Goal: Task Accomplishment & Management: Manage account settings

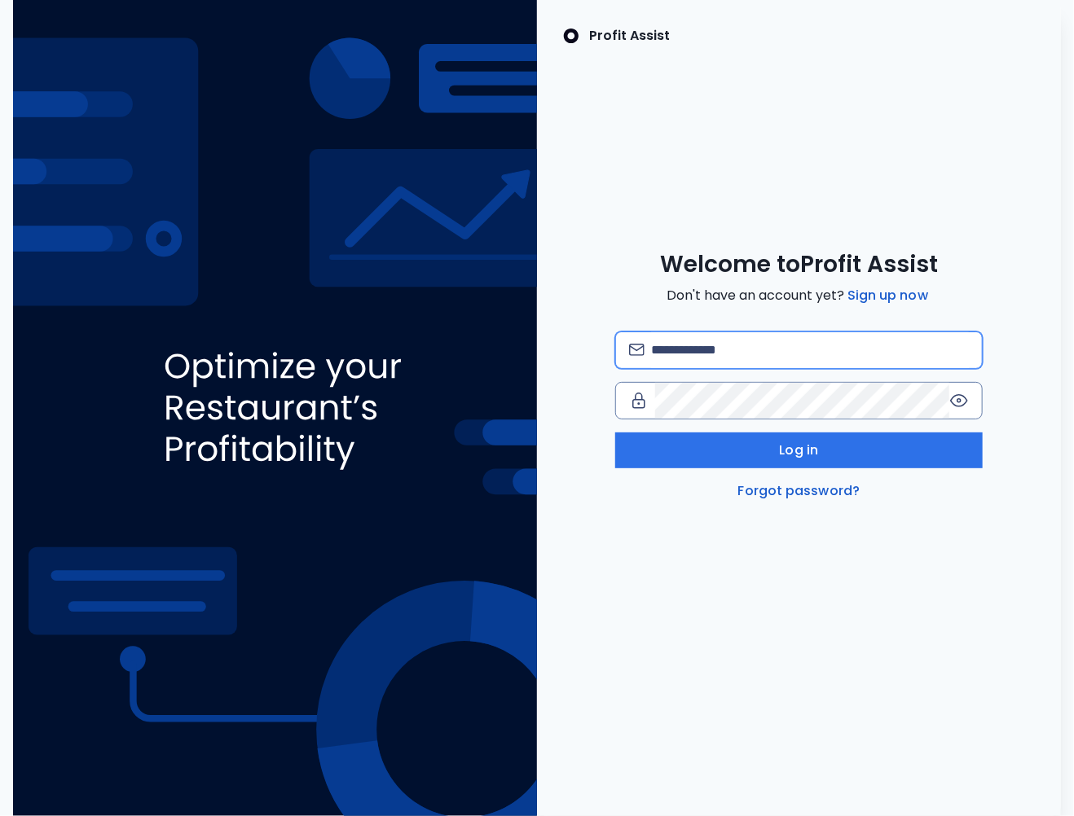
click at [722, 345] on input "email" at bounding box center [810, 350] width 318 height 36
type input "**********"
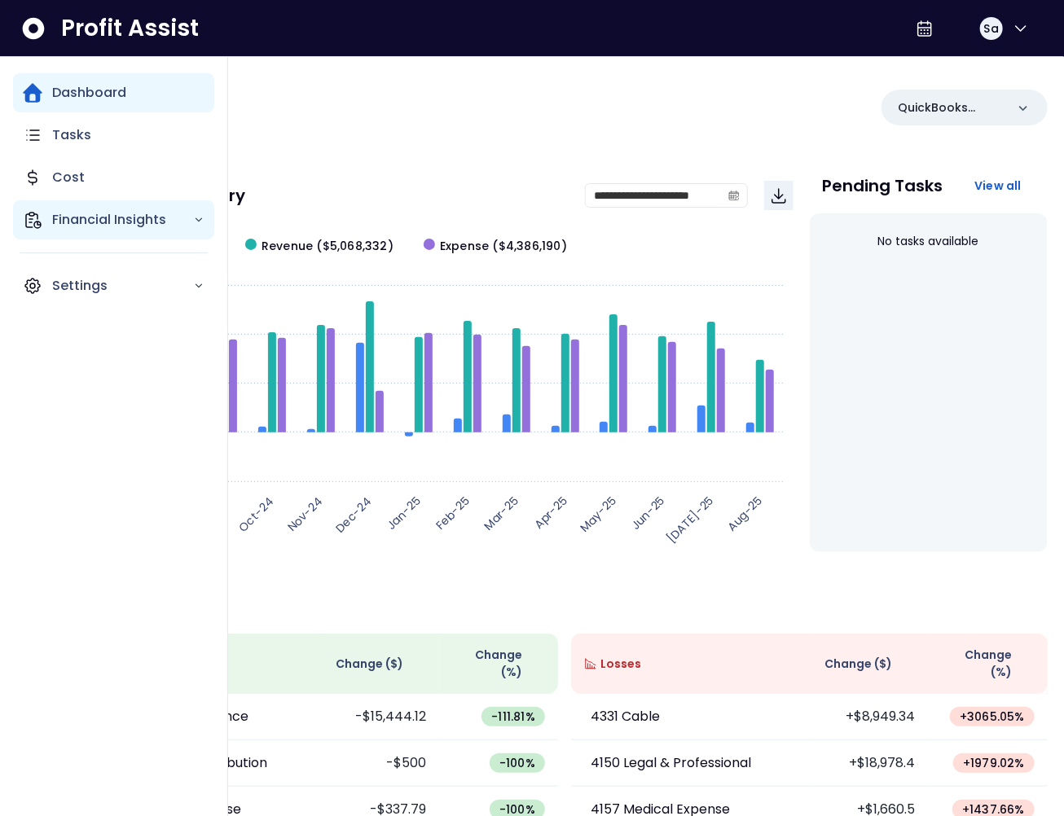
click at [42, 222] on div "Financial Insights" at bounding box center [113, 219] width 201 height 39
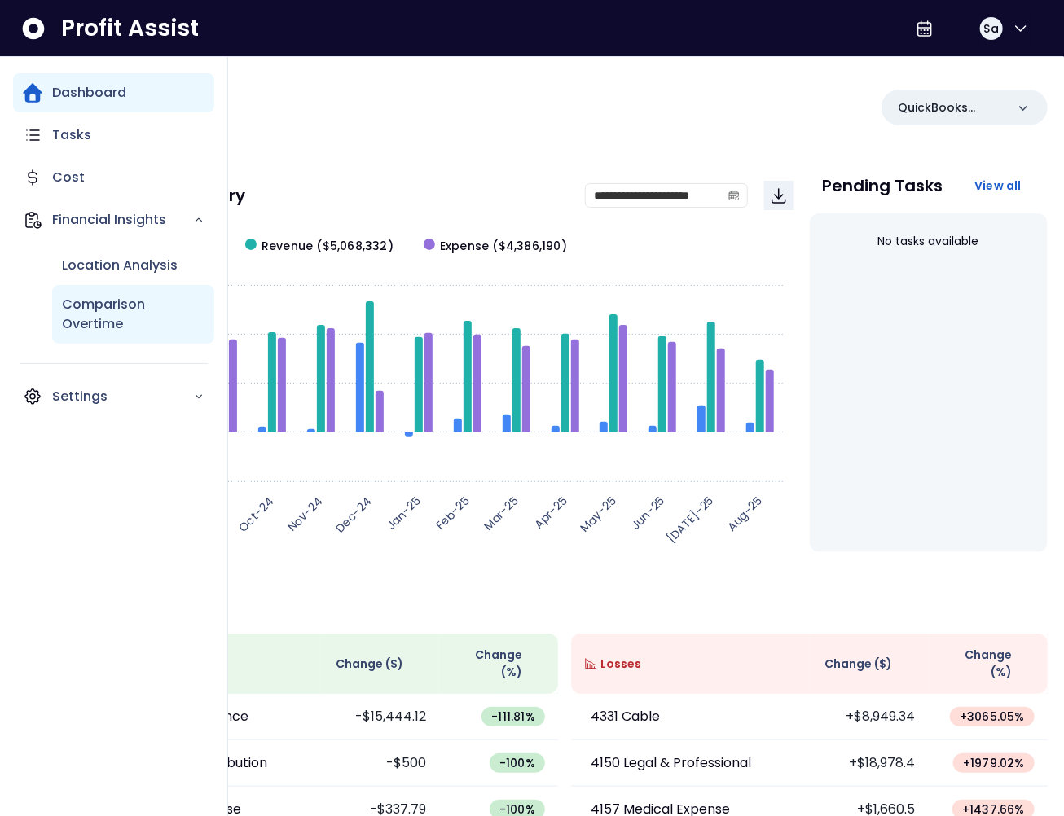
click at [128, 311] on p "Comparison Overtime" at bounding box center [133, 314] width 143 height 39
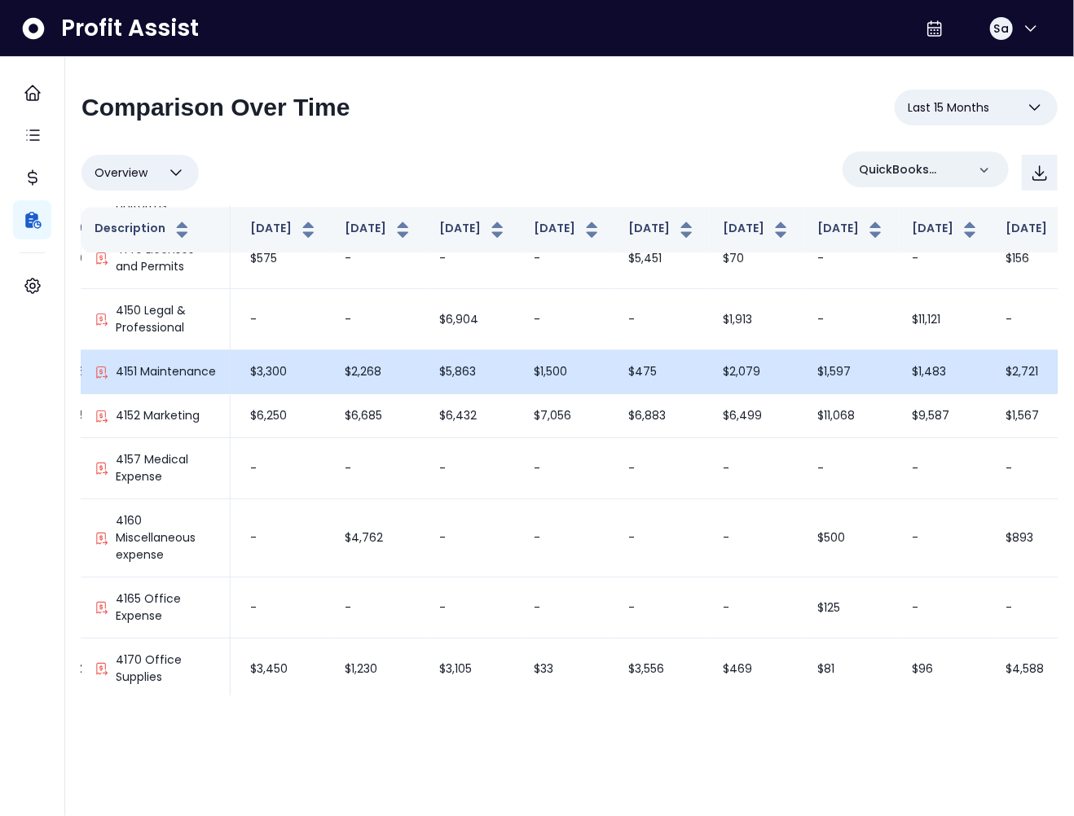
scroll to position [2040, 466]
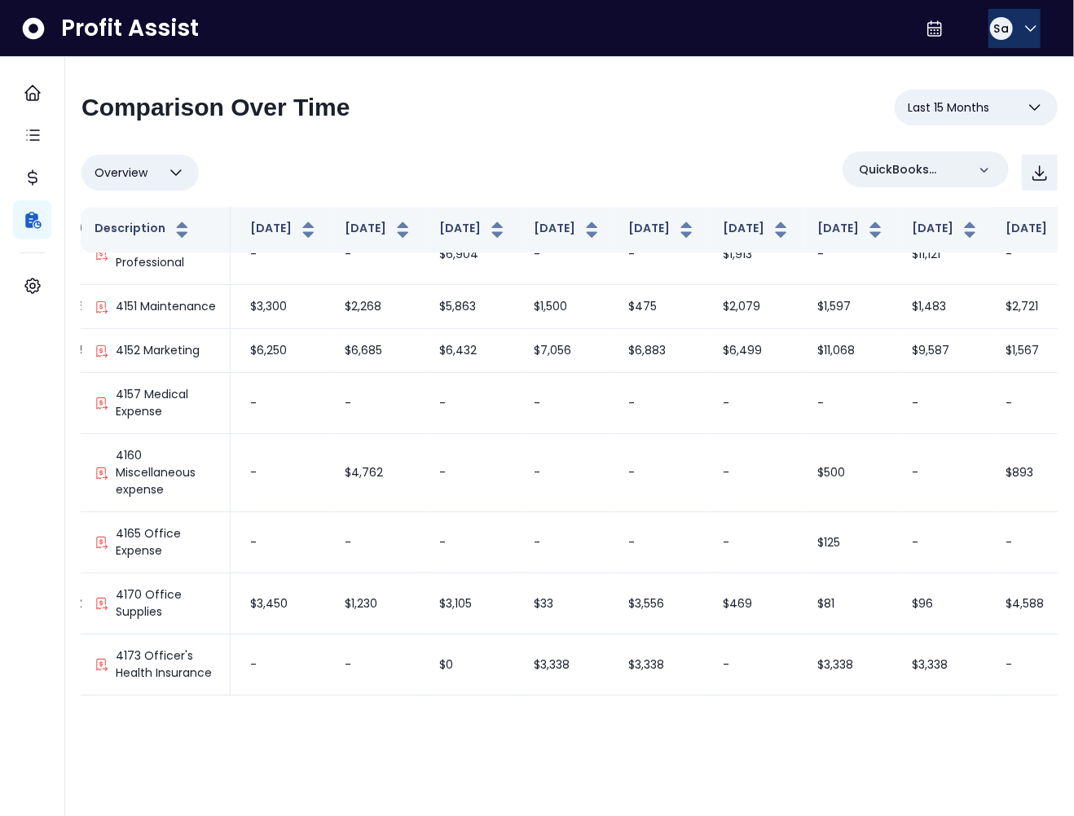
click at [995, 29] on span "Sa" at bounding box center [1001, 28] width 15 height 16
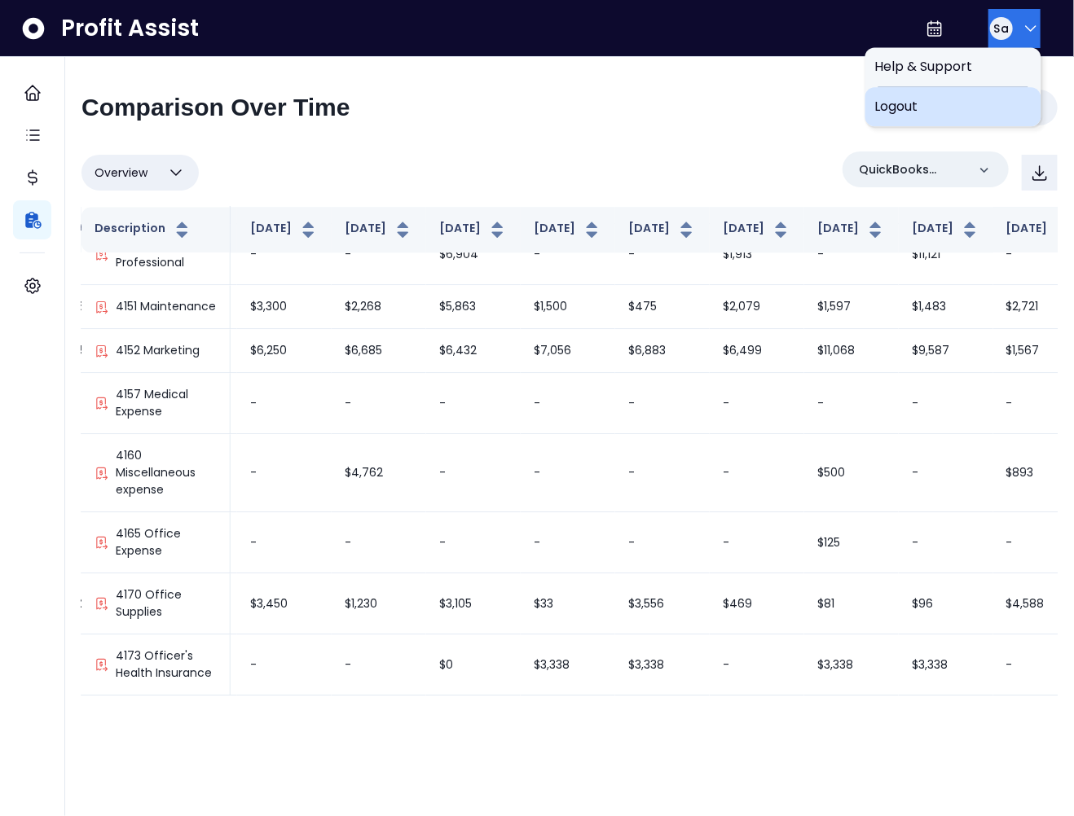
click at [994, 108] on span "Logout" at bounding box center [953, 107] width 156 height 20
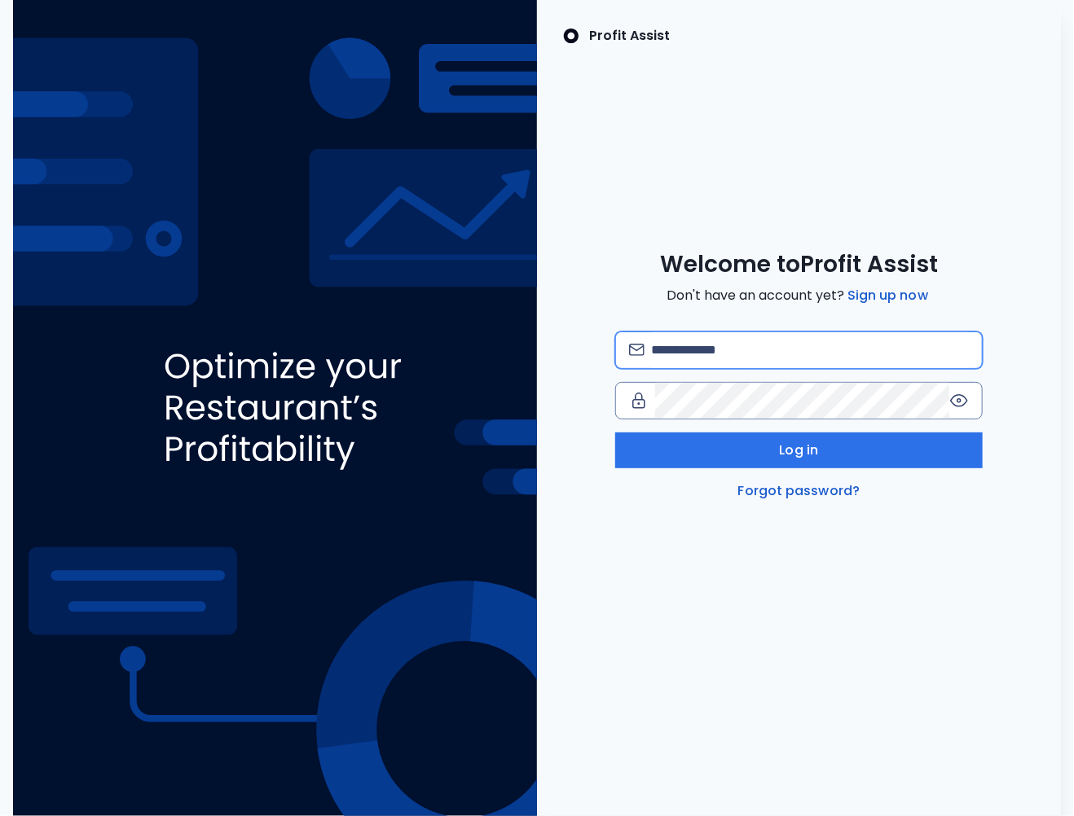
click at [732, 358] on input "email" at bounding box center [810, 350] width 318 height 36
type input "**********"
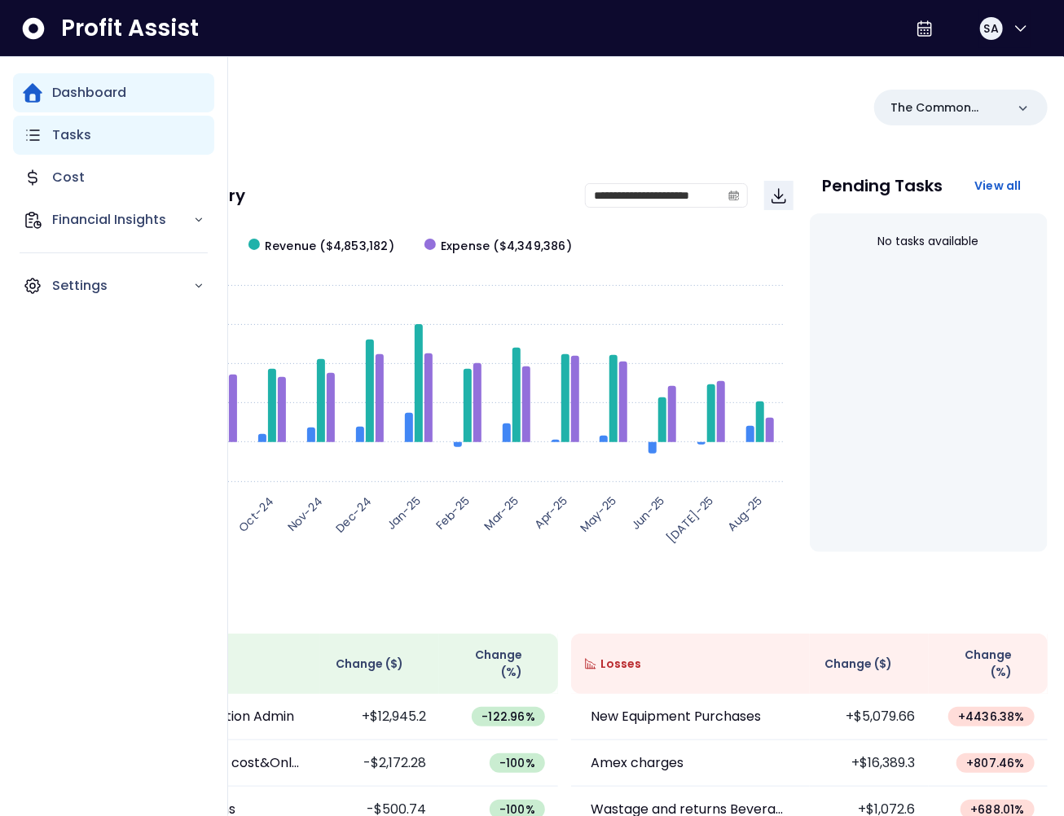
click at [66, 138] on p "Tasks" at bounding box center [71, 135] width 39 height 20
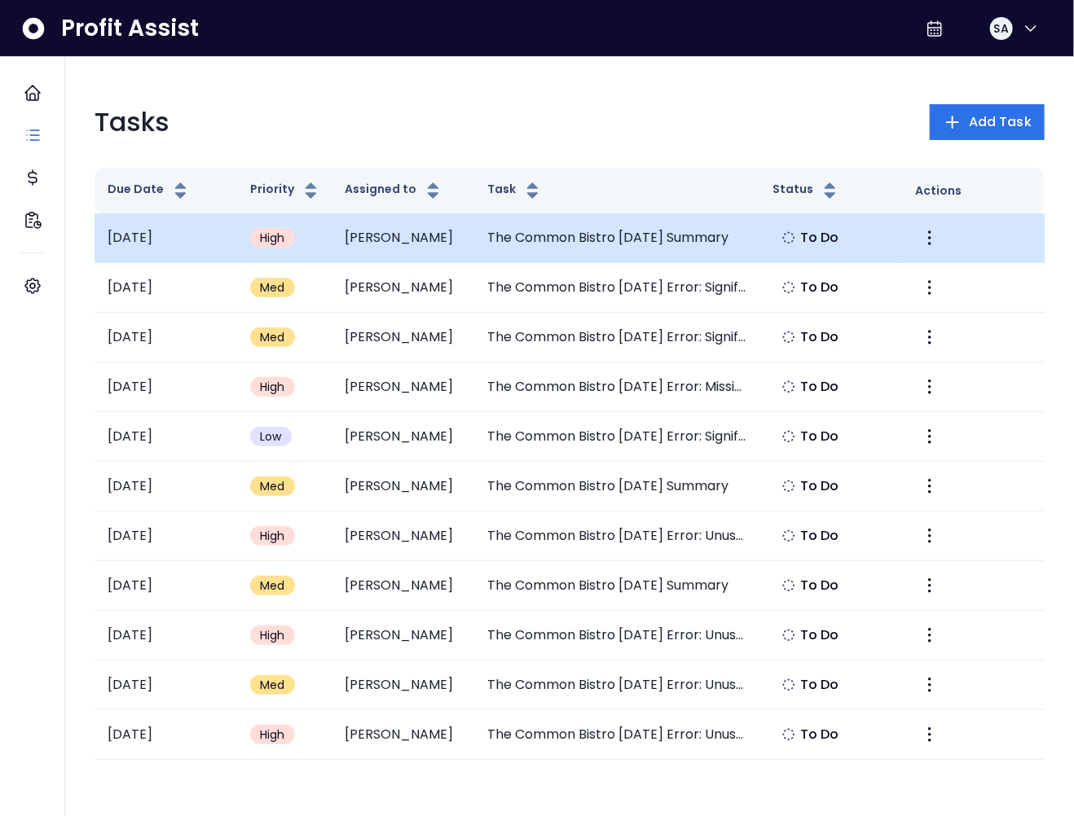
click at [543, 239] on td "The Common Bistro July 2025 Summary" at bounding box center [616, 238] width 285 height 50
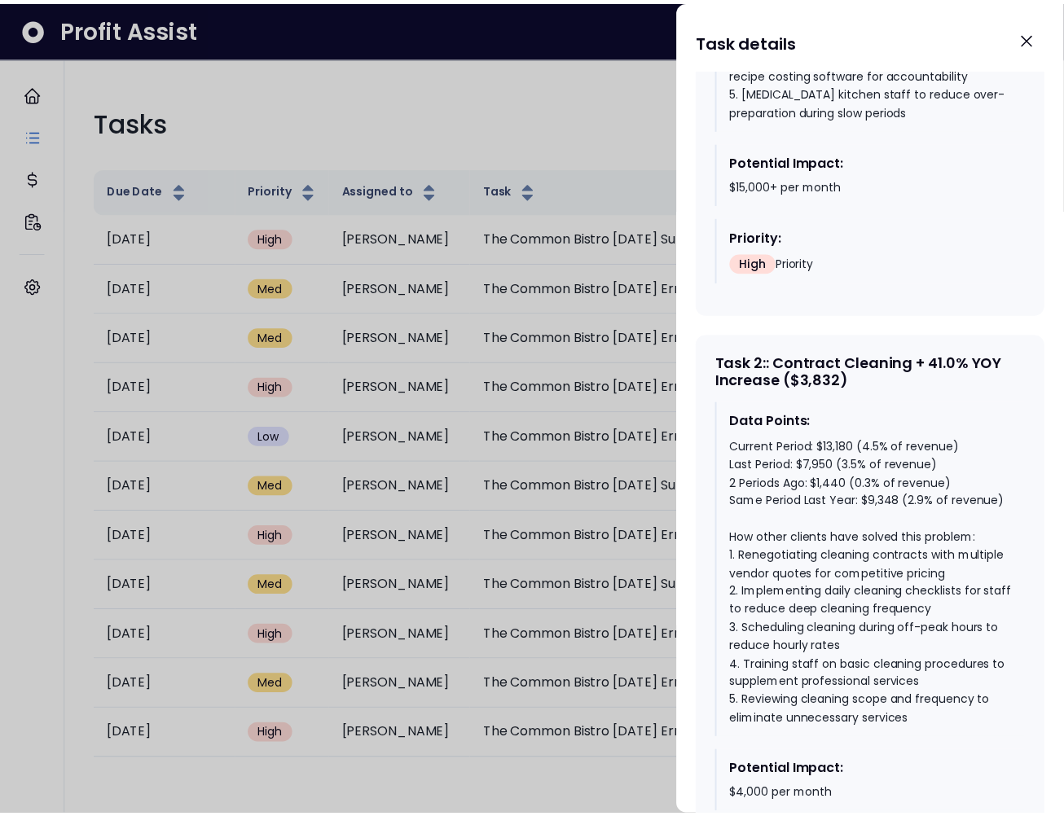
scroll to position [1320, 0]
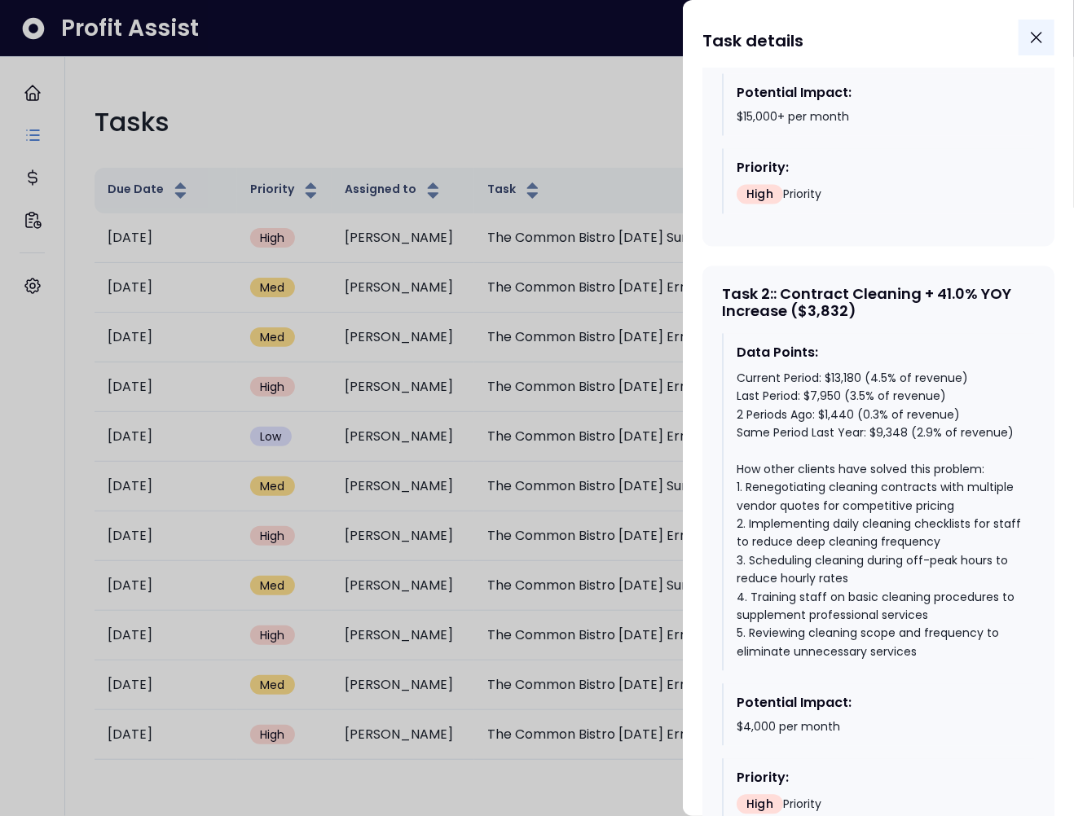
click at [1035, 31] on icon "Close" at bounding box center [1036, 38] width 20 height 20
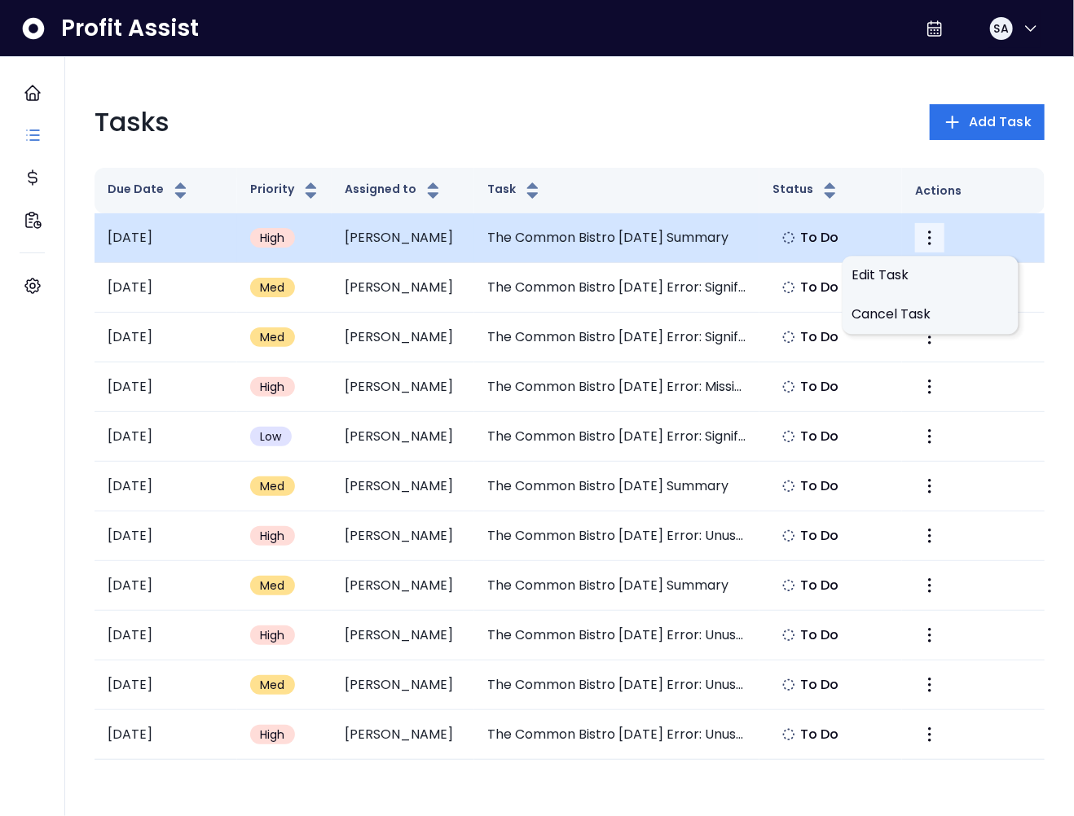
click at [924, 239] on icon "More" at bounding box center [930, 238] width 20 height 20
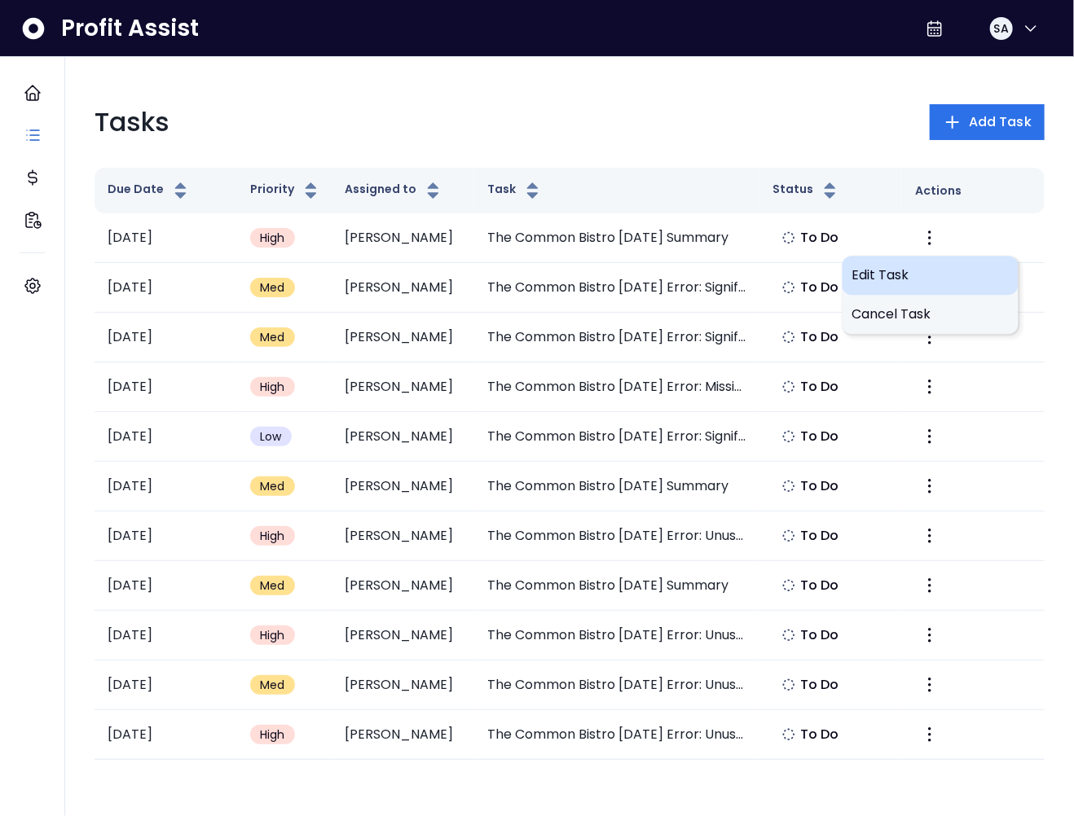
click at [894, 272] on span "Edit Task" at bounding box center [930, 276] width 156 height 20
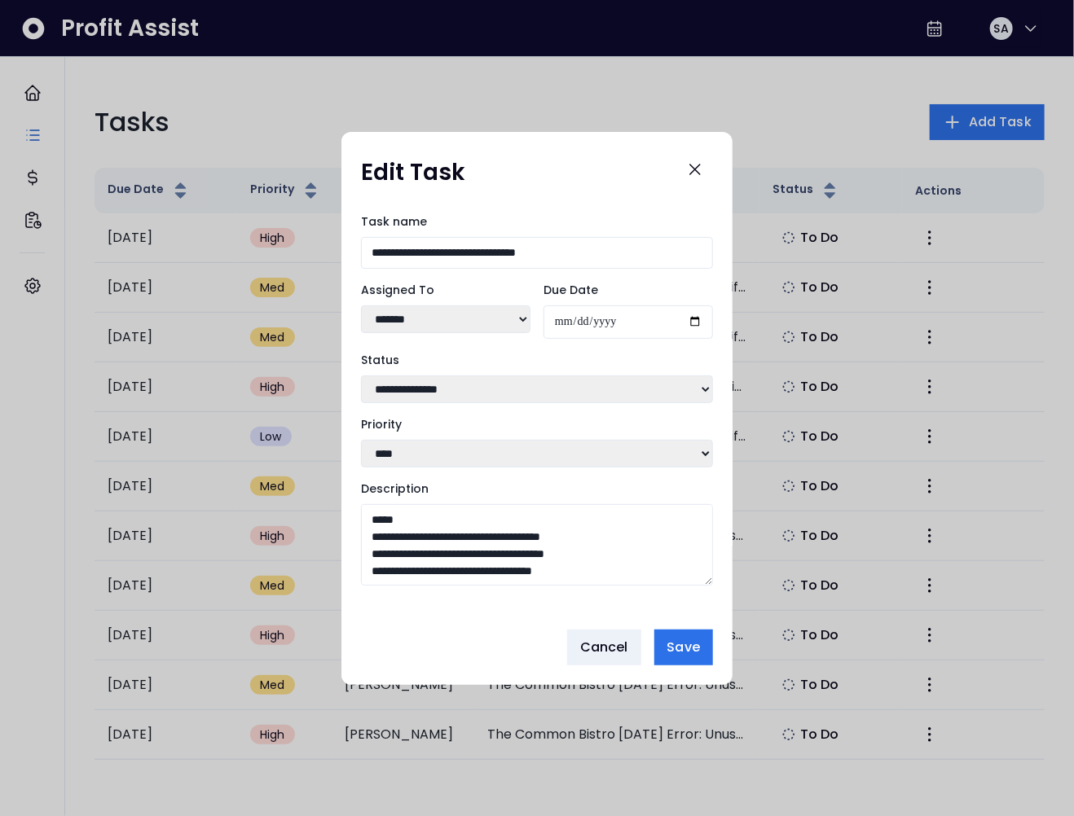
click at [407, 316] on select "******* ******" at bounding box center [445, 319] width 169 height 28
select select "***"
click at [361, 305] on select "******* ******" at bounding box center [445, 319] width 169 height 28
click at [697, 645] on span "Save" at bounding box center [683, 648] width 33 height 20
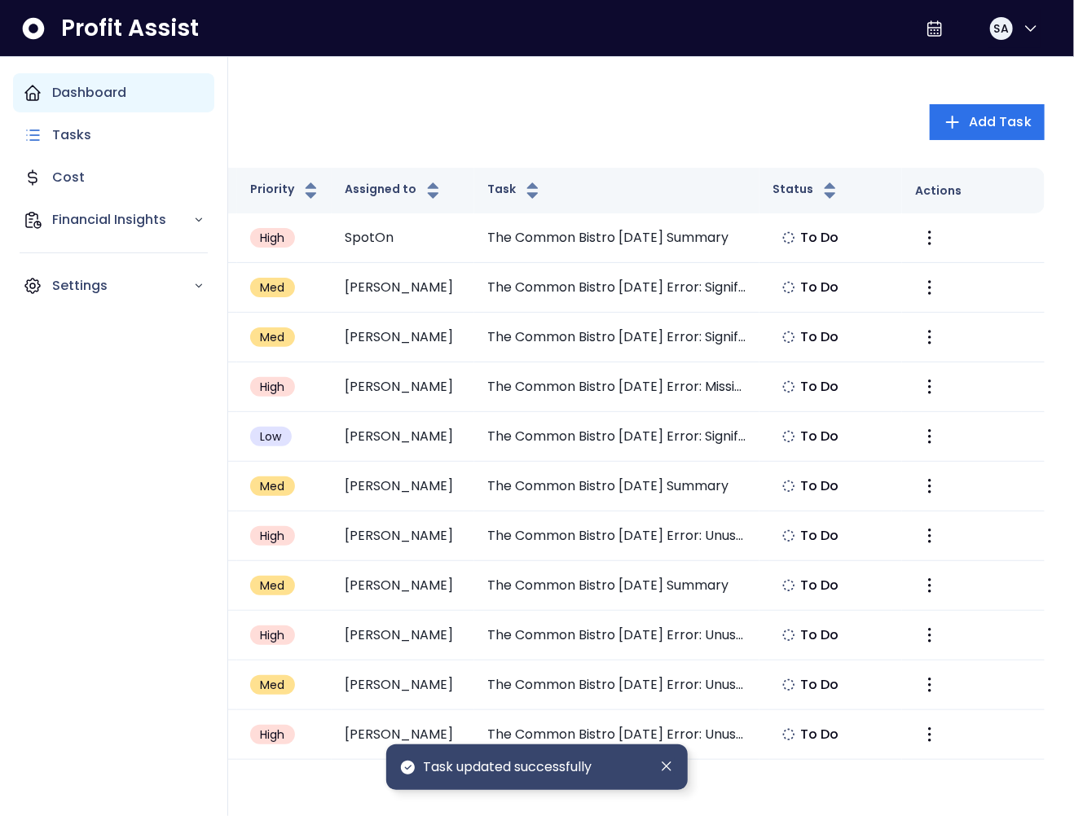
click at [38, 96] on icon "Main navigation" at bounding box center [32, 93] width 15 height 15
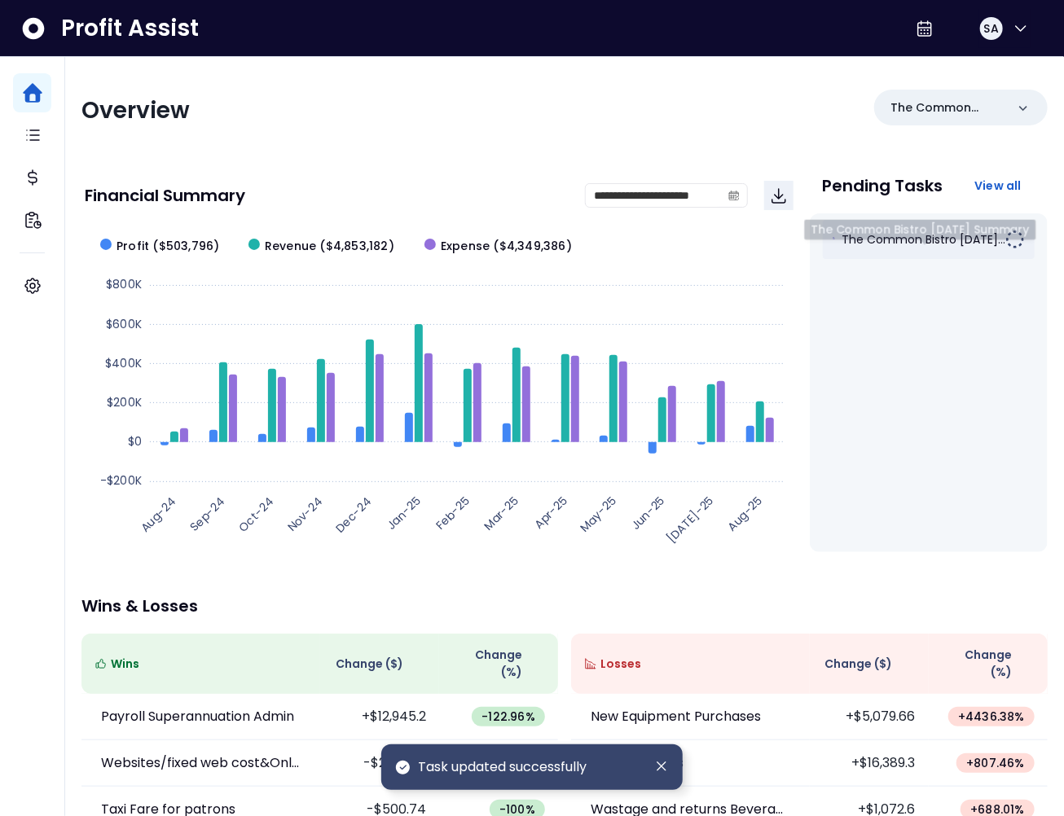
click at [959, 231] on span "The Common Bistro July 20..." at bounding box center [923, 239] width 164 height 16
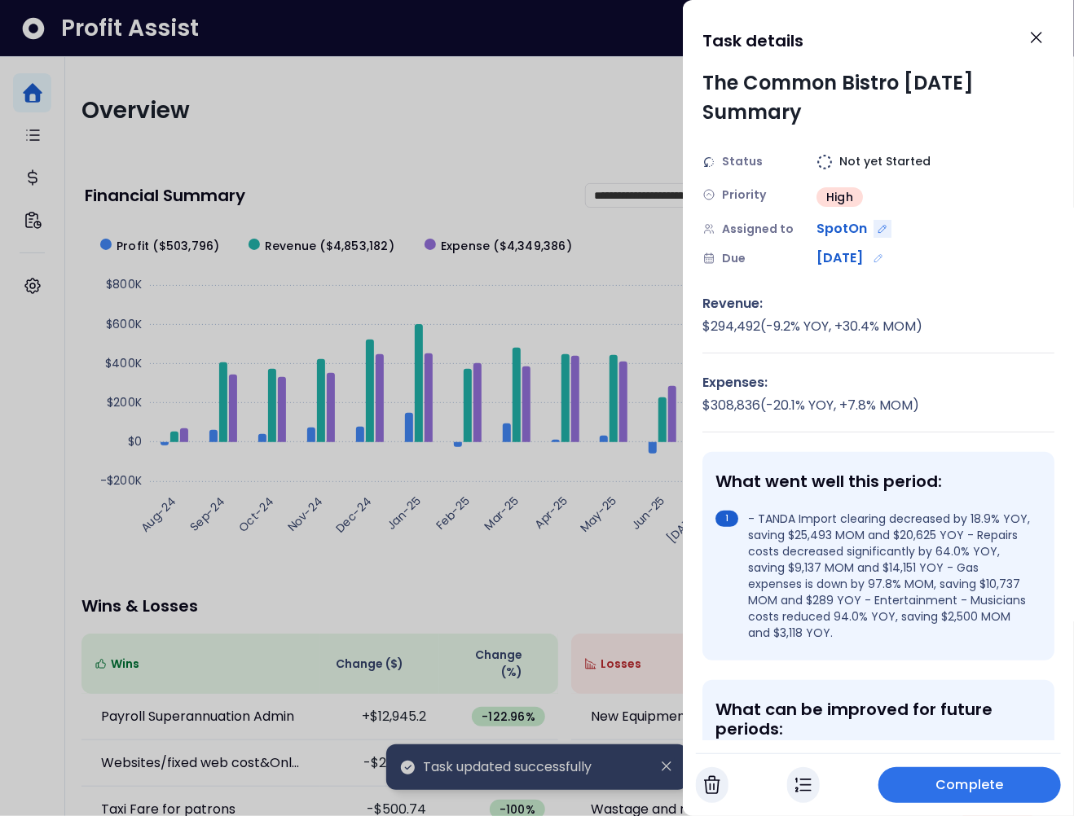
click at [874, 228] on button "Edit assignment" at bounding box center [882, 229] width 18 height 18
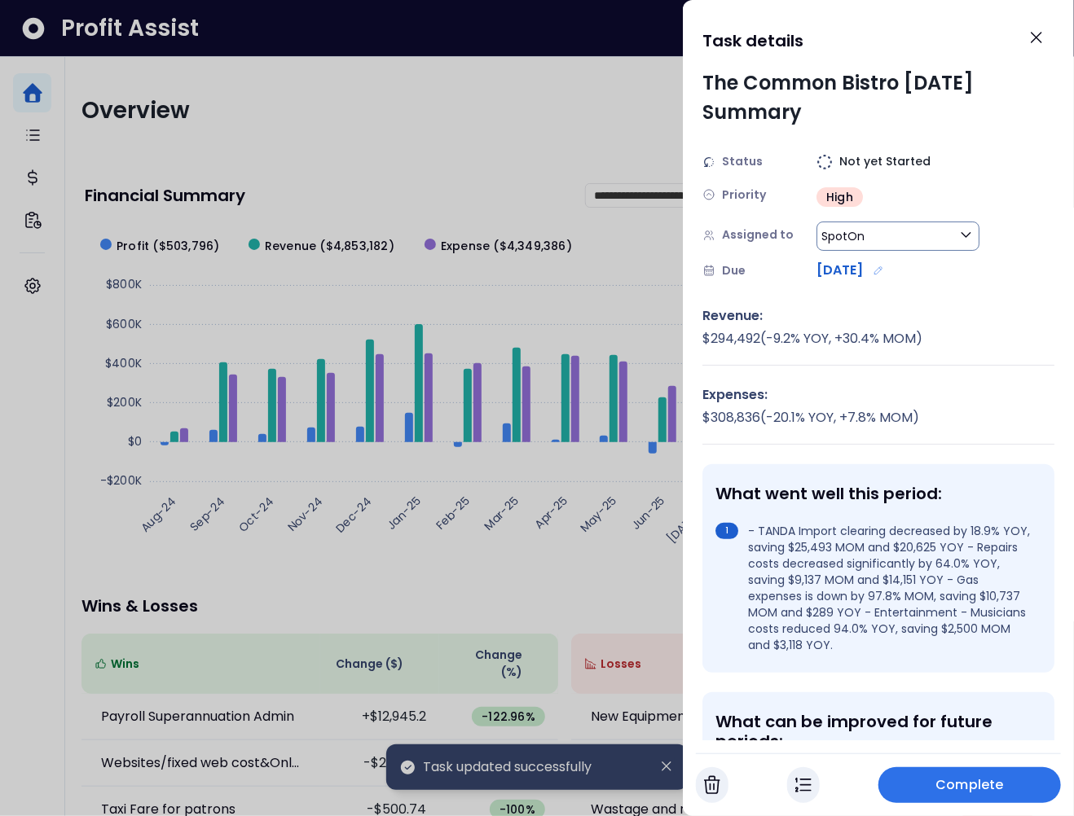
click at [855, 239] on span "SpotOn" at bounding box center [842, 236] width 43 height 20
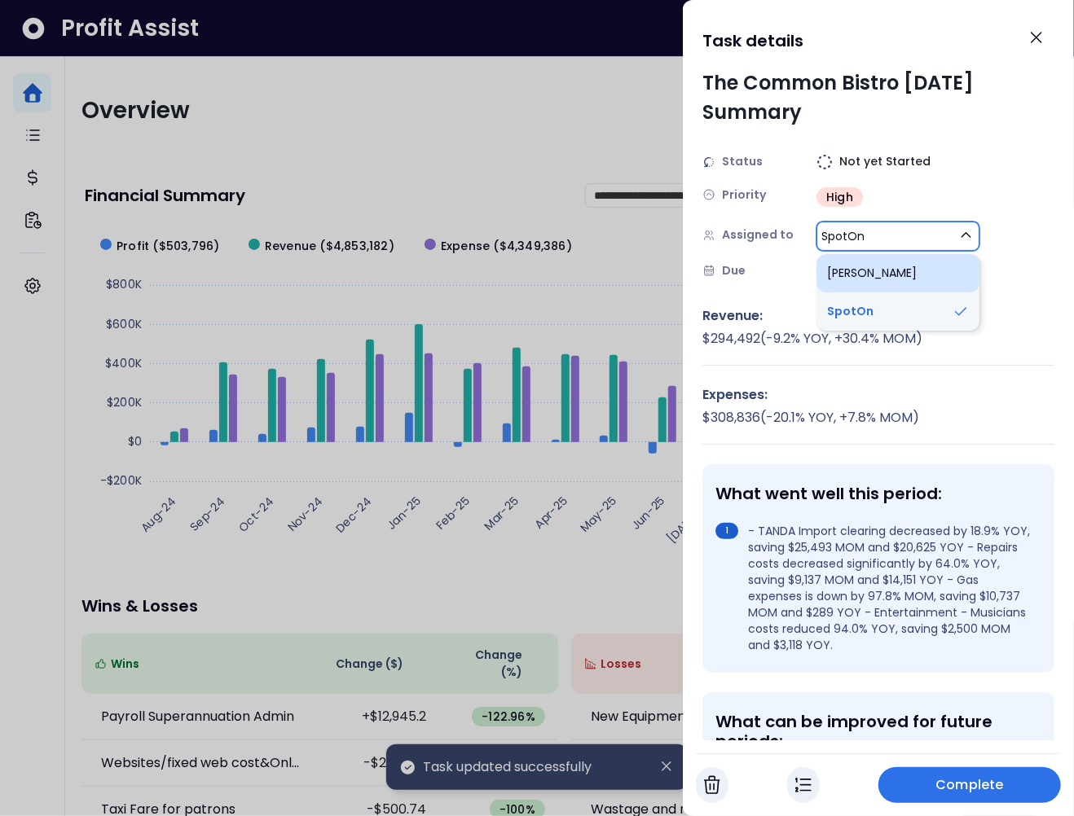
click at [858, 274] on li "Anthony" at bounding box center [897, 273] width 163 height 38
type input "***"
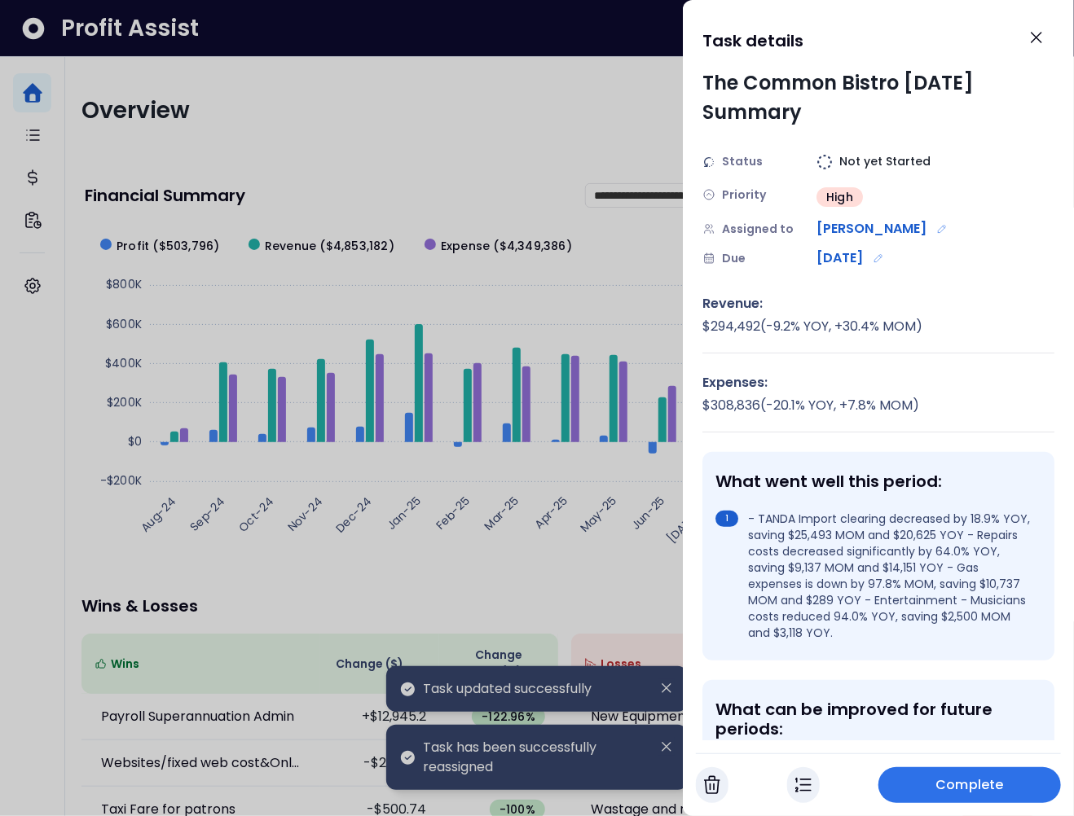
click at [968, 781] on span "Complete" at bounding box center [970, 785] width 68 height 20
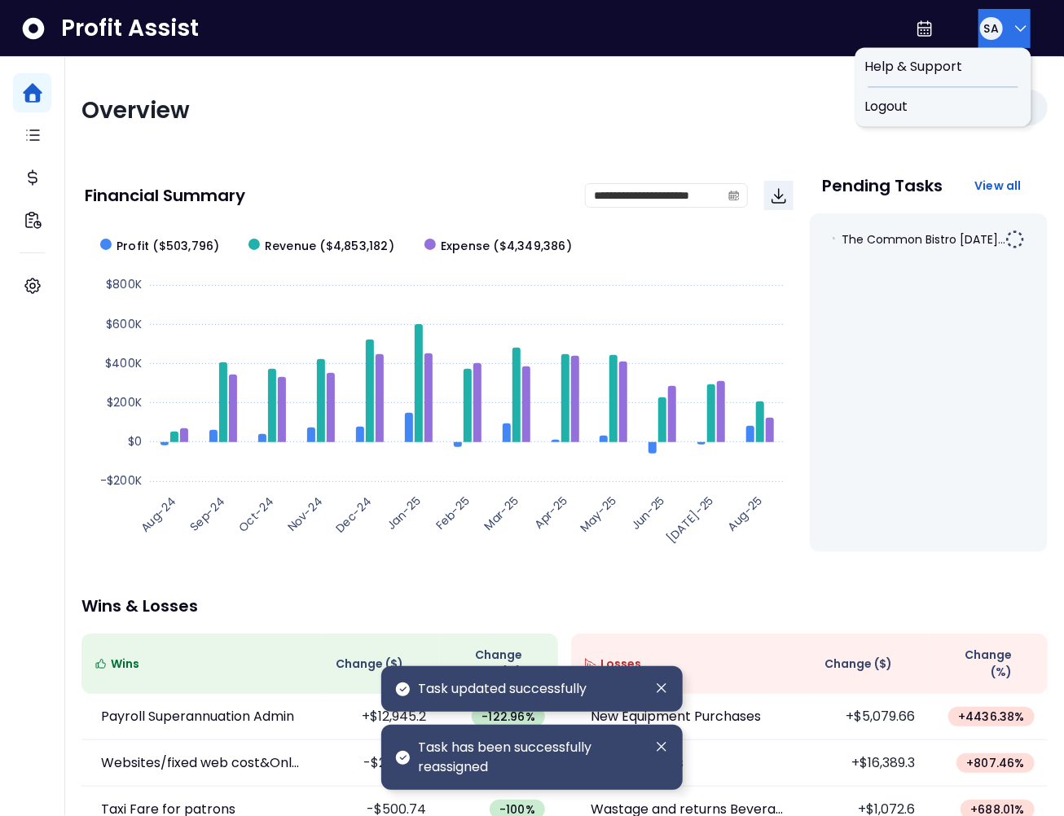
click at [1011, 24] on icon "button" at bounding box center [1021, 29] width 20 height 20
click at [964, 100] on span "Logout" at bounding box center [943, 107] width 156 height 20
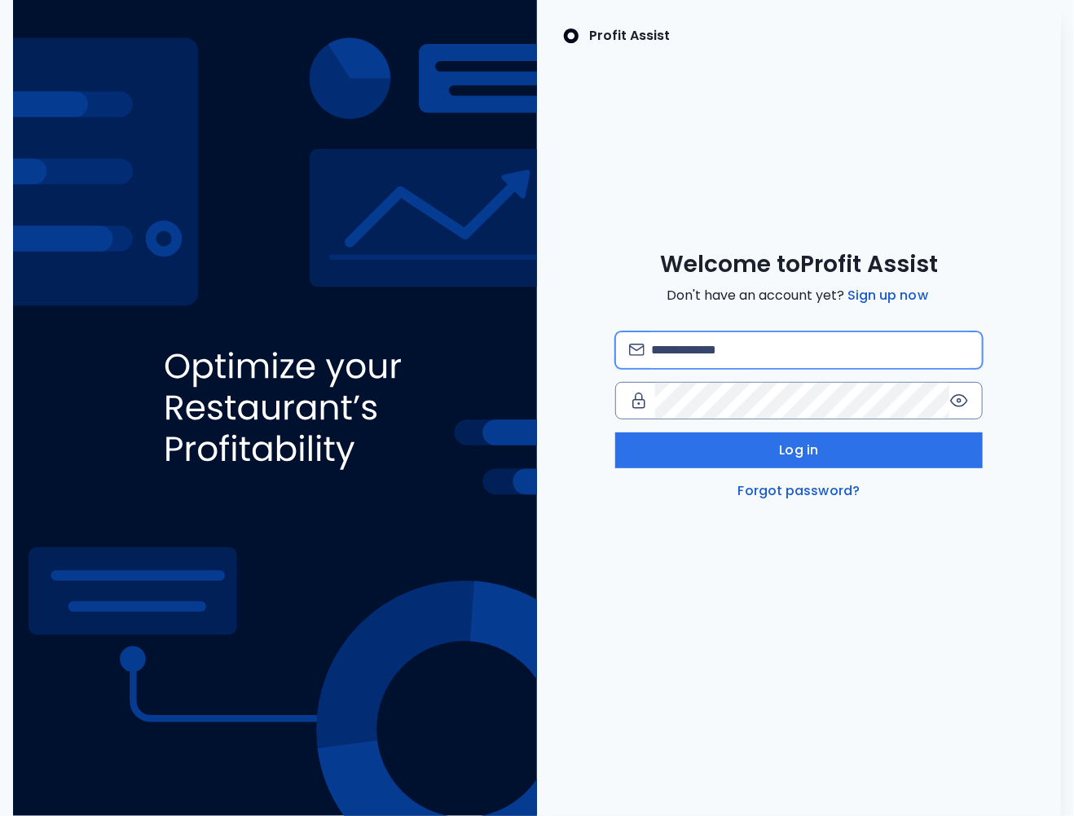
click at [879, 343] on input "email" at bounding box center [810, 350] width 318 height 36
type input "**********"
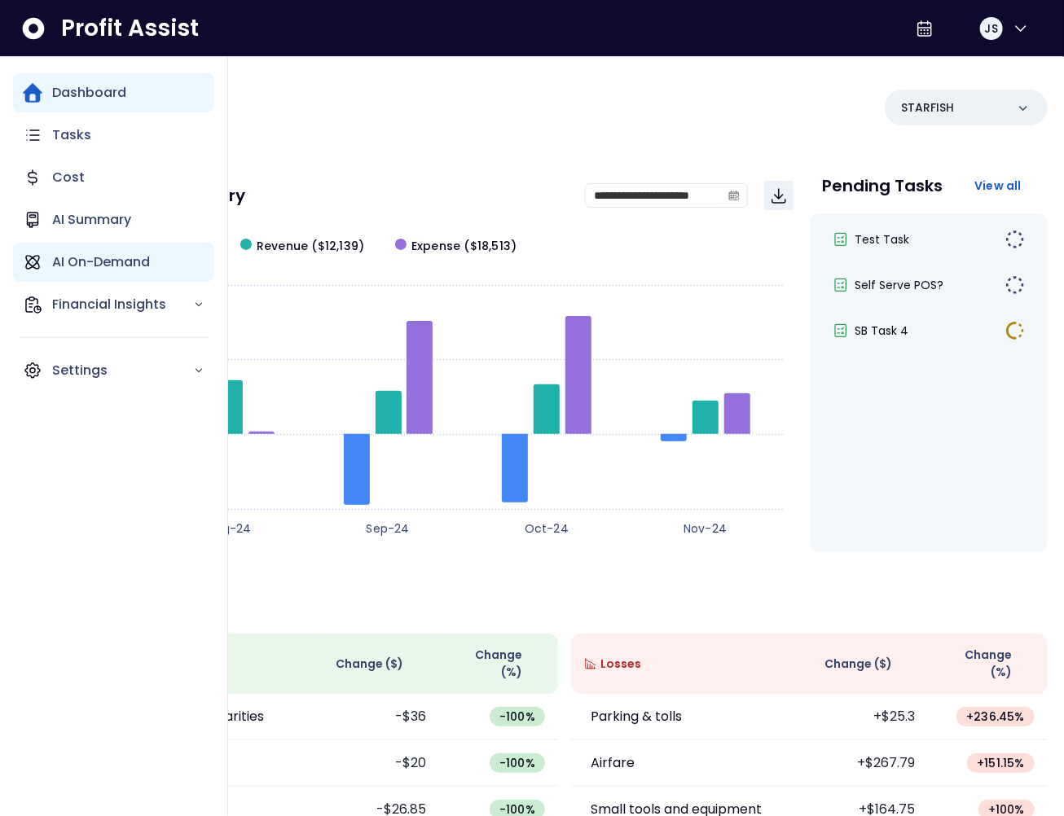
click at [43, 266] on div "AI On-Demand" at bounding box center [113, 262] width 201 height 39
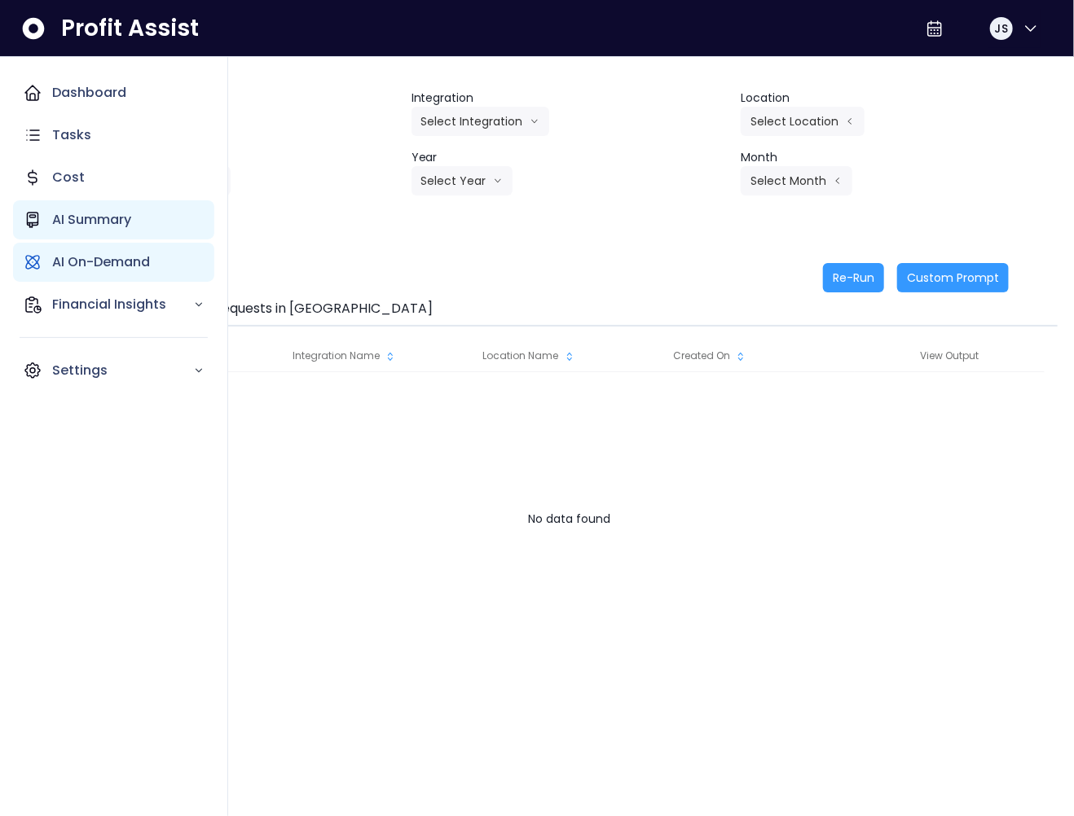
drag, startPoint x: 81, startPoint y: 209, endPoint x: 106, endPoint y: 209, distance: 25.3
click at [81, 208] on div "AI Summary" at bounding box center [113, 219] width 201 height 39
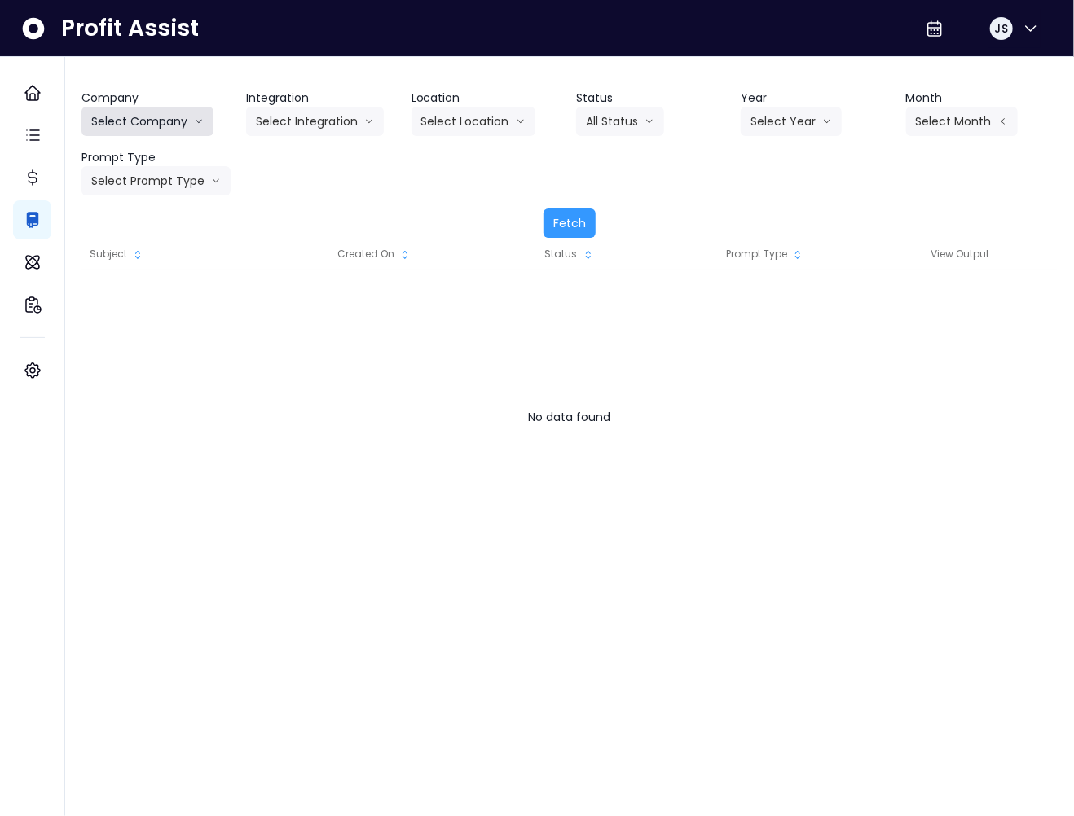
click at [134, 120] on button "Select Company" at bounding box center [147, 121] width 132 height 29
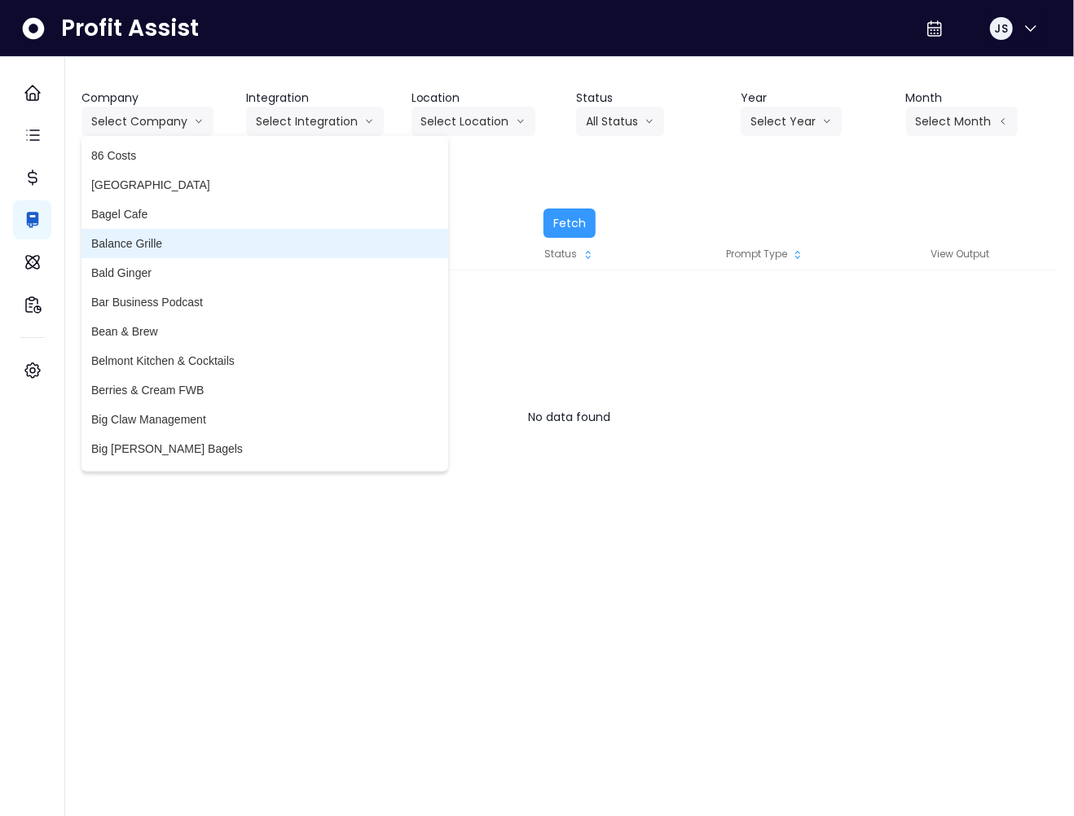
click at [143, 244] on span "Balance Grille" at bounding box center [264, 243] width 347 height 16
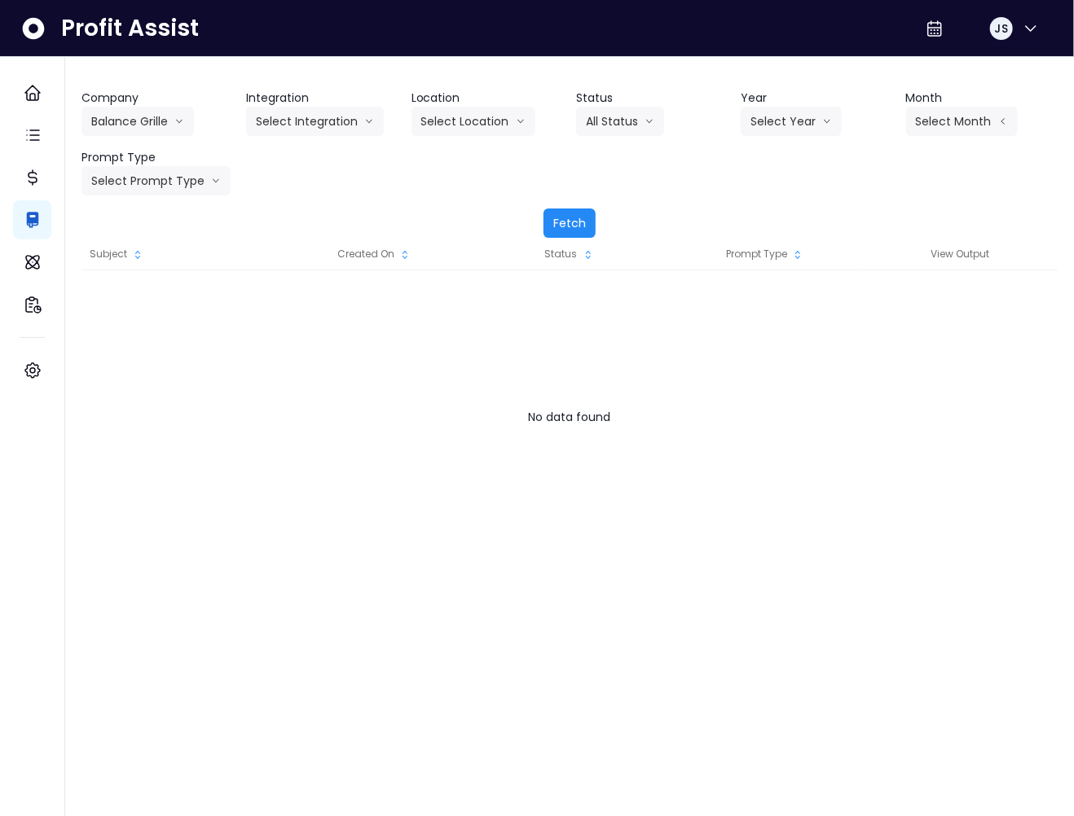
click at [594, 226] on div "Fetch" at bounding box center [569, 223] width 976 height 29
click at [582, 224] on button "Fetch" at bounding box center [569, 223] width 52 height 29
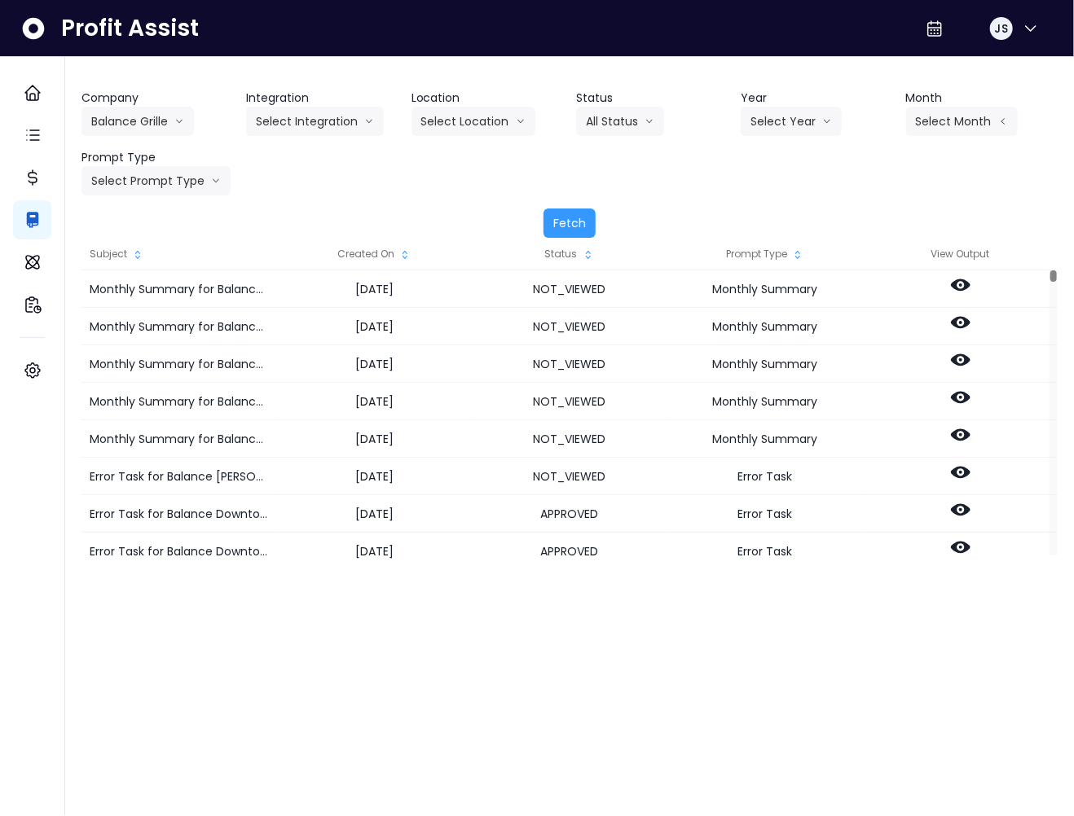
click at [380, 249] on div "Created On" at bounding box center [374, 254] width 195 height 33
click at [161, 119] on button "Balance Grille" at bounding box center [137, 121] width 112 height 29
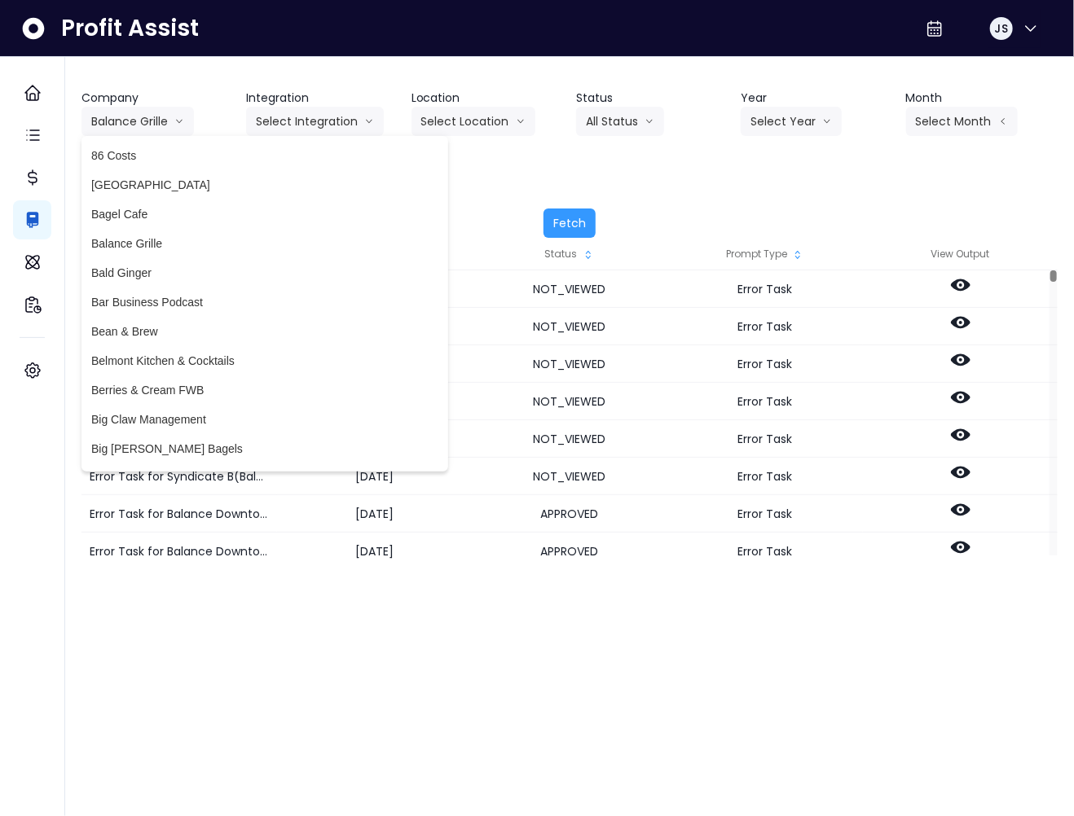
click at [454, 648] on div "Subject Created On Status Prompt Type View Output Error Task for Balance Franch…" at bounding box center [569, 449] width 976 height 422
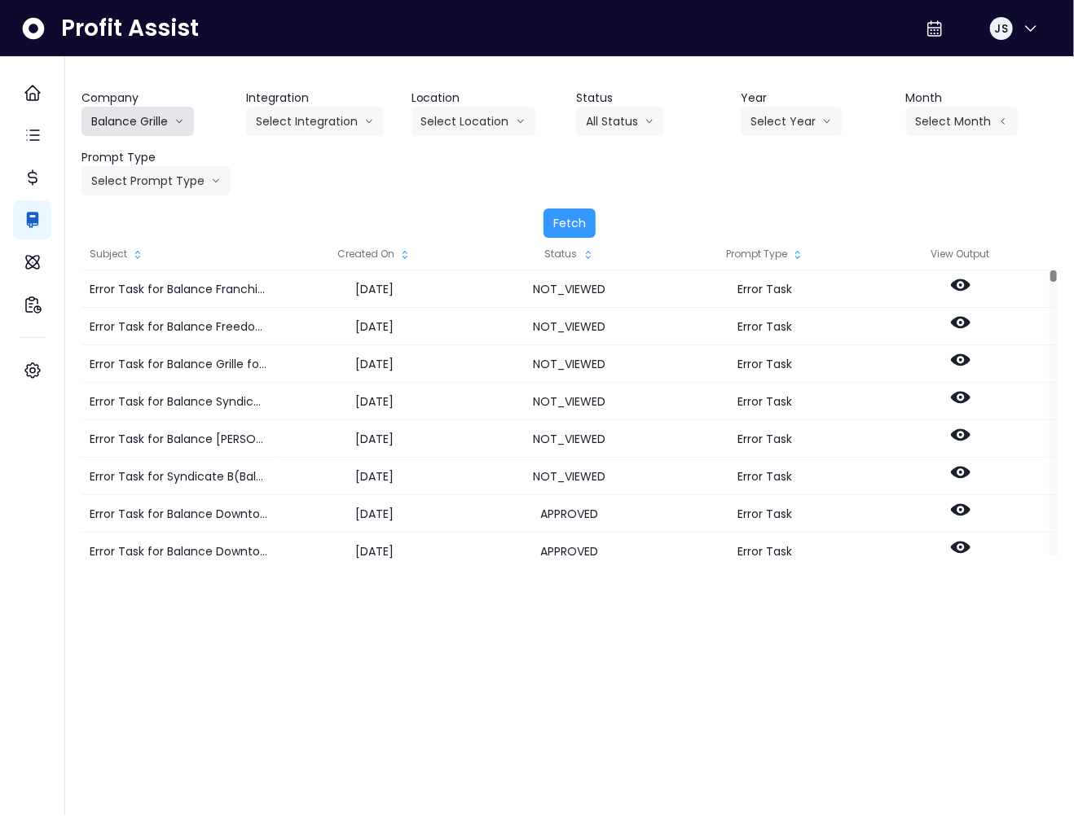
click at [123, 114] on button "Balance Grille" at bounding box center [137, 121] width 112 height 29
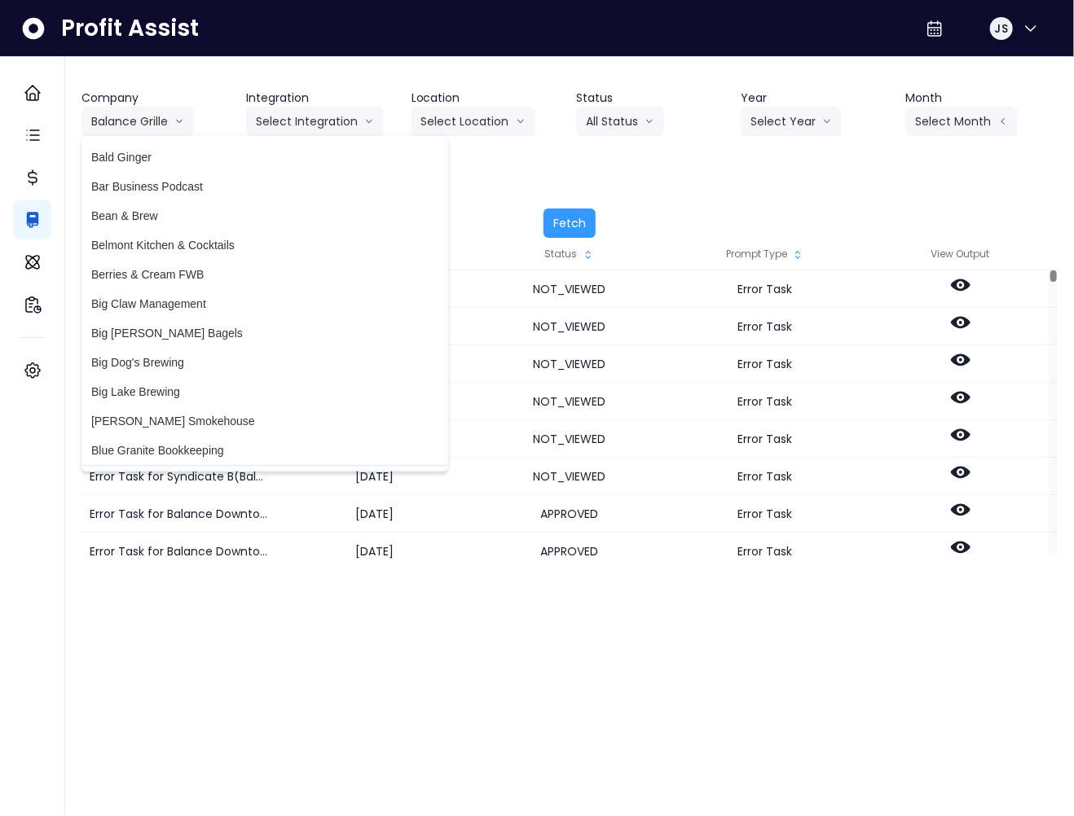
scroll to position [143, 0]
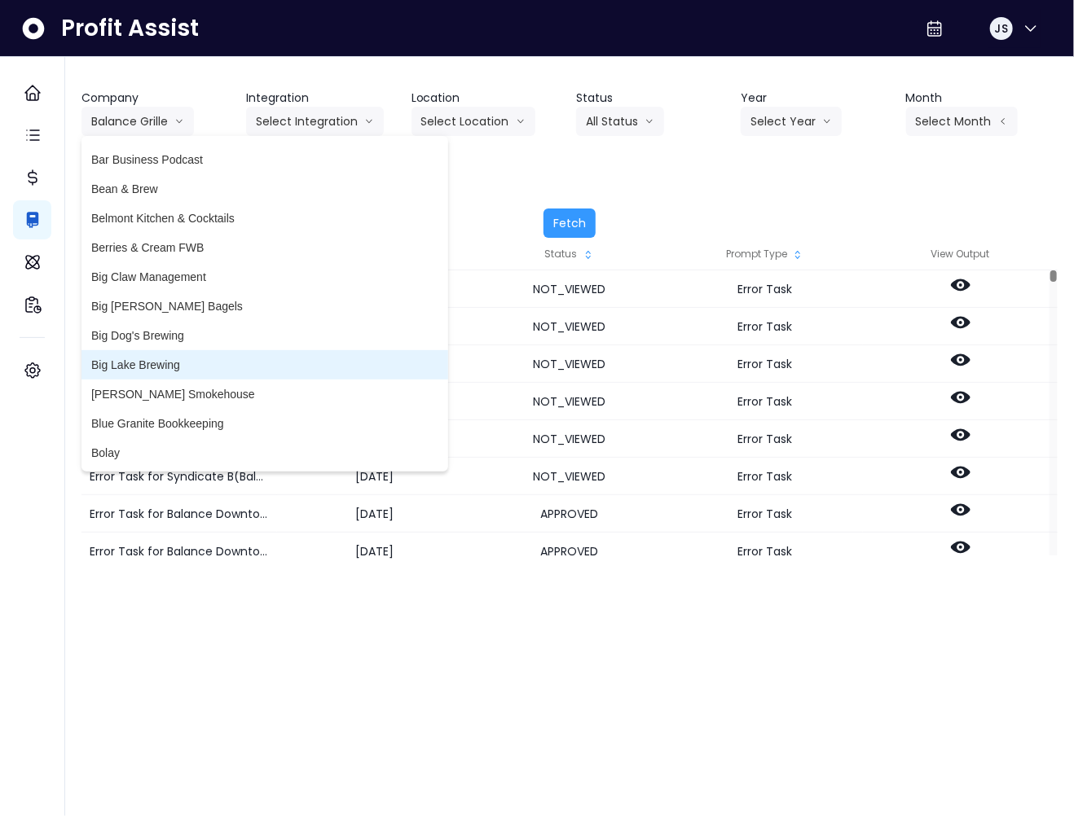
click at [152, 369] on span "Big Lake Brewing" at bounding box center [264, 365] width 347 height 16
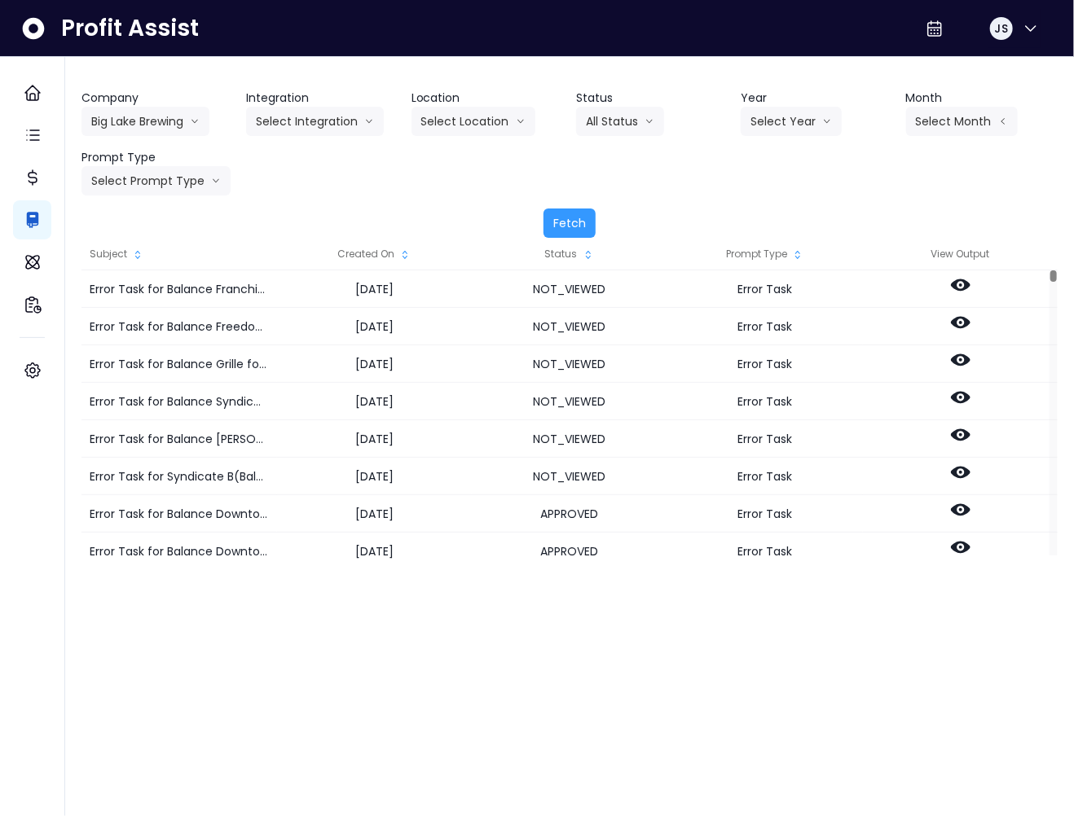
click at [576, 240] on div "Status" at bounding box center [569, 254] width 195 height 33
click at [568, 226] on button "Fetch" at bounding box center [569, 223] width 52 height 29
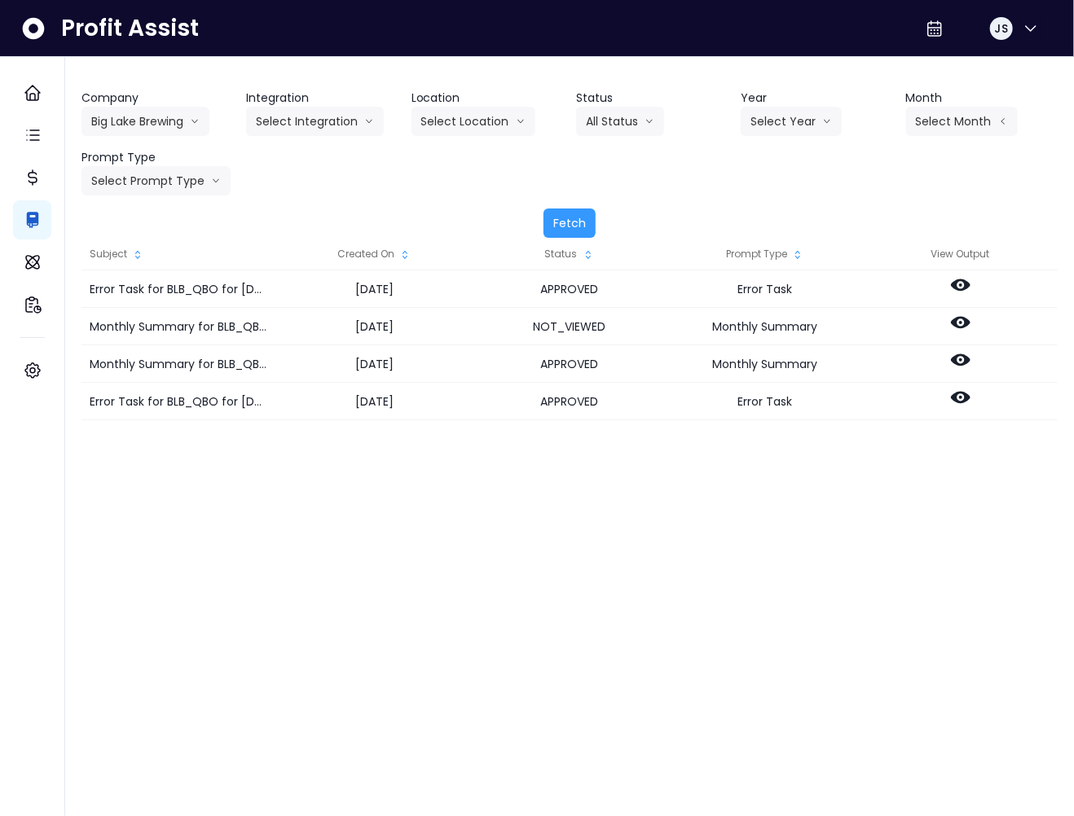
click at [384, 252] on div "Created On" at bounding box center [374, 254] width 195 height 33
click at [146, 119] on button "Big Lake Brewing" at bounding box center [145, 121] width 128 height 29
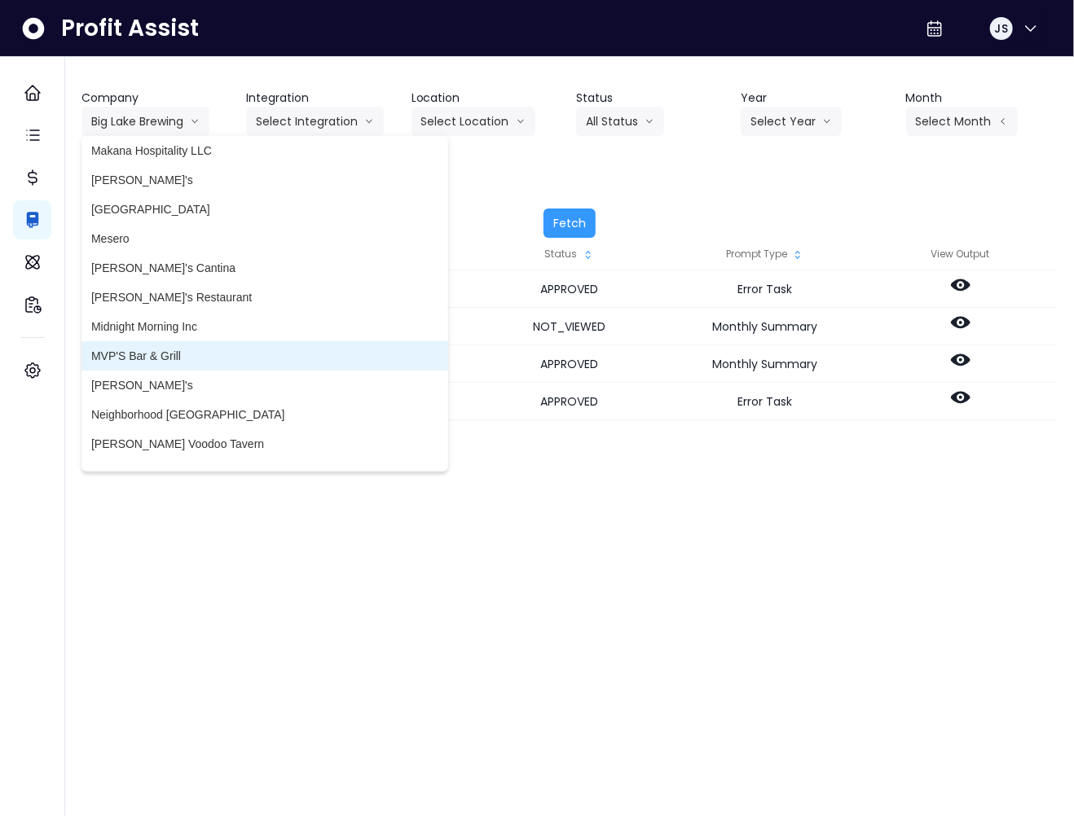
scroll to position [2196, 0]
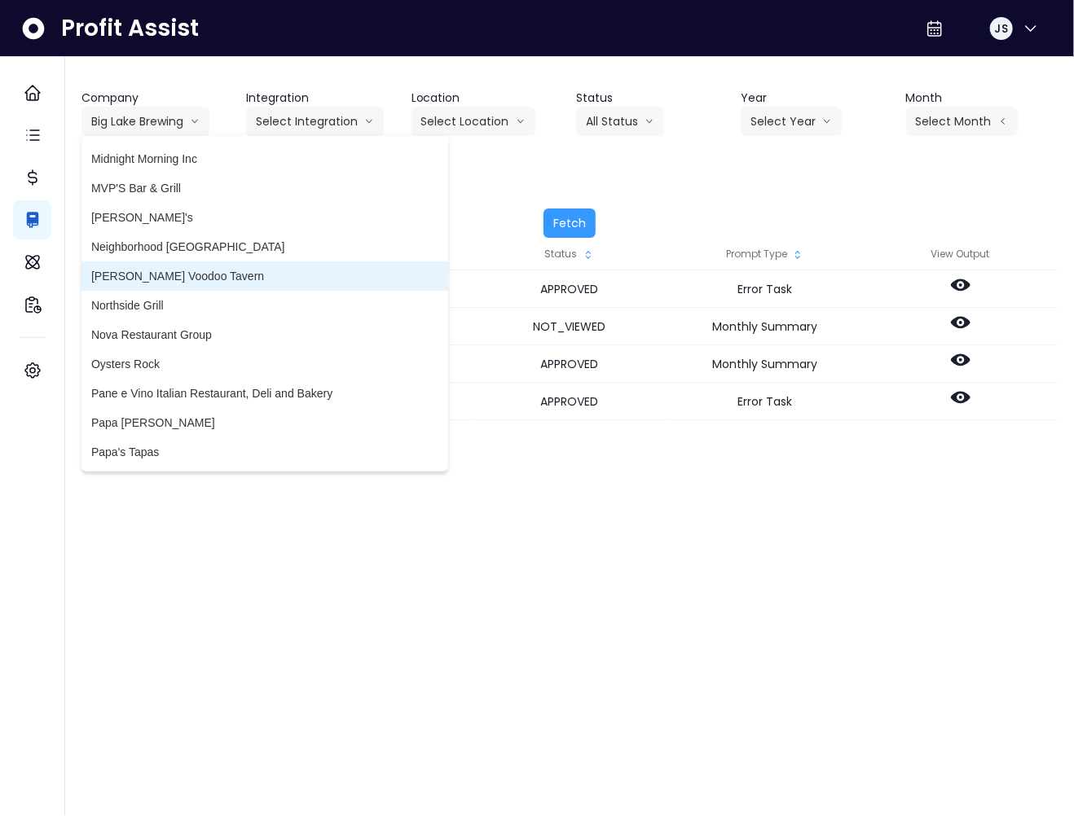
click at [156, 258] on li "Neighborhood [GEOGRAPHIC_DATA]" at bounding box center [264, 246] width 367 height 29
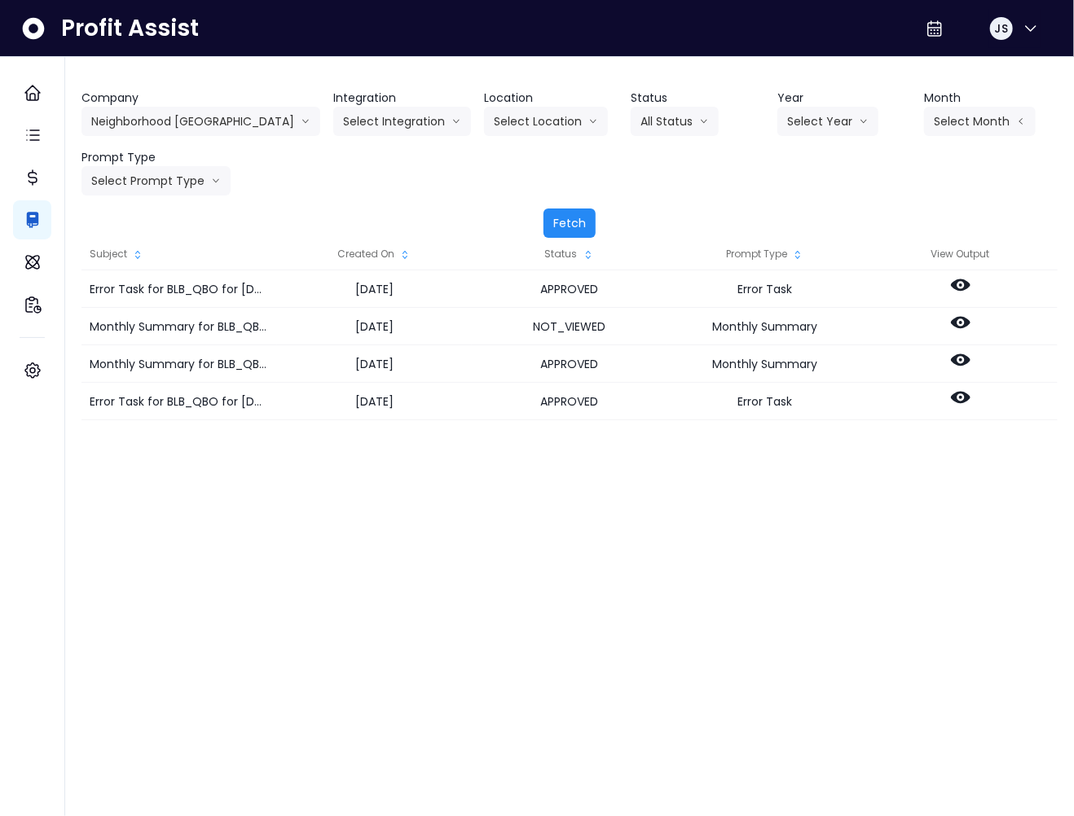
click at [574, 222] on button "Fetch" at bounding box center [569, 223] width 52 height 29
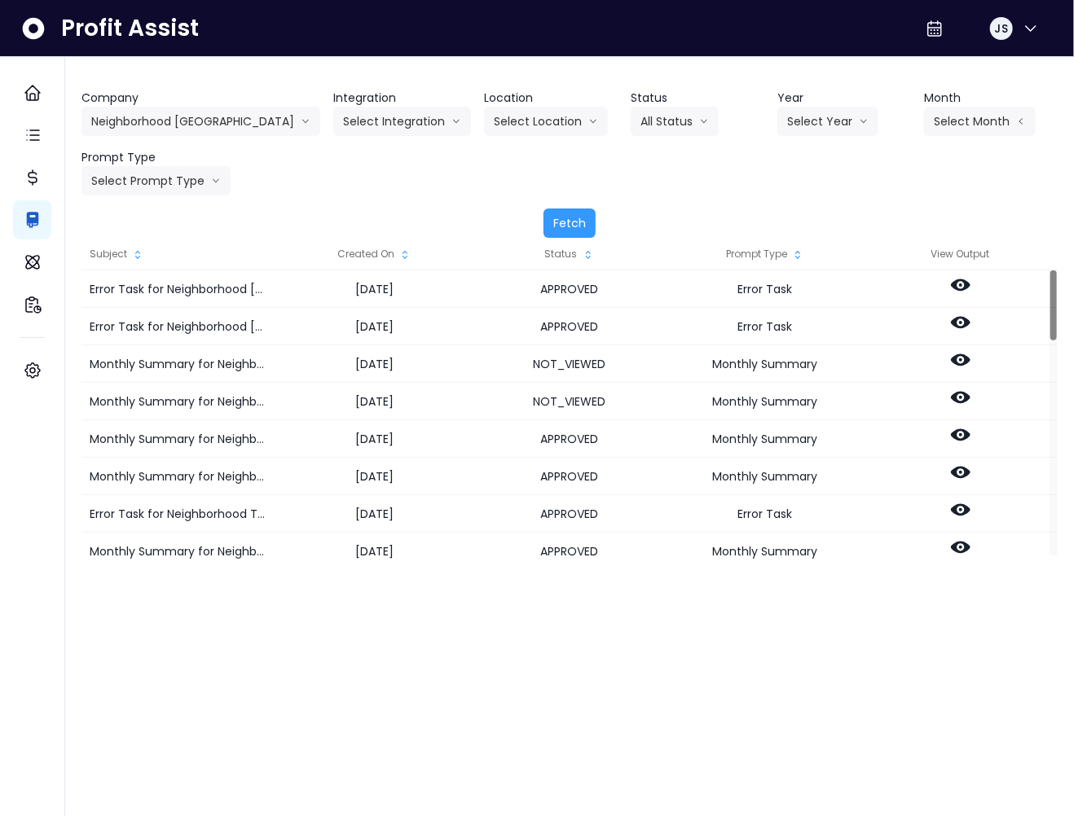
click at [381, 257] on div "Created On" at bounding box center [374, 254] width 195 height 33
click at [379, 257] on div "Created On" at bounding box center [374, 254] width 195 height 33
click at [990, 24] on div "JS" at bounding box center [1001, 28] width 23 height 23
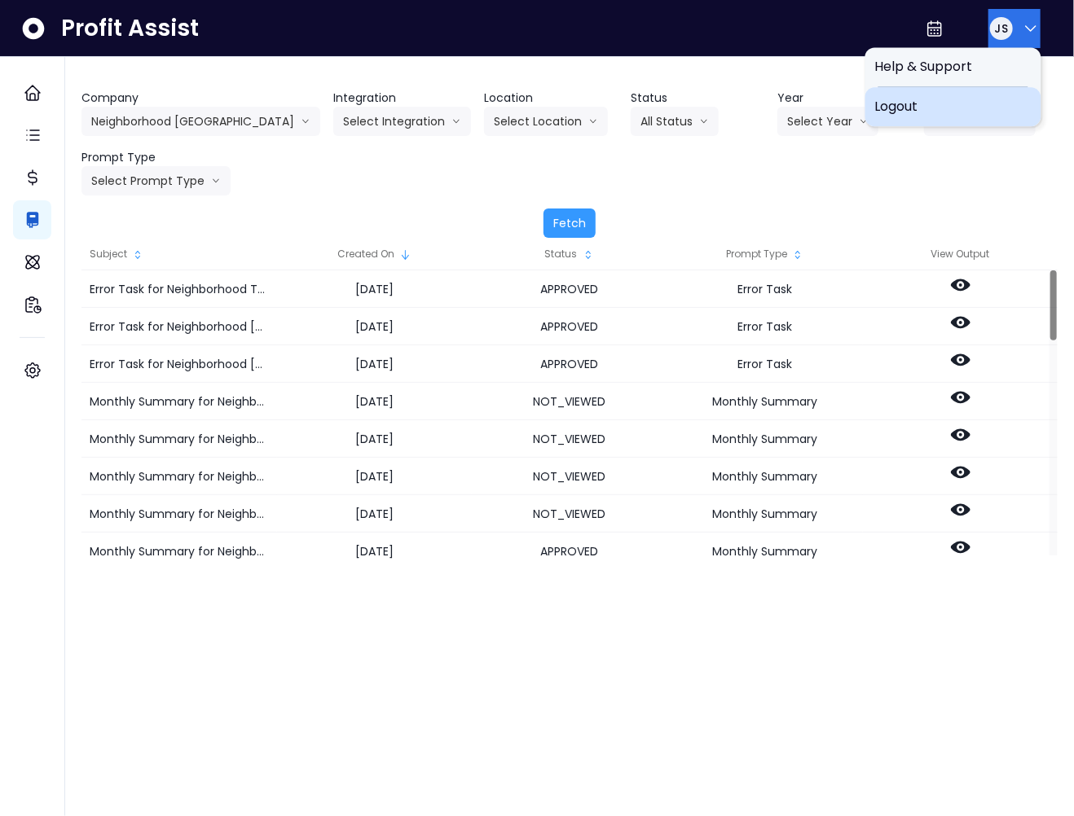
click at [965, 104] on span "Logout" at bounding box center [953, 107] width 156 height 20
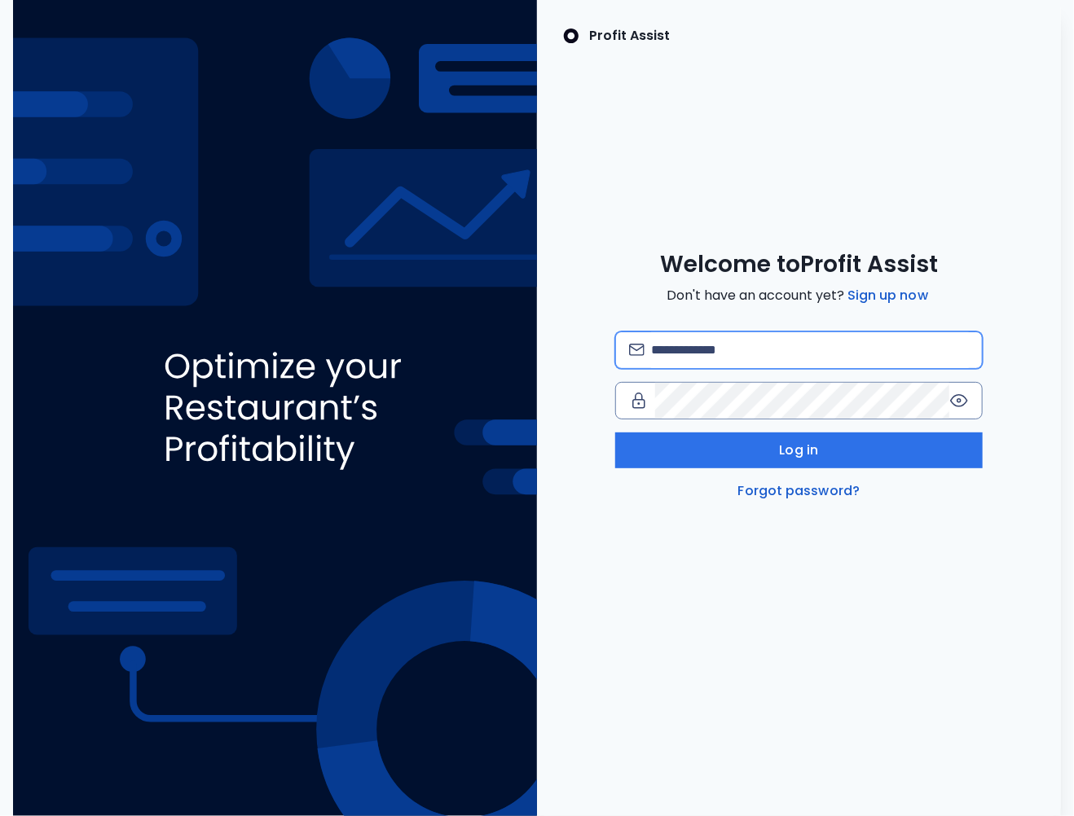
click at [699, 345] on input "email" at bounding box center [810, 350] width 318 height 36
type input "**********"
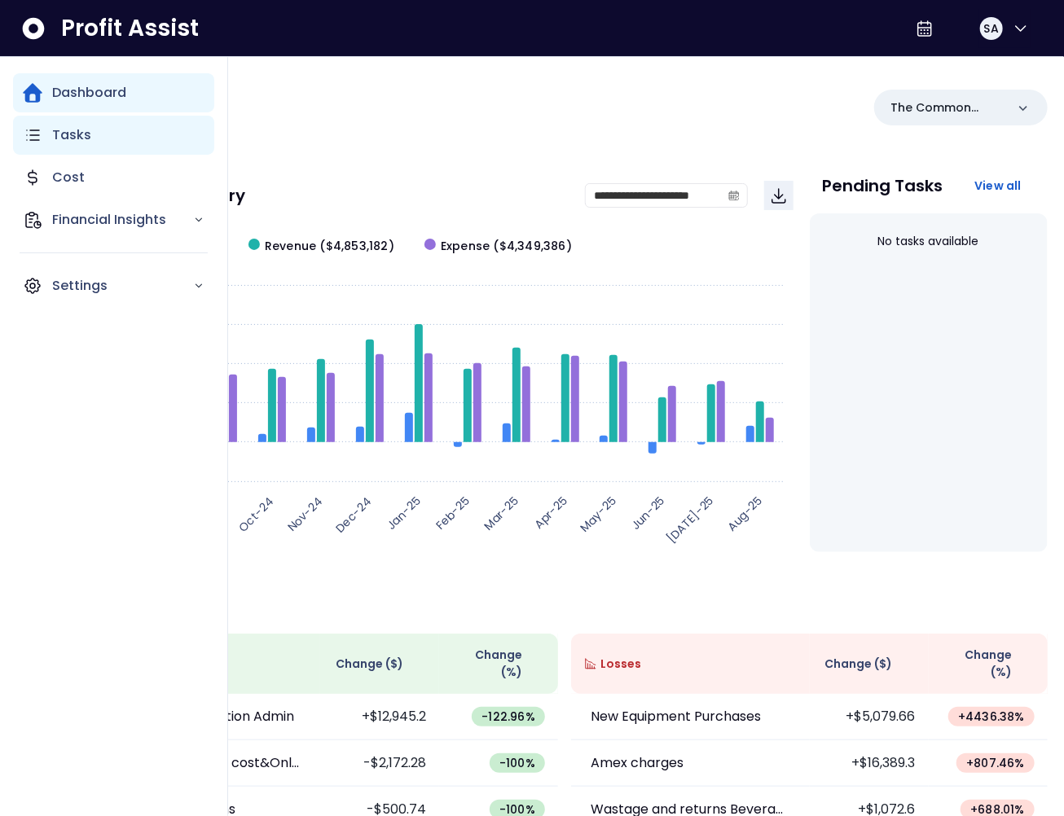
click at [49, 127] on div "Tasks" at bounding box center [113, 135] width 201 height 39
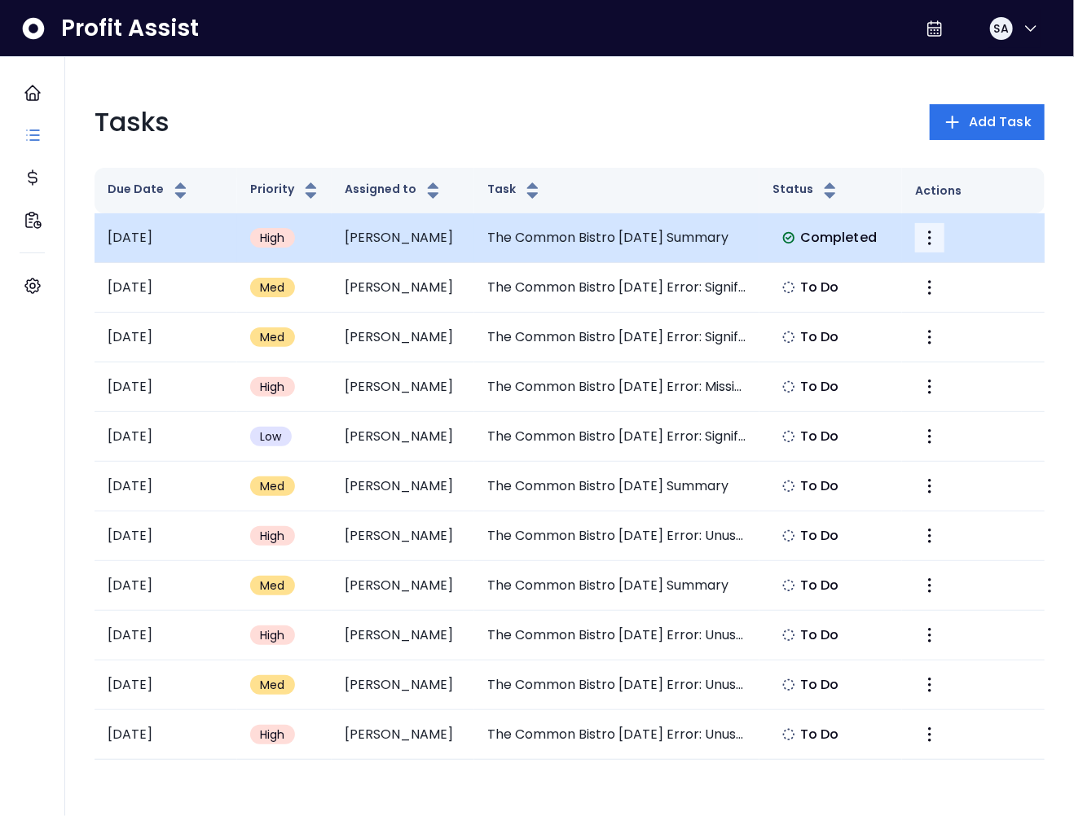
click at [934, 235] on icon "More" at bounding box center [930, 238] width 20 height 20
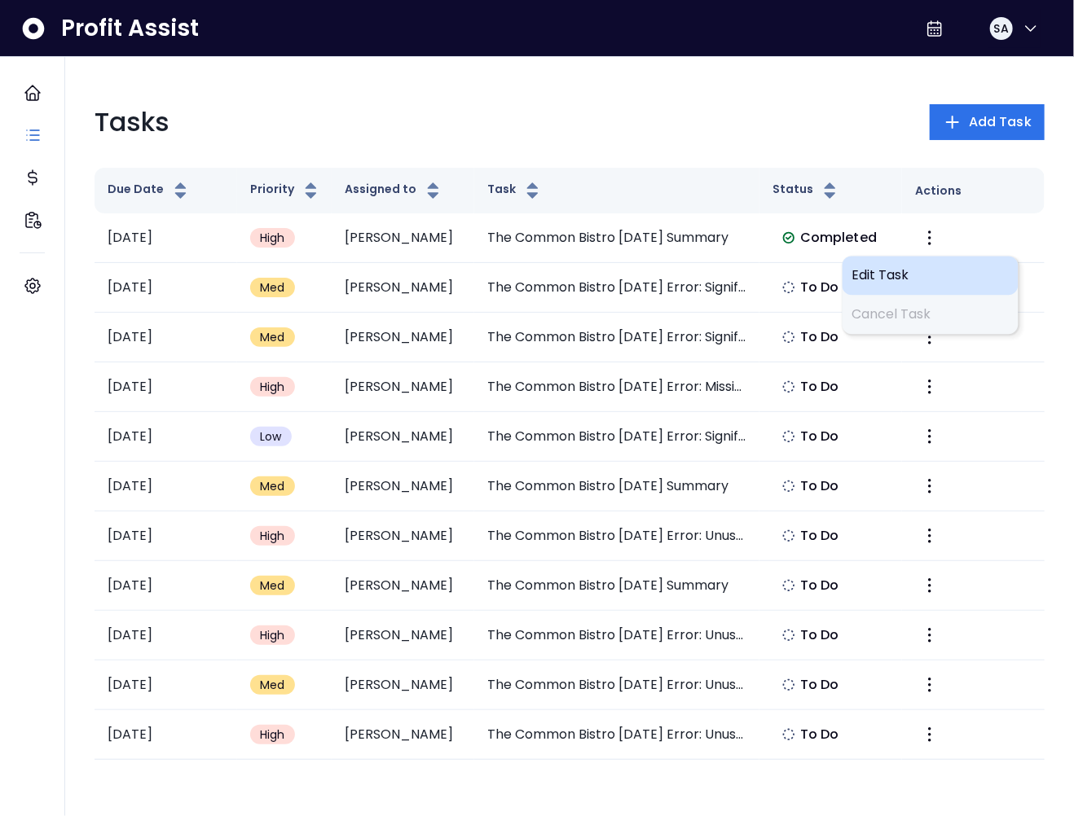
click at [904, 270] on span "Edit Task" at bounding box center [930, 276] width 156 height 20
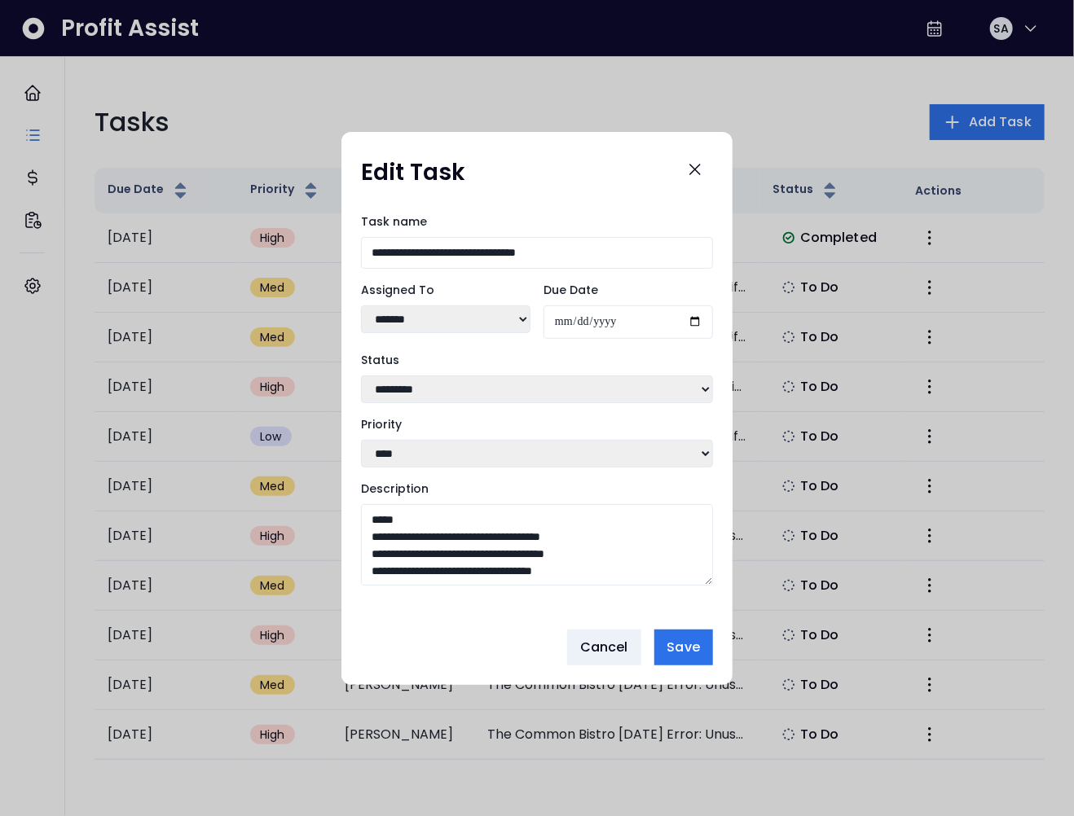
click at [453, 381] on select "**********" at bounding box center [537, 389] width 352 height 28
select select "**********"
click at [361, 375] on select "**********" at bounding box center [537, 389] width 352 height 28
click at [678, 645] on span "Save" at bounding box center [683, 648] width 33 height 20
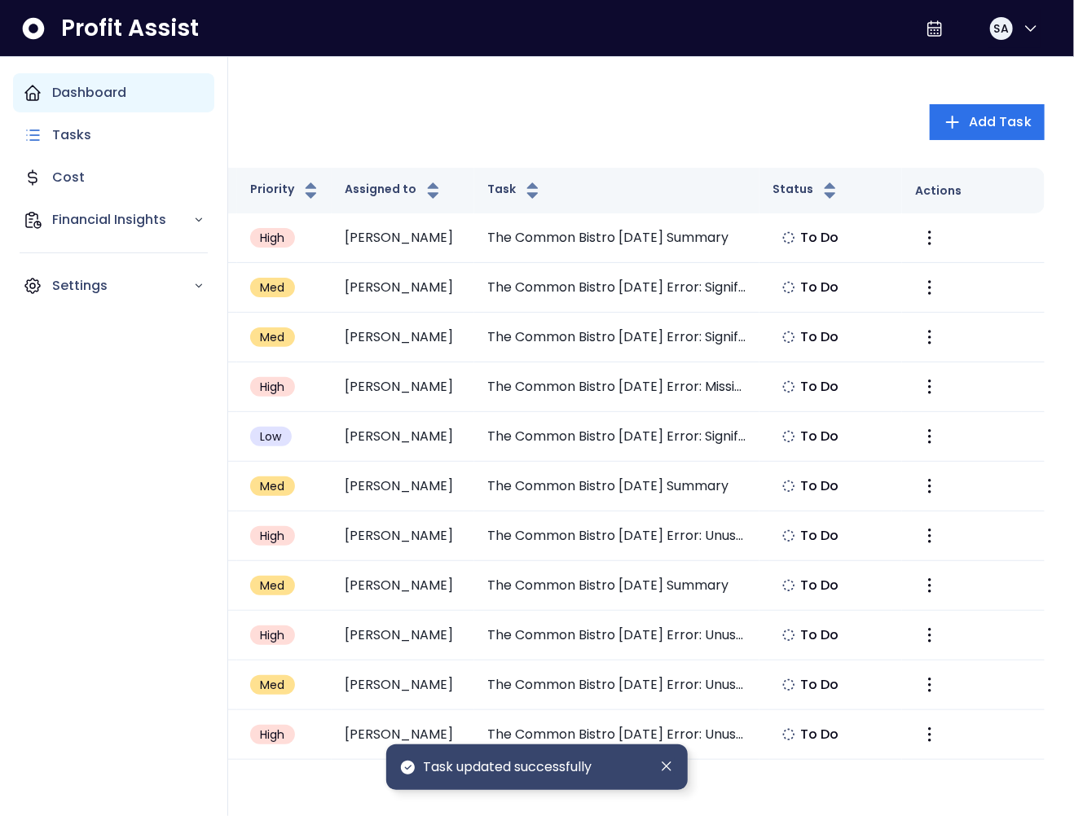
click at [24, 87] on icon "Main navigation" at bounding box center [33, 93] width 20 height 20
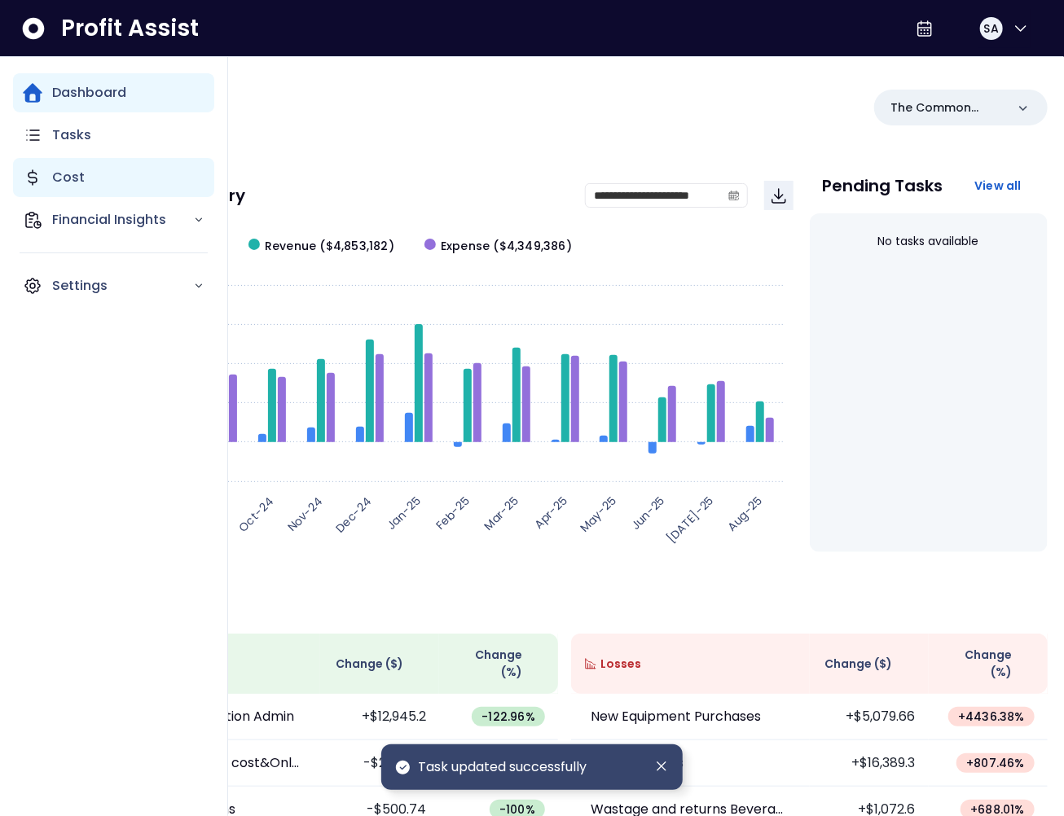
click at [73, 178] on p "Cost" at bounding box center [68, 178] width 33 height 20
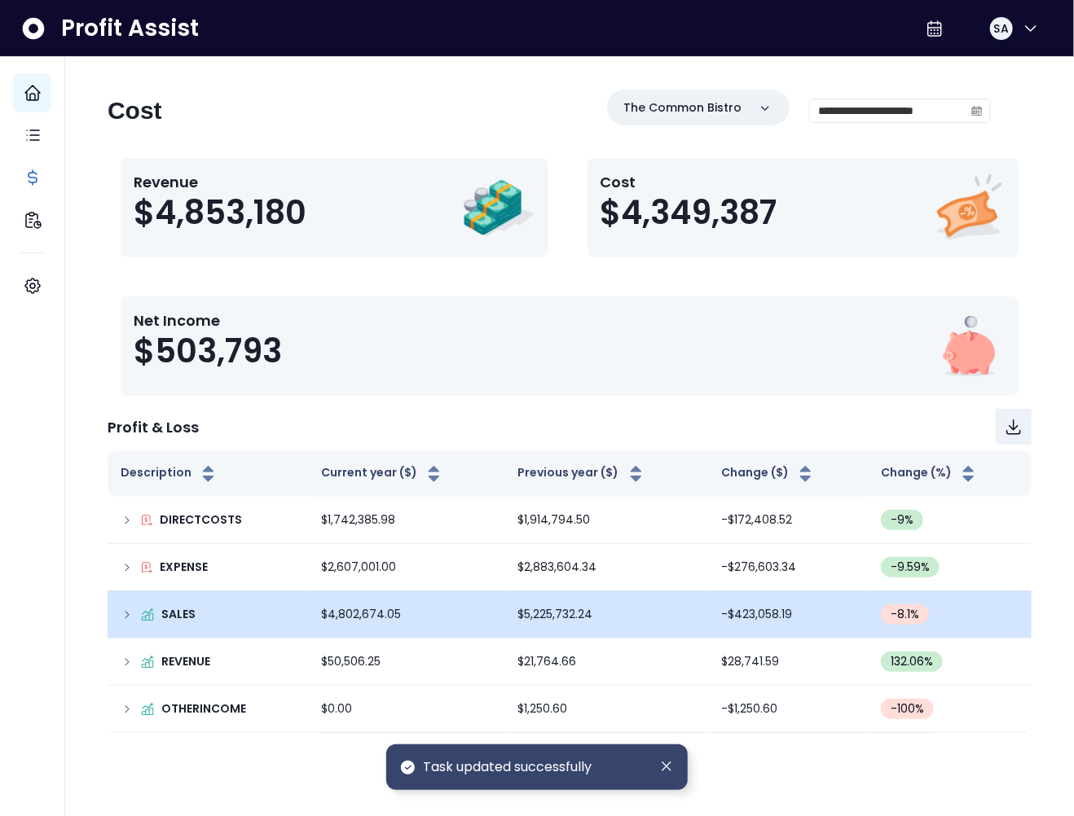
click at [138, 612] on div "SALES" at bounding box center [208, 614] width 174 height 17
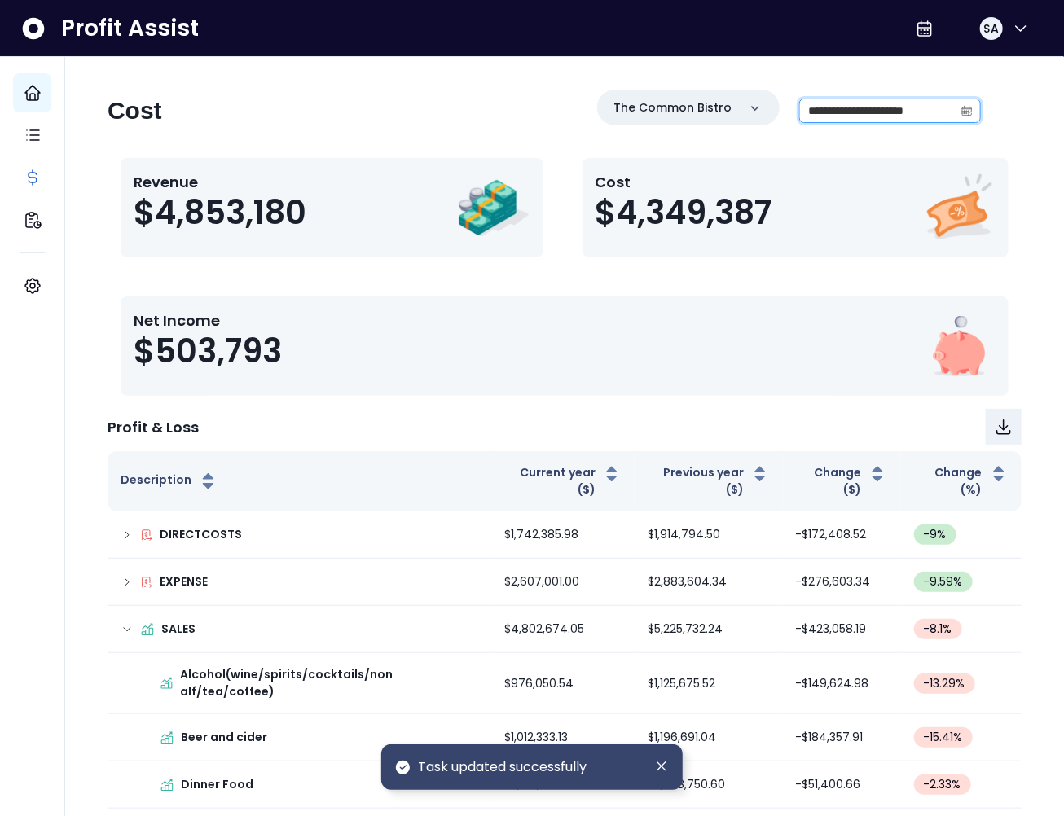
click at [881, 110] on input "**********" at bounding box center [877, 110] width 155 height 23
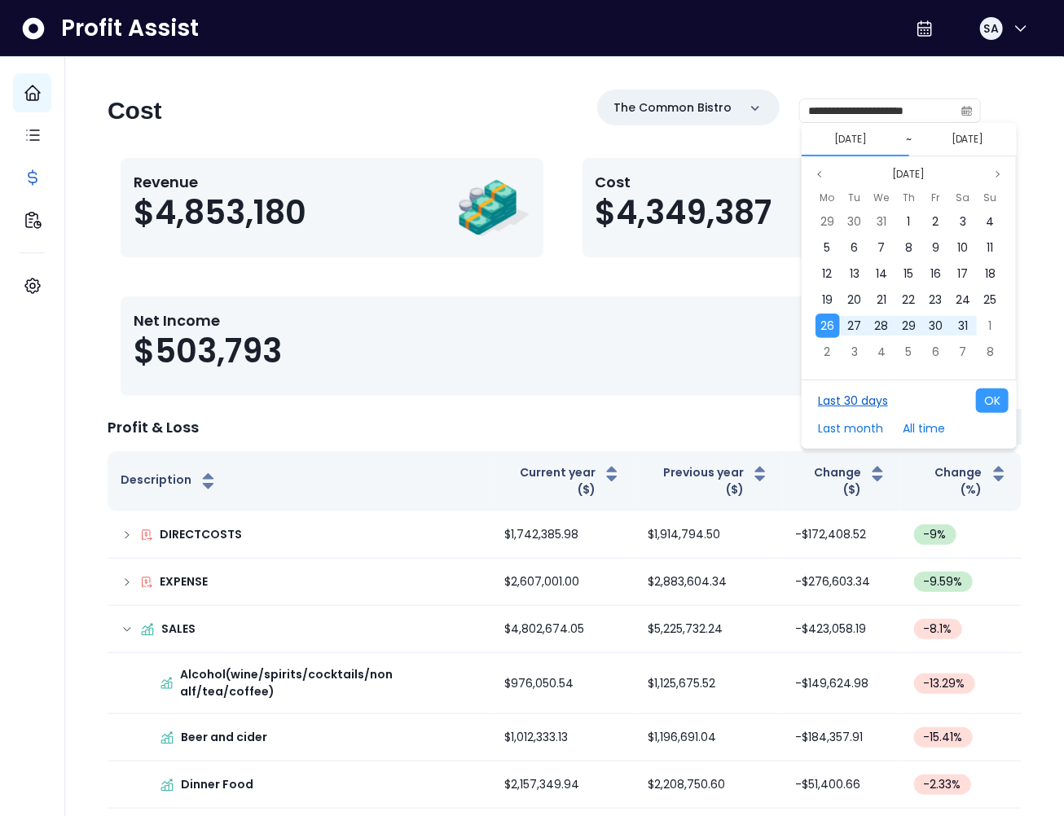
drag, startPoint x: 865, startPoint y: 403, endPoint x: 916, endPoint y: 405, distance: 50.5
click at [865, 403] on button "Last 30 days" at bounding box center [853, 401] width 86 height 24
click at [977, 405] on button "OK" at bounding box center [992, 401] width 33 height 24
type input "**********"
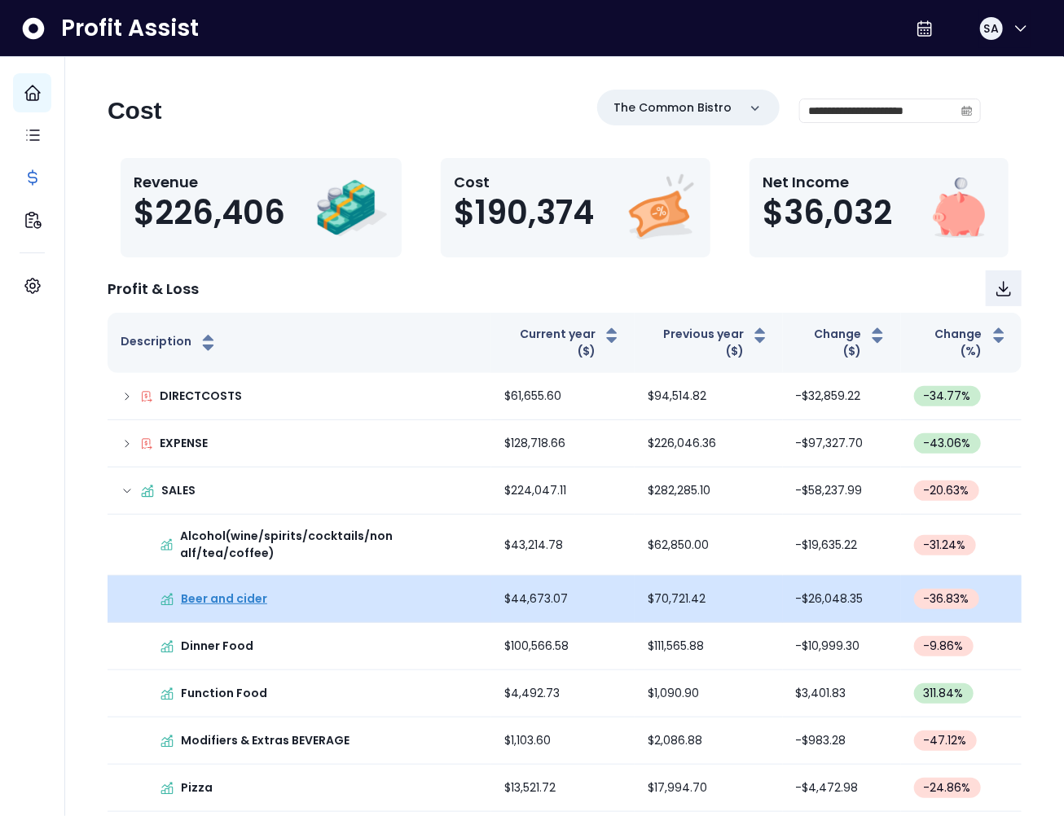
click at [229, 603] on p "Beer and cider" at bounding box center [224, 599] width 86 height 17
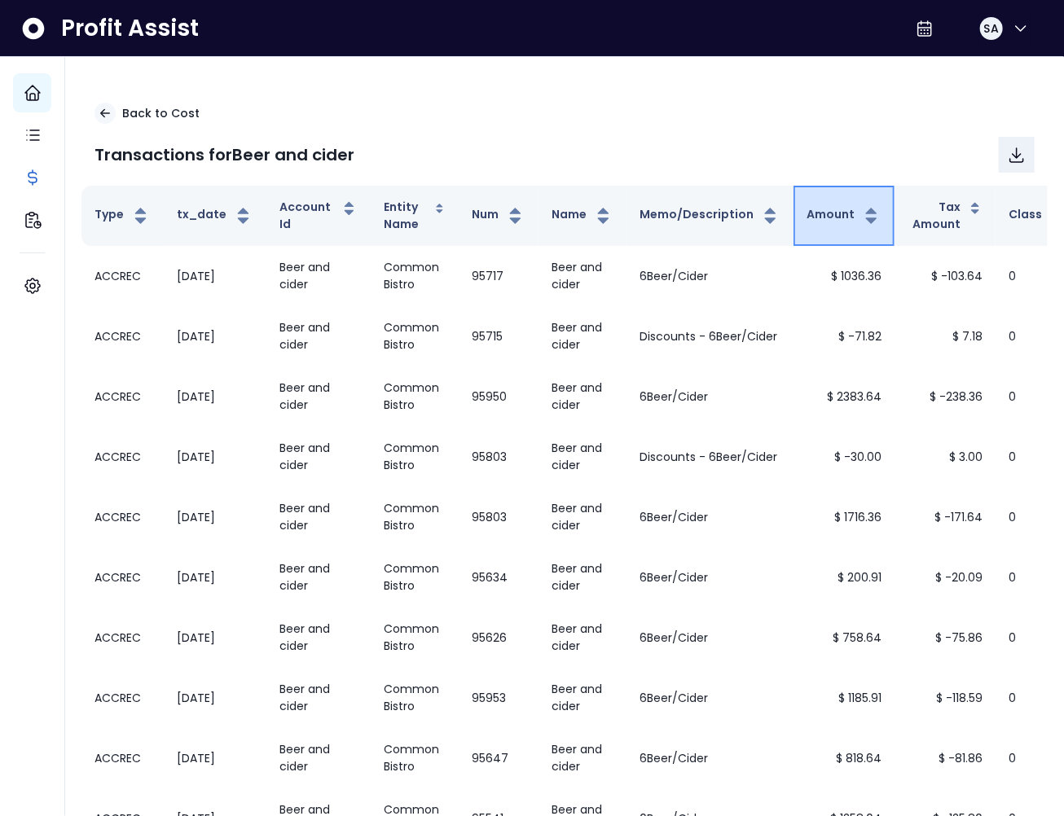
click at [825, 218] on button "Amount" at bounding box center [843, 216] width 75 height 20
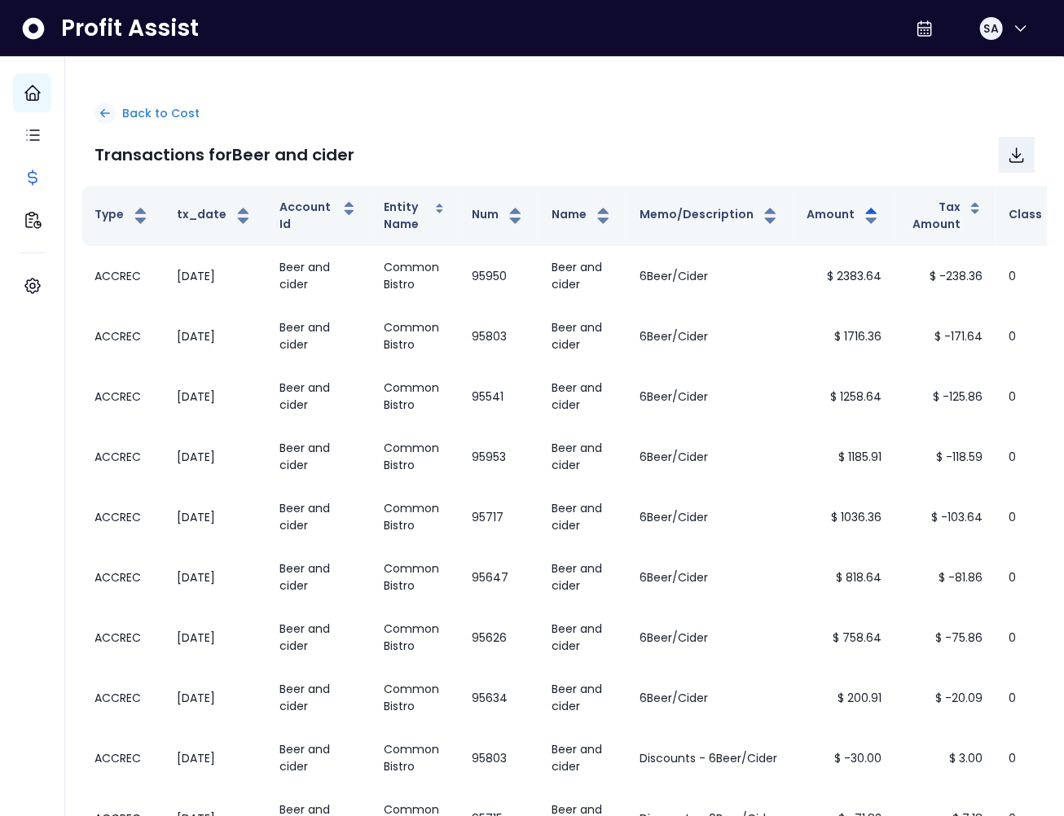
click at [131, 111] on p "Back to Cost" at bounding box center [160, 113] width 77 height 17
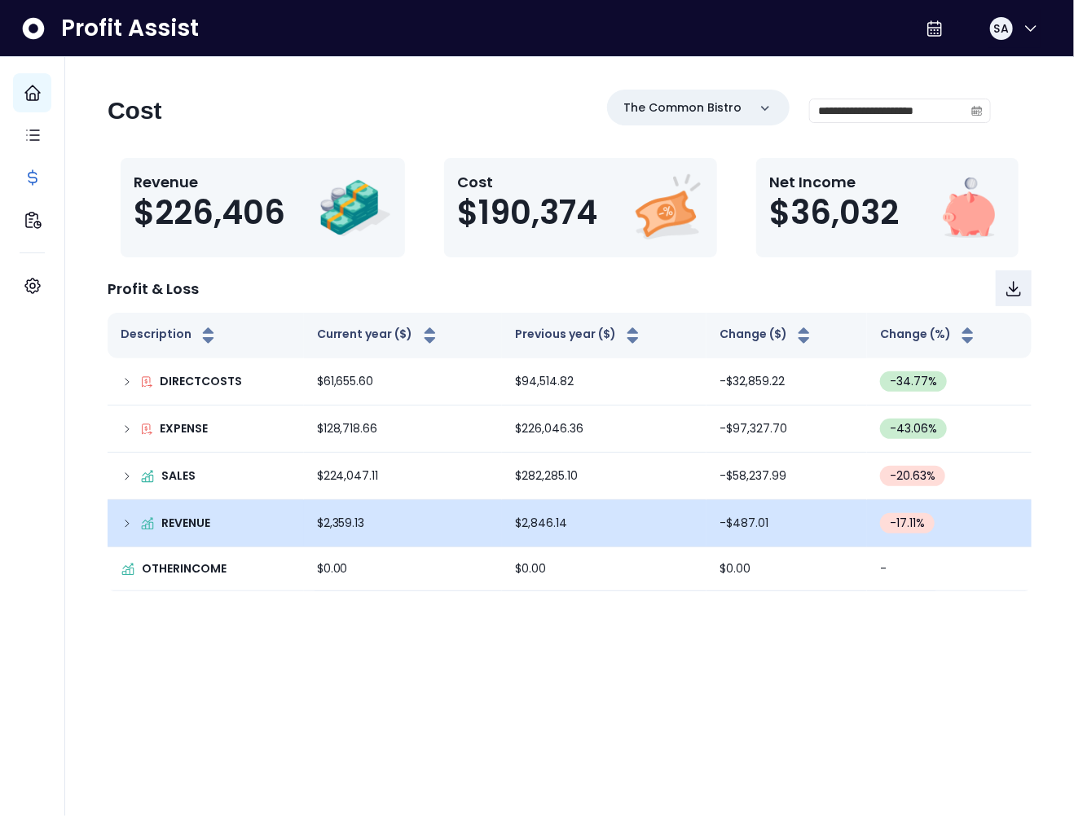
click at [134, 516] on div "REVENUE" at bounding box center [206, 523] width 170 height 17
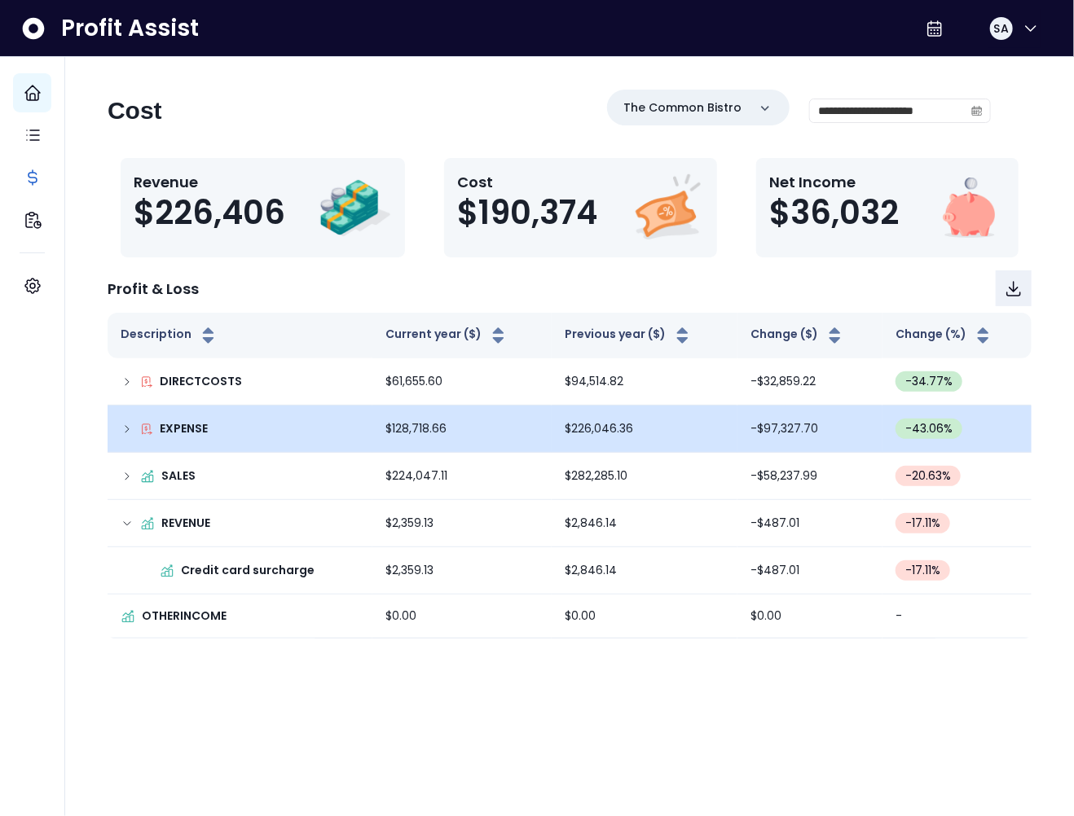
click at [121, 431] on icon at bounding box center [127, 429] width 13 height 13
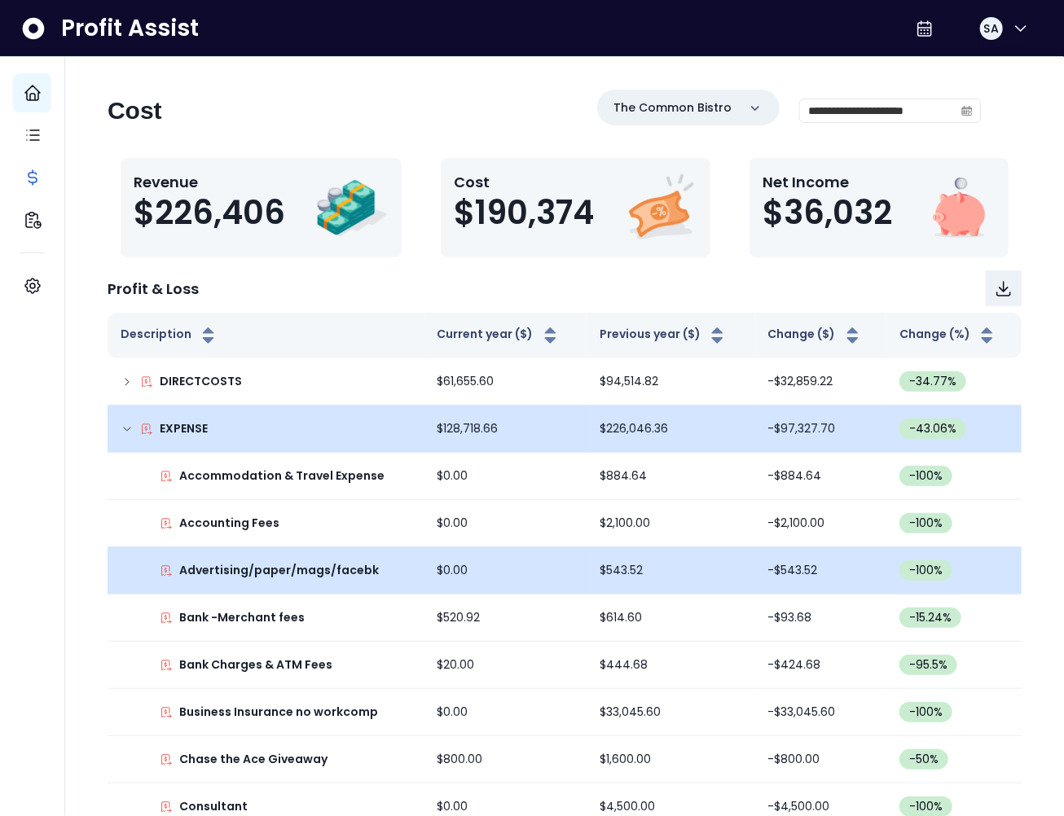
scroll to position [2, 0]
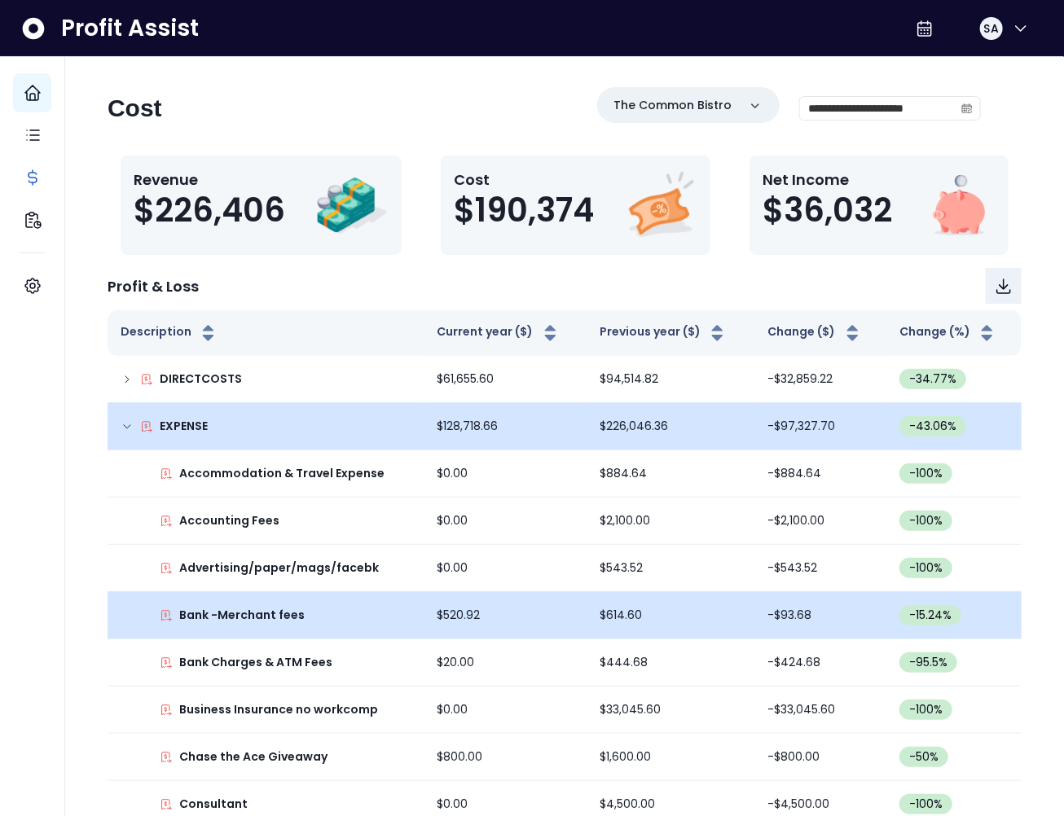
click at [240, 626] on td "Bank -Merchant fees" at bounding box center [266, 615] width 317 height 47
click at [239, 621] on p "Bank -Merchant fees" at bounding box center [241, 615] width 125 height 17
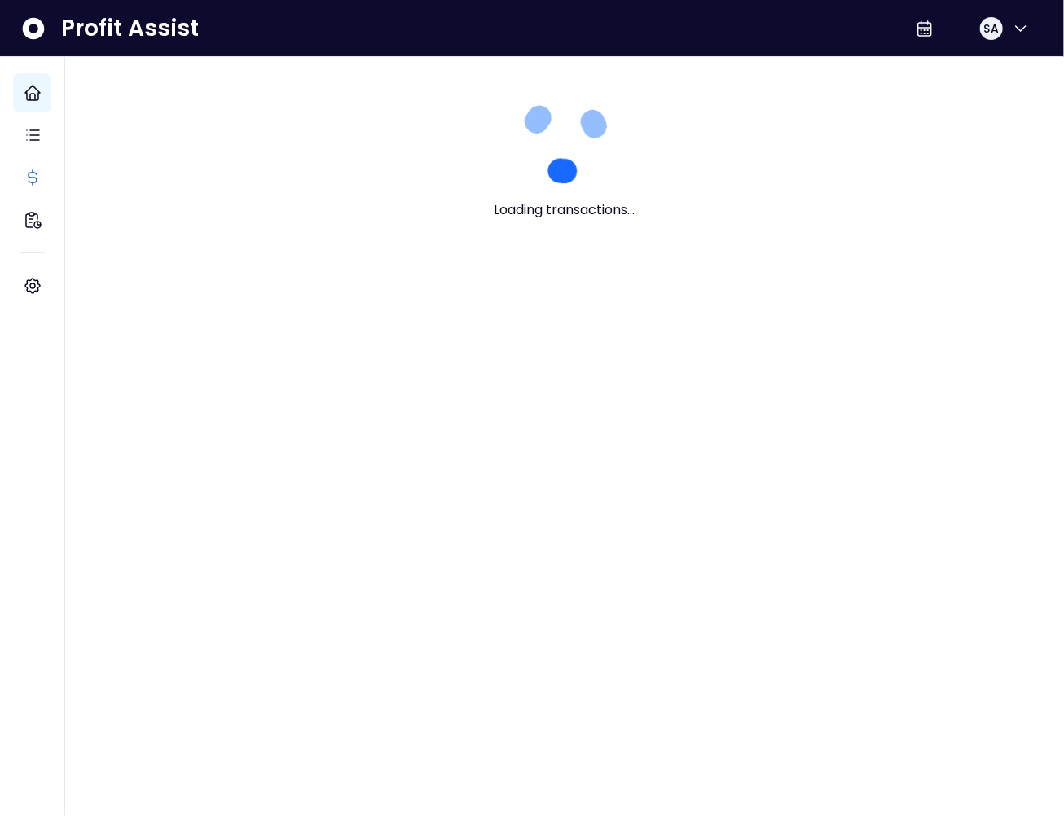
scroll to position [0, 0]
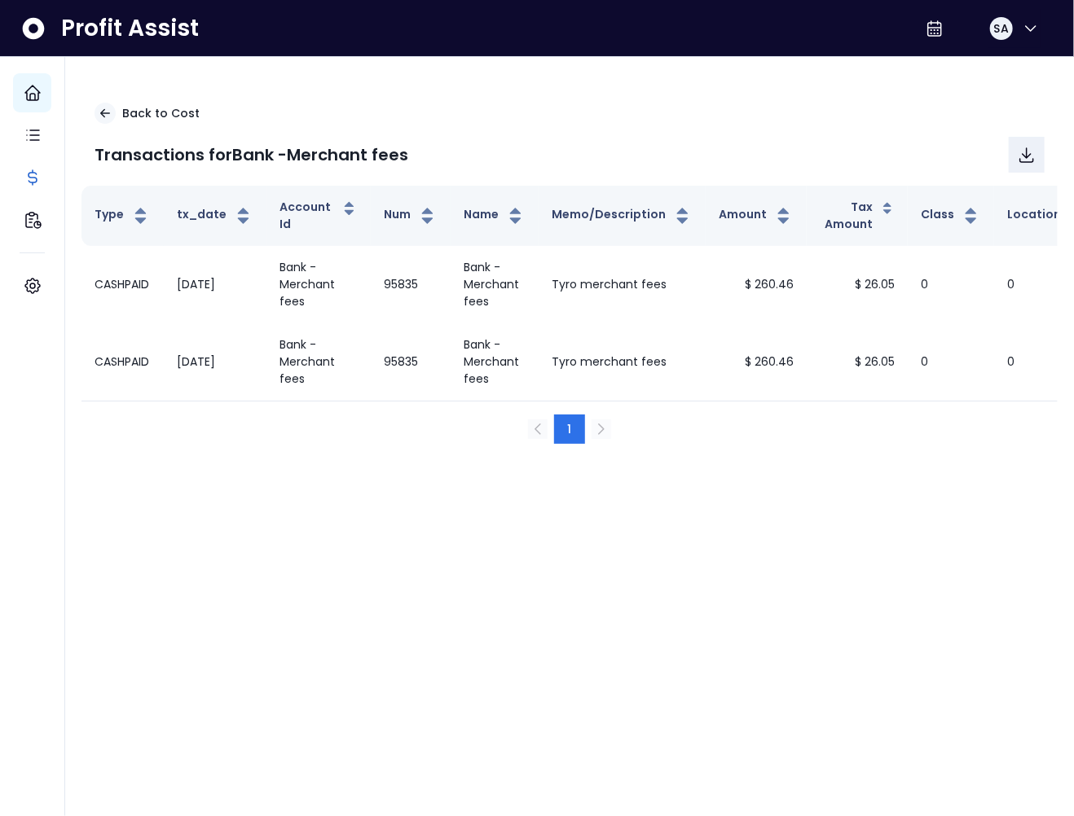
click at [431, 444] on div "1" at bounding box center [569, 429] width 950 height 29
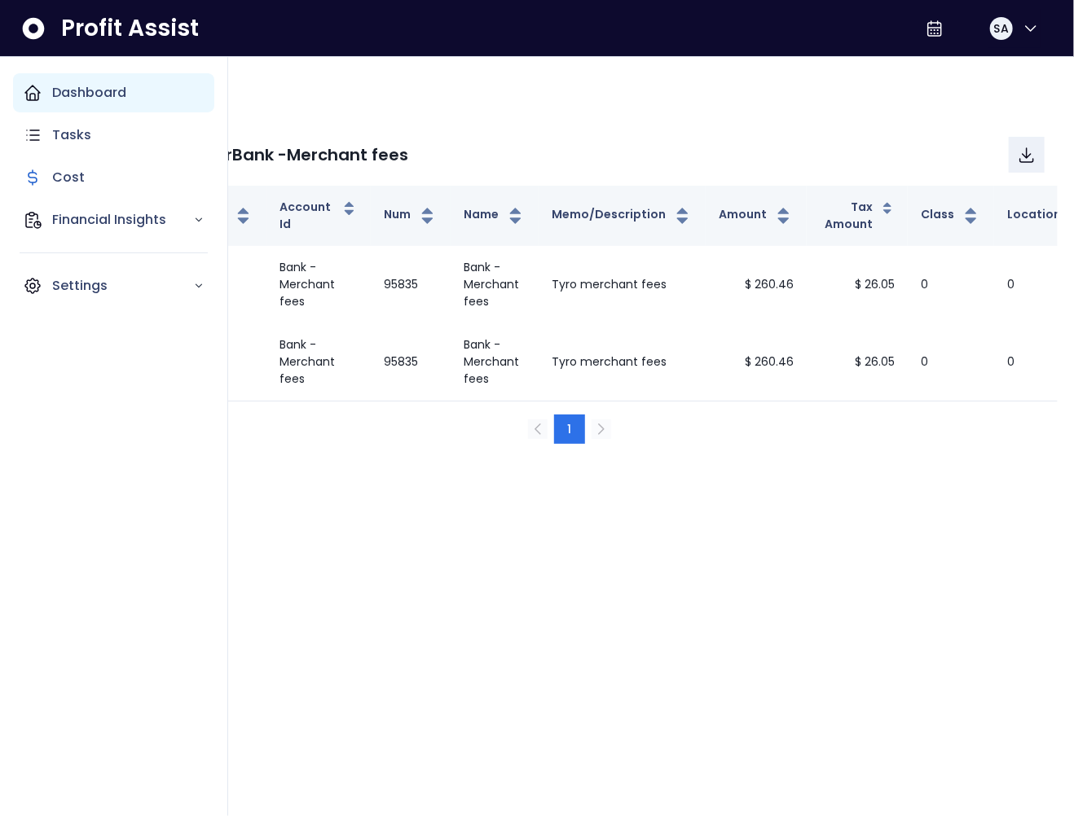
click at [68, 105] on div "Dashboard" at bounding box center [113, 92] width 201 height 39
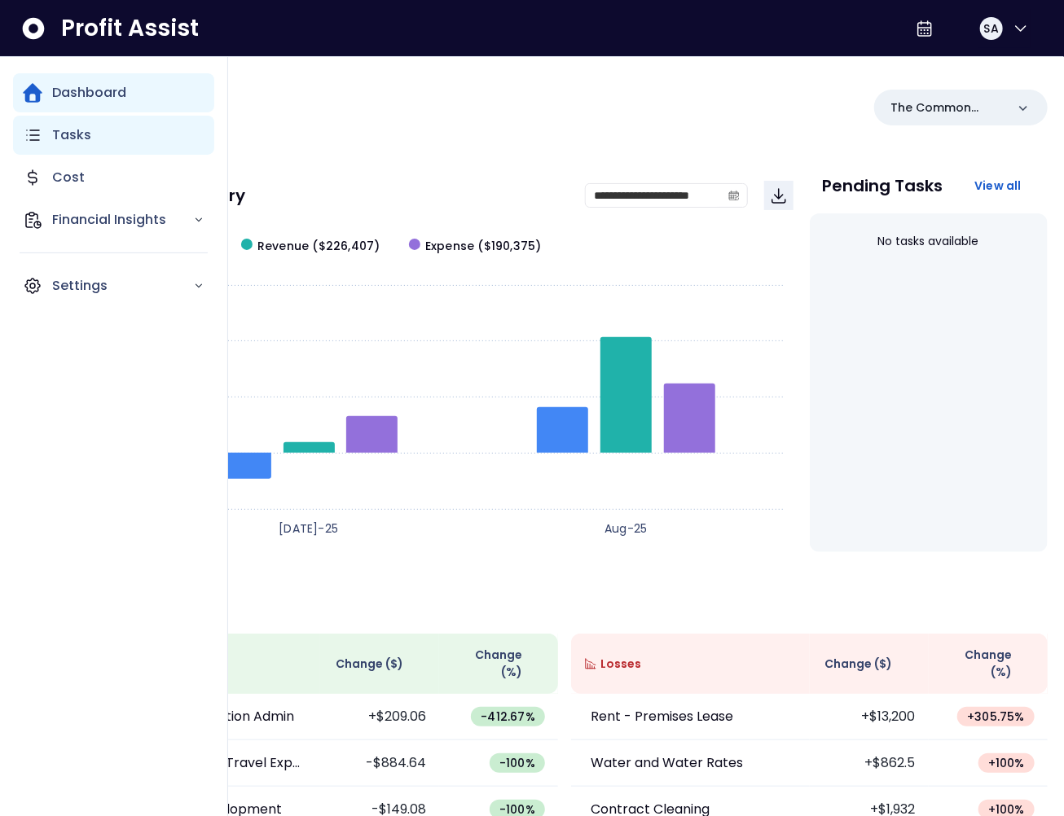
click at [52, 137] on p "Tasks" at bounding box center [71, 135] width 39 height 20
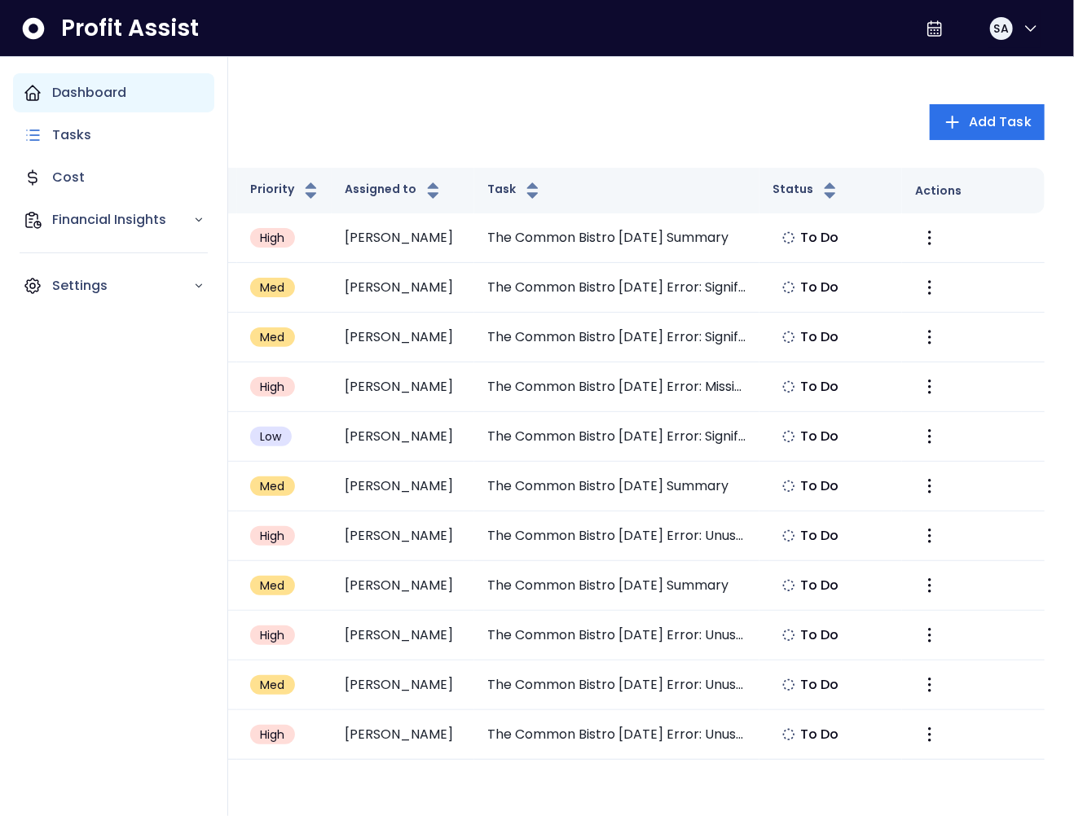
click at [37, 105] on div "Dashboard" at bounding box center [113, 92] width 201 height 39
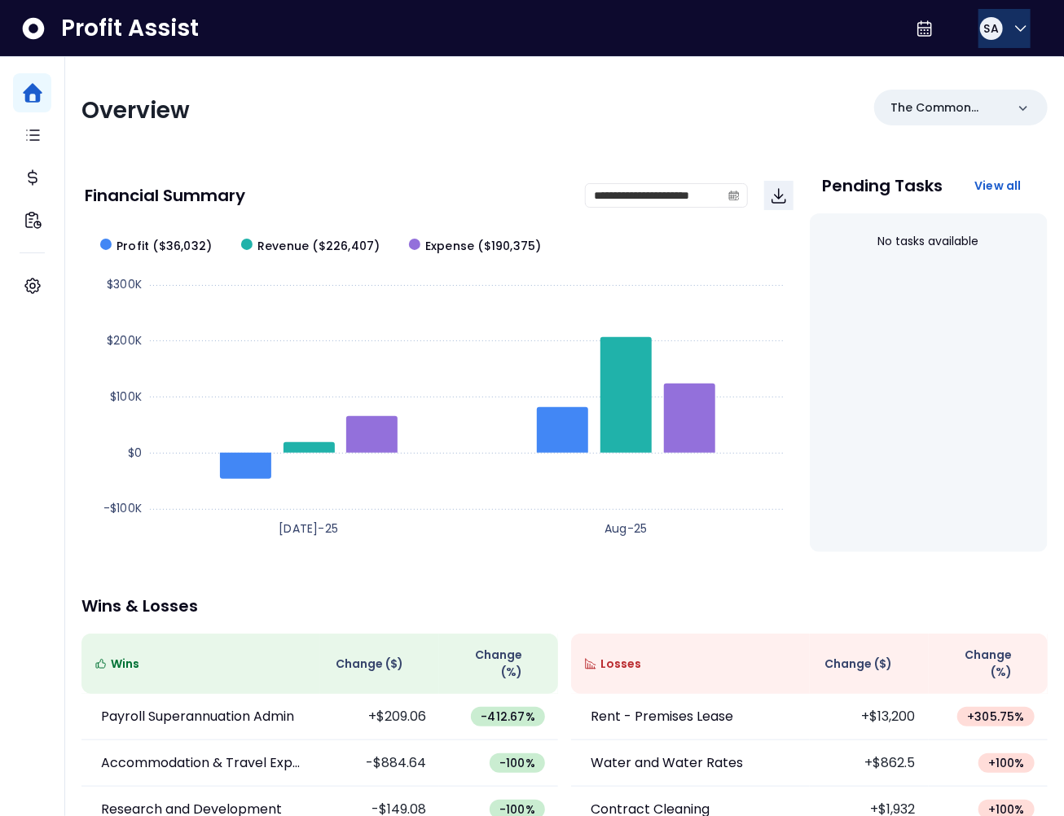
click at [986, 30] on span "SA" at bounding box center [991, 28] width 15 height 16
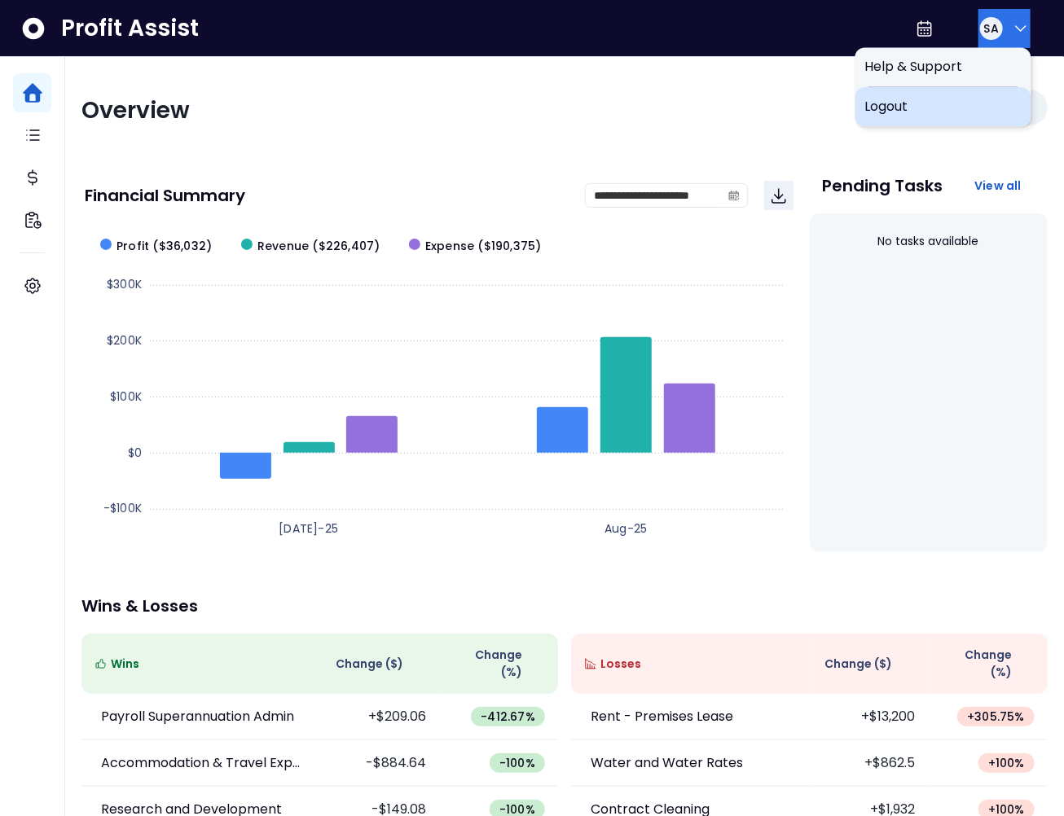
click at [960, 99] on span "Logout" at bounding box center [943, 107] width 156 height 20
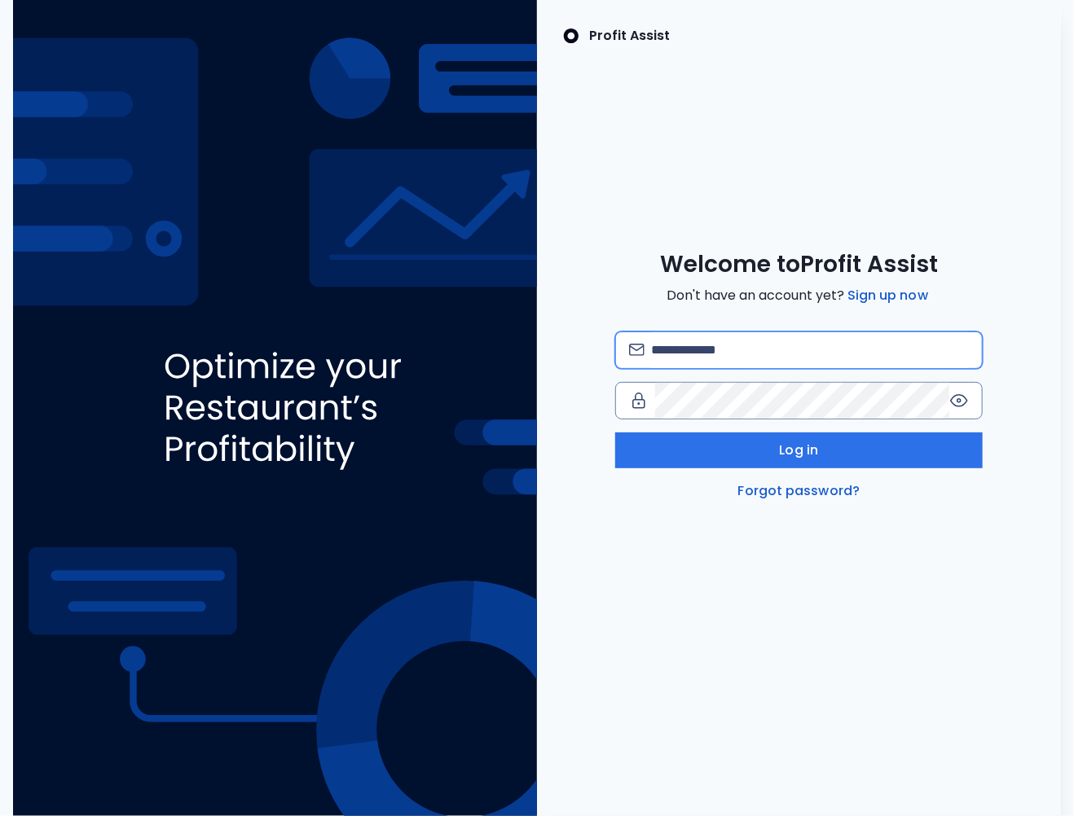
click at [694, 344] on input "email" at bounding box center [810, 350] width 318 height 36
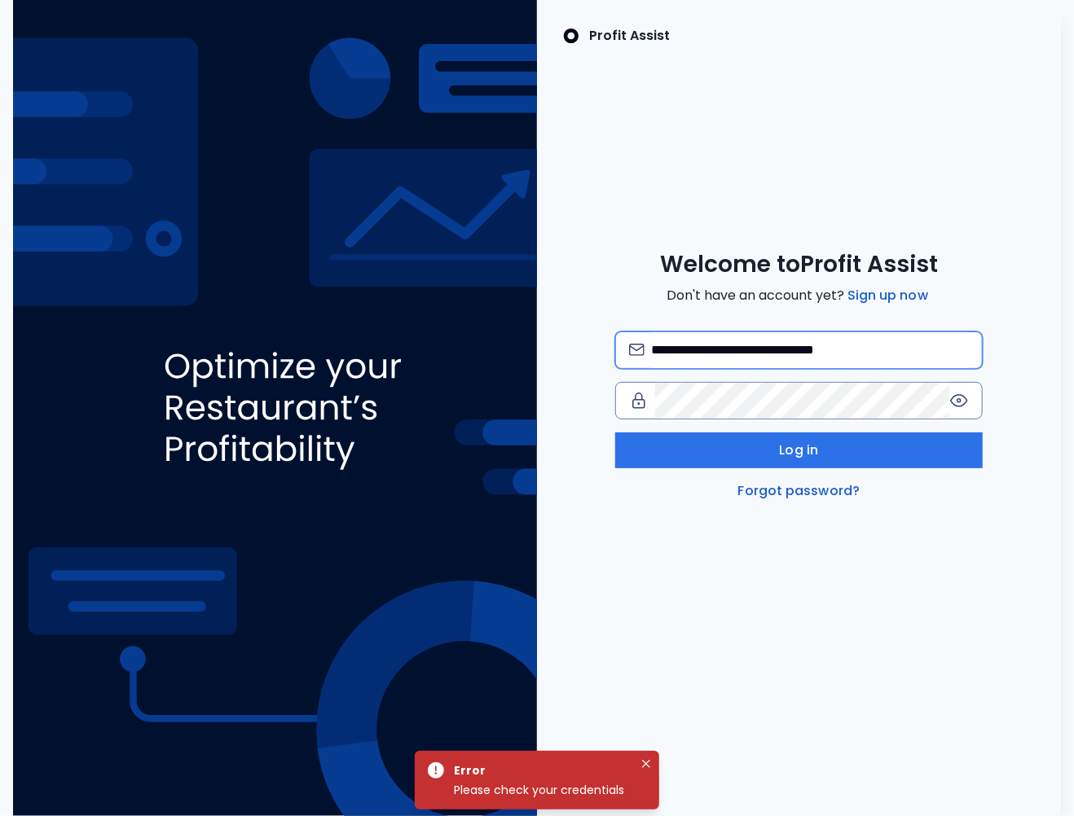
click at [835, 353] on input "**********" at bounding box center [810, 350] width 318 height 36
click at [785, 353] on input "**********" at bounding box center [810, 350] width 318 height 36
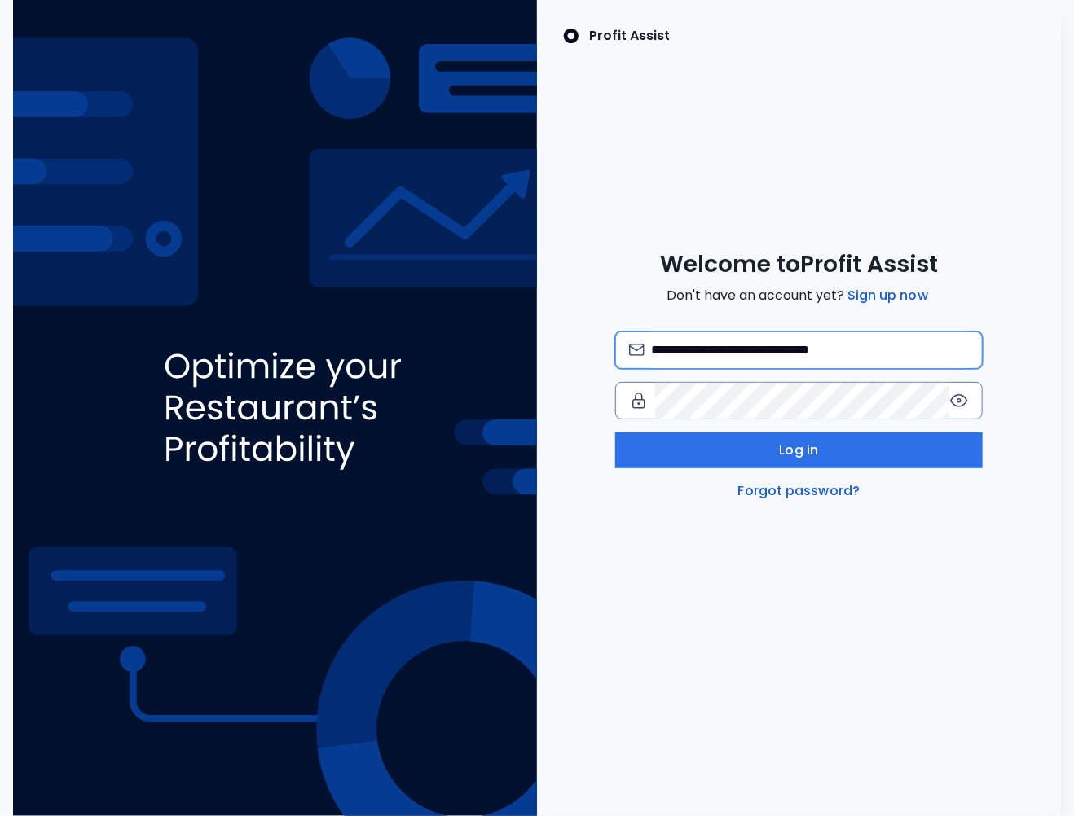
type input "**********"
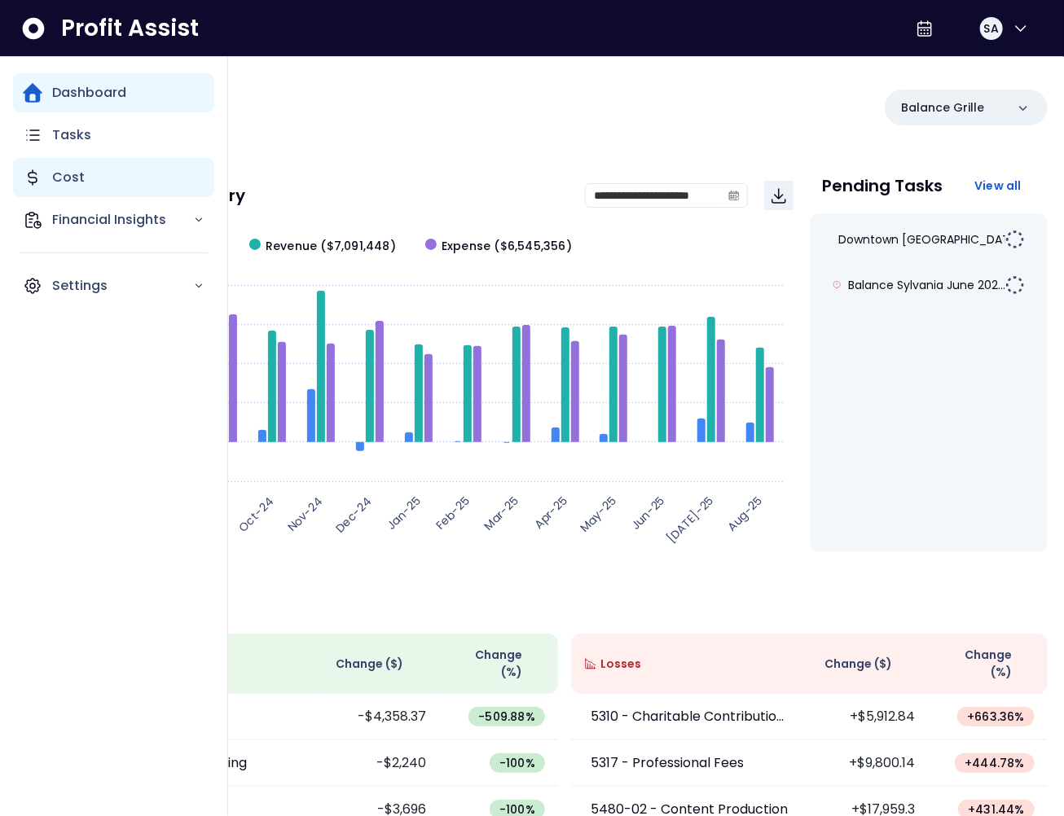
click at [50, 175] on div "Cost" at bounding box center [113, 177] width 201 height 39
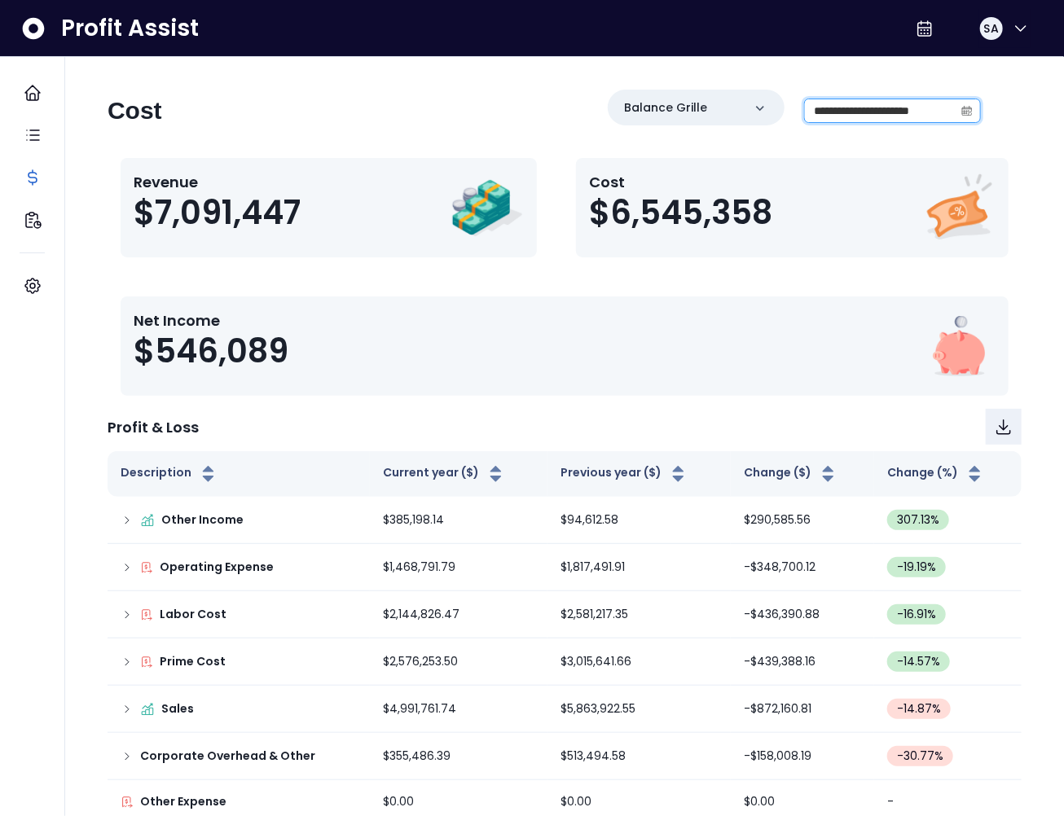
click at [946, 108] on input "**********" at bounding box center [879, 110] width 149 height 23
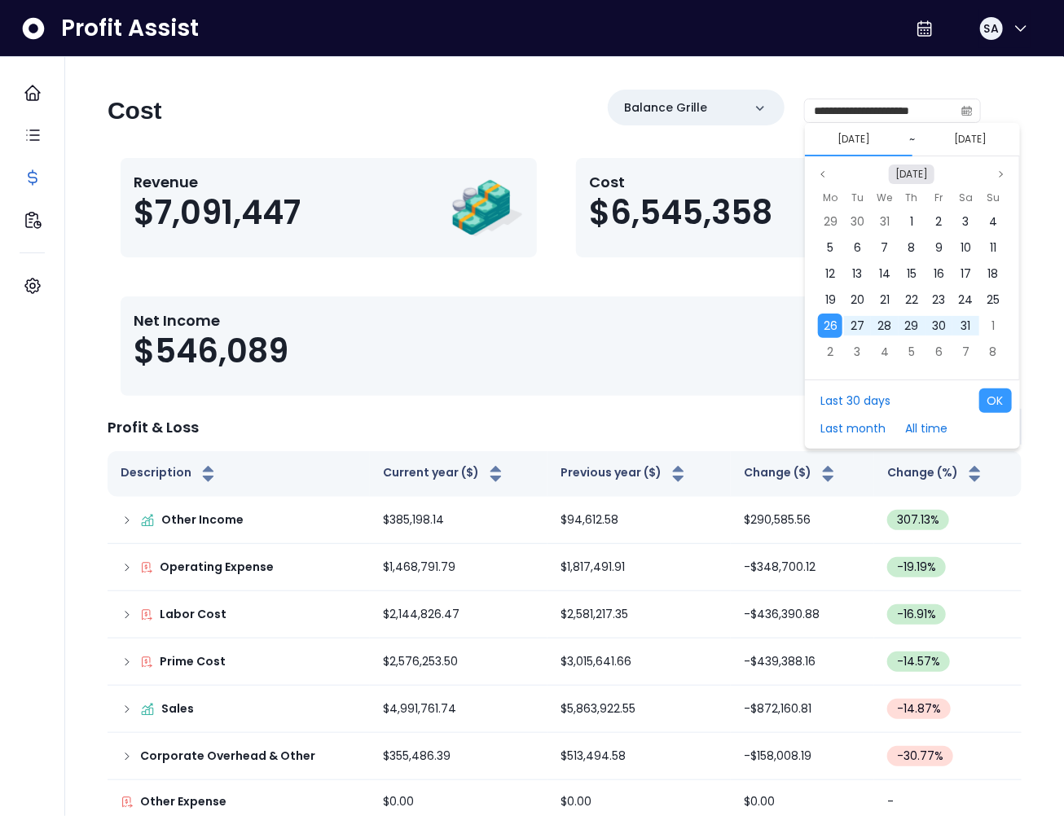
click at [919, 169] on button "[DATE]" at bounding box center [912, 175] width 46 height 20
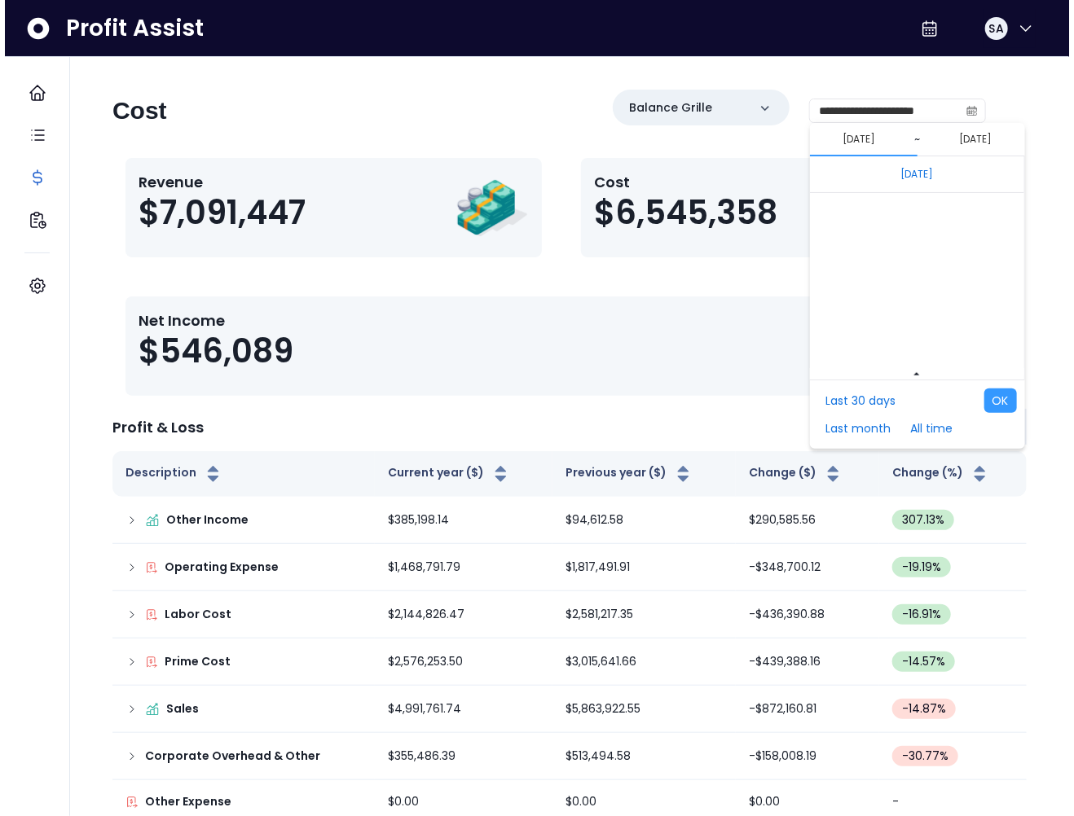
scroll to position [10908, 0]
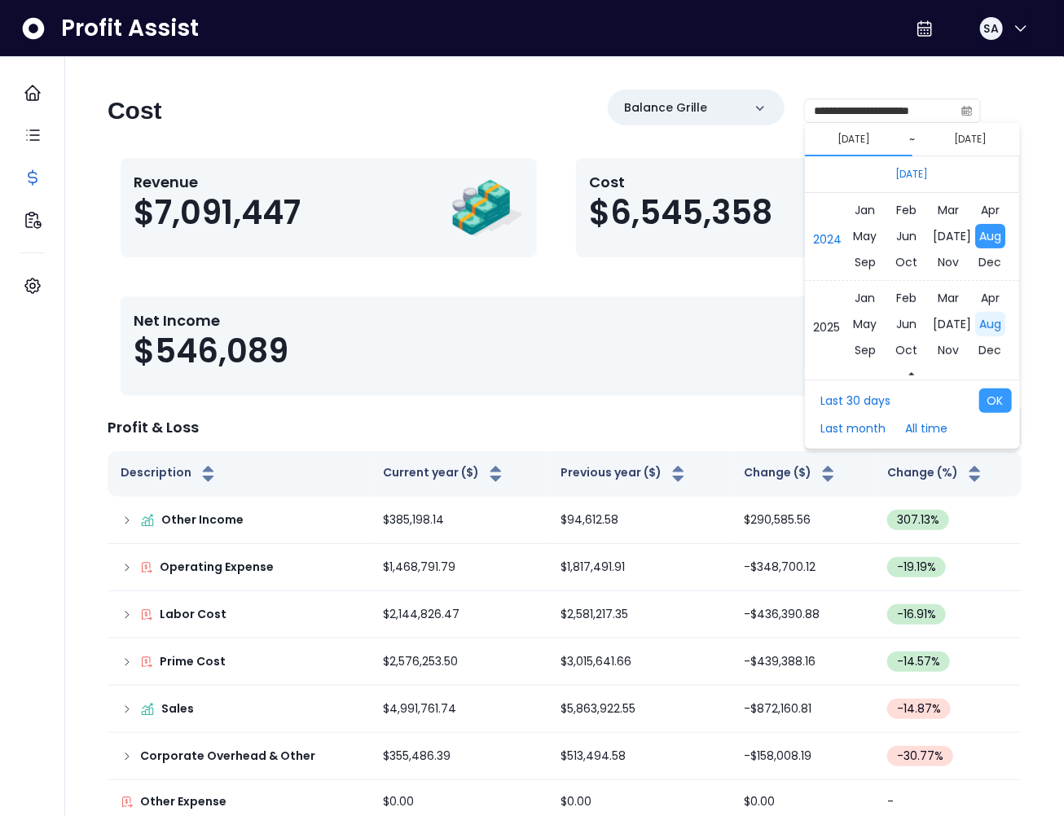
click at [975, 321] on span "Aug" at bounding box center [990, 324] width 30 height 24
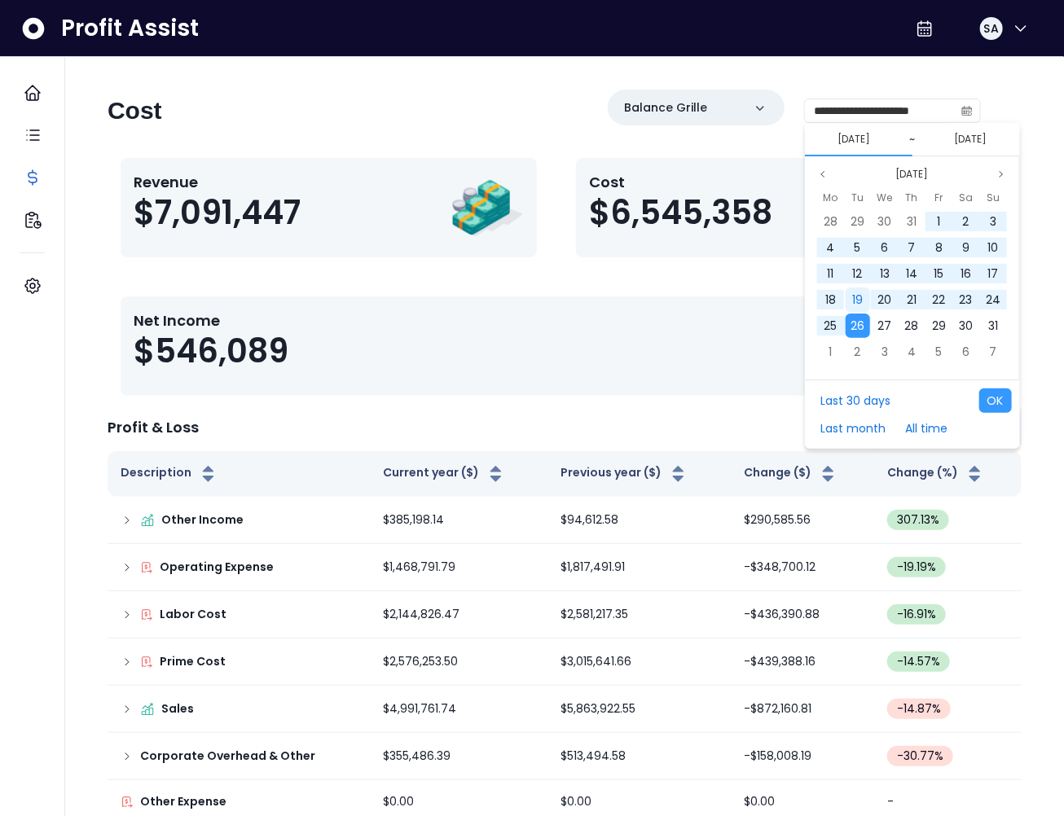
click at [850, 297] on div "19" at bounding box center [857, 300] width 24 height 24
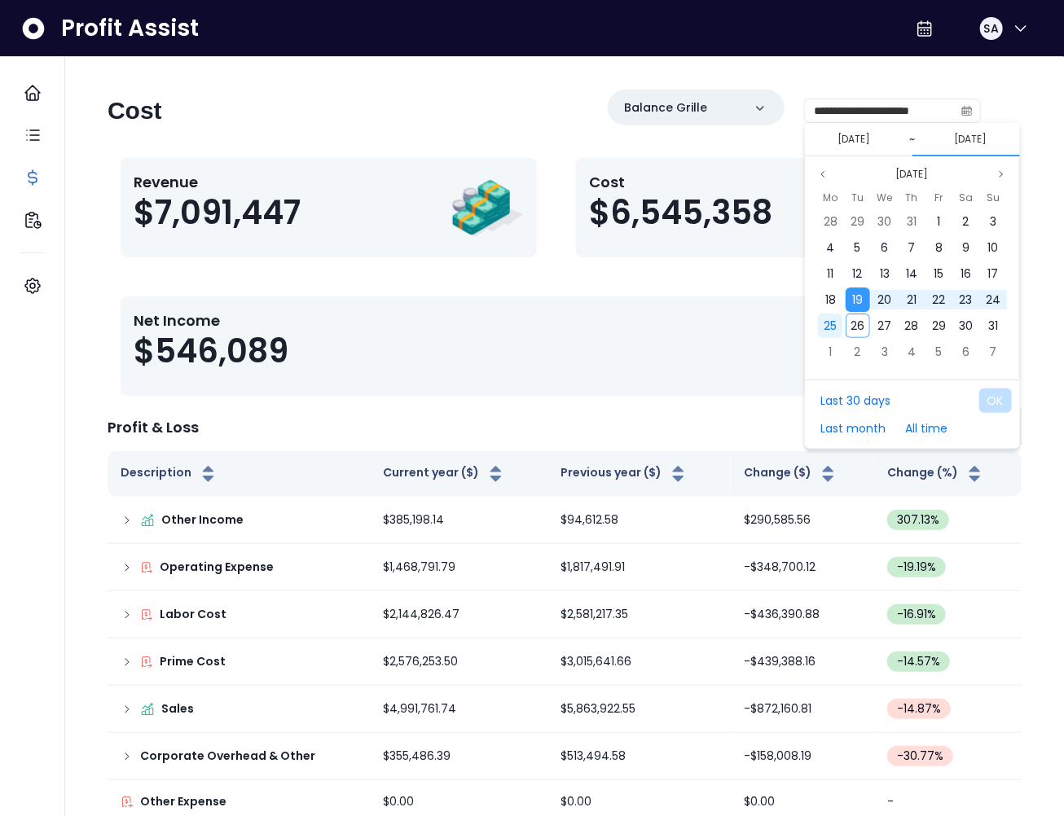
click at [832, 325] on span "25" at bounding box center [829, 326] width 13 height 16
click at [988, 390] on button "OK" at bounding box center [995, 401] width 33 height 24
type input "**********"
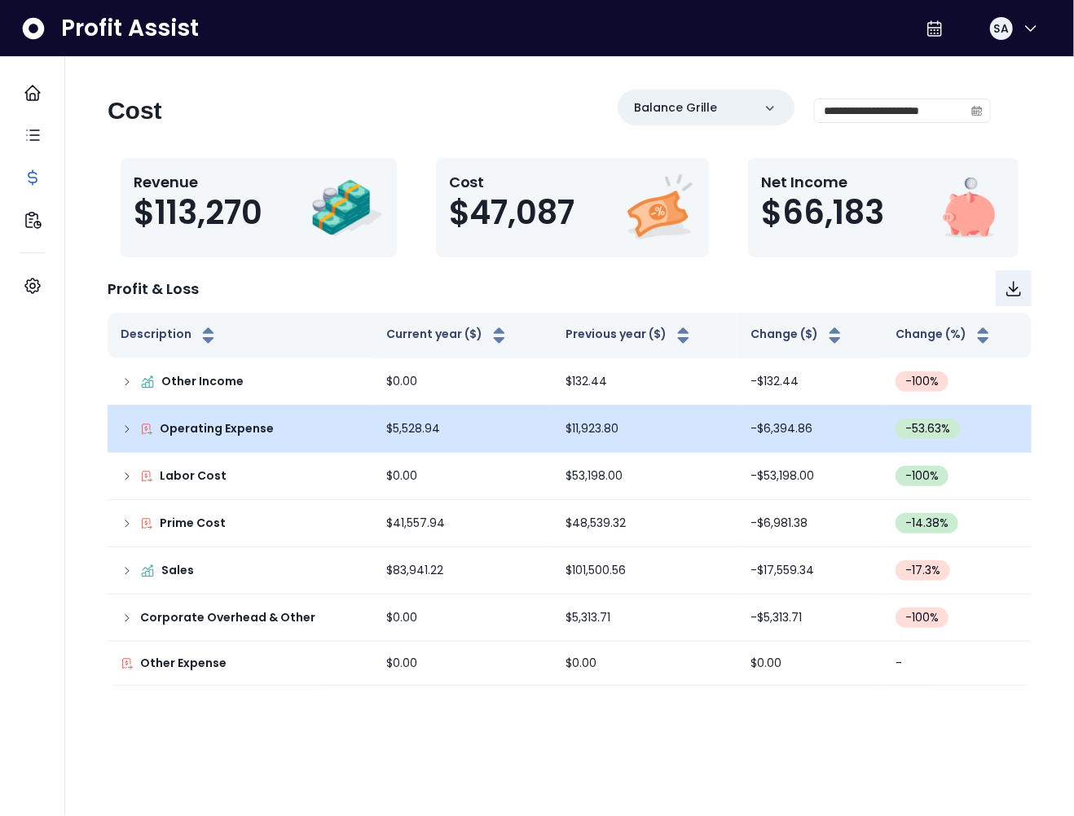
click at [128, 427] on icon at bounding box center [127, 429] width 13 height 13
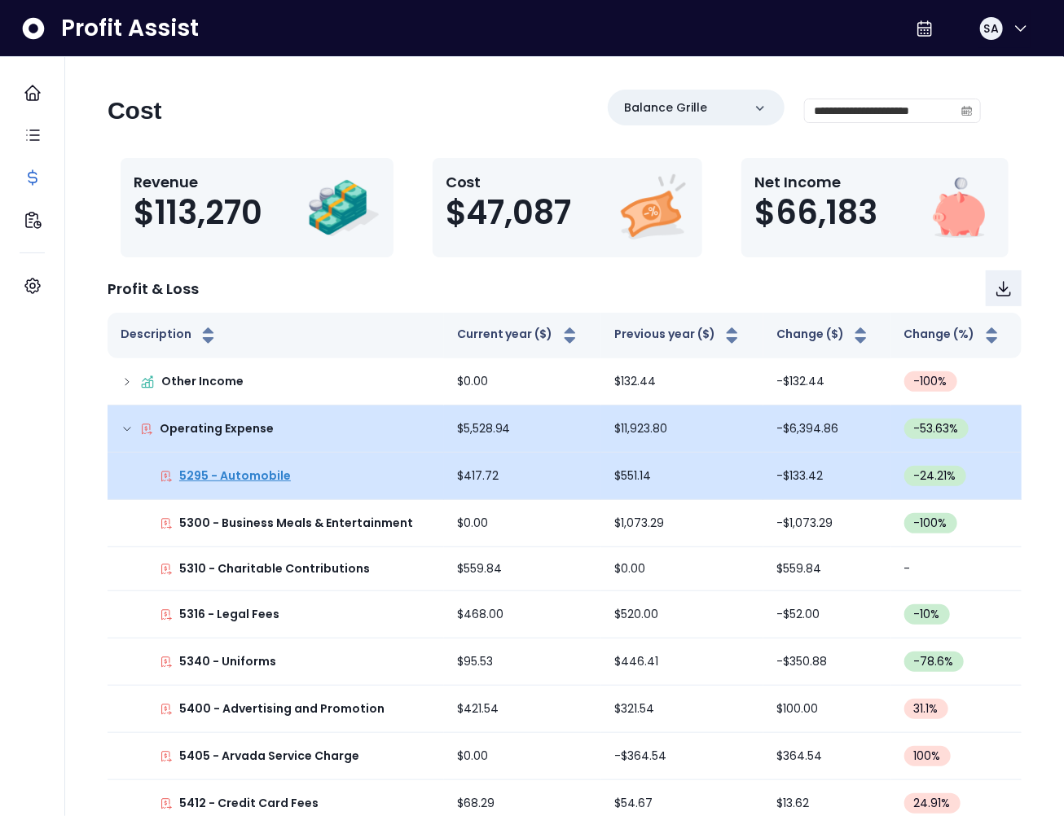
click at [248, 480] on p "5295 - Automobile" at bounding box center [235, 476] width 112 height 17
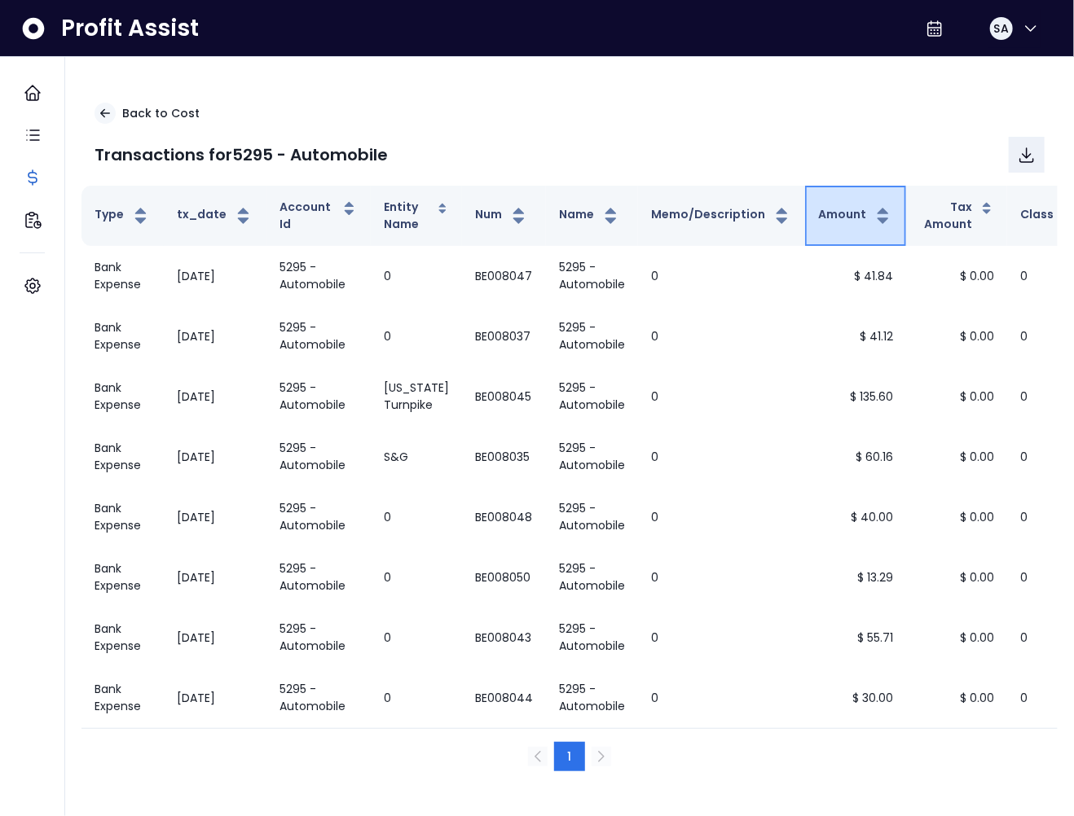
click at [841, 224] on button "Amount" at bounding box center [855, 216] width 75 height 20
click at [836, 222] on button "Amount" at bounding box center [855, 216] width 75 height 20
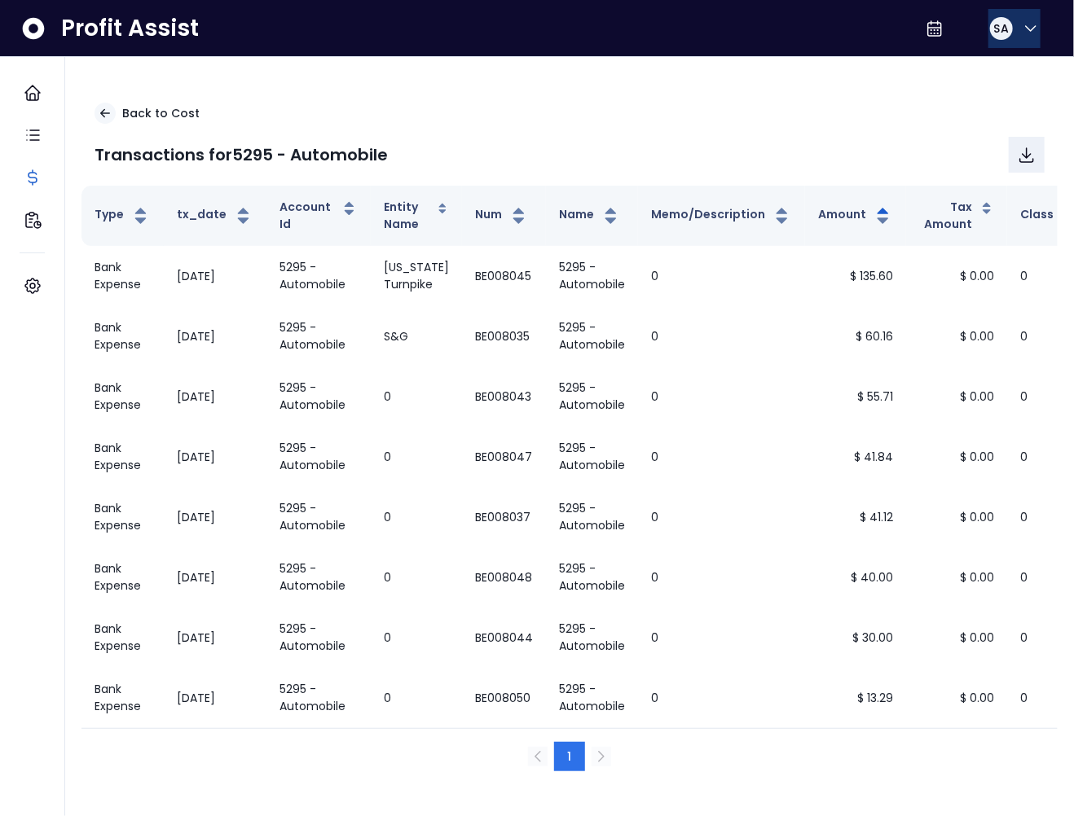
click at [992, 37] on div "SA" at bounding box center [1001, 28] width 23 height 23
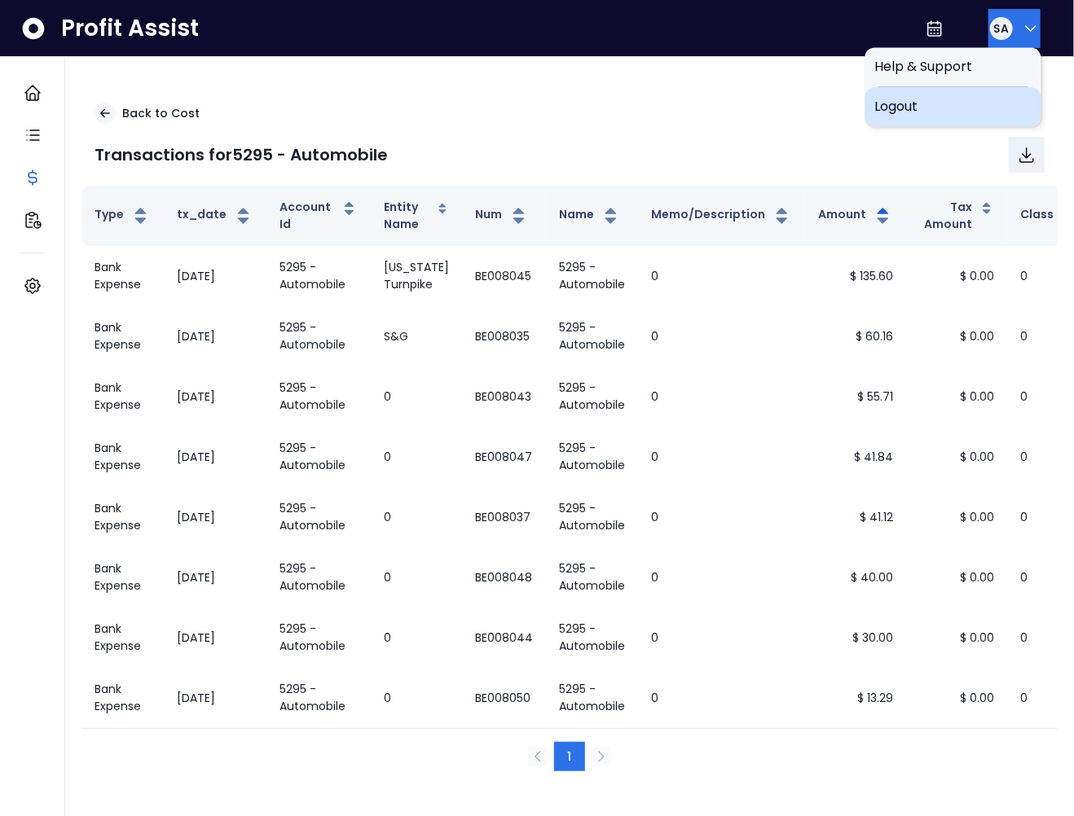
click at [972, 95] on div "Logout" at bounding box center [953, 106] width 176 height 39
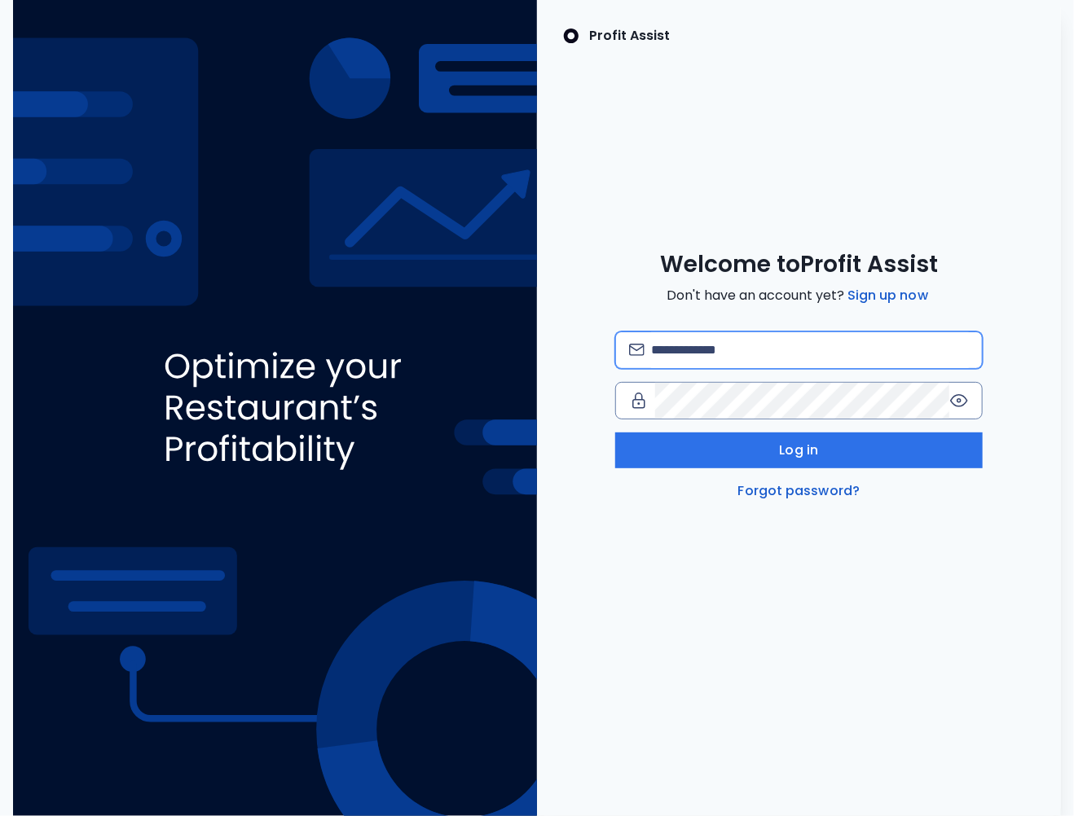
click at [729, 351] on input "email" at bounding box center [810, 350] width 318 height 36
type input "**********"
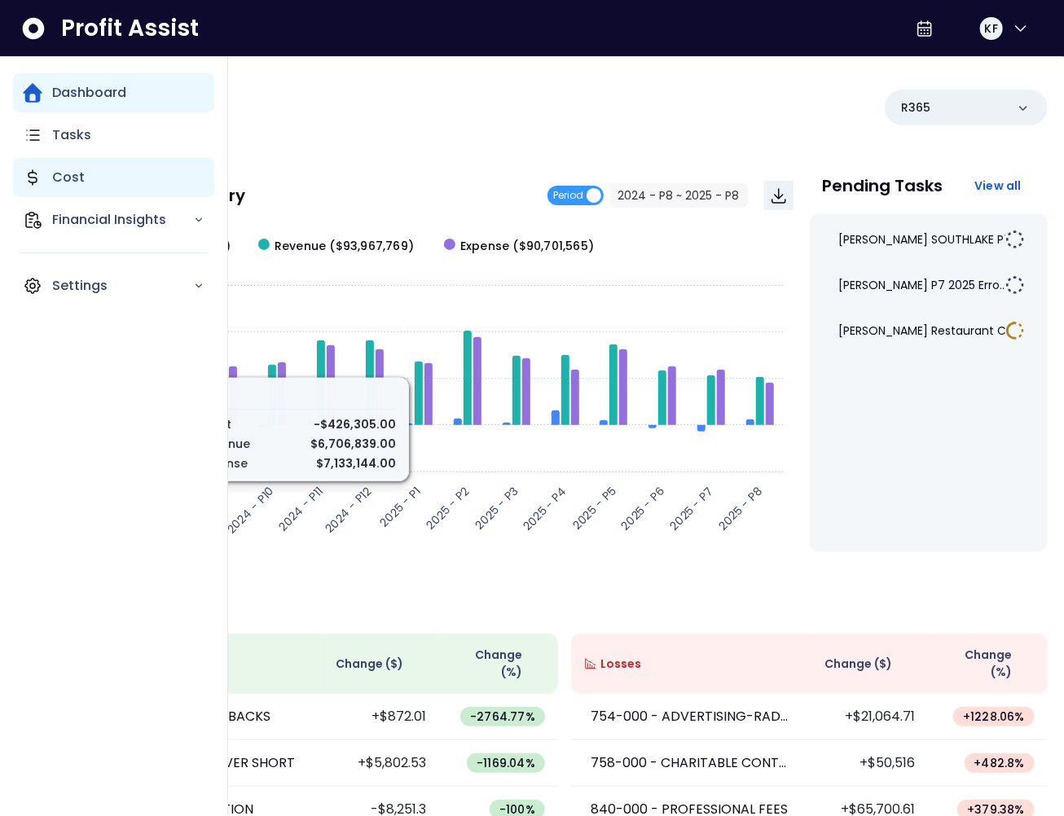
click at [56, 176] on p "Cost" at bounding box center [68, 178] width 33 height 20
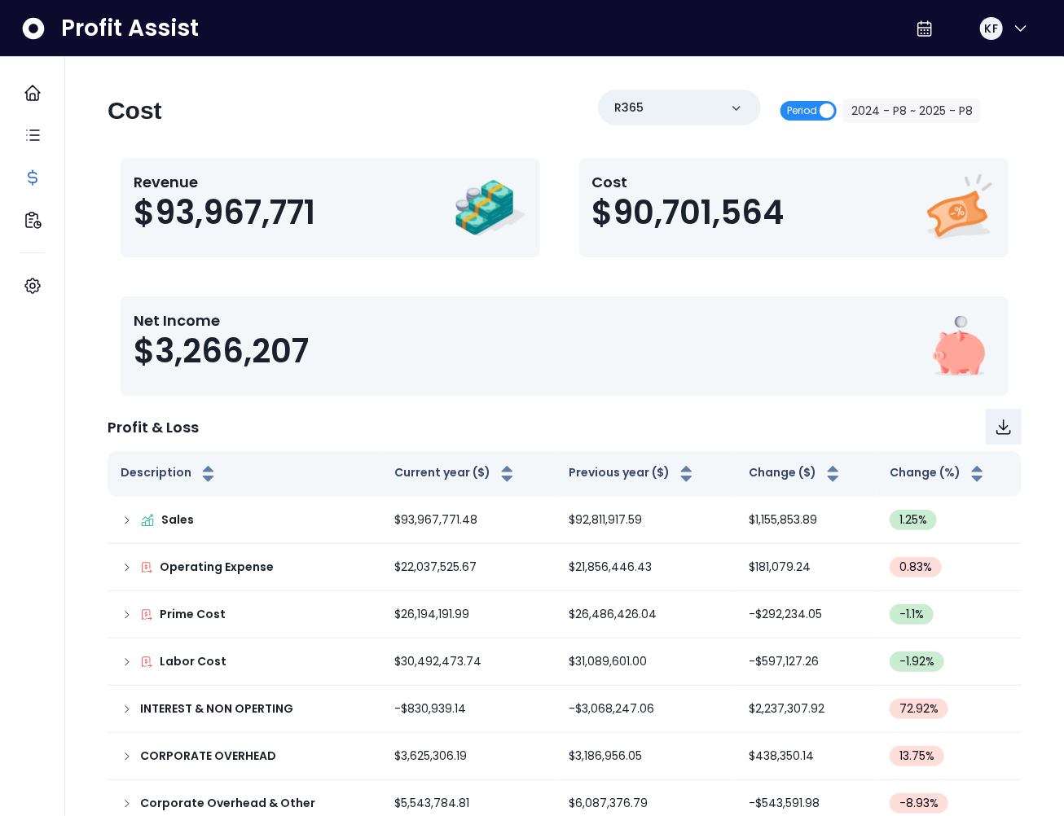
click at [815, 107] on span "Period" at bounding box center [802, 111] width 30 height 20
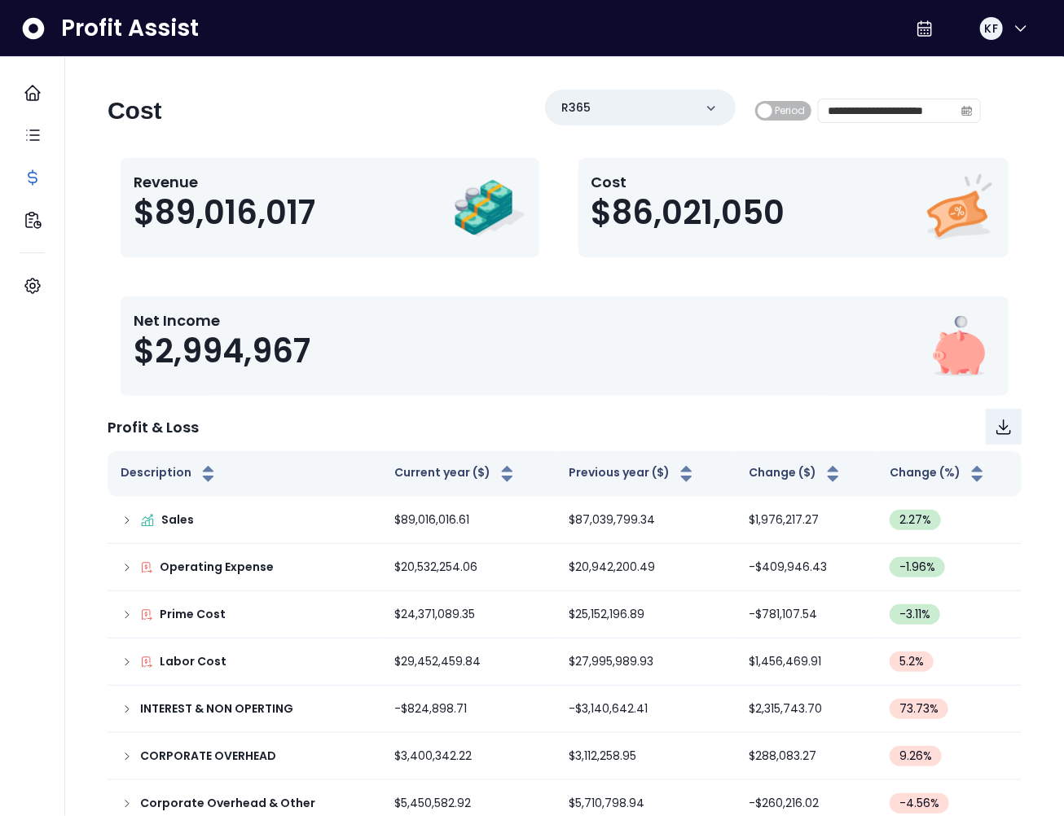
click at [978, 111] on span at bounding box center [967, 110] width 26 height 23
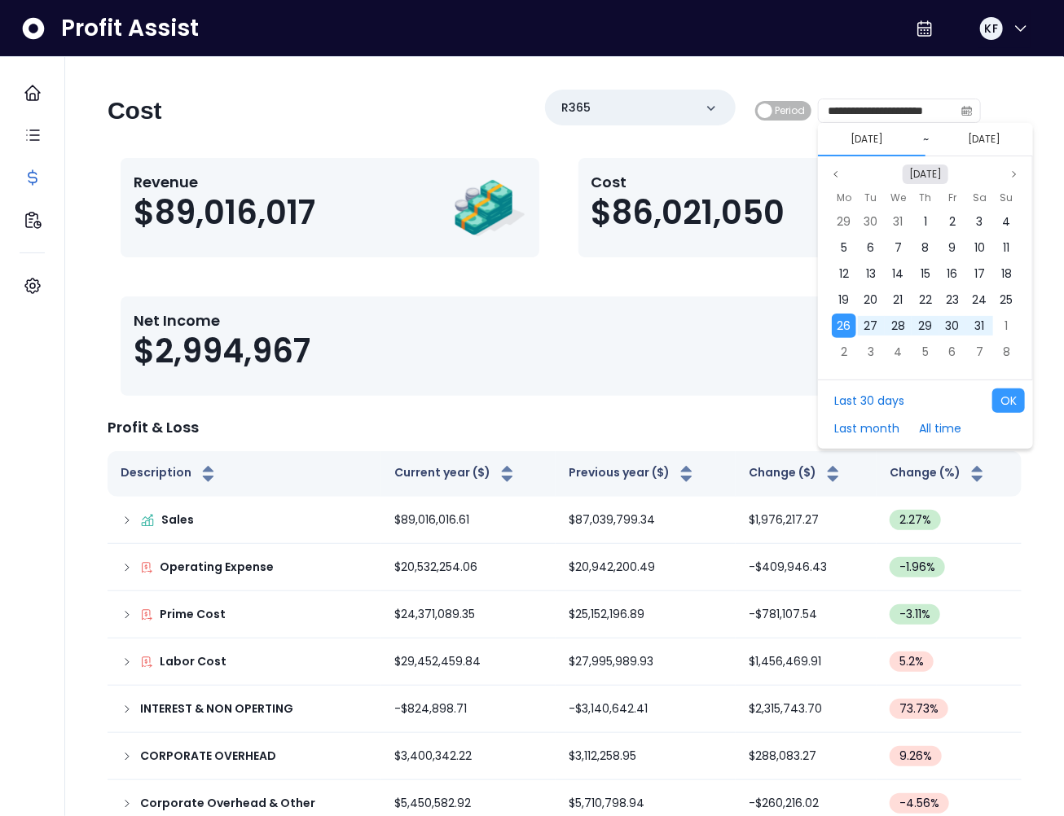
click at [943, 170] on button "Aug 2024" at bounding box center [925, 175] width 46 height 20
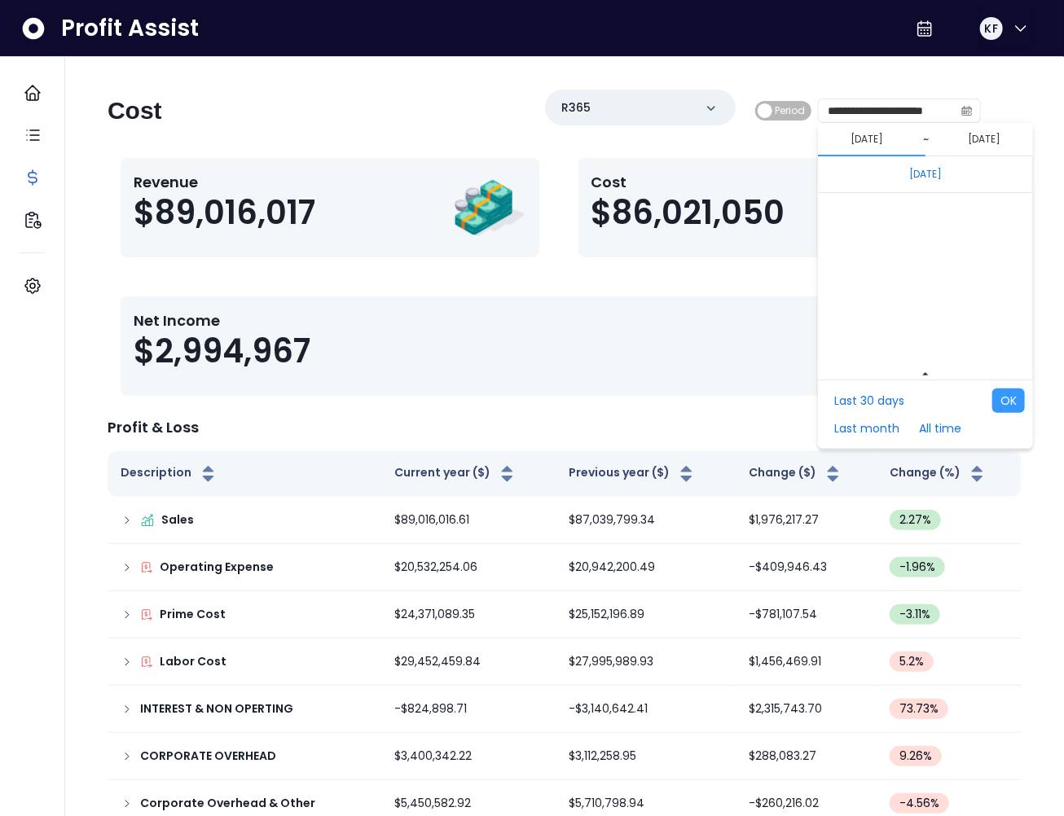
scroll to position [10908, 0]
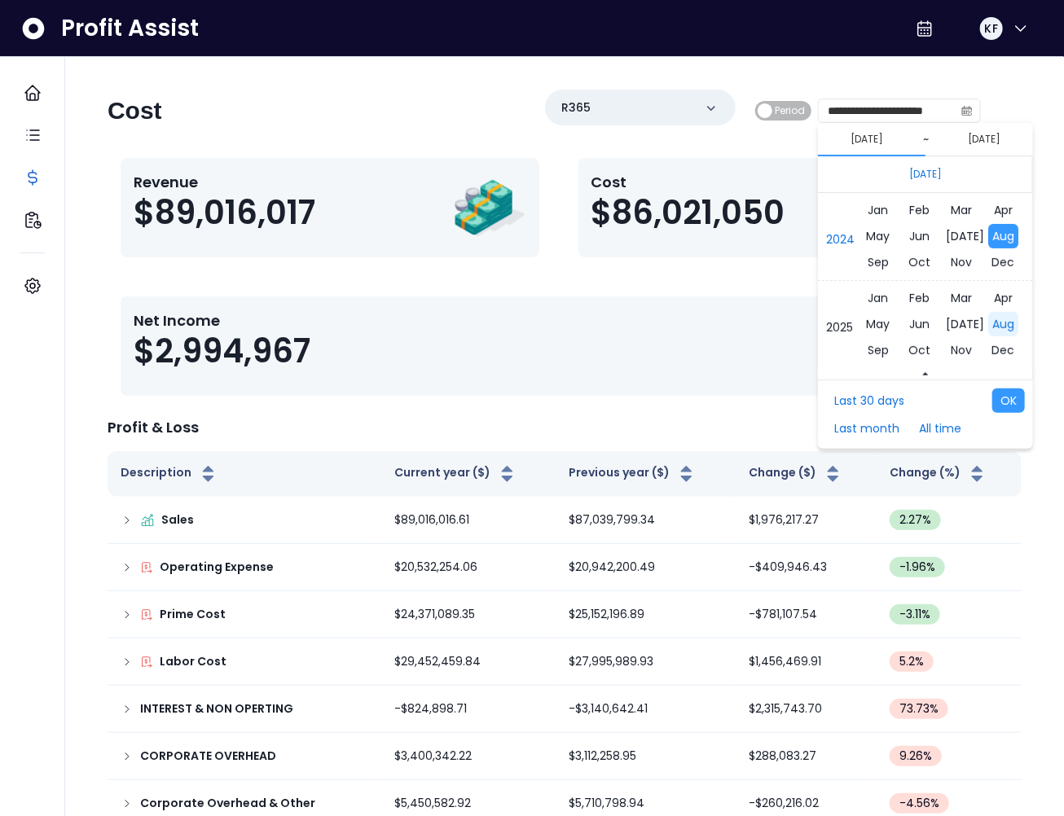
click at [988, 328] on span "Aug" at bounding box center [1003, 324] width 30 height 24
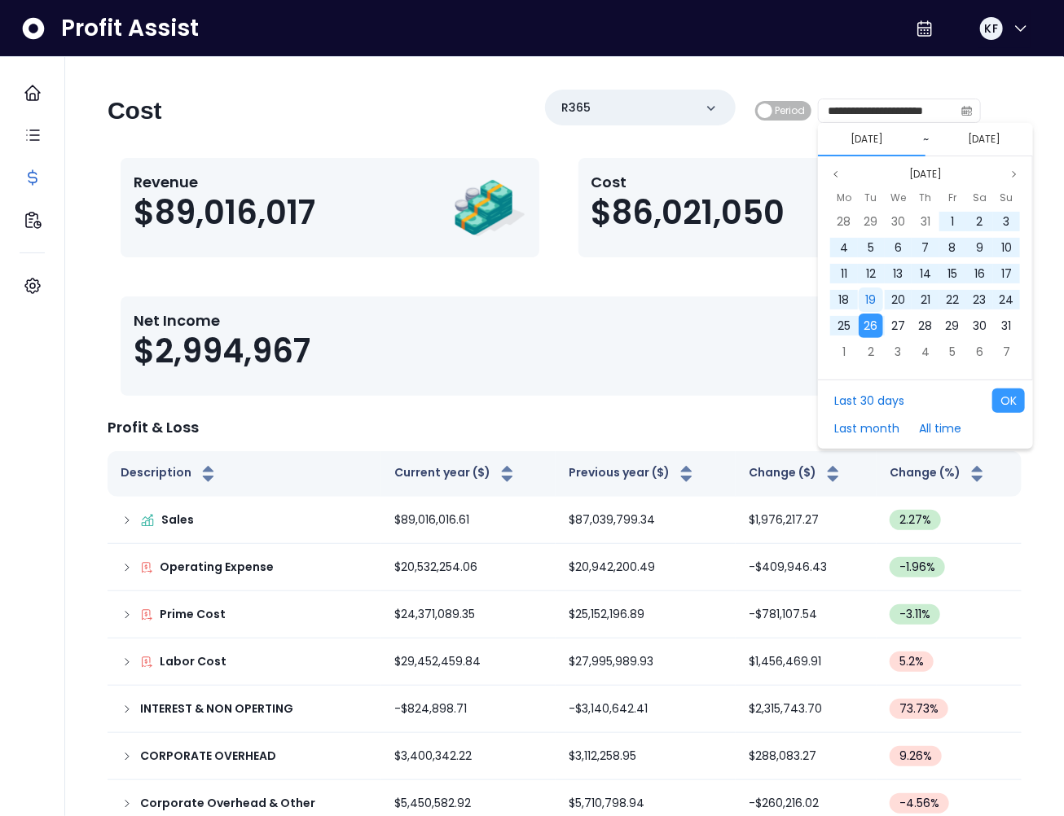
click at [874, 298] on span "19" at bounding box center [871, 300] width 11 height 16
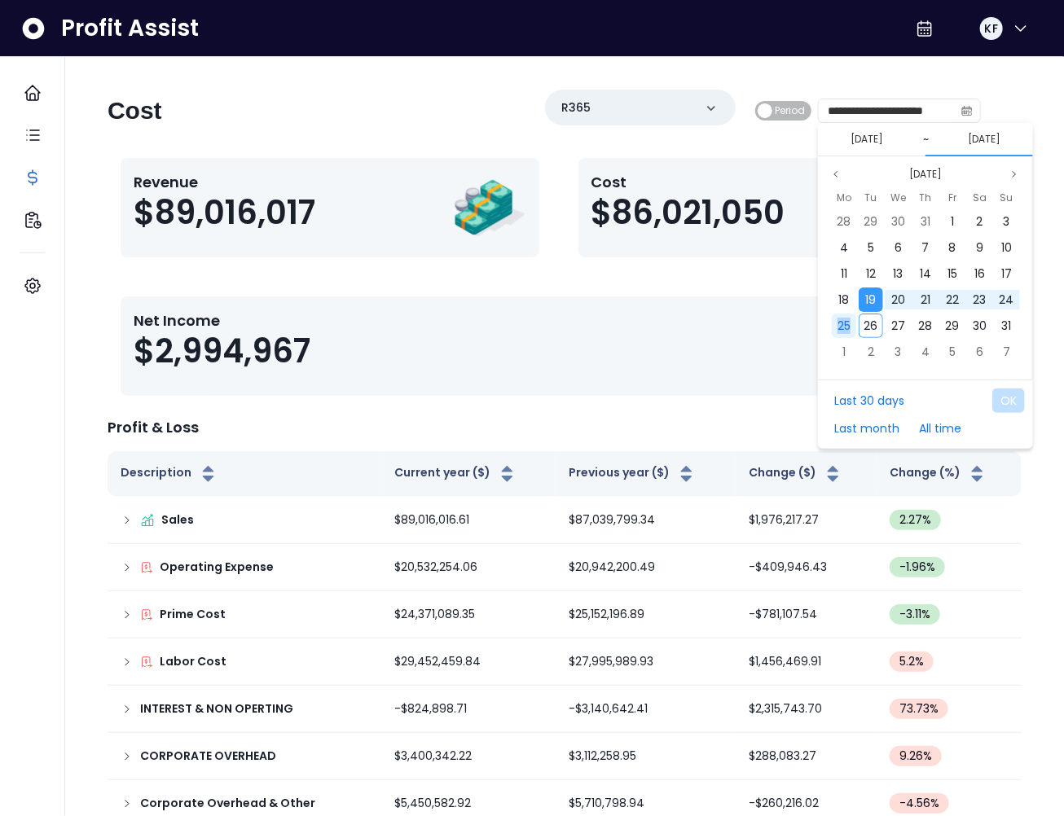
click at [852, 317] on div "25" at bounding box center [844, 326] width 24 height 24
click at [1011, 394] on button "OK" at bounding box center [1008, 401] width 33 height 24
type input "**********"
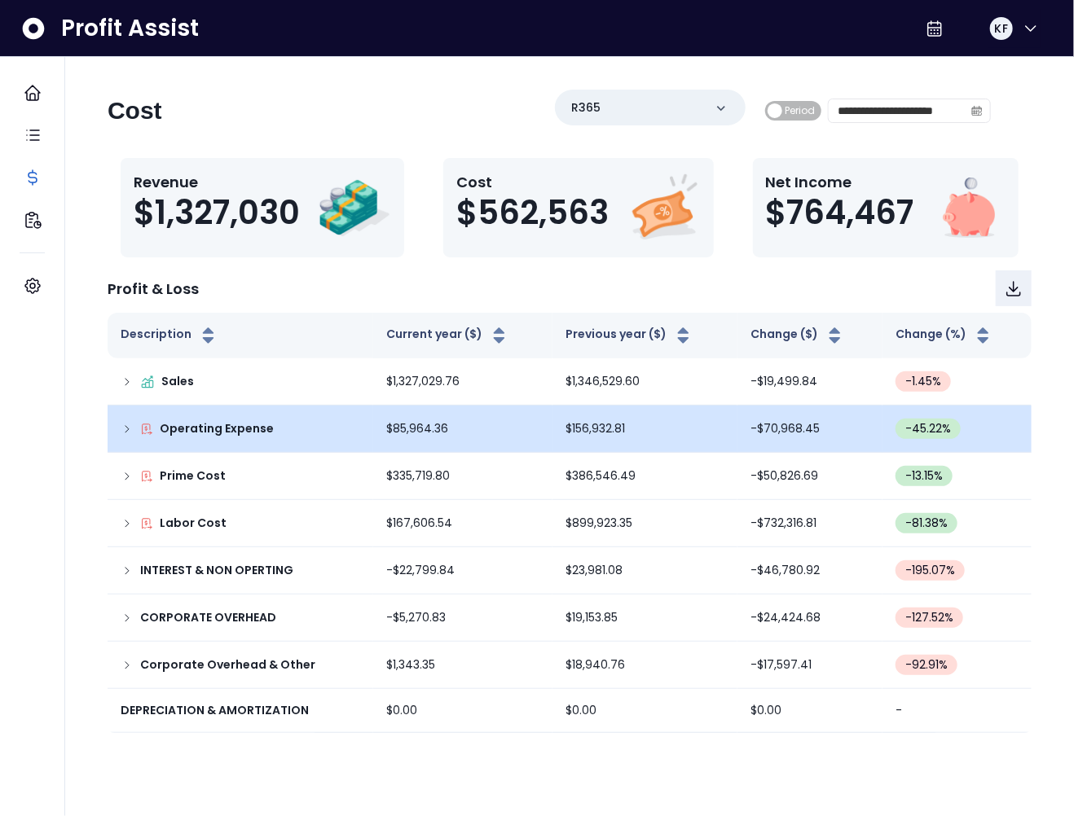
click at [123, 427] on icon at bounding box center [127, 429] width 13 height 13
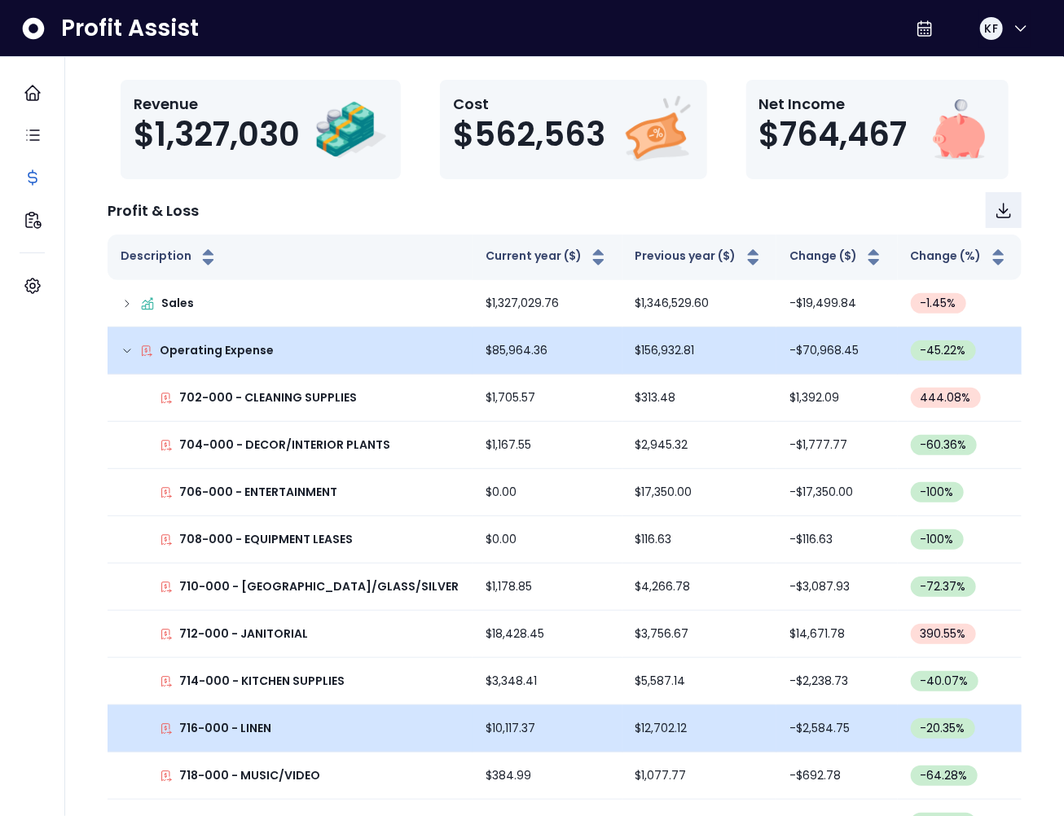
scroll to position [186, 0]
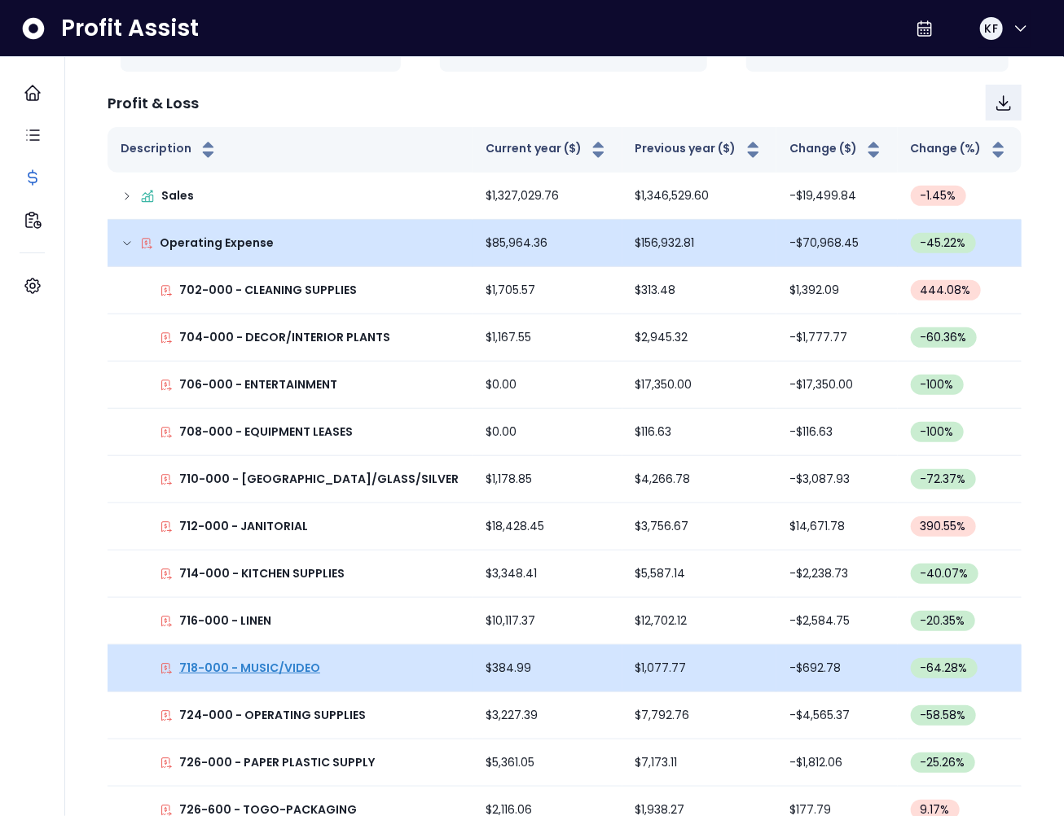
click at [252, 669] on p "718-000 - MUSIC/VIDEO" at bounding box center [249, 668] width 141 height 17
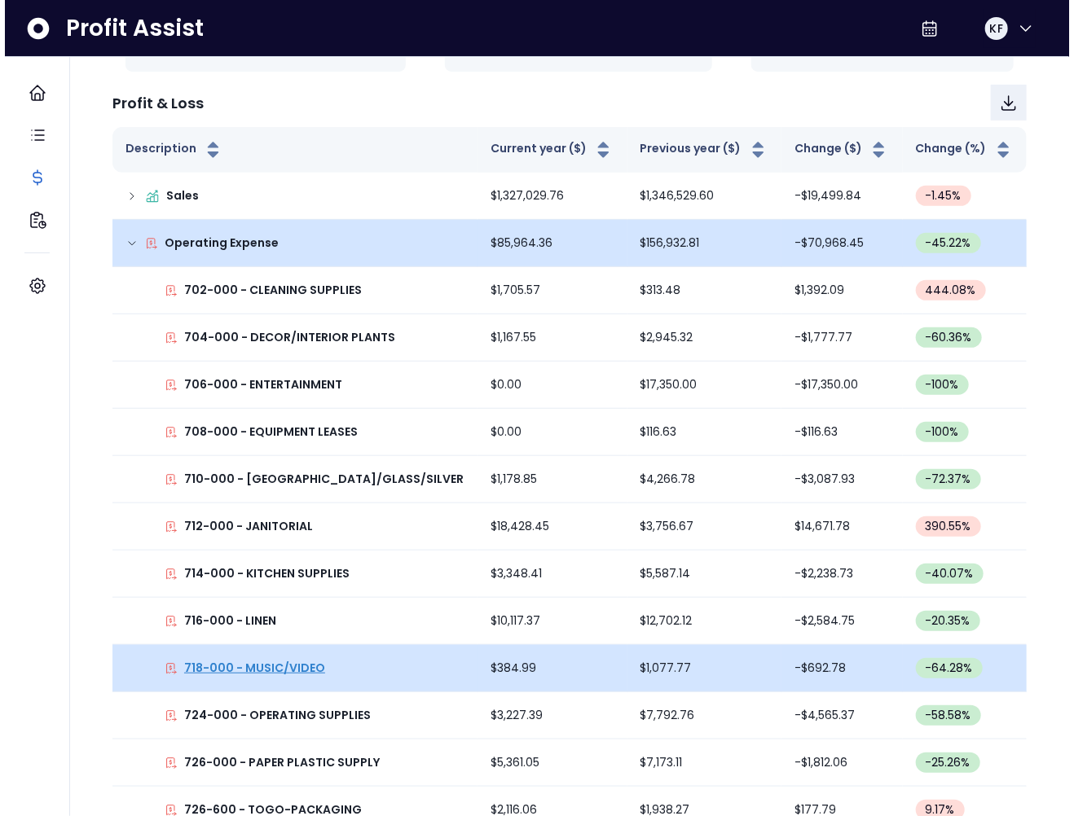
scroll to position [0, 0]
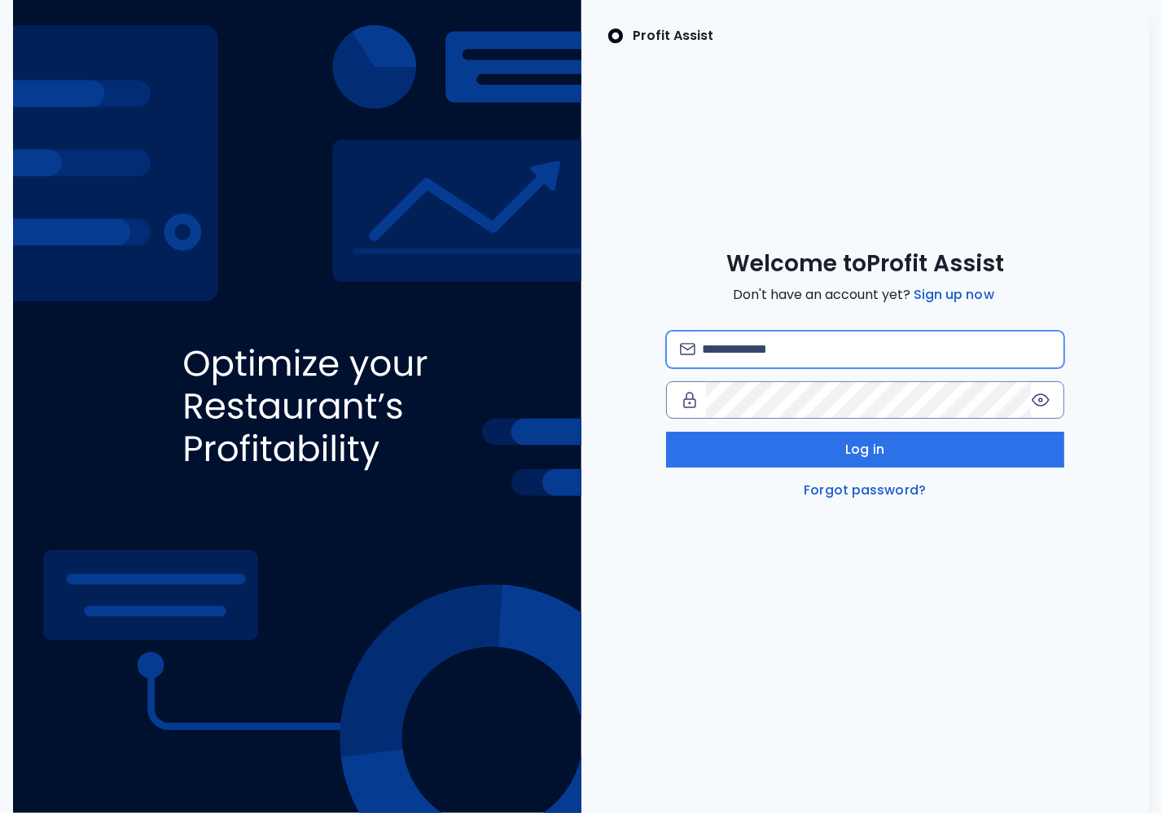
click at [777, 366] on input "email" at bounding box center [876, 350] width 349 height 36
click at [850, 353] on input "**********" at bounding box center [876, 350] width 349 height 36
click at [850, 352] on input "**********" at bounding box center [876, 350] width 349 height 36
type input "**********"
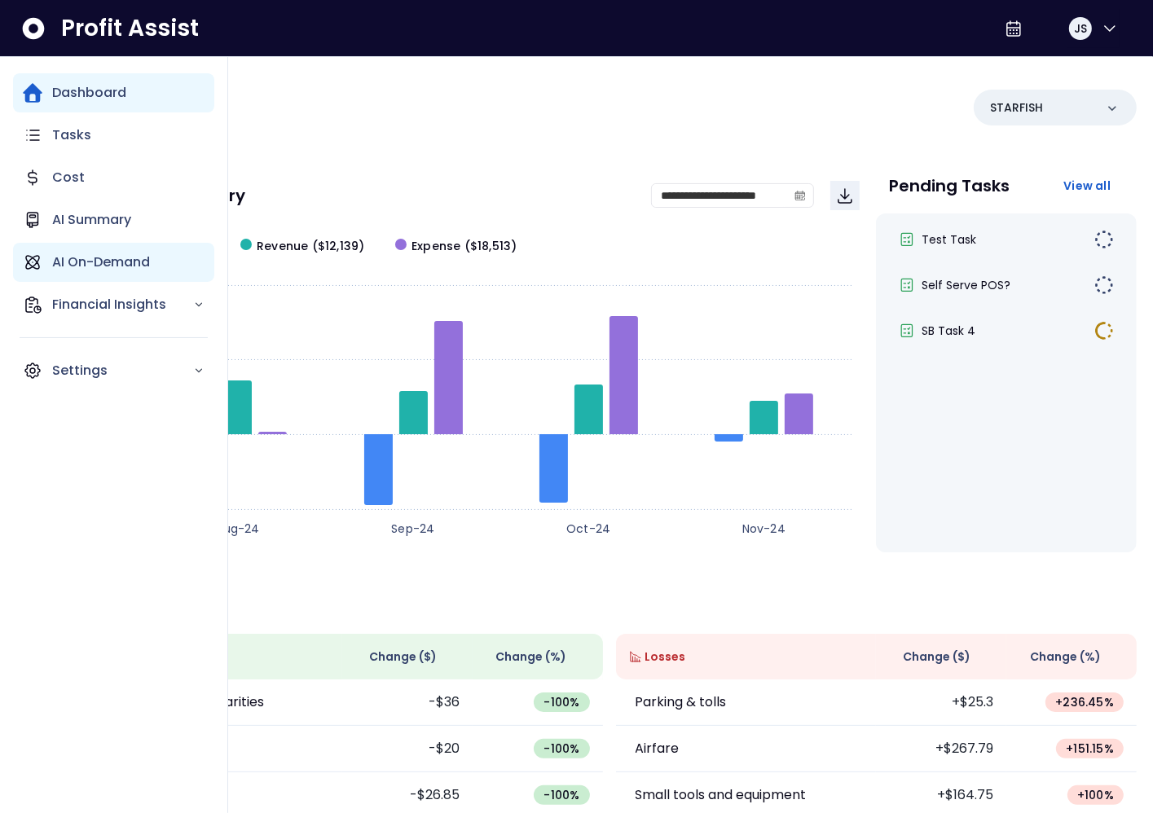
click at [95, 254] on p "AI On-Demand" at bounding box center [101, 262] width 98 height 20
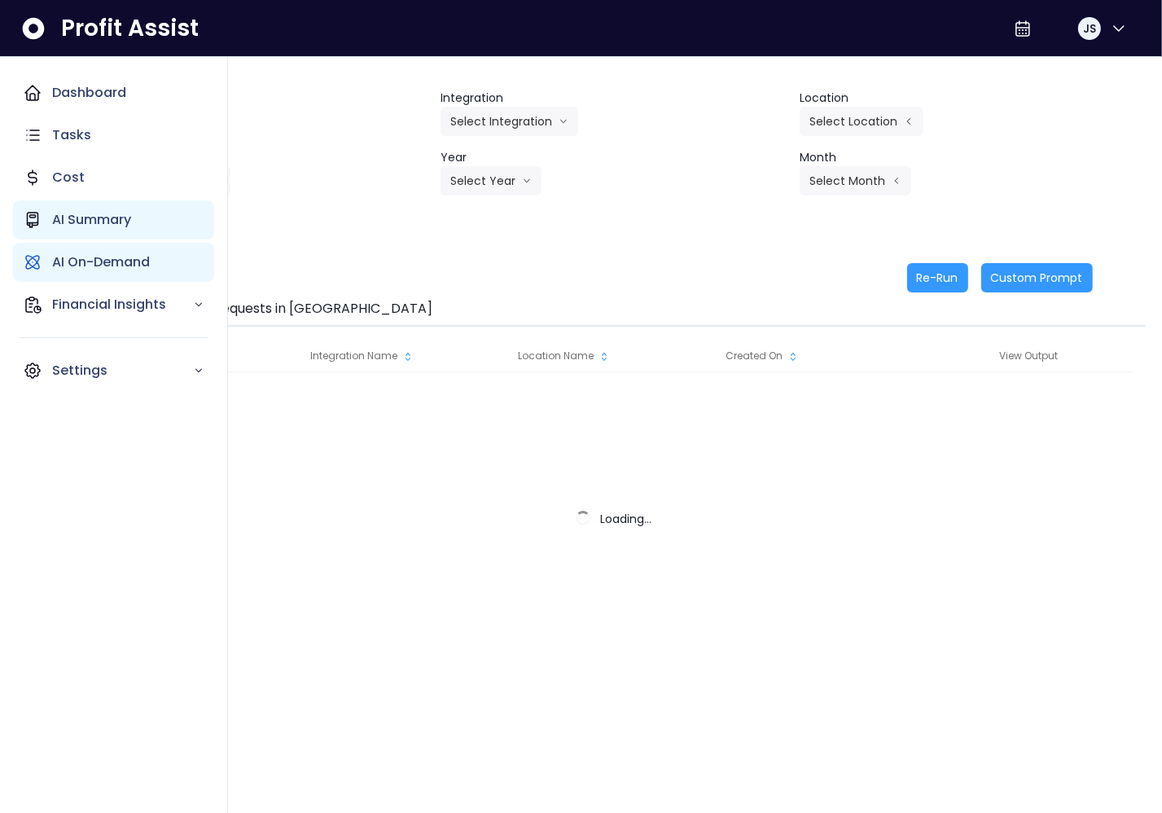
click at [112, 223] on p "AI Summary" at bounding box center [91, 220] width 79 height 20
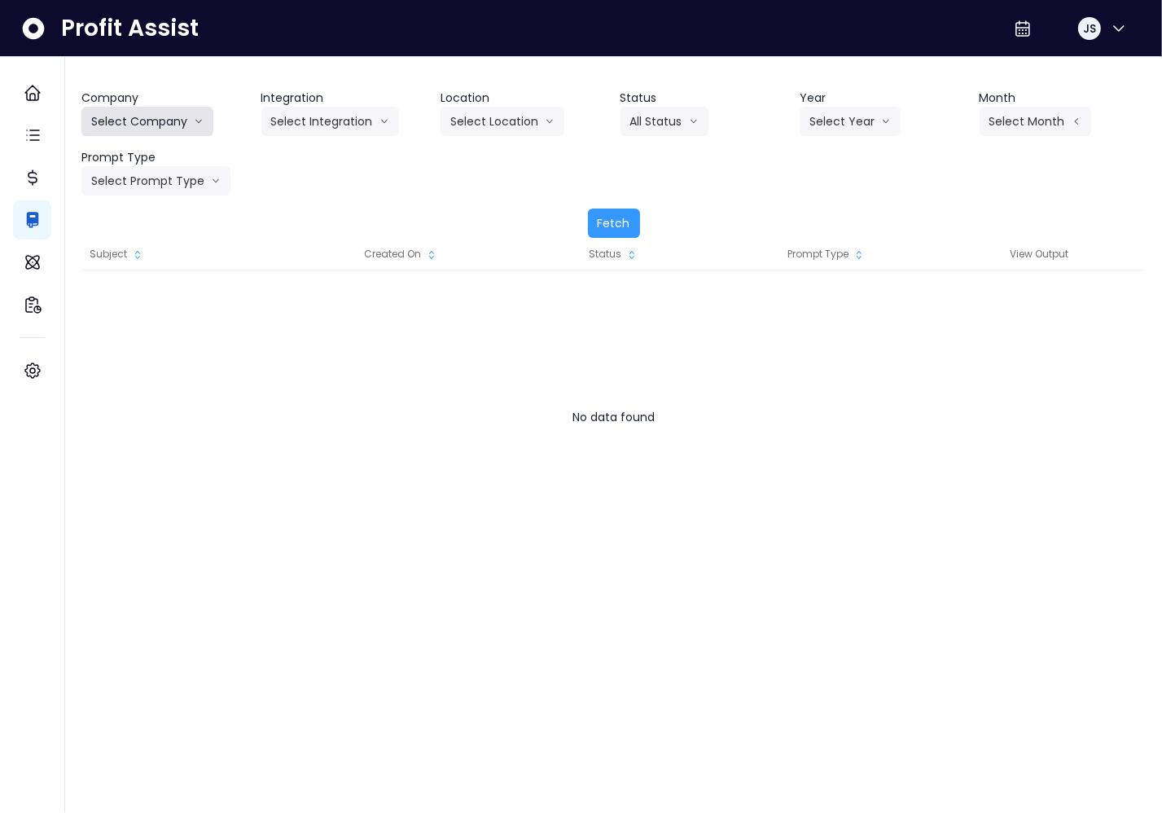
click at [159, 129] on button "Select Company" at bounding box center [147, 121] width 132 height 29
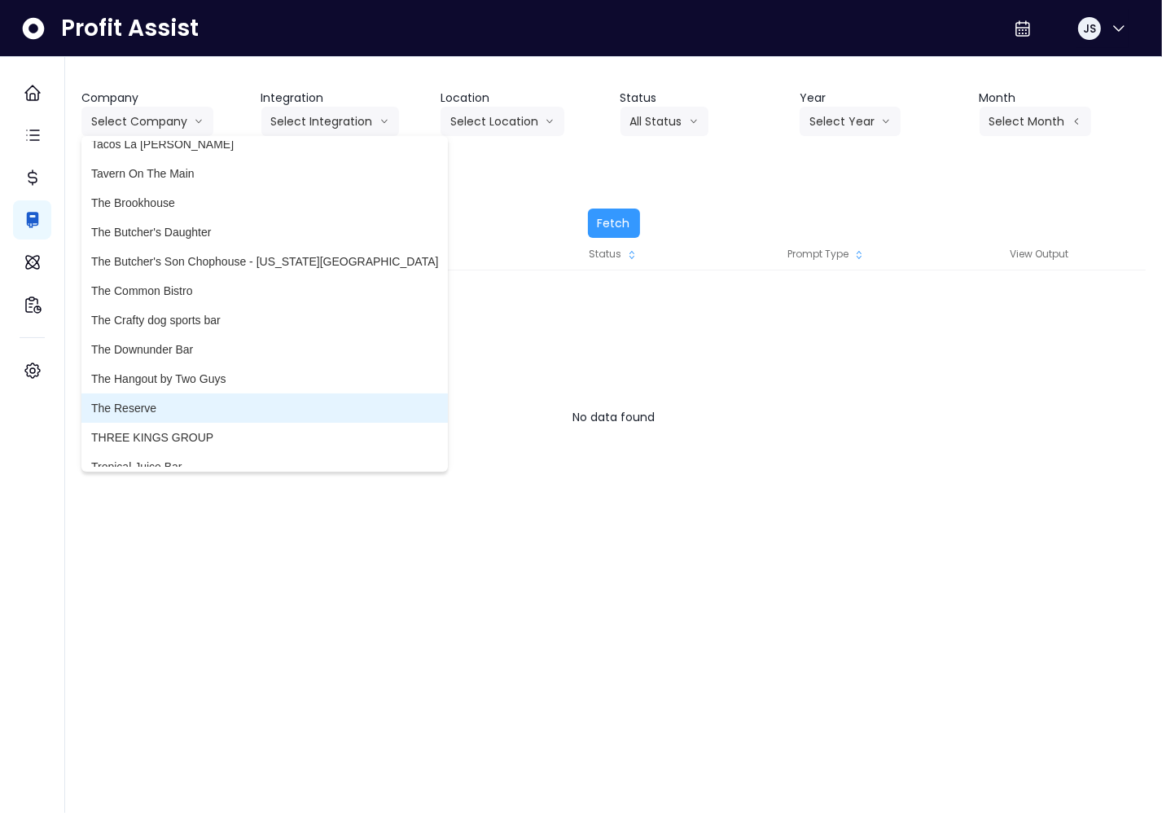
scroll to position [3212, 0]
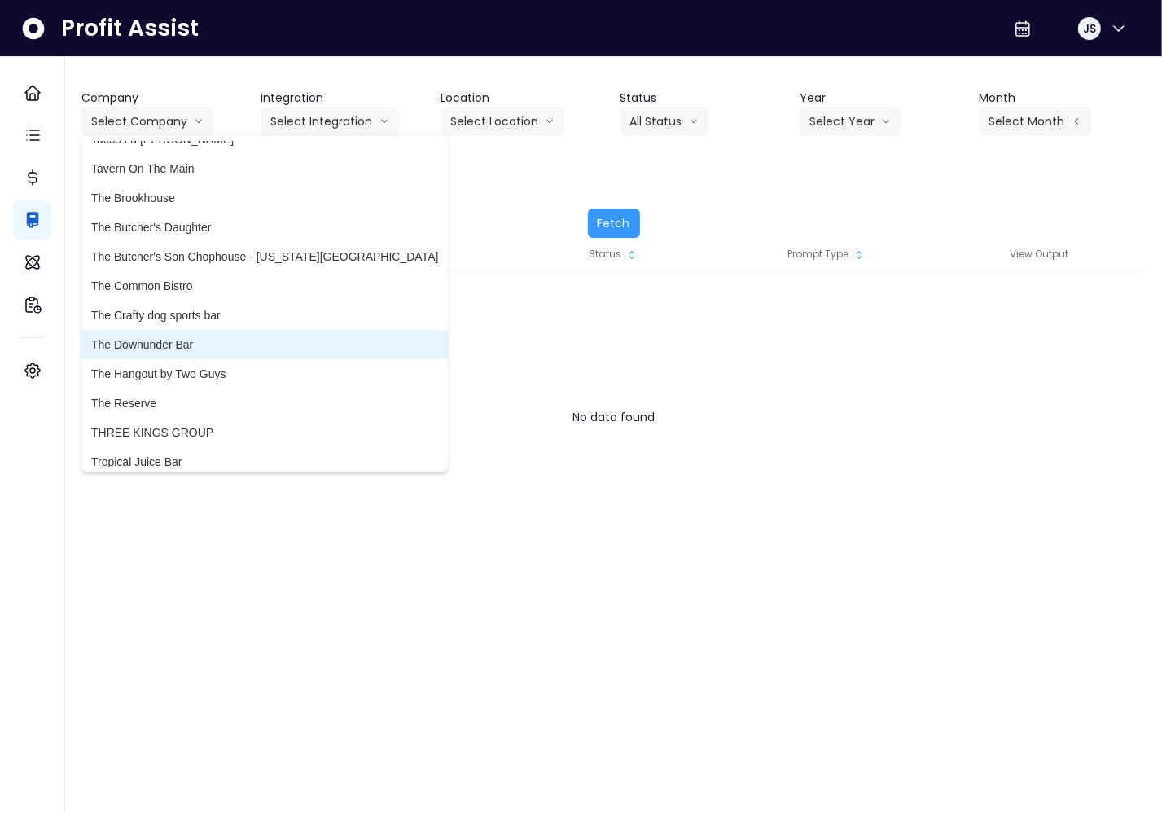
click at [191, 351] on span "The Downunder Bar" at bounding box center [264, 344] width 347 height 16
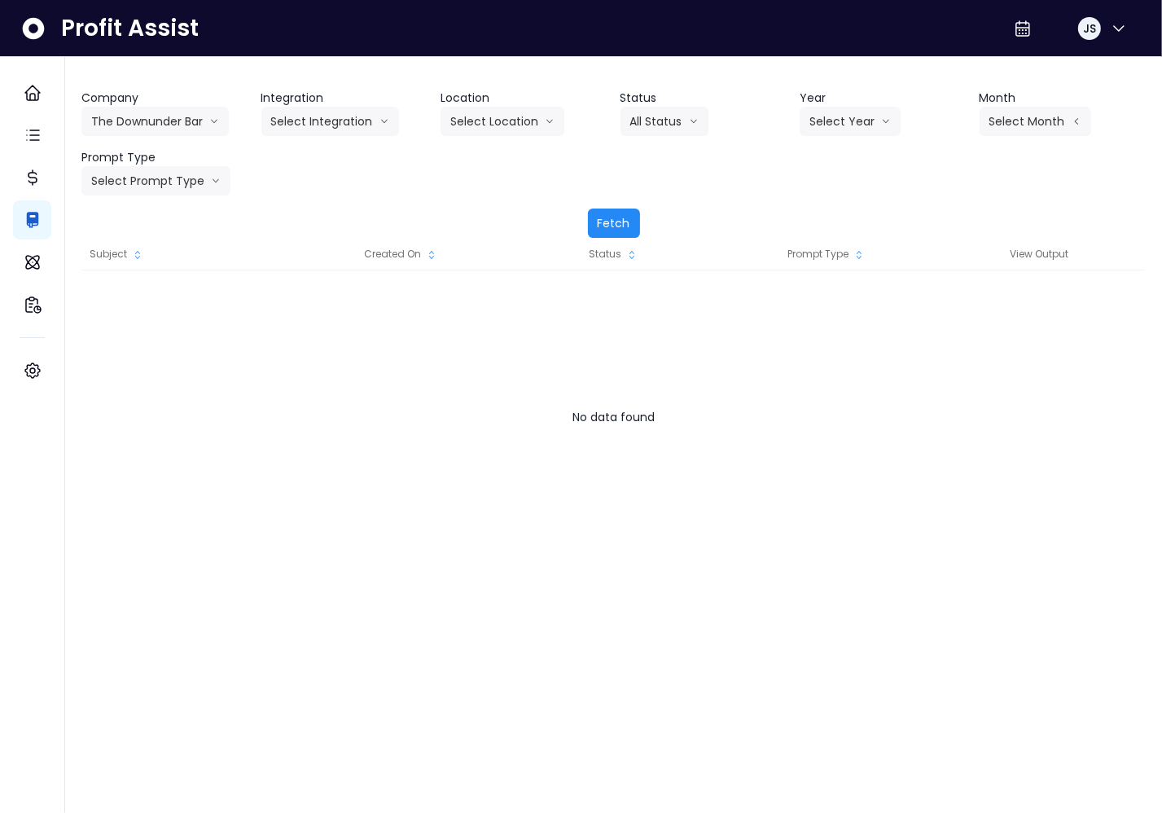
click at [608, 226] on button "Fetch" at bounding box center [614, 223] width 52 height 29
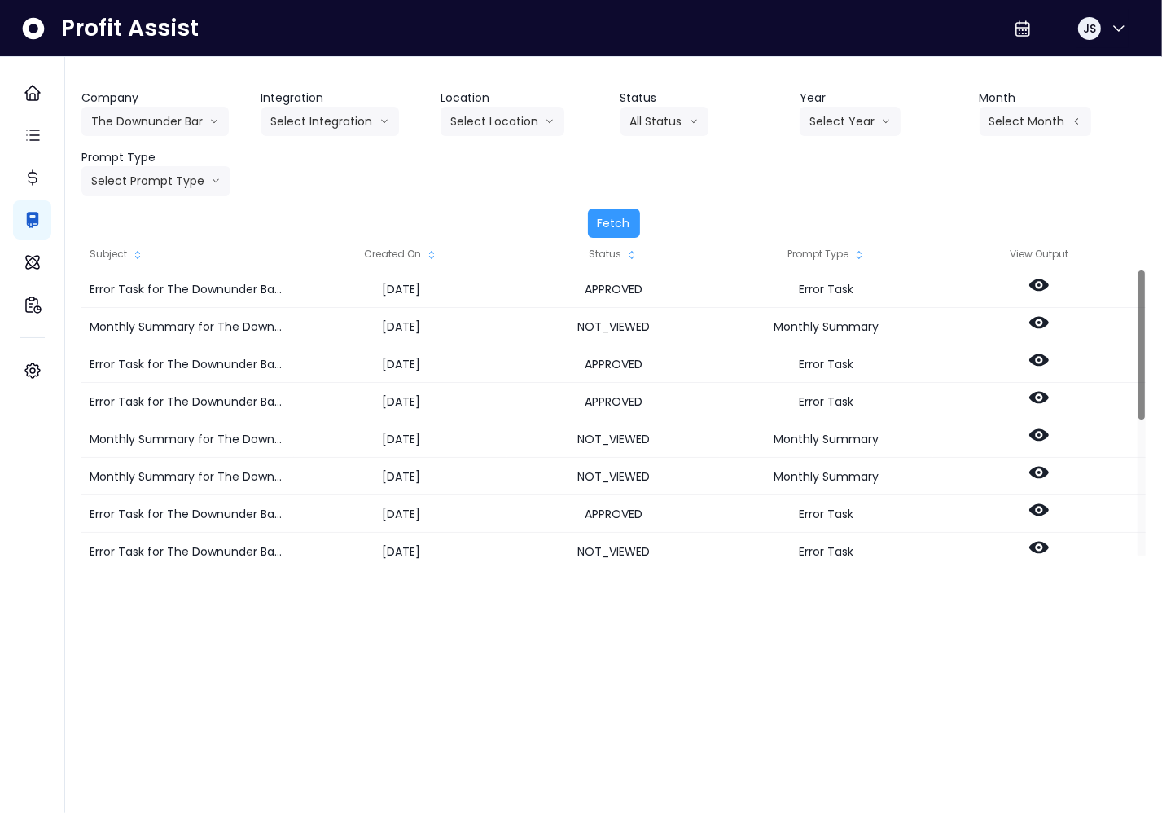
click at [380, 256] on div "Created On" at bounding box center [400, 254] width 213 height 33
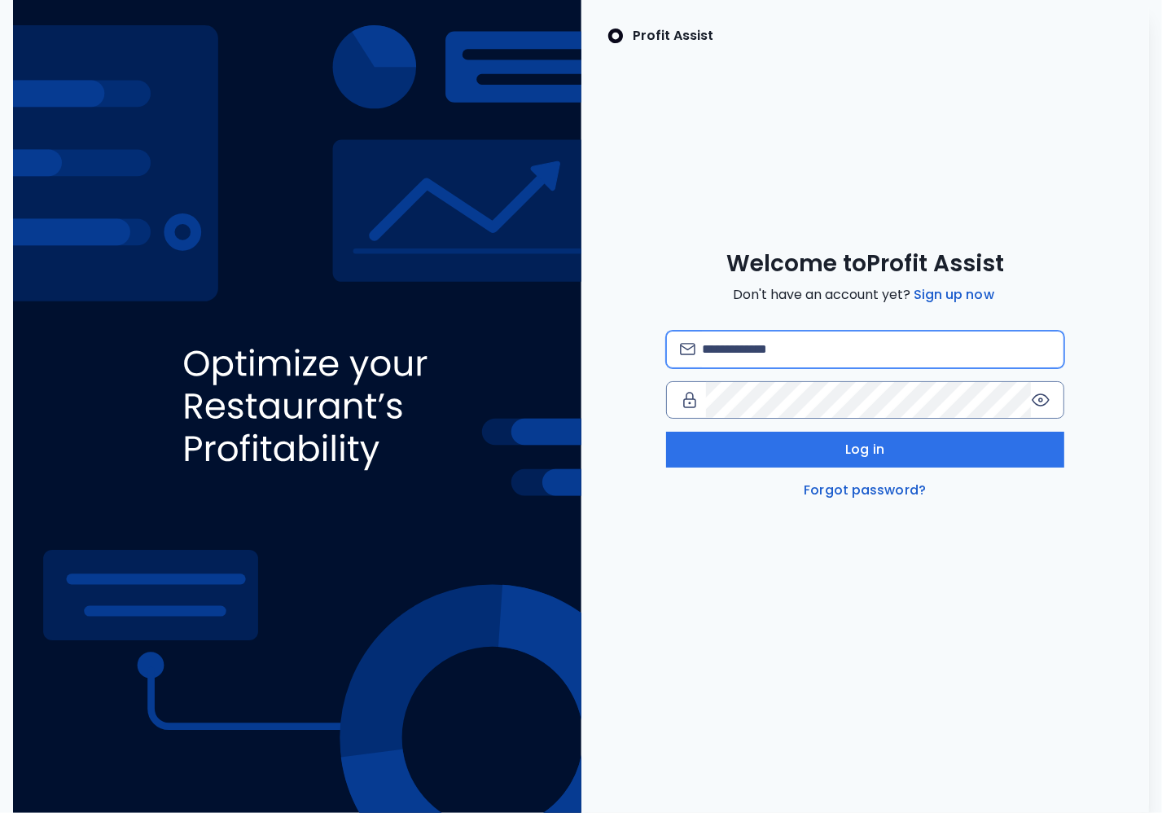
click at [759, 333] on input "email" at bounding box center [876, 350] width 349 height 36
type input "**********"
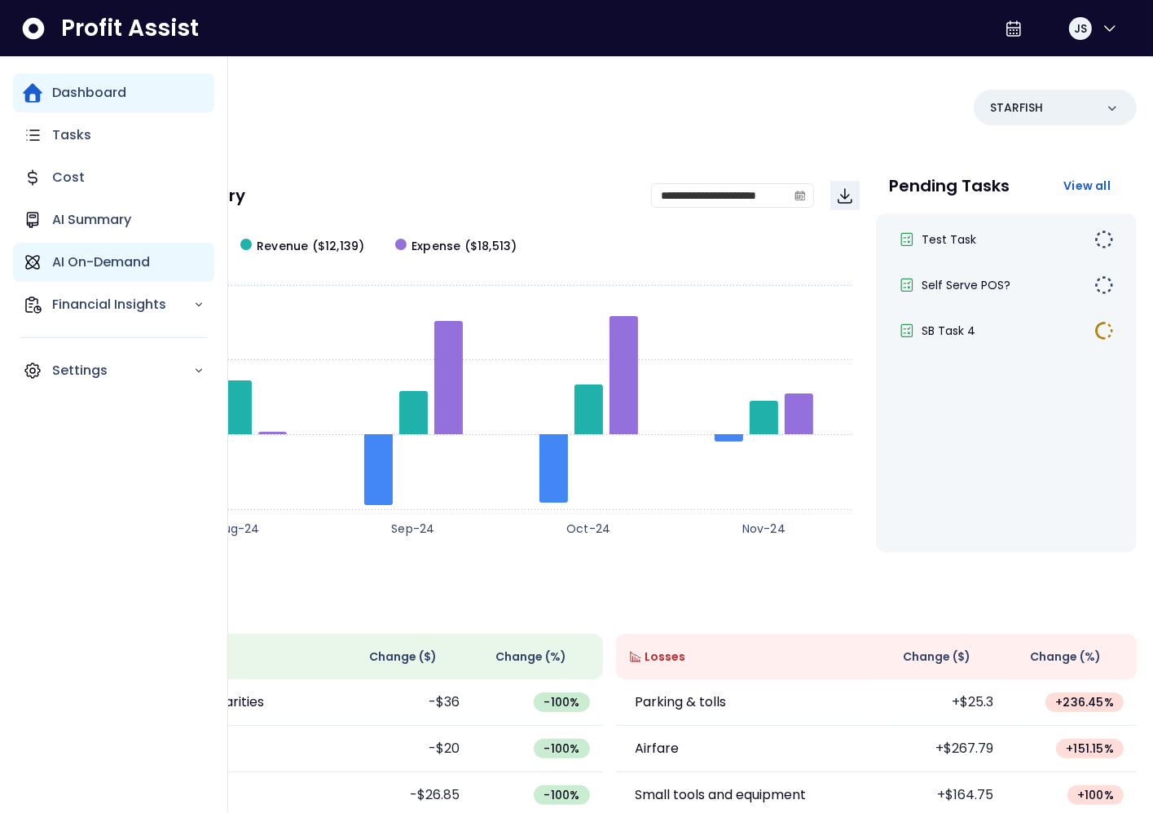
click at [83, 265] on p "AI On-Demand" at bounding box center [101, 262] width 98 height 20
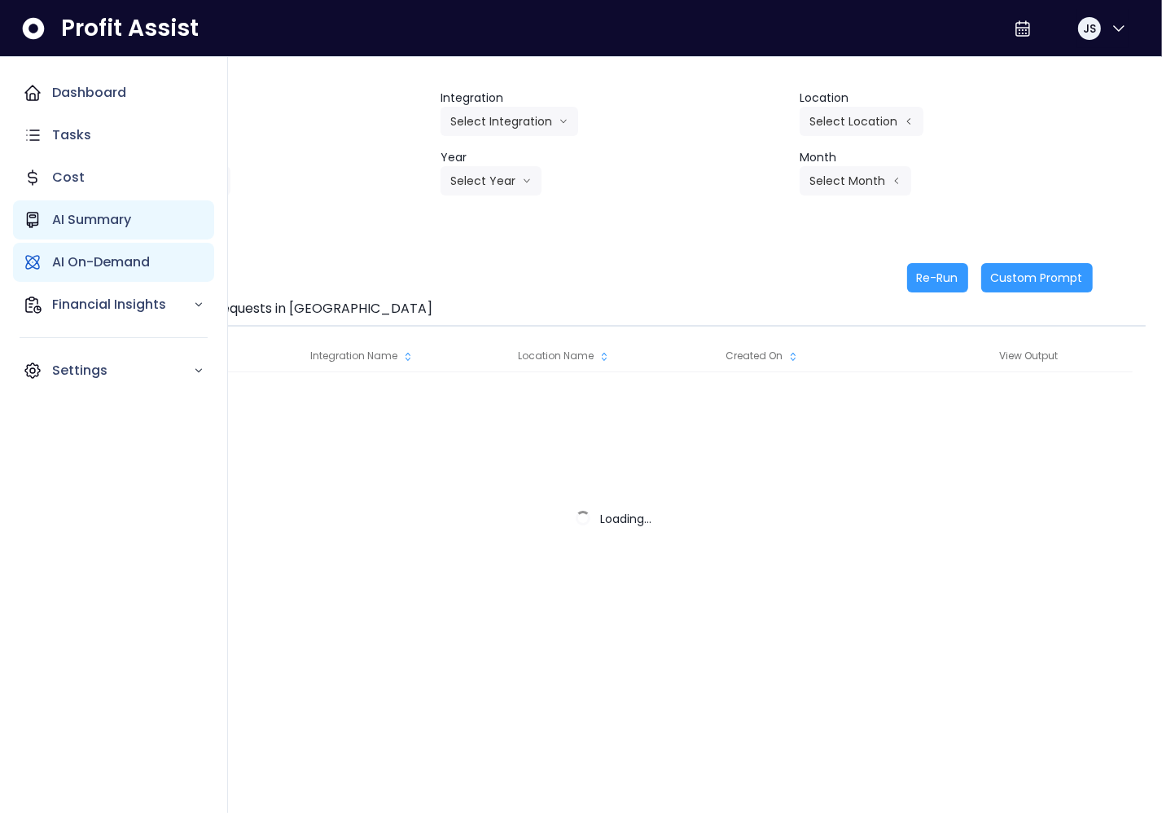
click at [24, 217] on icon "Main navigation" at bounding box center [33, 220] width 20 height 20
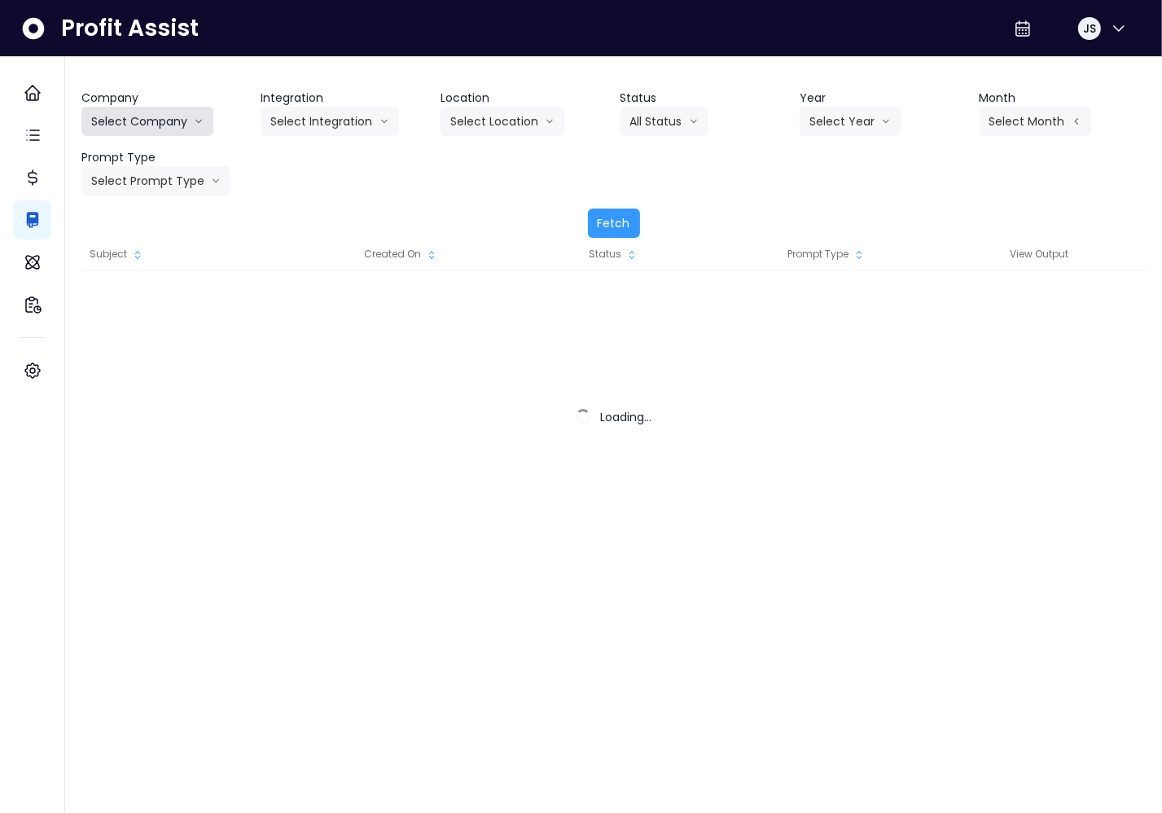
click at [178, 116] on button "Select Company" at bounding box center [147, 121] width 132 height 29
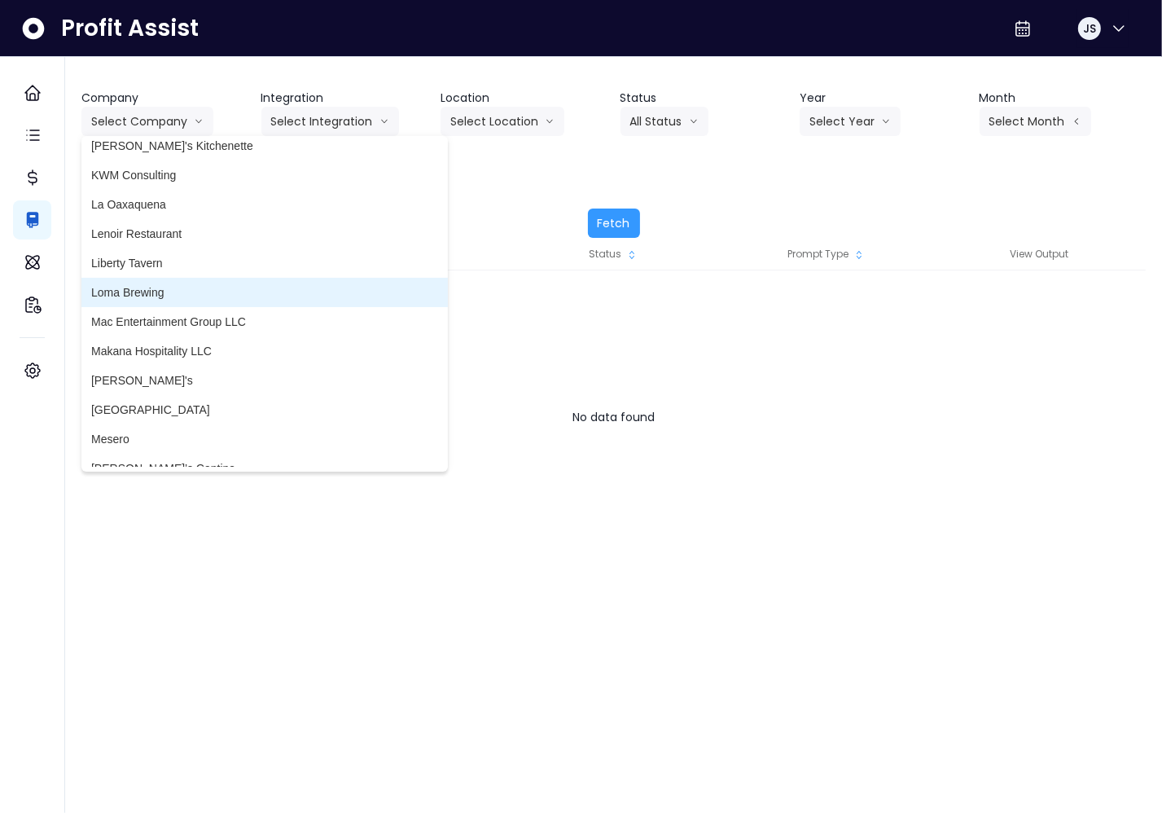
scroll to position [1916, 0]
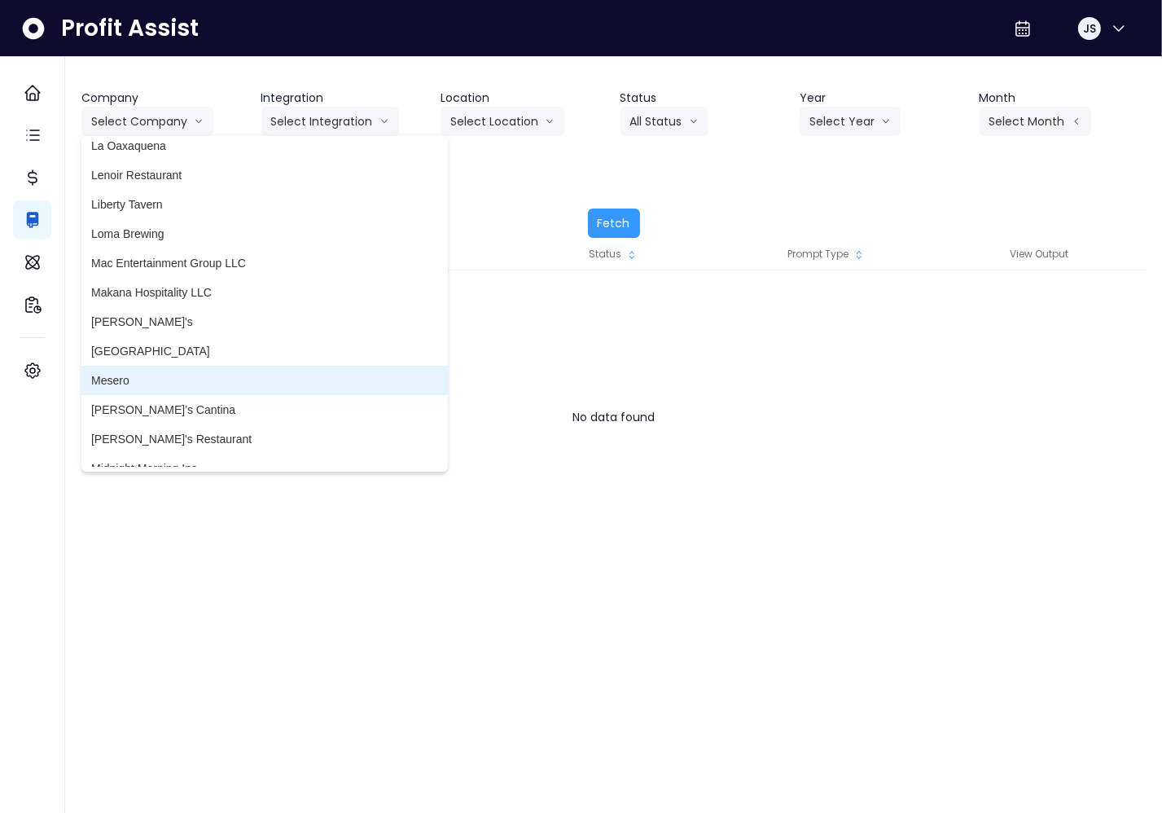
click at [195, 384] on span "Mesero" at bounding box center [264, 380] width 347 height 16
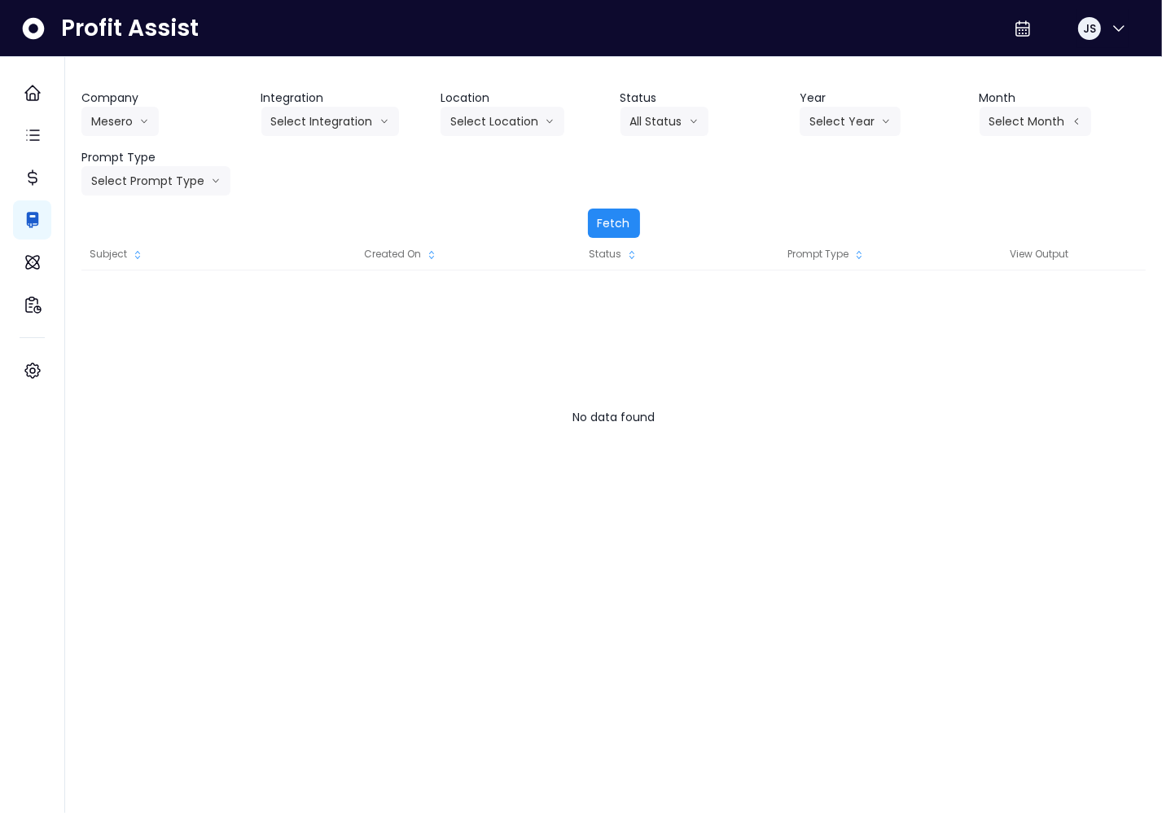
click at [595, 229] on button "Fetch" at bounding box center [614, 223] width 52 height 29
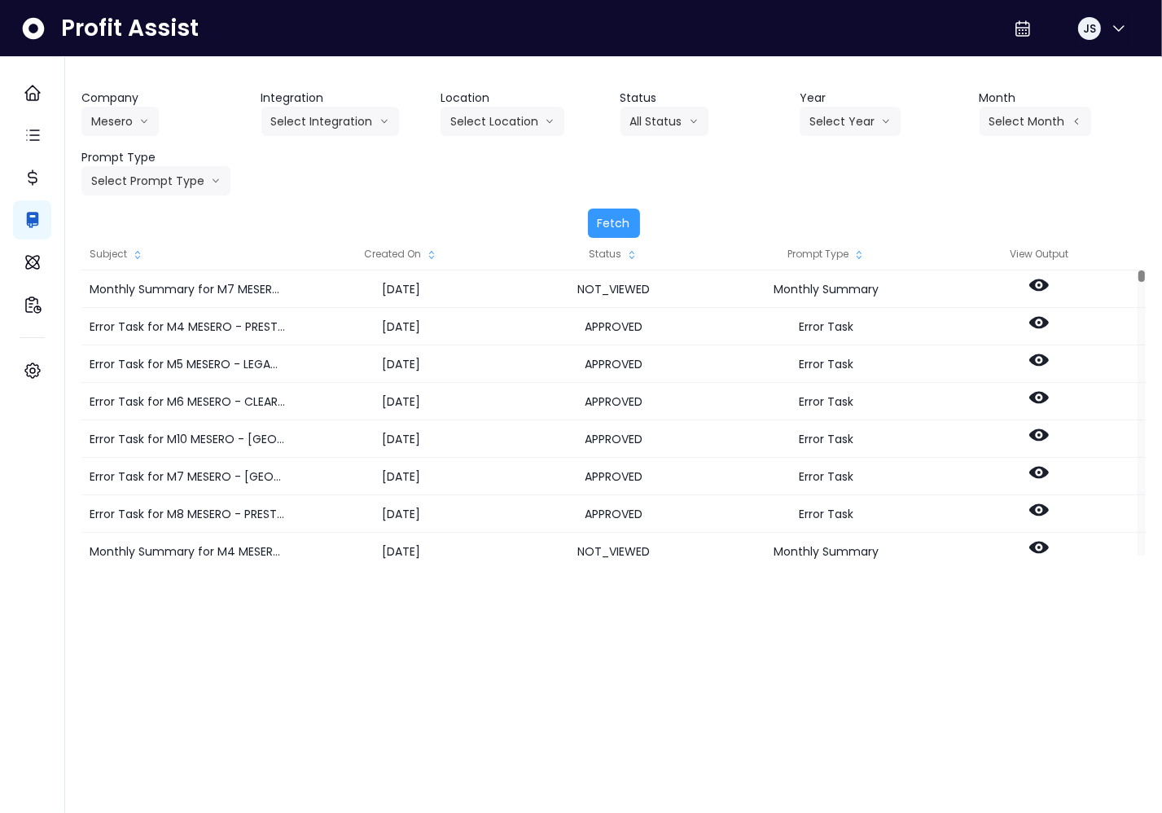
click at [412, 260] on div "Created On" at bounding box center [400, 254] width 213 height 33
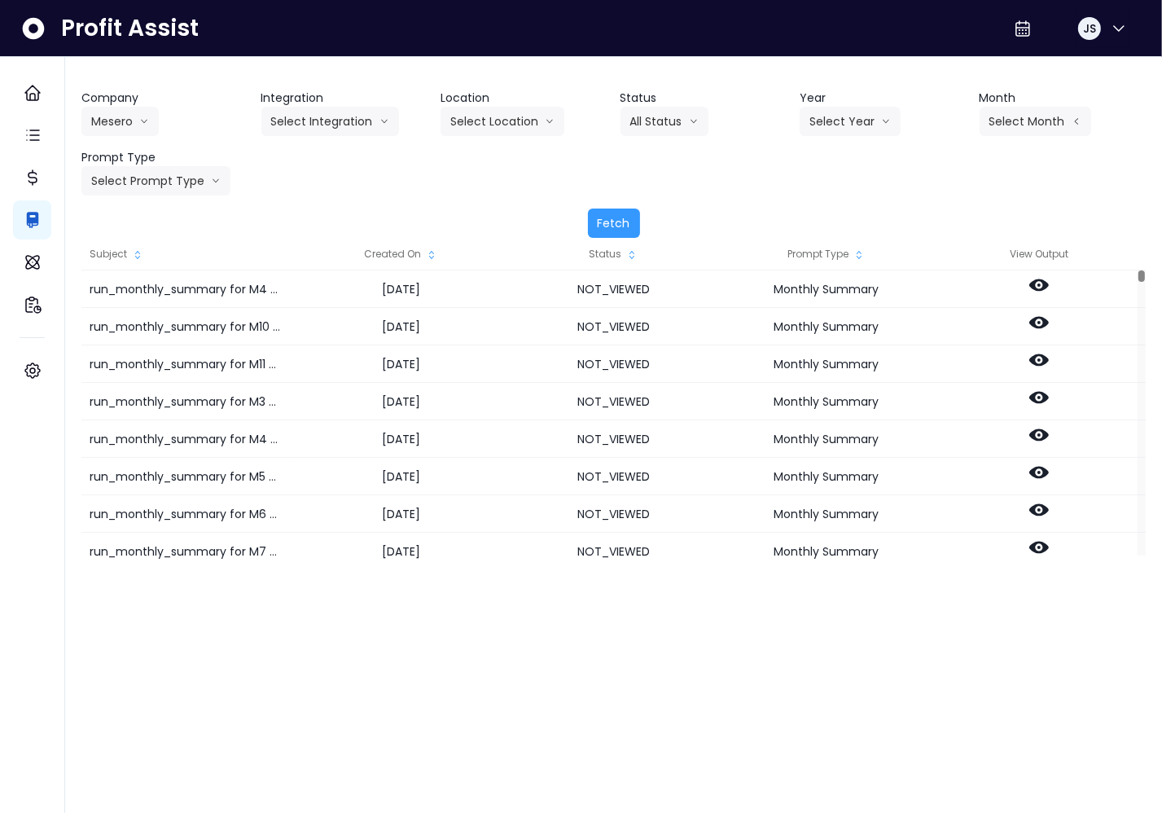
click at [404, 258] on div "Created On" at bounding box center [400, 254] width 213 height 33
click at [403, 257] on div "Created On" at bounding box center [400, 254] width 213 height 33
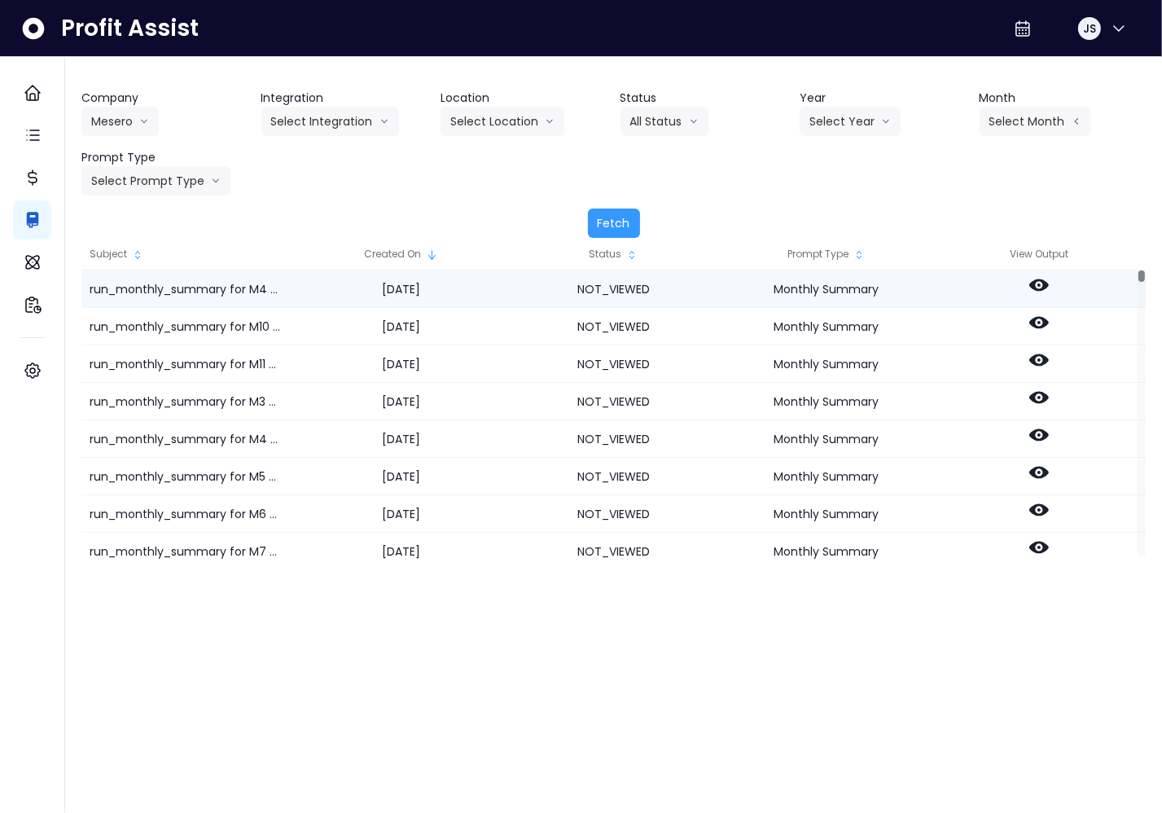
click at [1035, 285] on icon at bounding box center [1040, 285] width 20 height 12
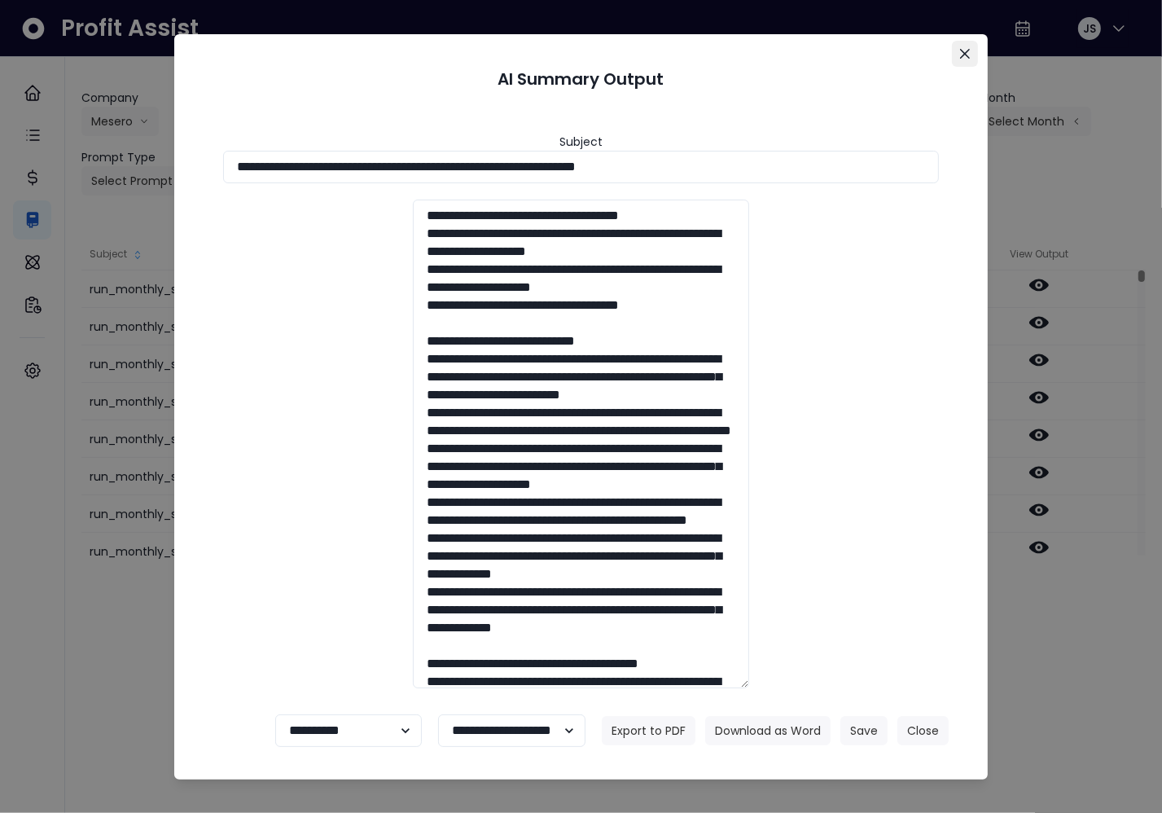
click at [965, 54] on icon "Close" at bounding box center [965, 53] width 10 height 10
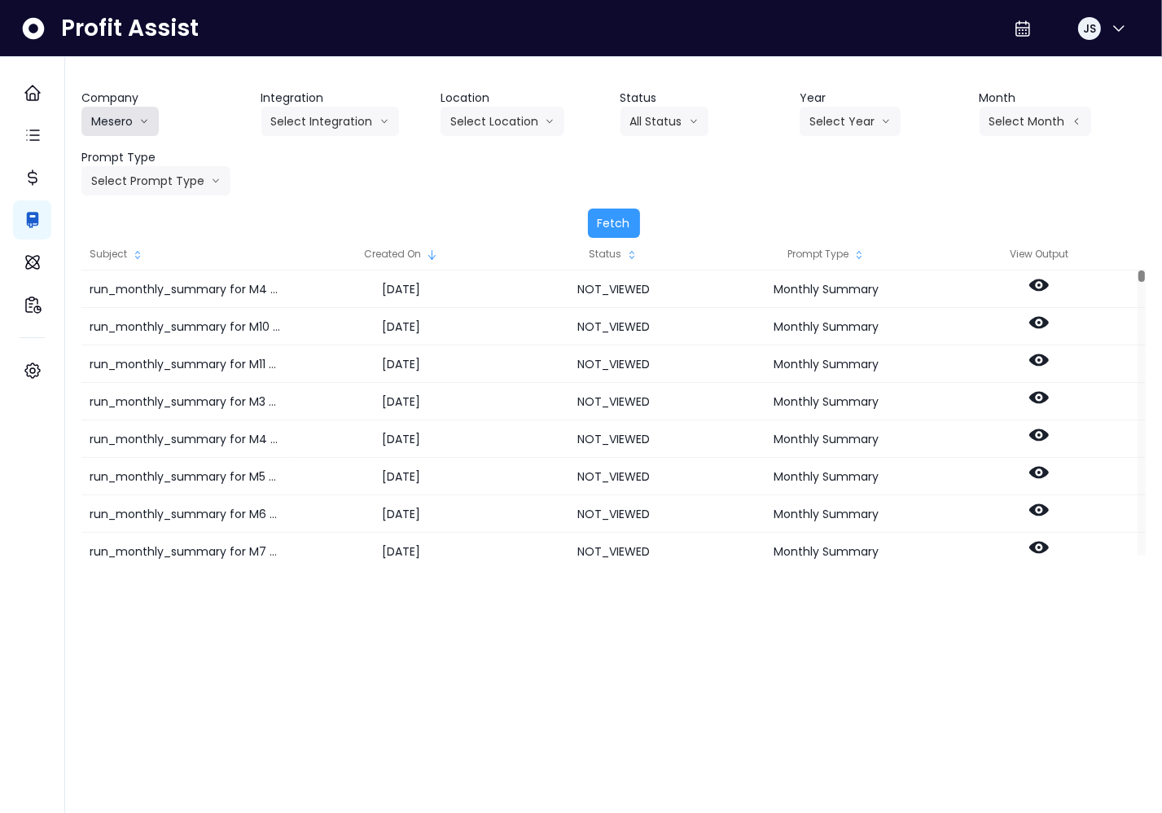
click at [119, 122] on button "Mesero" at bounding box center [119, 121] width 77 height 29
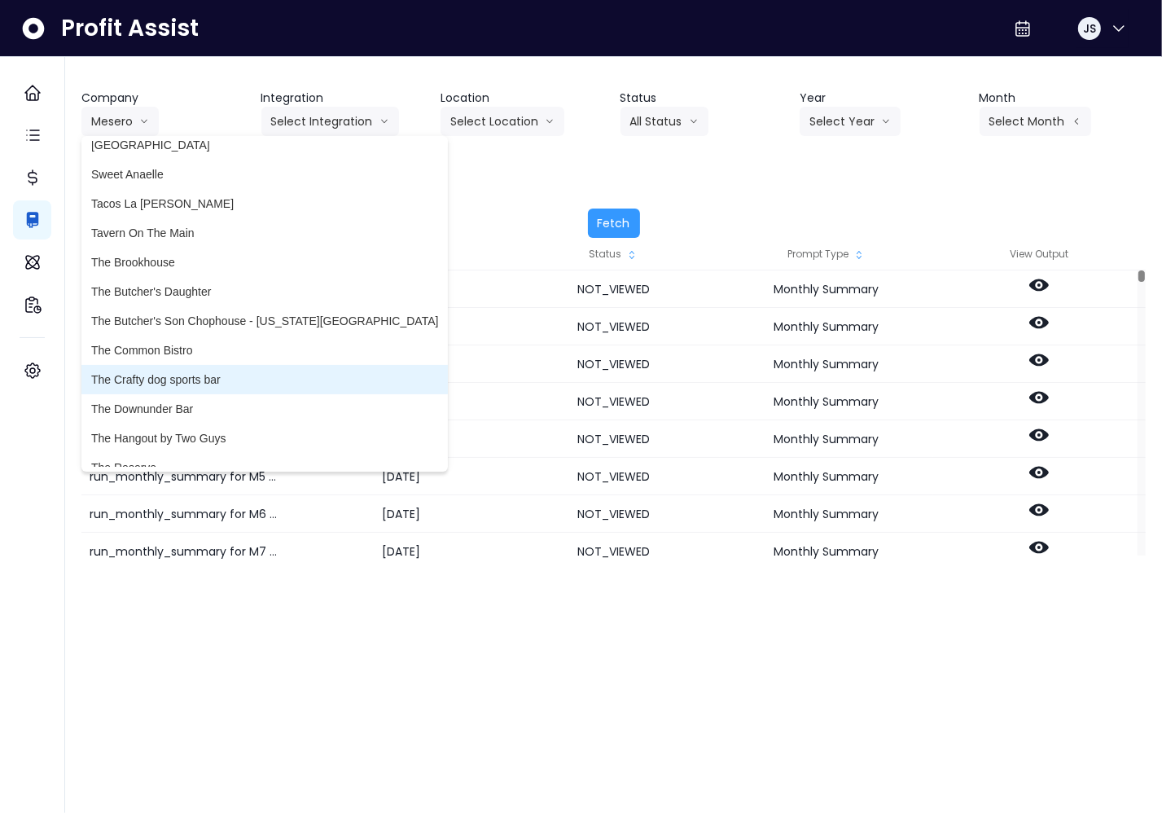
scroll to position [3265, 0]
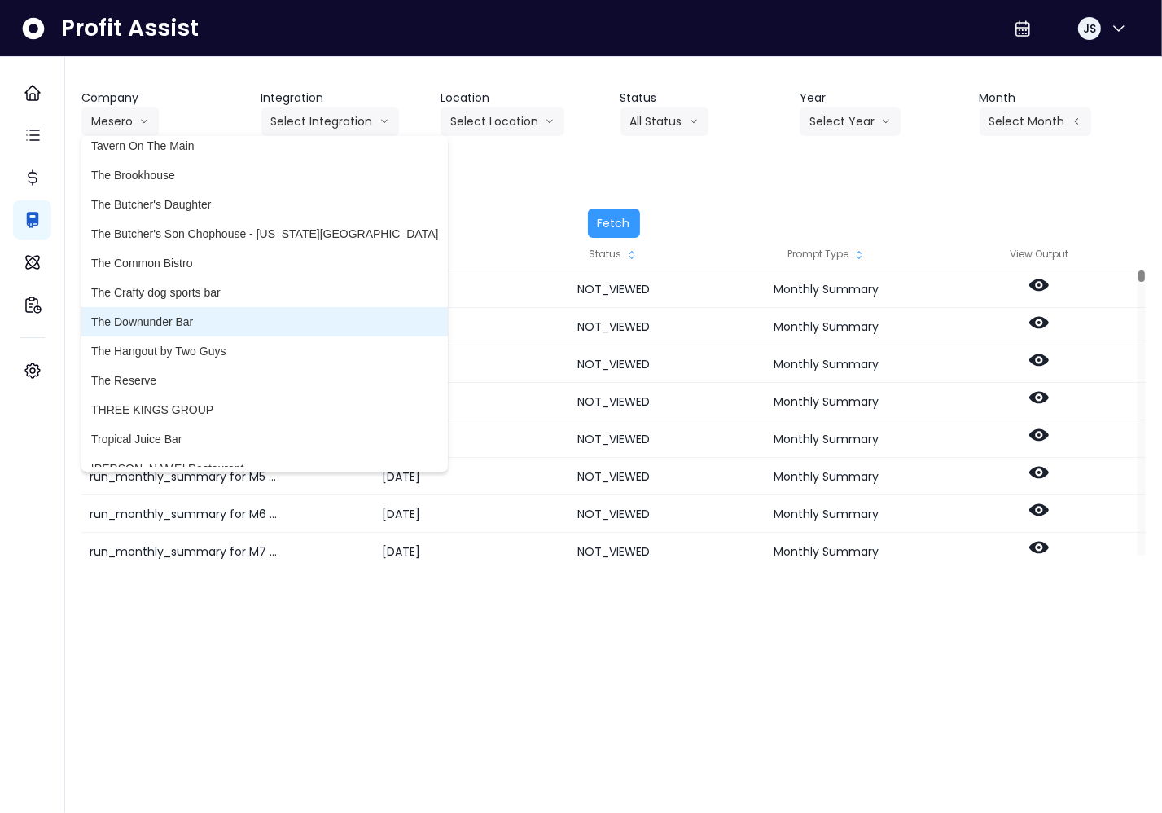
click at [171, 328] on span "The Downunder Bar" at bounding box center [264, 322] width 347 height 16
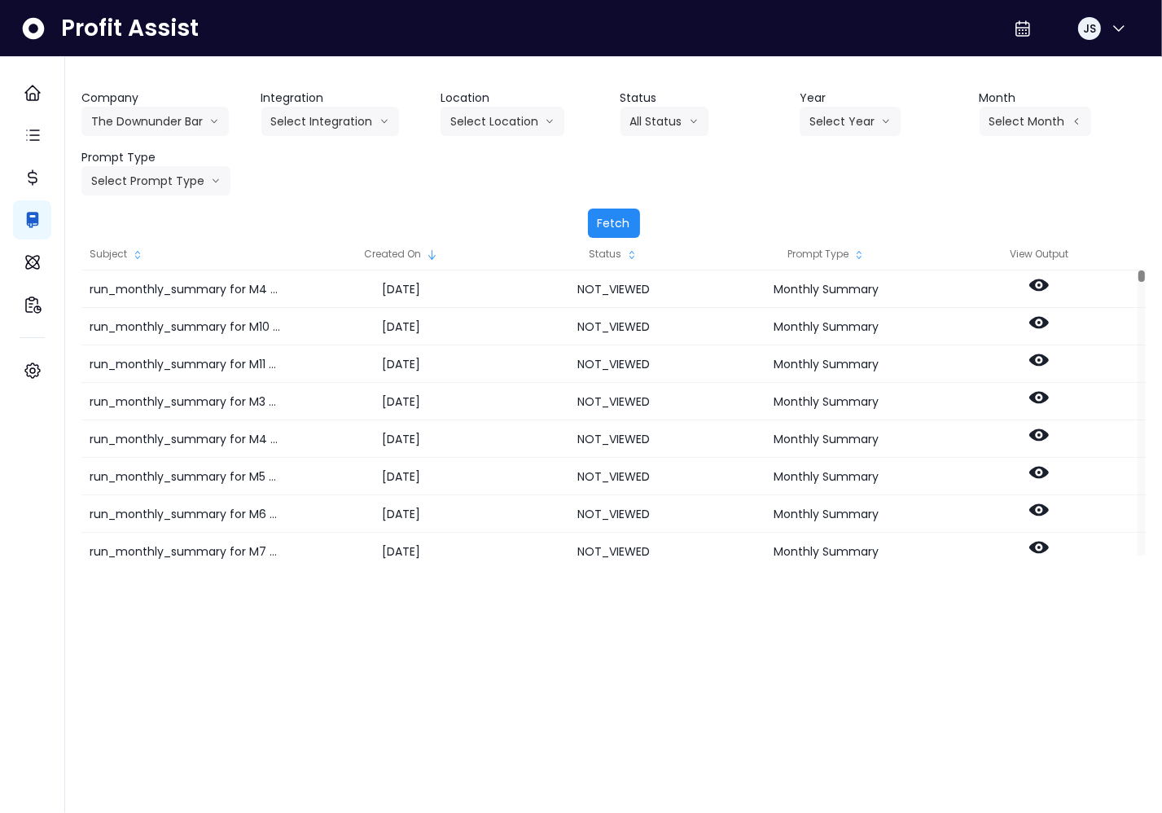
click at [626, 231] on button "Fetch" at bounding box center [614, 223] width 52 height 29
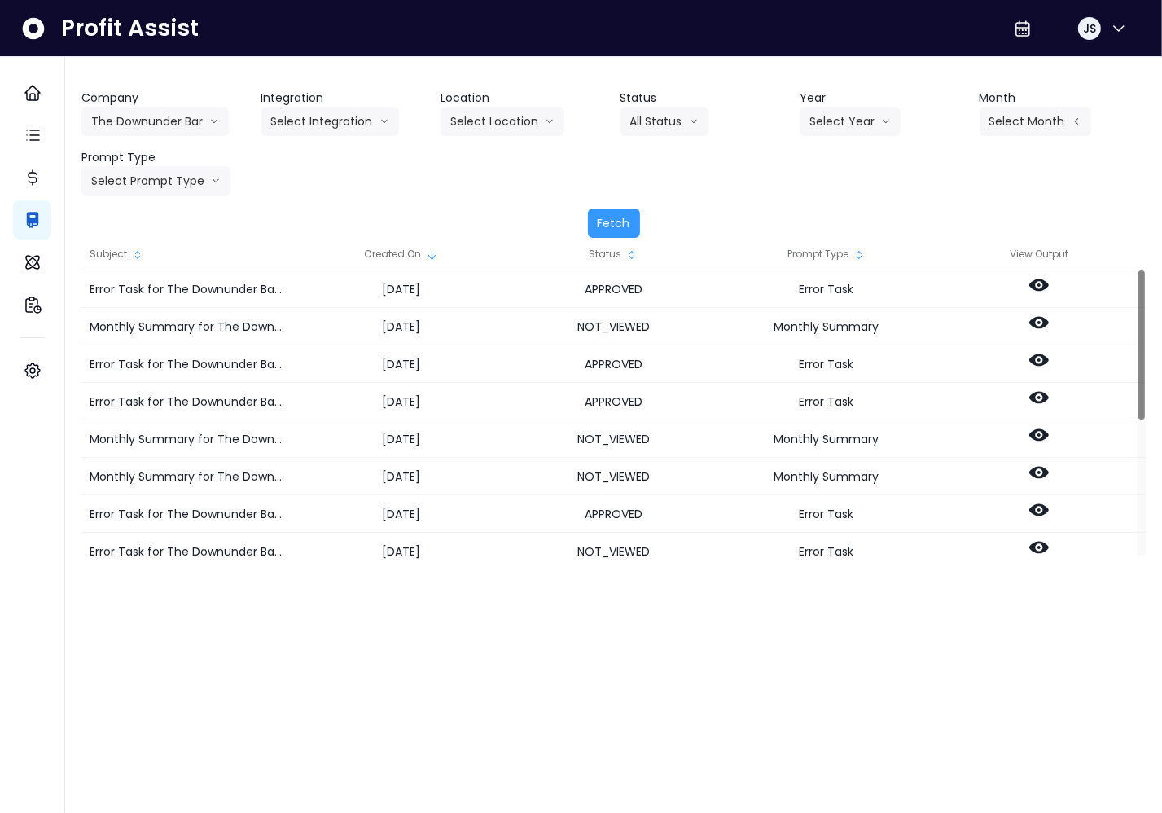
click at [408, 250] on div "Created On" at bounding box center [400, 254] width 213 height 33
click at [413, 251] on div "Created On" at bounding box center [400, 254] width 213 height 33
drag, startPoint x: 199, startPoint y: 119, endPoint x: 202, endPoint y: 153, distance: 34.4
click at [199, 118] on button "The Downunder Bar" at bounding box center [154, 121] width 147 height 29
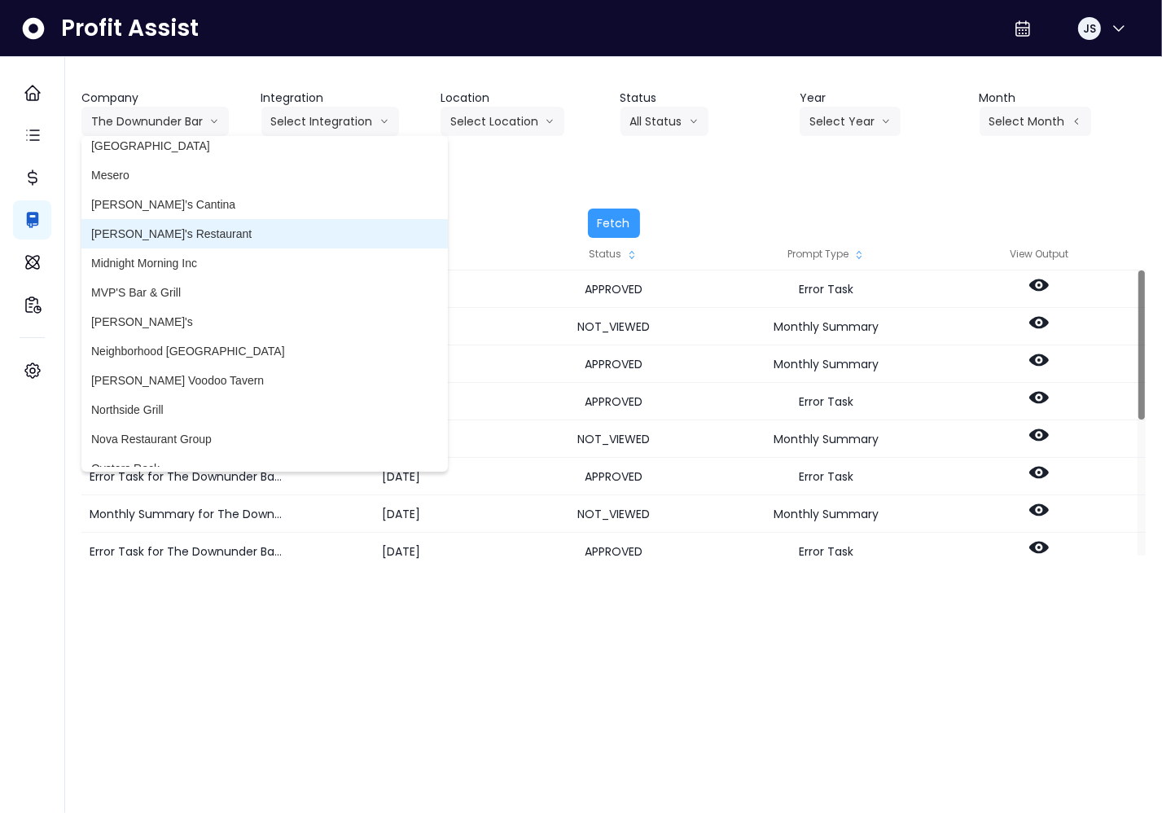
scroll to position [2111, 0]
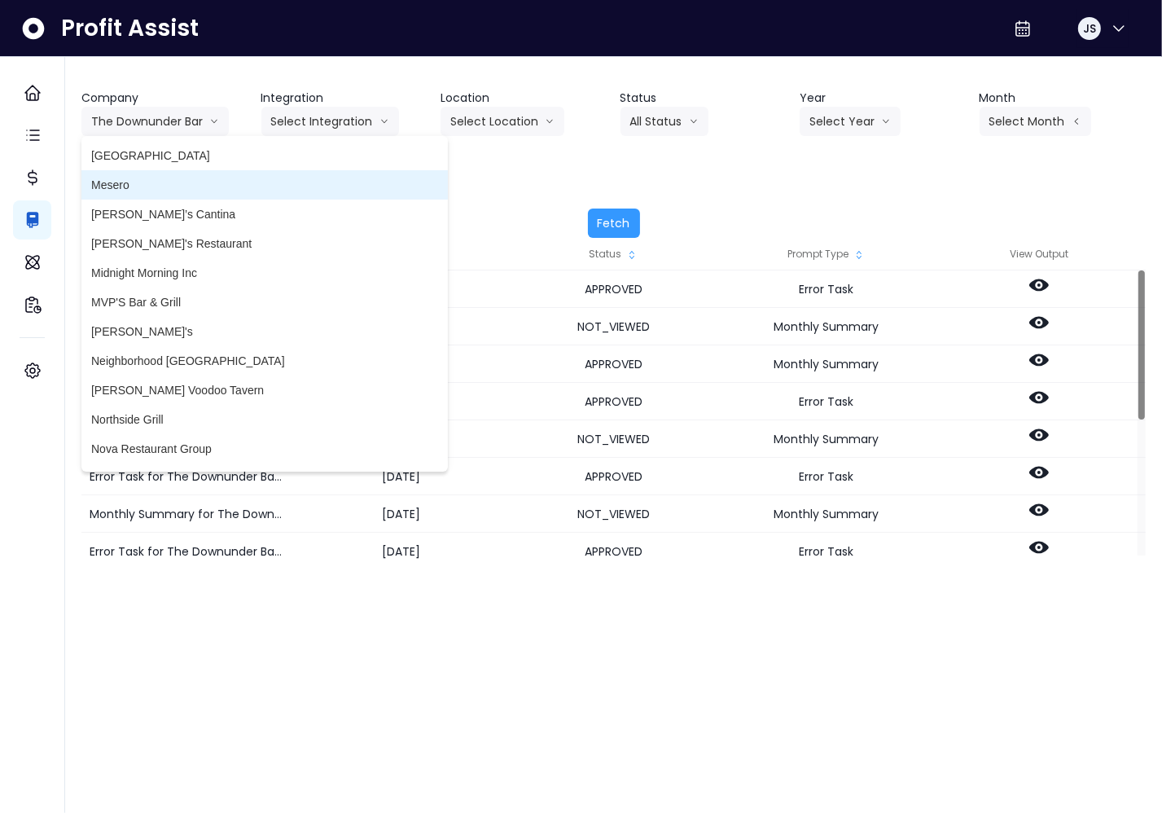
click at [153, 185] on span "Mesero" at bounding box center [264, 185] width 347 height 16
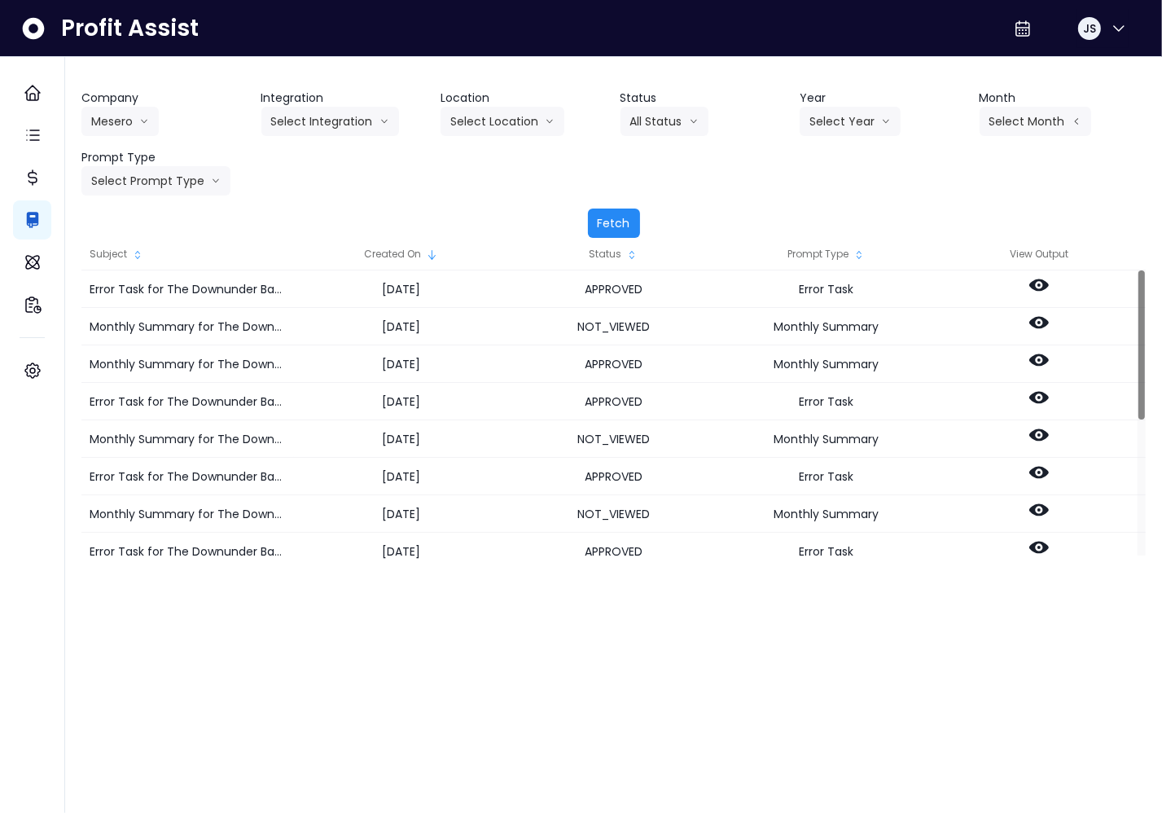
click at [608, 228] on button "Fetch" at bounding box center [614, 223] width 52 height 29
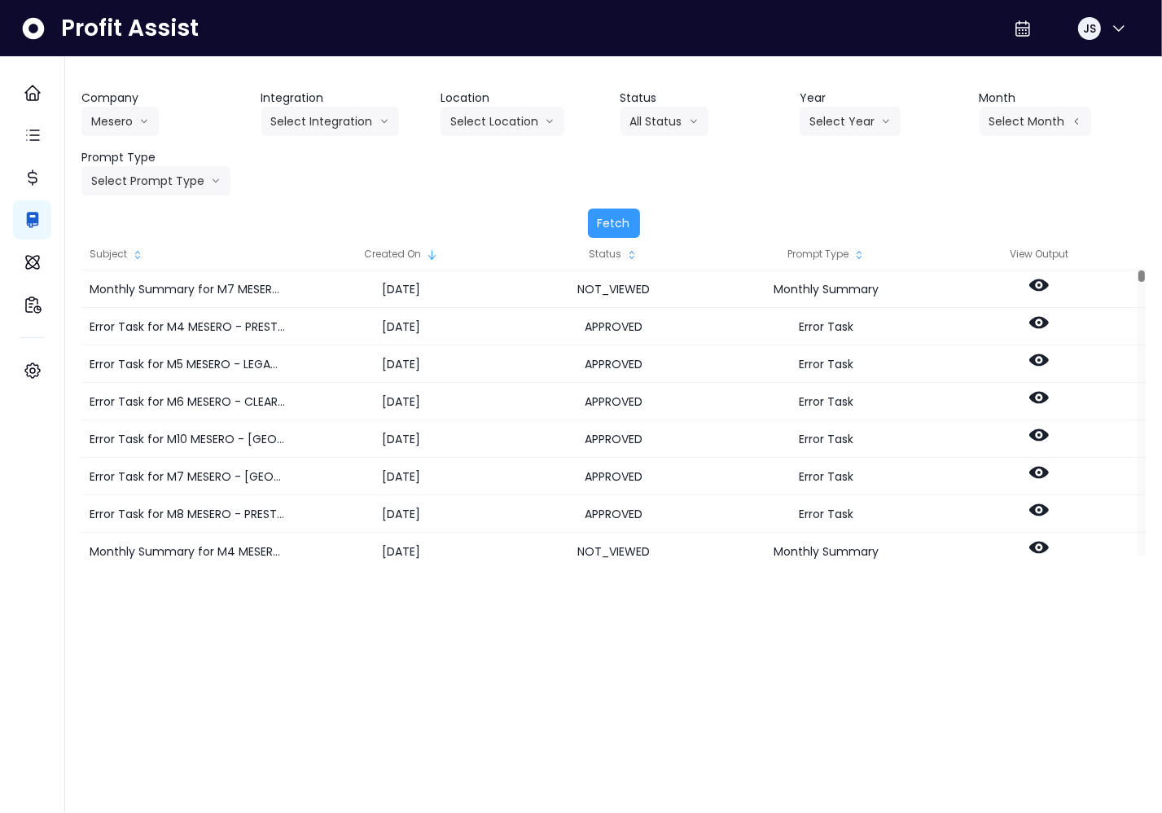
click at [406, 253] on div "Created On" at bounding box center [400, 254] width 213 height 33
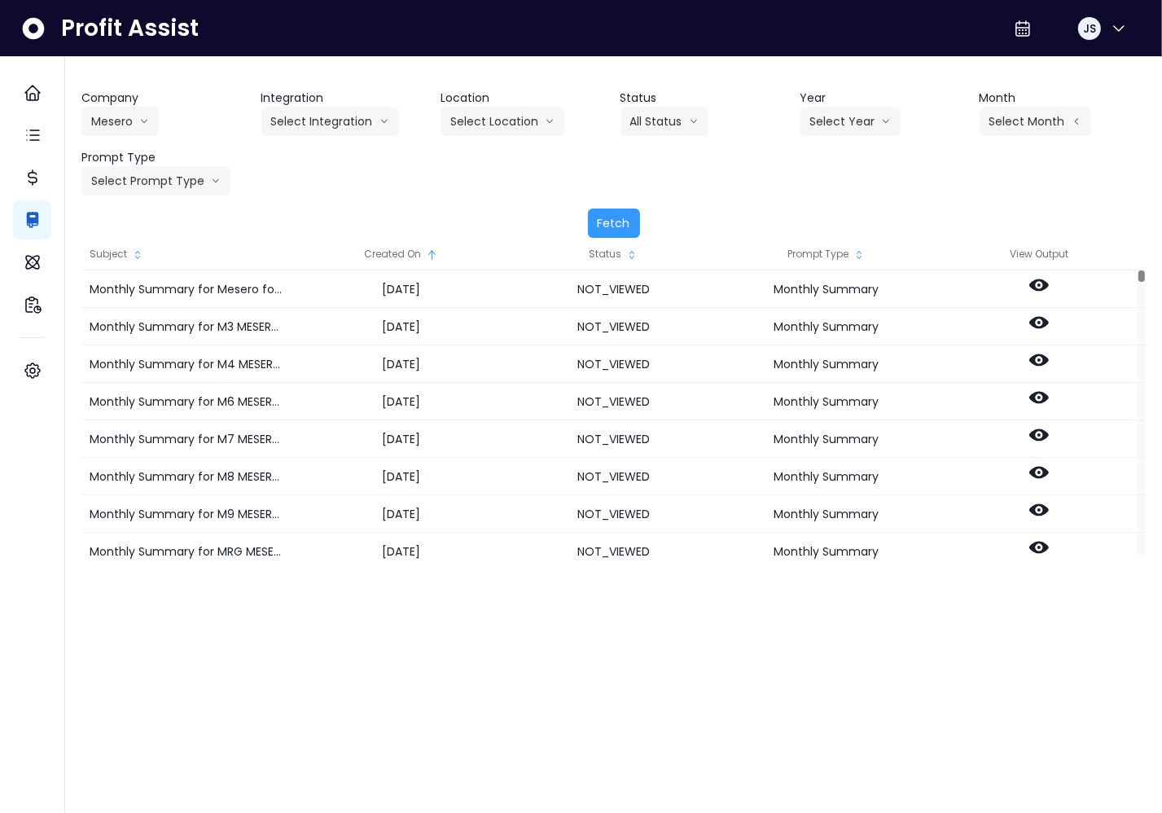
click at [406, 253] on div "Created On" at bounding box center [400, 254] width 213 height 33
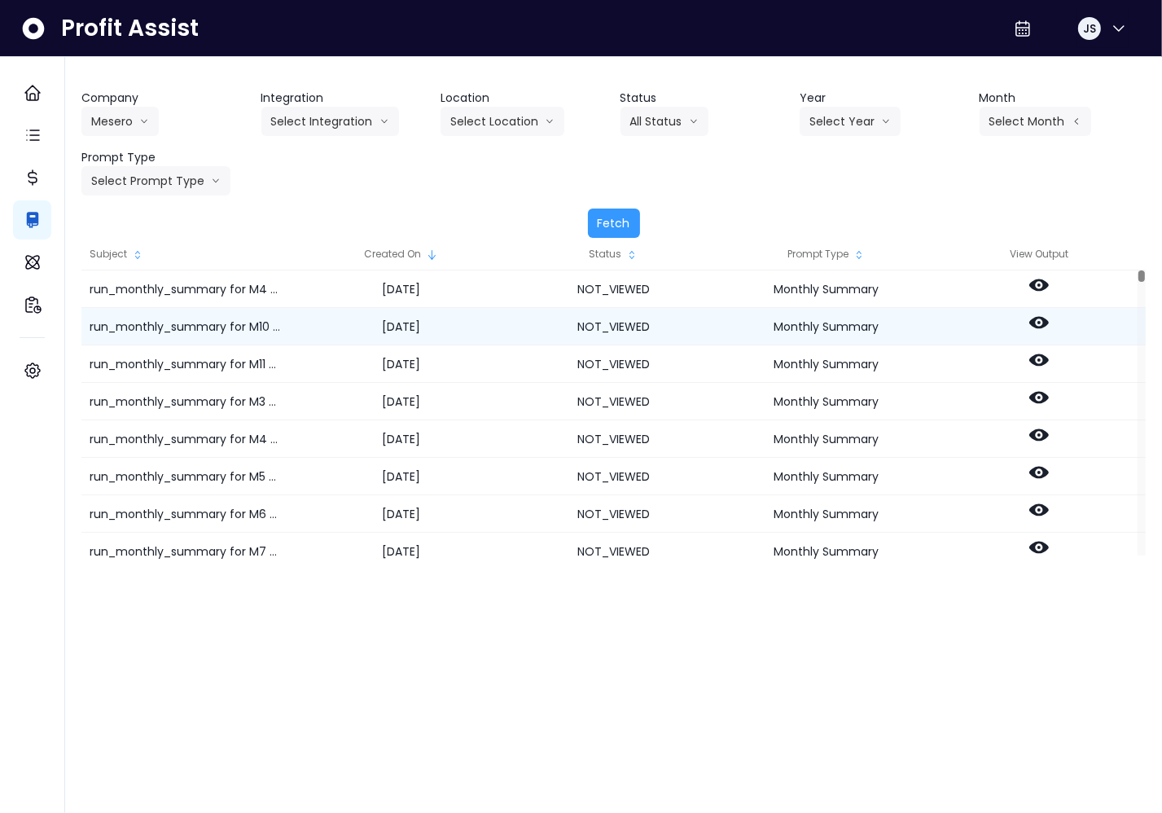
click at [1040, 323] on circle at bounding box center [1039, 322] width 3 height 3
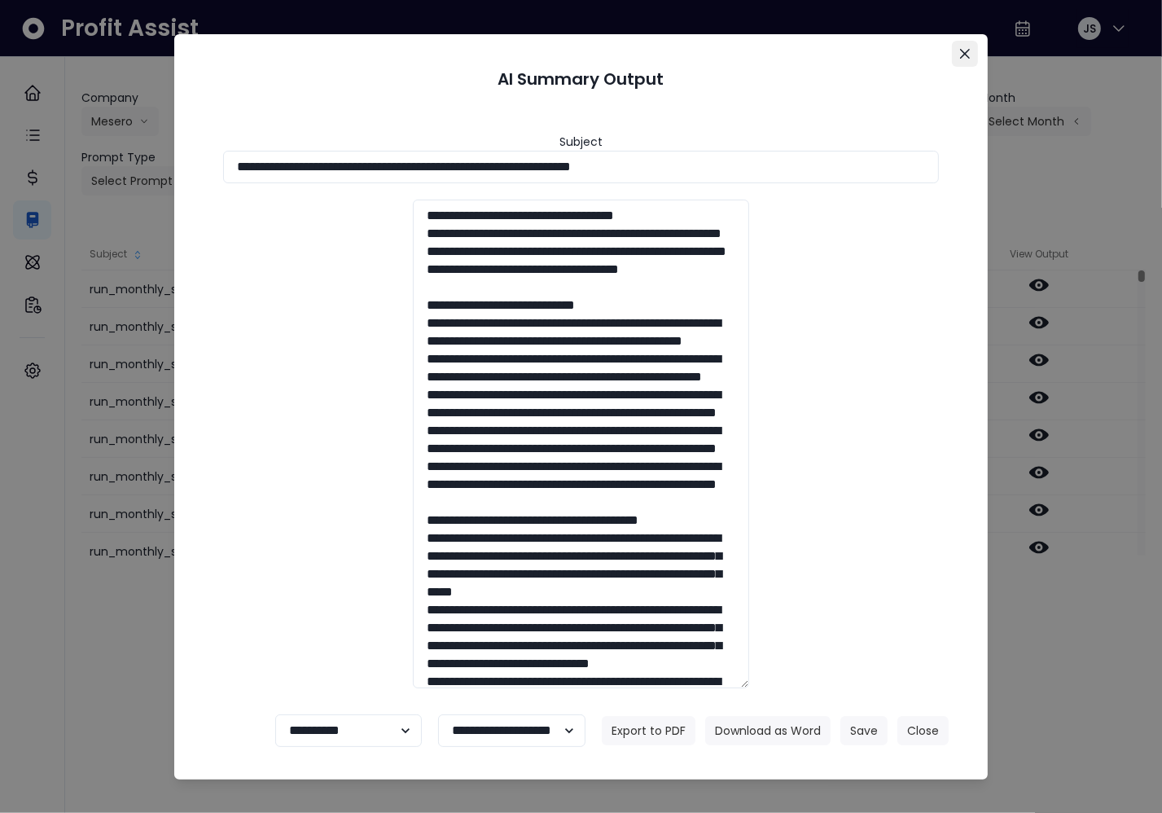
click at [964, 53] on icon "Close" at bounding box center [965, 53] width 10 height 10
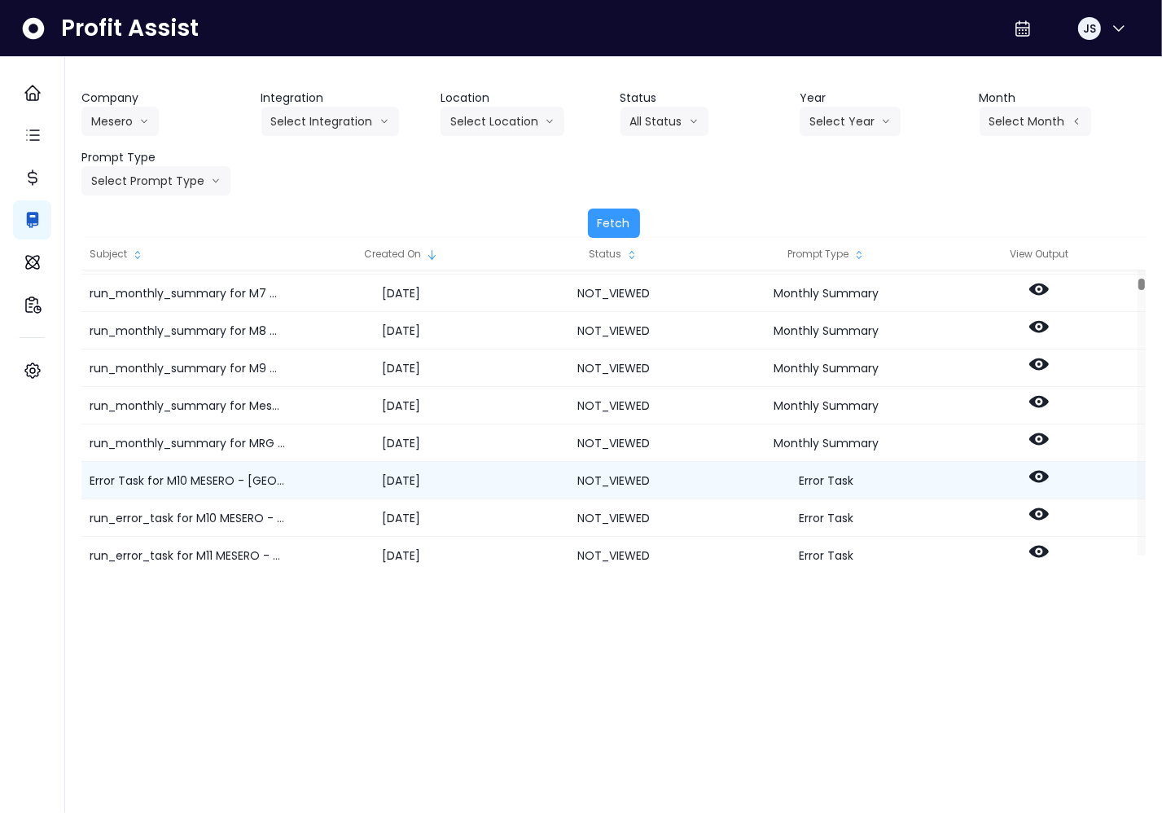
click at [1048, 479] on icon at bounding box center [1040, 477] width 20 height 20
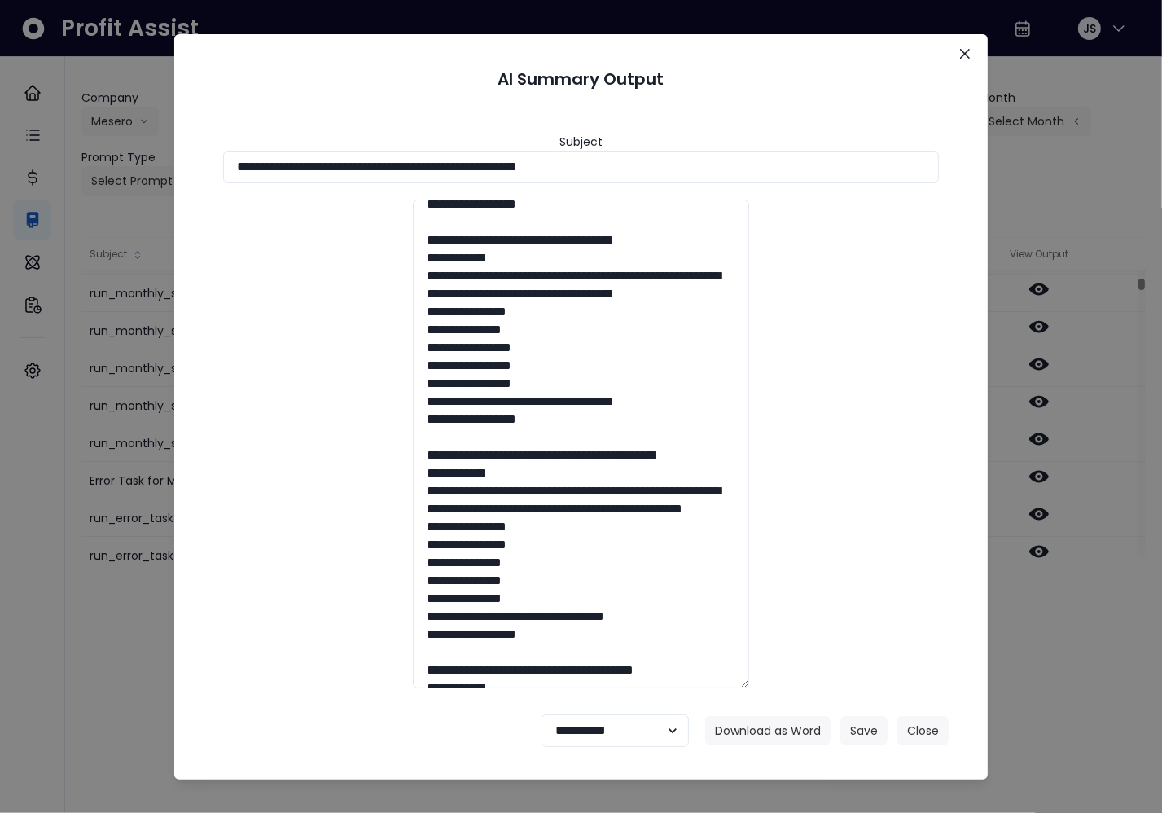
scroll to position [460, 0]
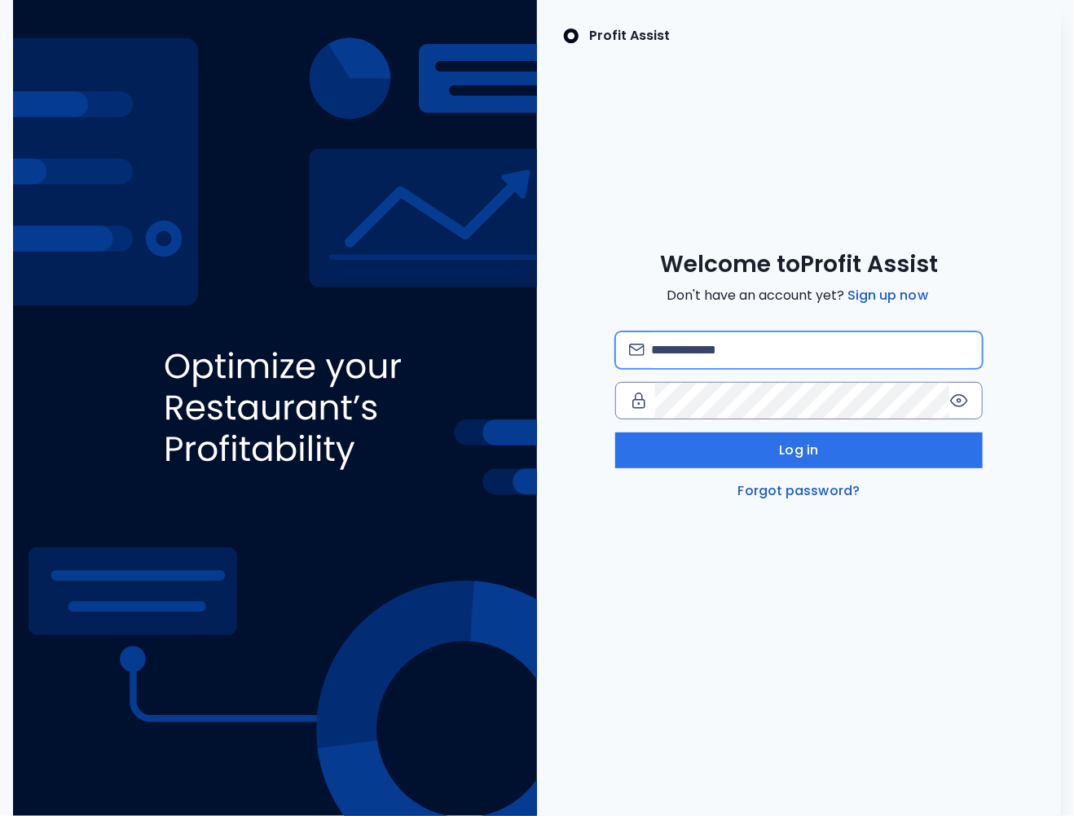
click at [680, 345] on input "email" at bounding box center [810, 350] width 318 height 36
type input "**********"
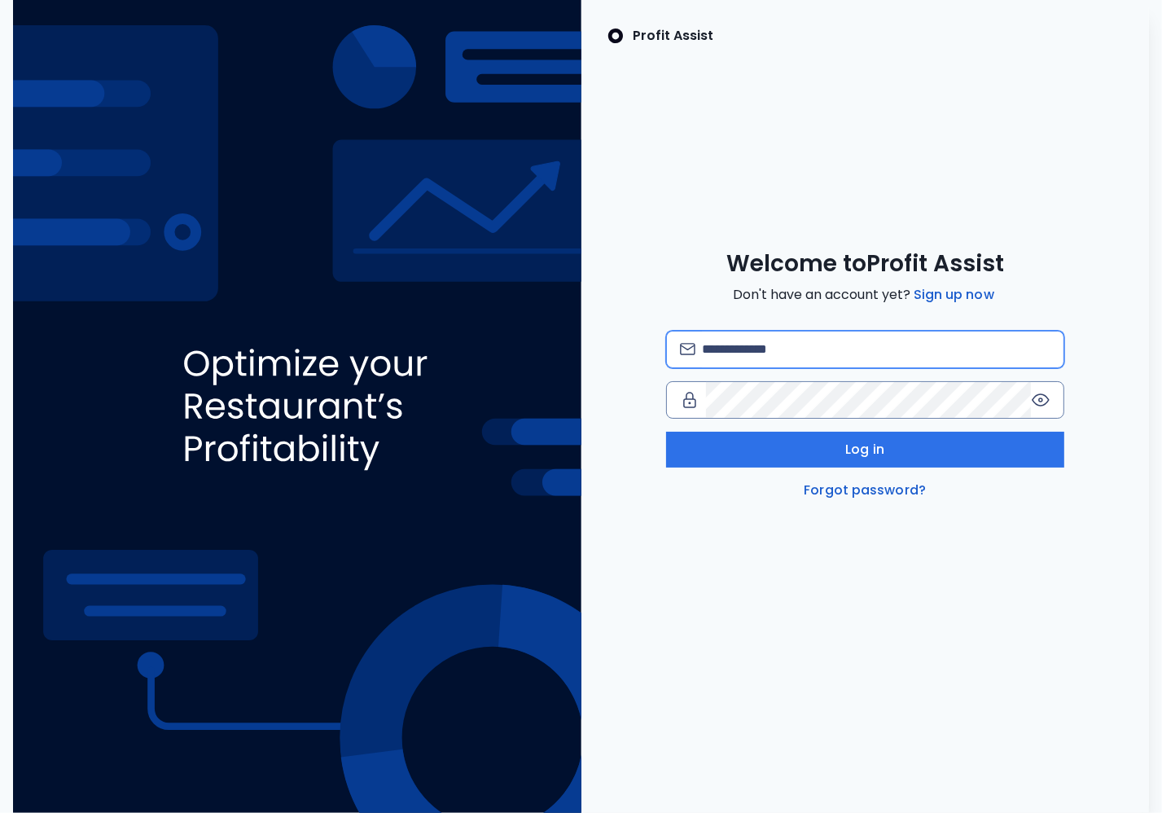
click at [761, 334] on input "email" at bounding box center [876, 350] width 349 height 36
type input "**********"
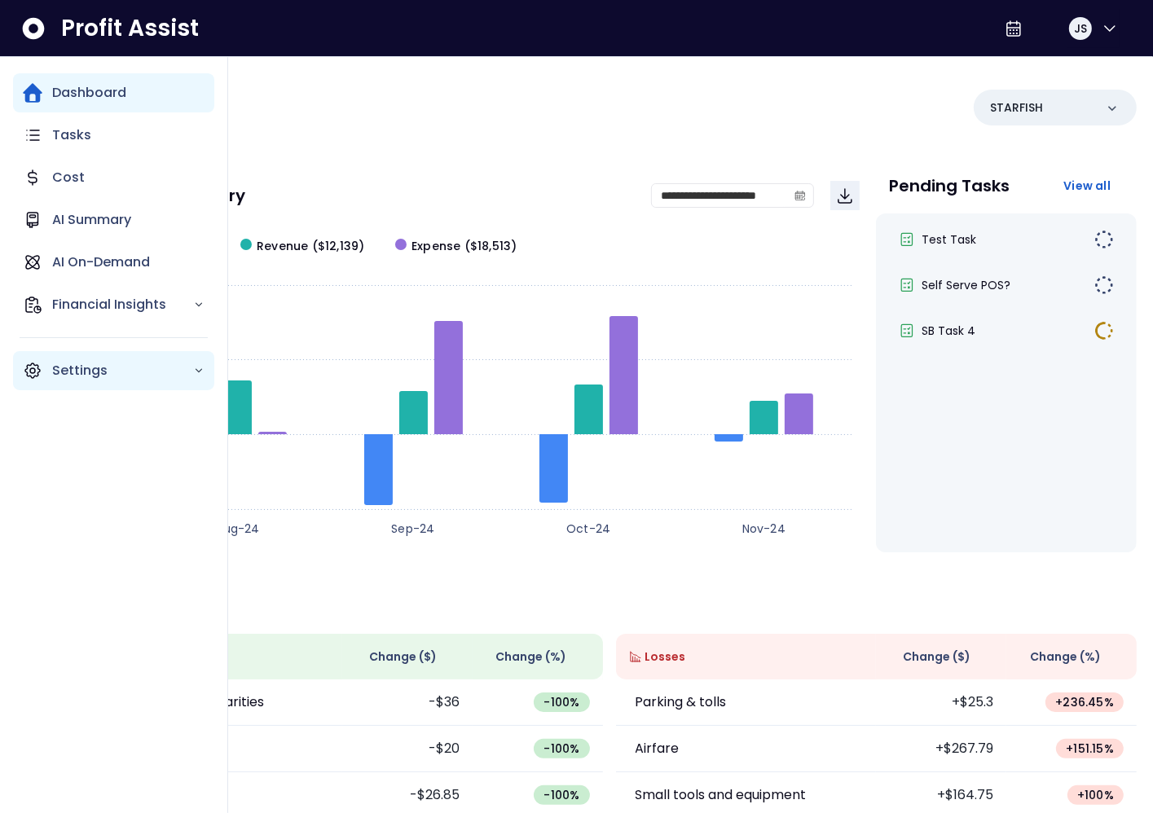
click at [41, 366] on icon "Main navigation" at bounding box center [33, 371] width 20 height 20
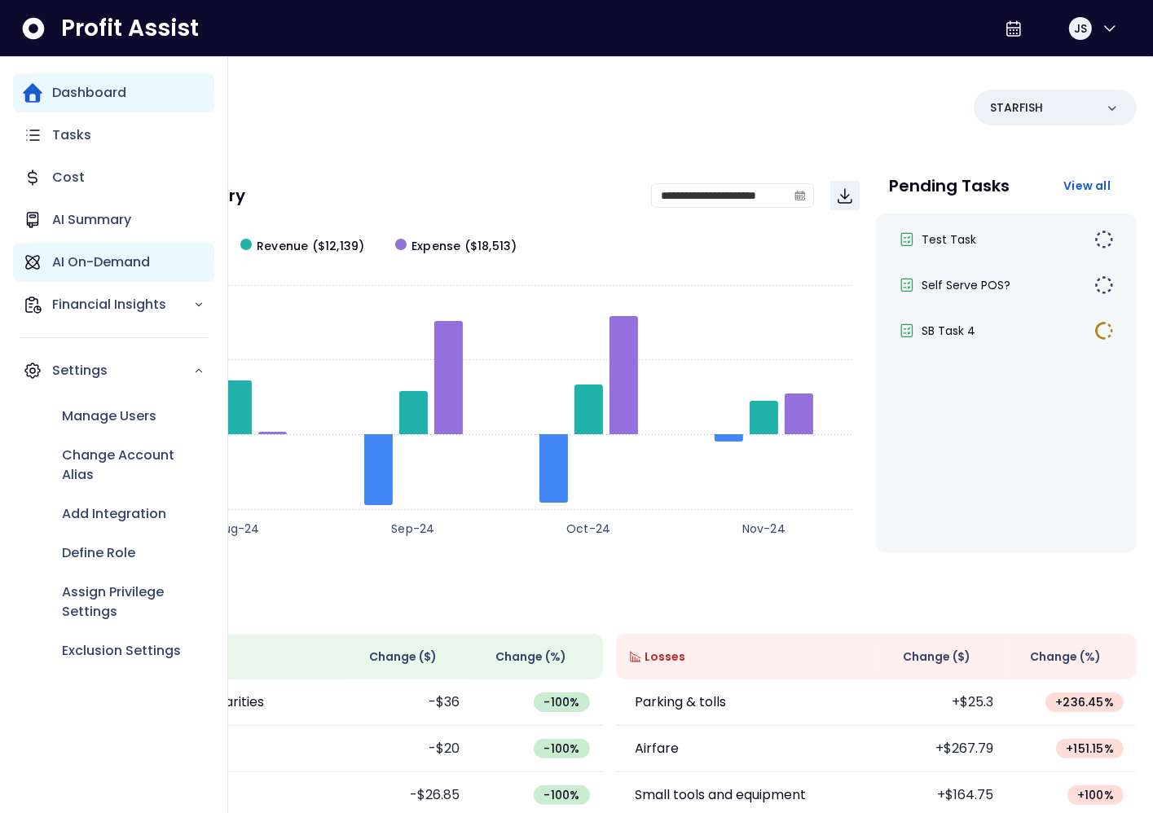
click at [124, 266] on p "AI On-Demand" at bounding box center [101, 262] width 98 height 20
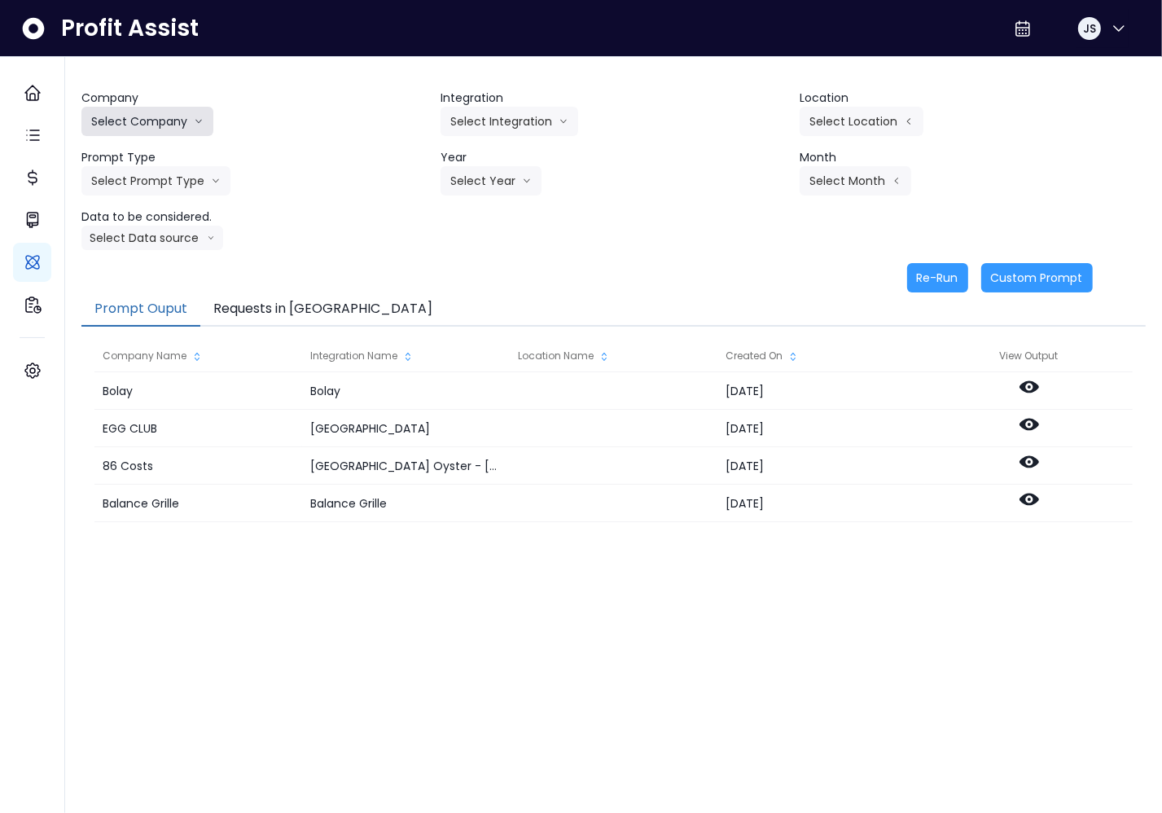
click at [156, 118] on button "Select Company" at bounding box center [147, 121] width 132 height 29
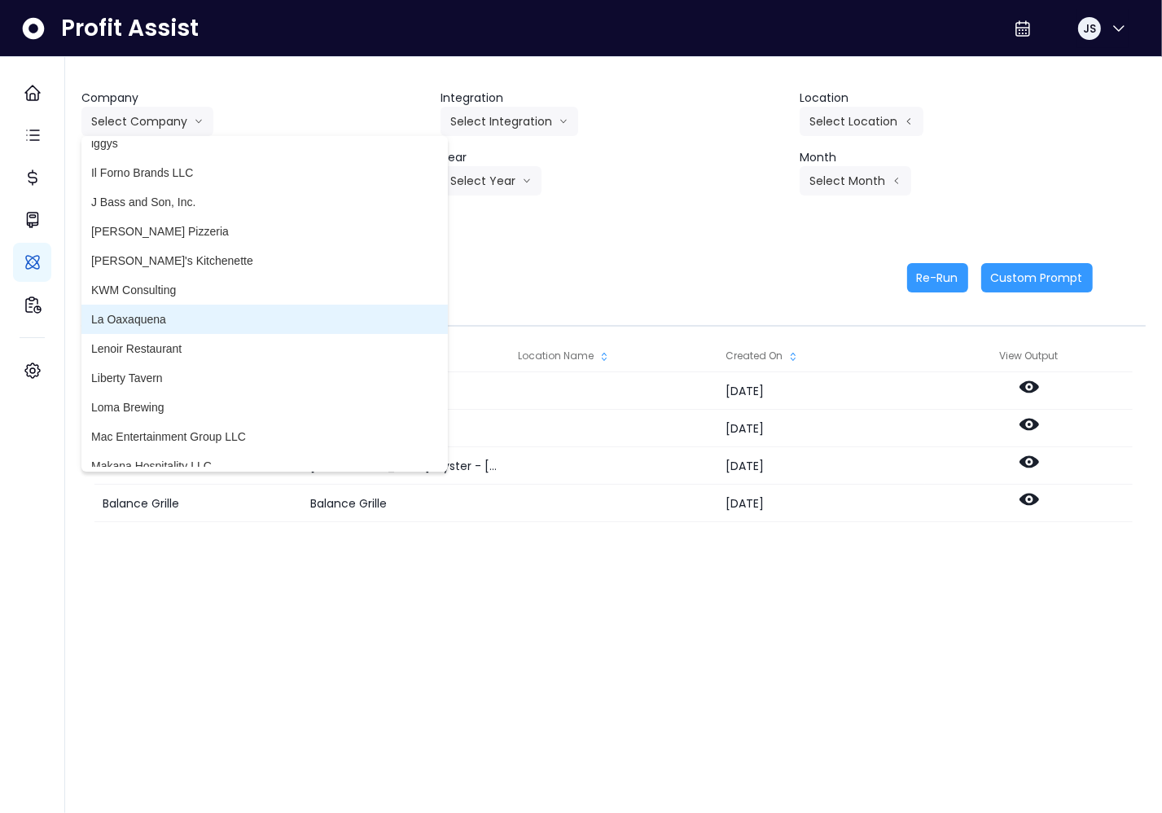
scroll to position [1919, 0]
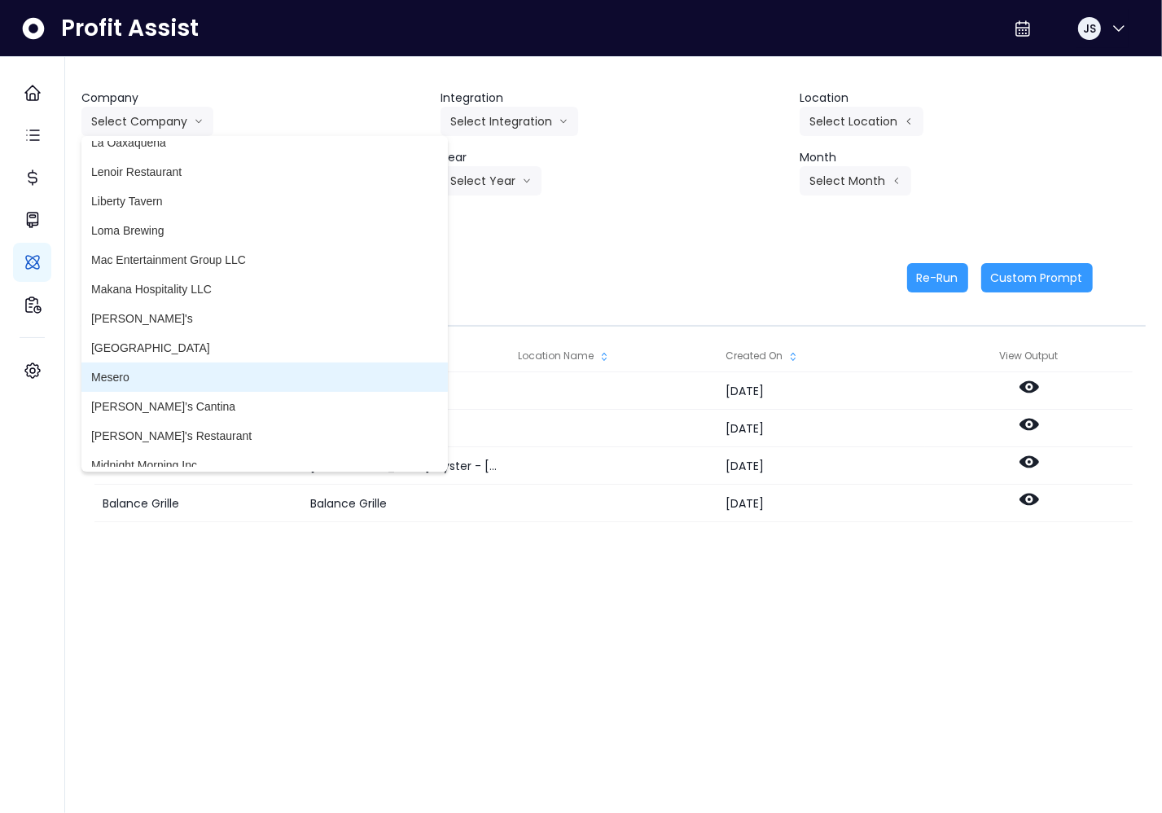
click at [184, 379] on span "Mesero" at bounding box center [264, 377] width 347 height 16
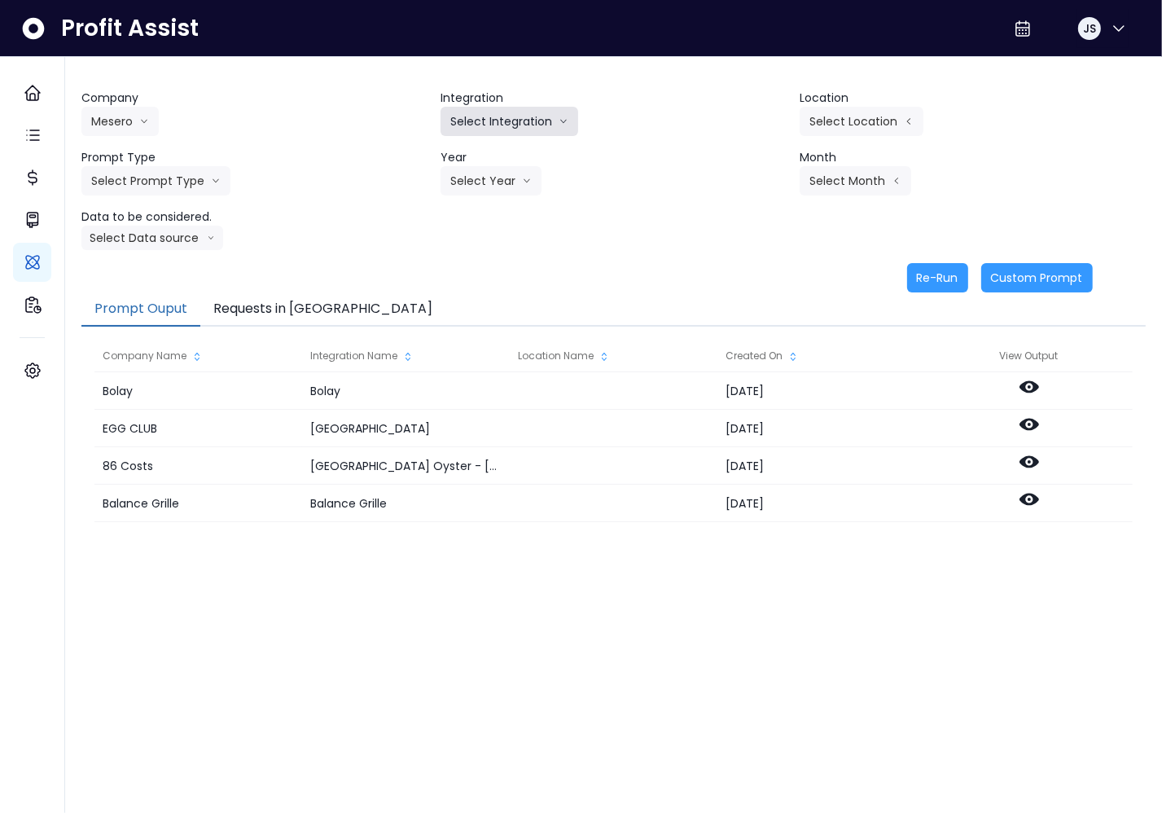
click at [507, 114] on button "Select Integration" at bounding box center [510, 121] width 138 height 29
click at [480, 157] on span "Mesero" at bounding box center [469, 155] width 38 height 16
click at [866, 125] on button "Select Location" at bounding box center [862, 121] width 124 height 29
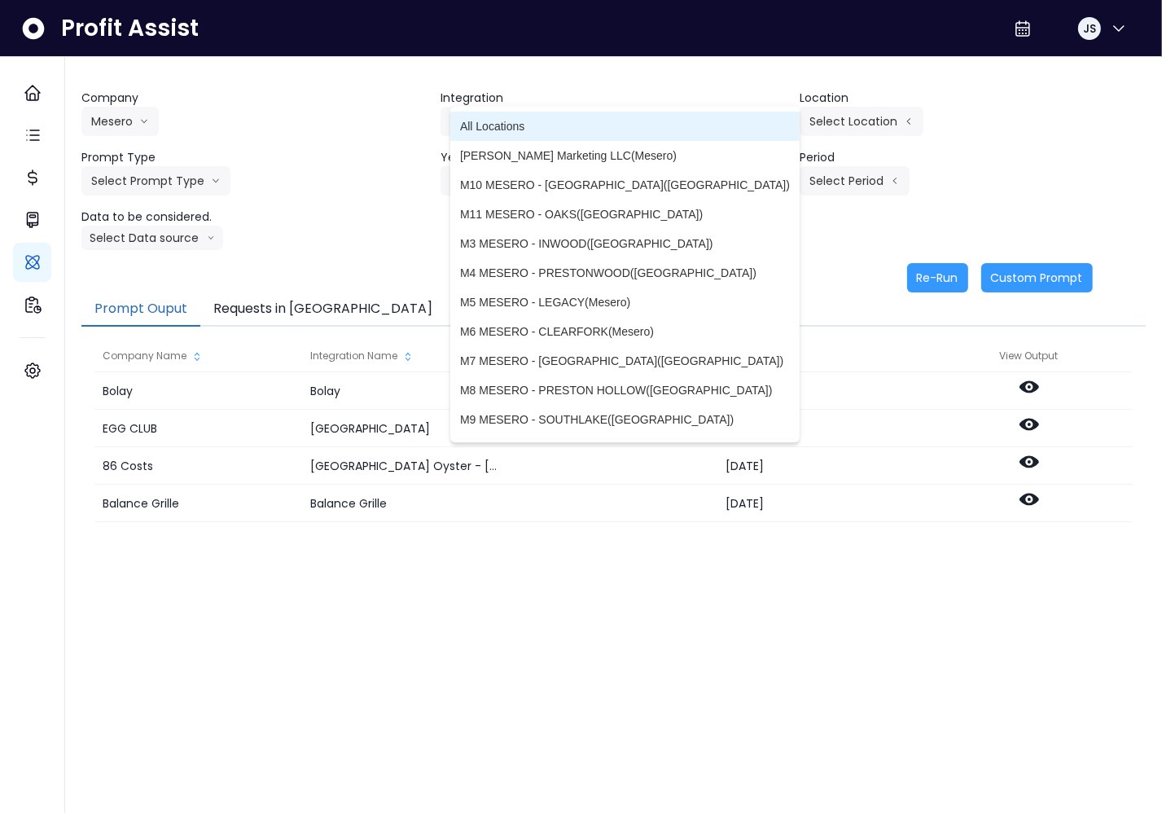
click at [665, 134] on span "All Locations" at bounding box center [625, 126] width 330 height 16
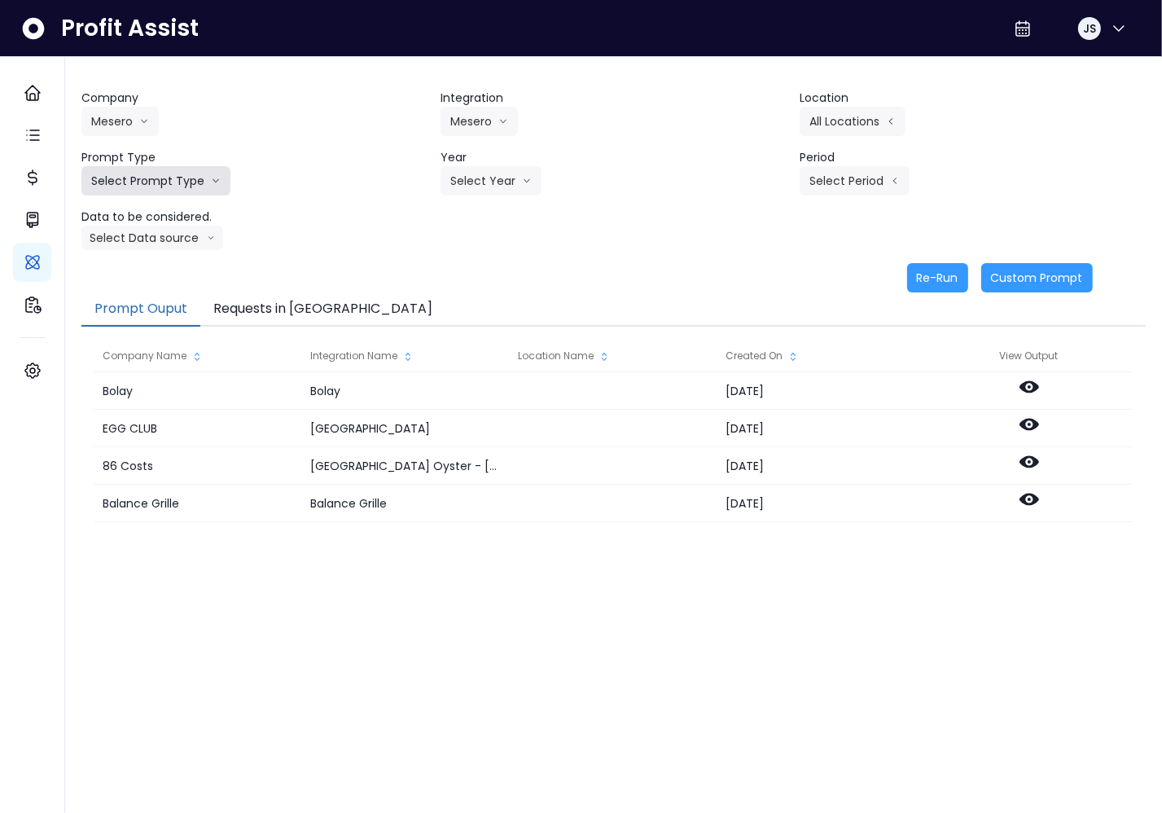
click at [151, 180] on button "Select Prompt Type" at bounding box center [155, 180] width 149 height 29
click at [147, 292] on li "Monthly Summary" at bounding box center [137, 302] width 112 height 29
click at [147, 292] on button "Prompt Ouput" at bounding box center [140, 309] width 119 height 34
click at [166, 185] on button "Monthly Summary" at bounding box center [151, 180] width 141 height 29
click at [141, 279] on span "Error Task" at bounding box center [137, 274] width 92 height 16
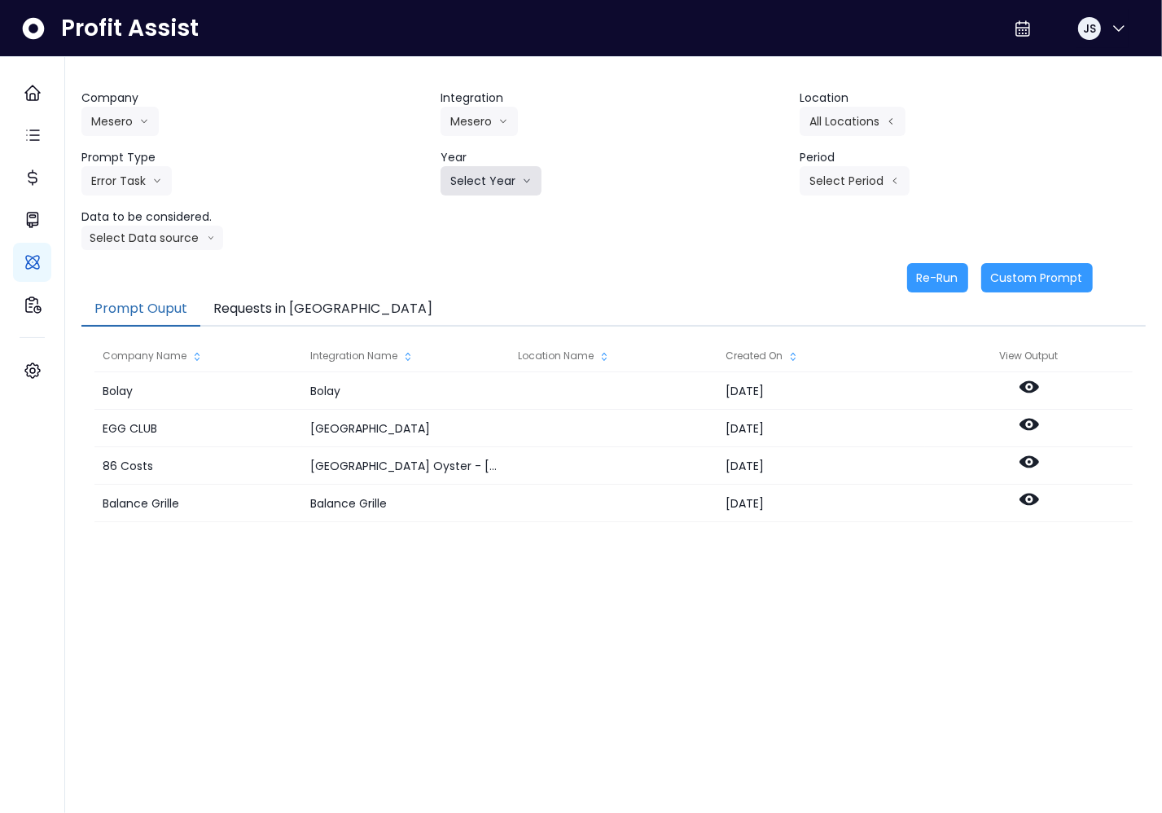
click at [466, 172] on button "Select Year" at bounding box center [491, 180] width 101 height 29
click at [471, 283] on li "2025" at bounding box center [463, 273] width 45 height 29
click at [883, 179] on button "Select Period" at bounding box center [855, 180] width 110 height 29
click at [770, 356] on span "P7" at bounding box center [780, 361] width 20 height 16
click at [158, 232] on button "Select Data source" at bounding box center [152, 238] width 142 height 24
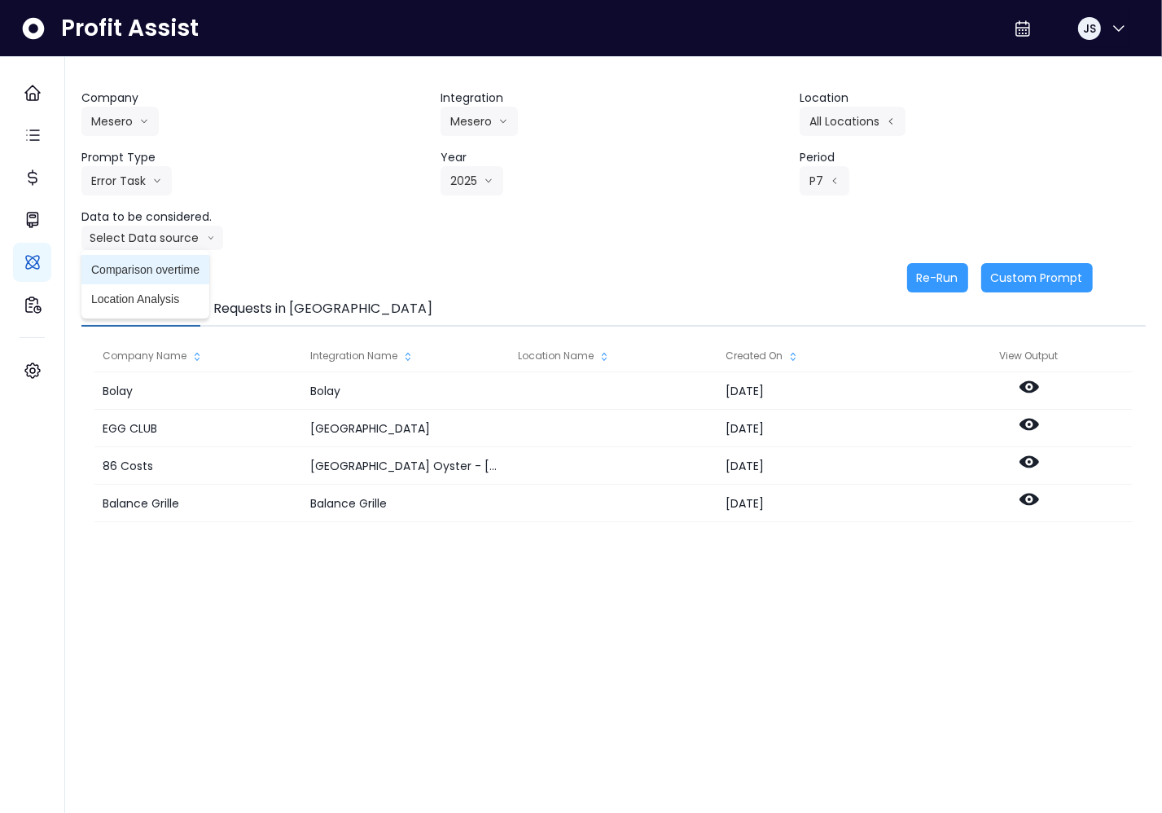
click at [160, 262] on span "Comparison overtime" at bounding box center [145, 269] width 108 height 16
click at [950, 272] on button "Re-Run" at bounding box center [937, 277] width 61 height 29
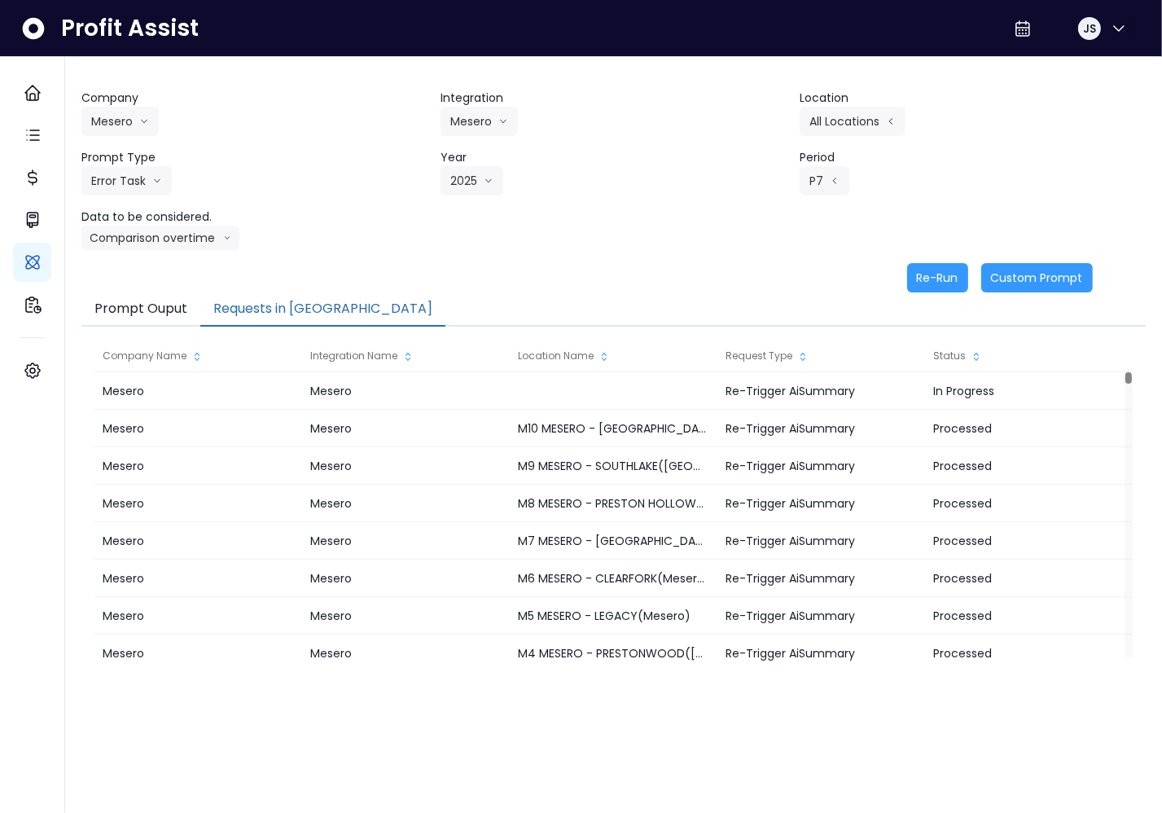
click at [292, 313] on button "Requests in [GEOGRAPHIC_DATA]" at bounding box center [322, 309] width 245 height 34
click at [123, 120] on button "Mesero" at bounding box center [119, 121] width 77 height 29
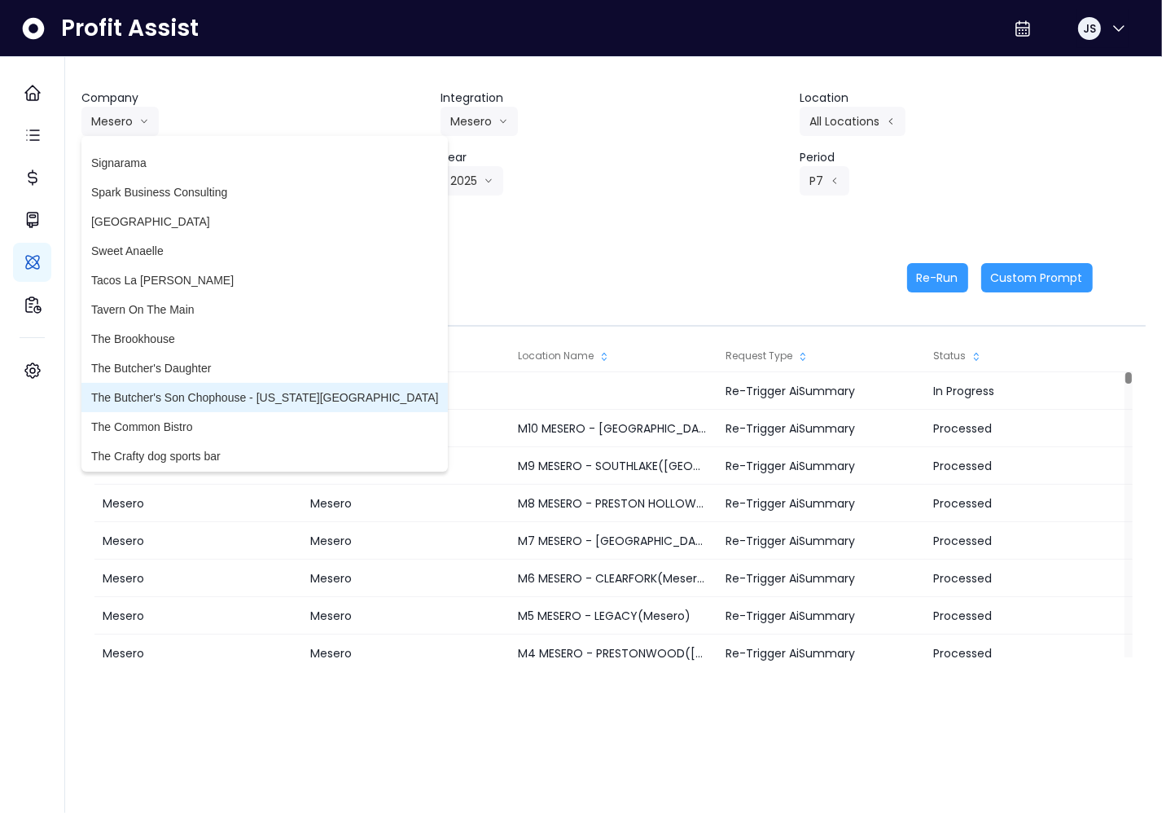
scroll to position [3169, 0]
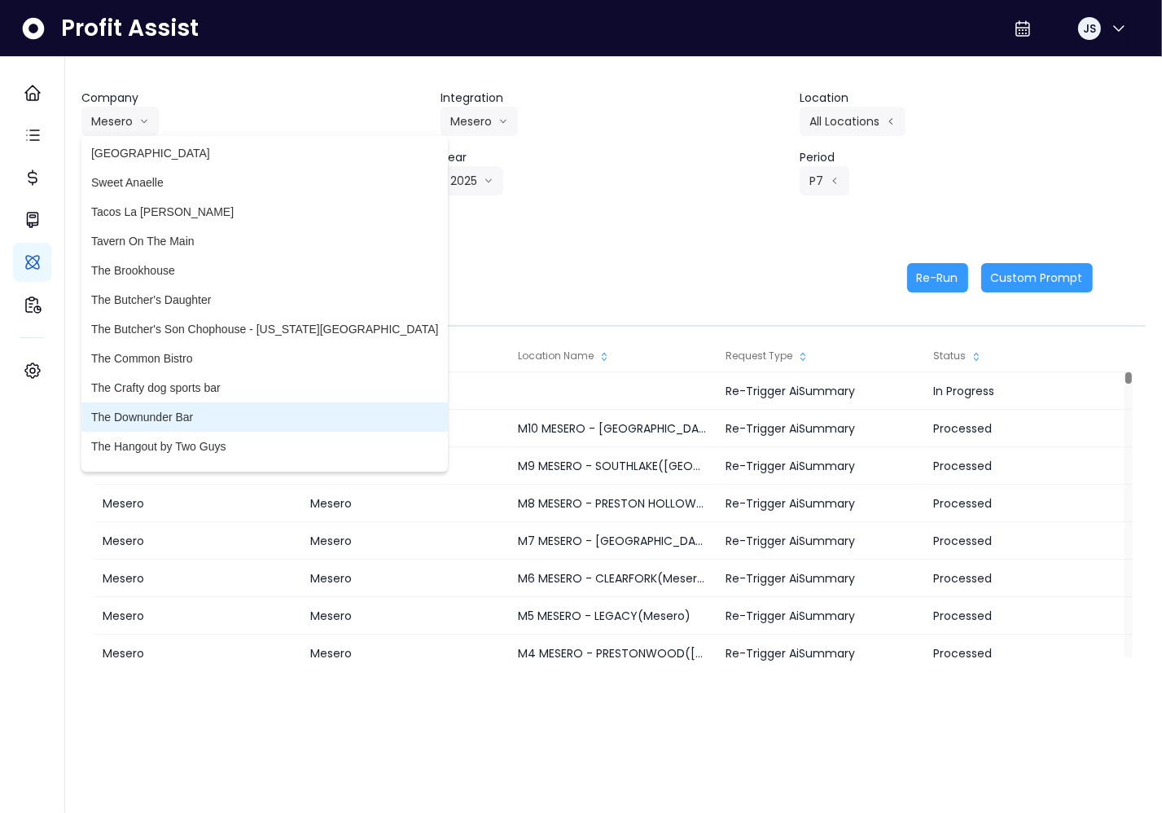
click at [194, 422] on span "The Downunder Bar" at bounding box center [264, 417] width 347 height 16
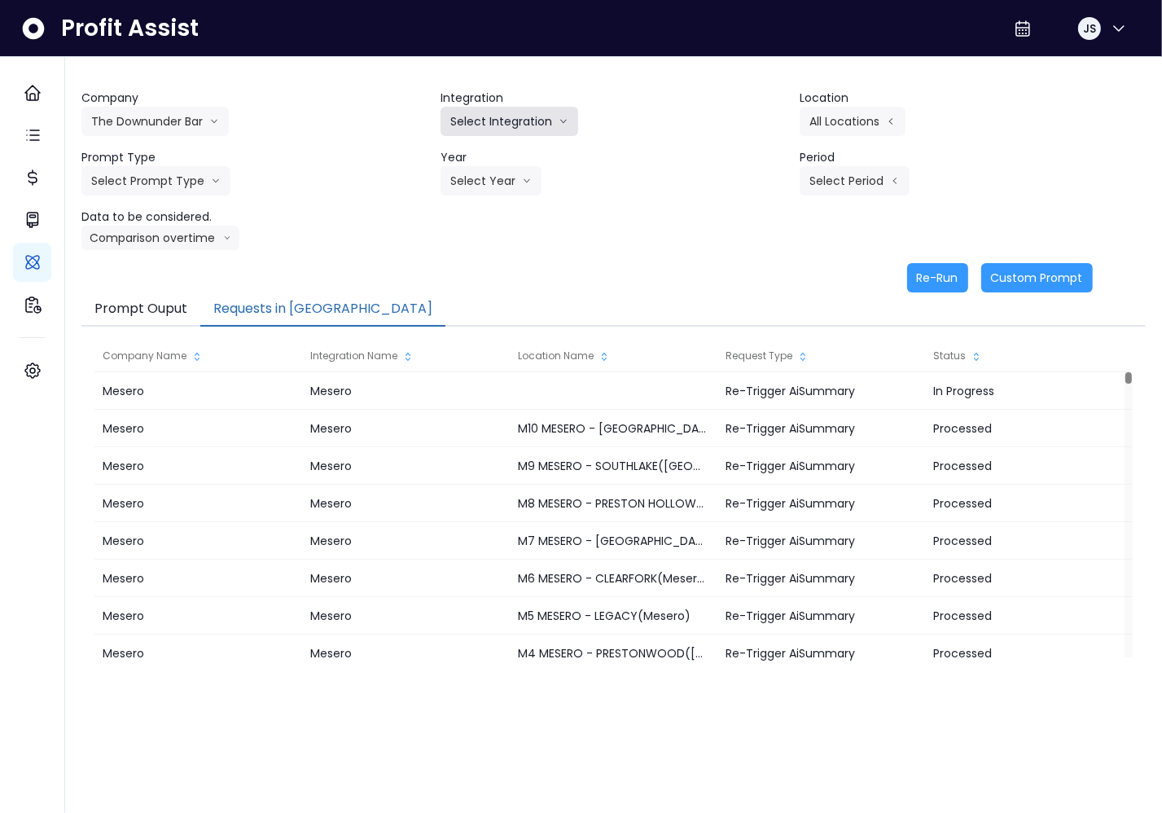
click at [515, 116] on button "Select Integration" at bounding box center [510, 121] width 138 height 29
click at [518, 151] on span "The Downunder Bar" at bounding box center [501, 155] width 102 height 16
click at [859, 121] on button "Select Location" at bounding box center [862, 121] width 124 height 29
click at [753, 129] on span "All Locations" at bounding box center [758, 126] width 64 height 16
click at [177, 179] on button "Select Prompt Type" at bounding box center [155, 180] width 149 height 29
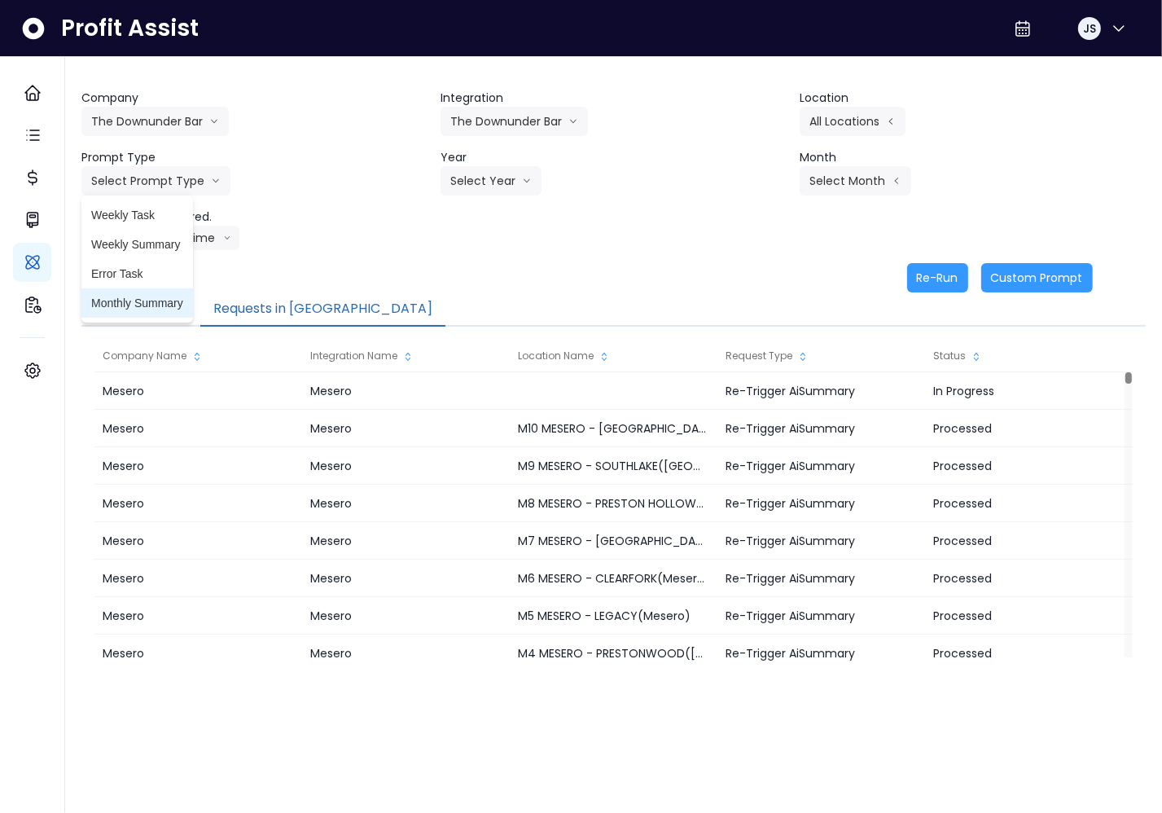
click at [144, 292] on li "Monthly Summary" at bounding box center [137, 302] width 112 height 29
click at [487, 178] on button "Select Year" at bounding box center [491, 180] width 101 height 29
click at [463, 286] on li "2025" at bounding box center [463, 273] width 45 height 29
click at [860, 186] on button "Select Month" at bounding box center [856, 180] width 112 height 29
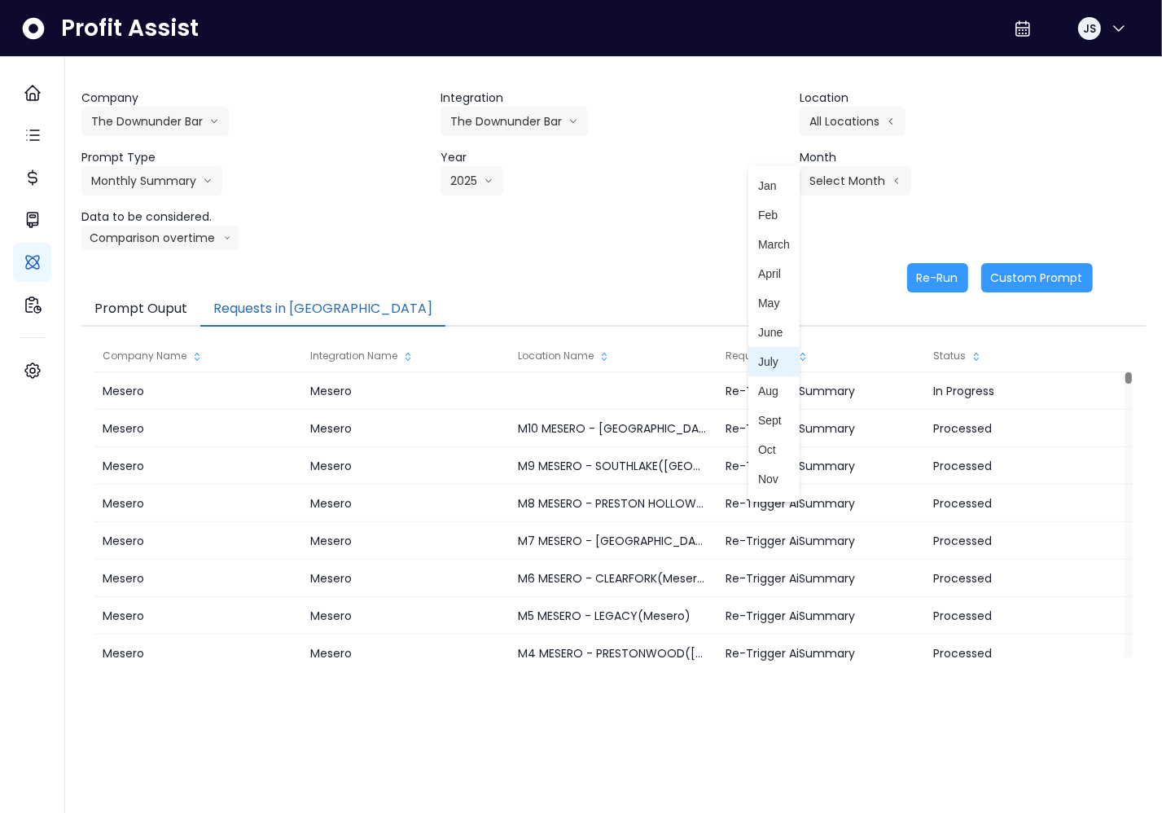
click at [758, 364] on span "July" at bounding box center [774, 361] width 32 height 16
click at [165, 232] on button "Comparison overtime" at bounding box center [160, 238] width 158 height 24
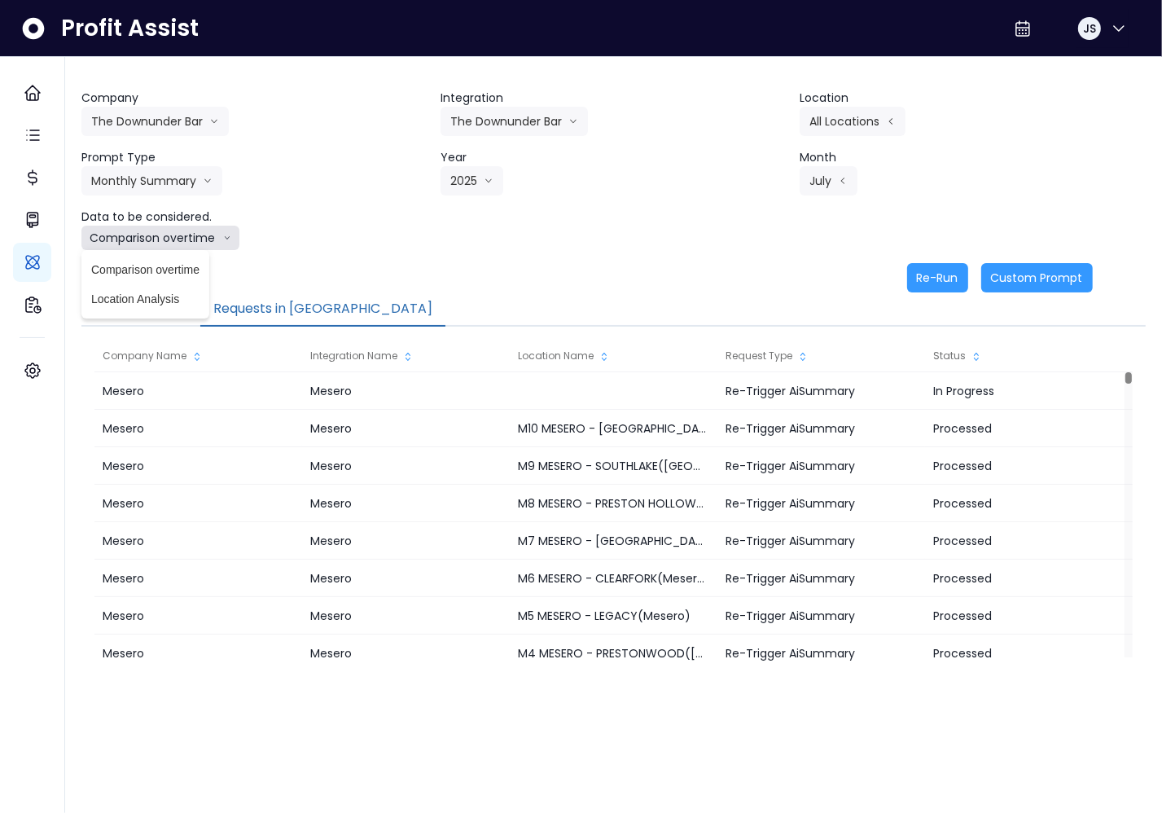
click at [187, 232] on button "Comparison overtime" at bounding box center [160, 238] width 158 height 24
click at [946, 279] on button "Re-Run" at bounding box center [937, 277] width 61 height 29
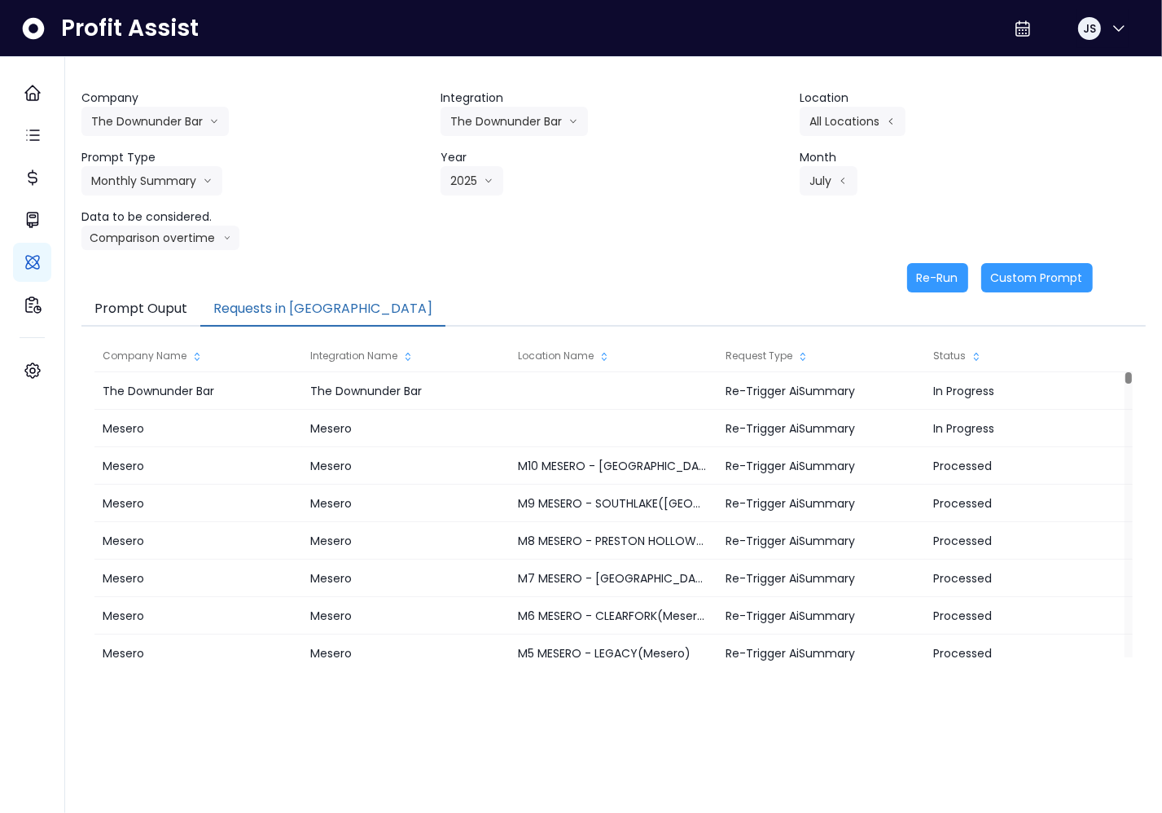
click at [136, 310] on button "Prompt Ouput" at bounding box center [140, 309] width 119 height 34
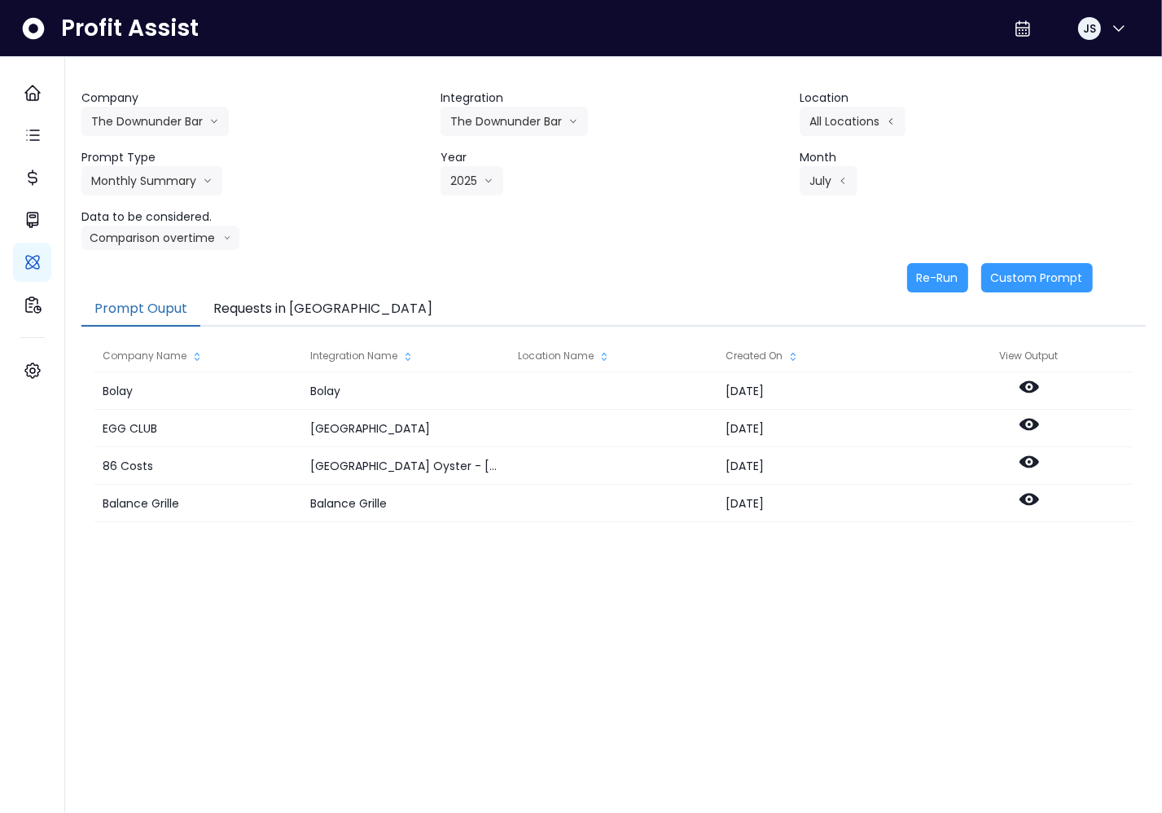
click at [249, 315] on button "Requests in [GEOGRAPHIC_DATA]" at bounding box center [322, 309] width 245 height 34
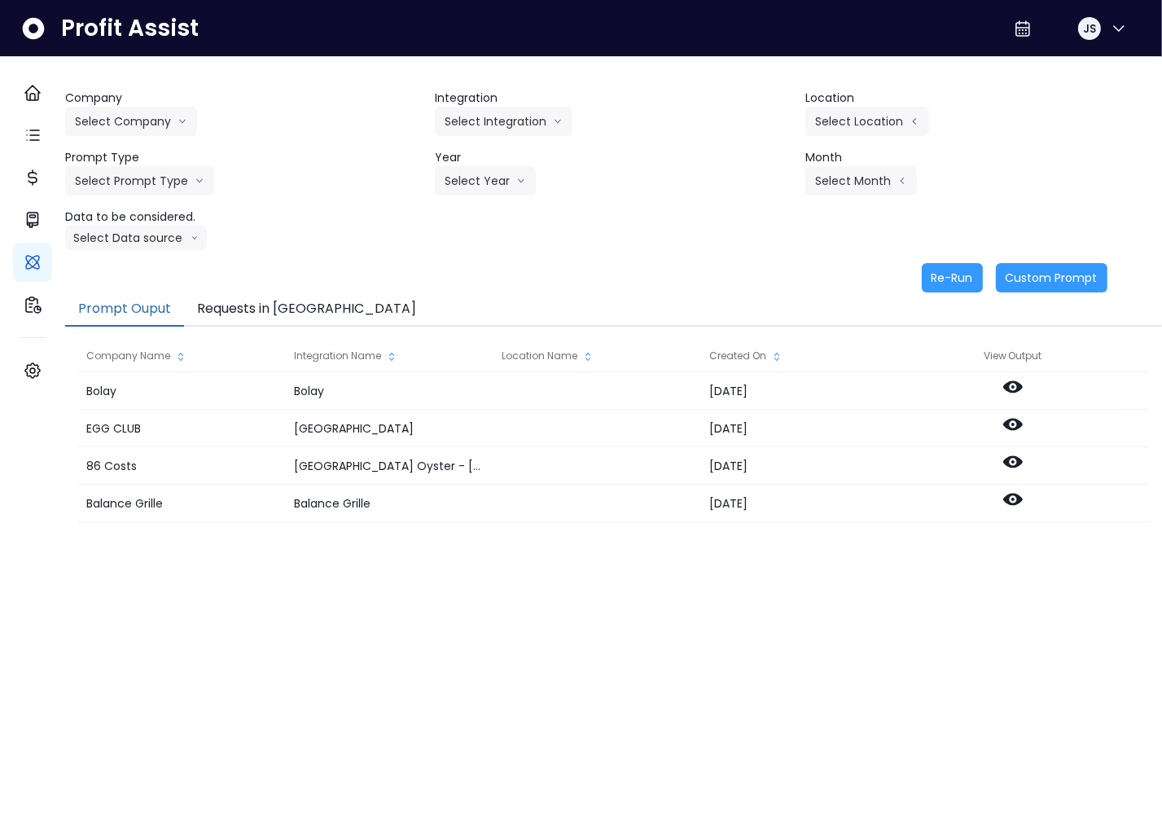
click at [318, 312] on button "Requests in [GEOGRAPHIC_DATA]" at bounding box center [306, 309] width 245 height 34
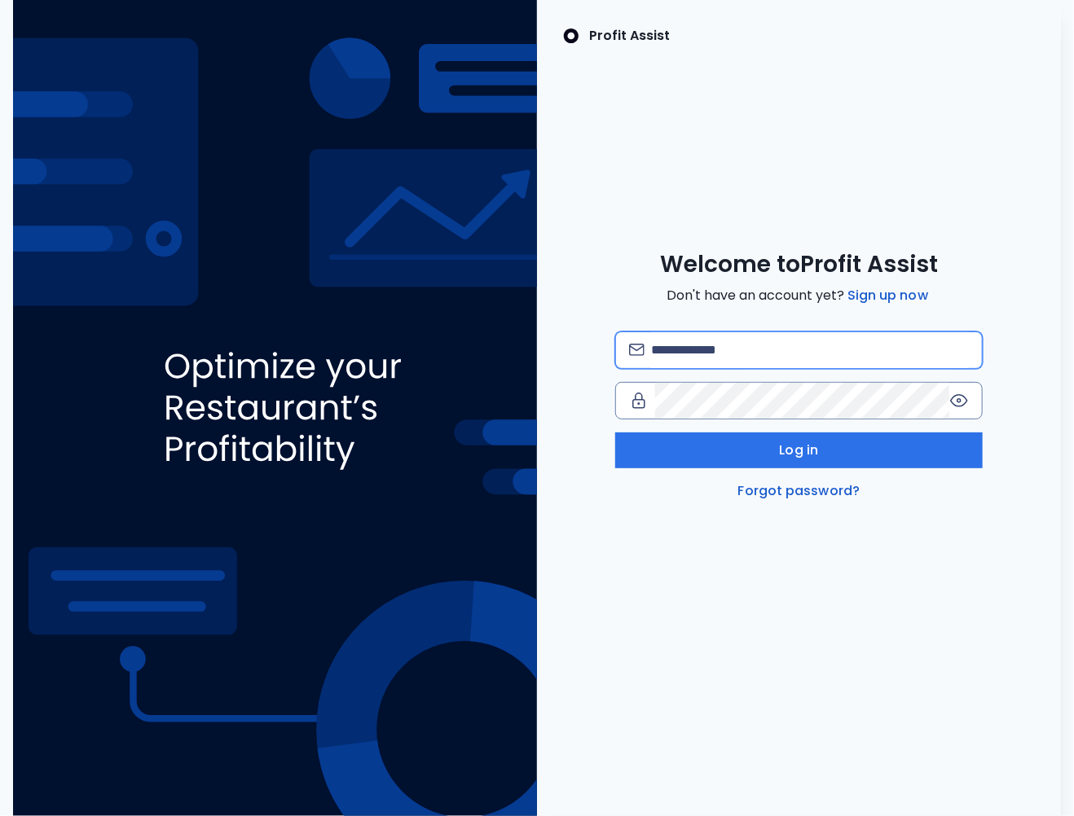
click at [713, 350] on input "email" at bounding box center [810, 350] width 318 height 36
type input "**********"
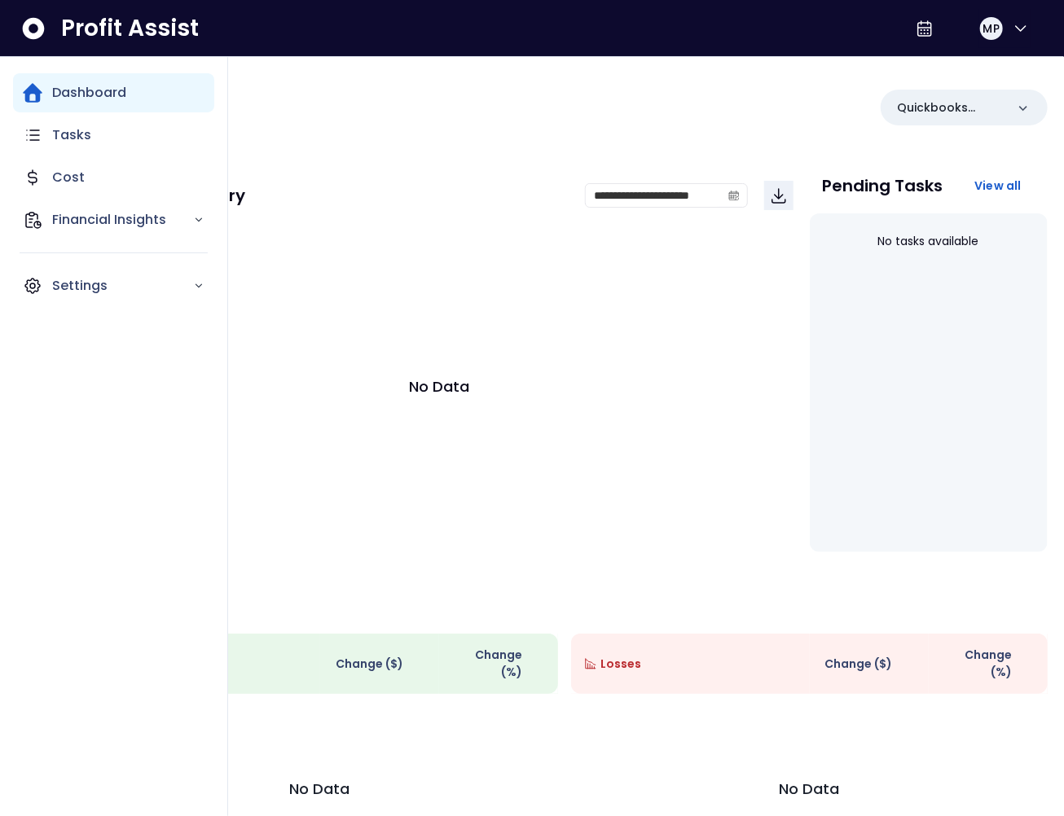
click at [7, 292] on nav "Dashboard Tasks Cost Financial Insights Settings" at bounding box center [114, 436] width 228 height 759
click at [50, 284] on div "Settings" at bounding box center [113, 285] width 201 height 39
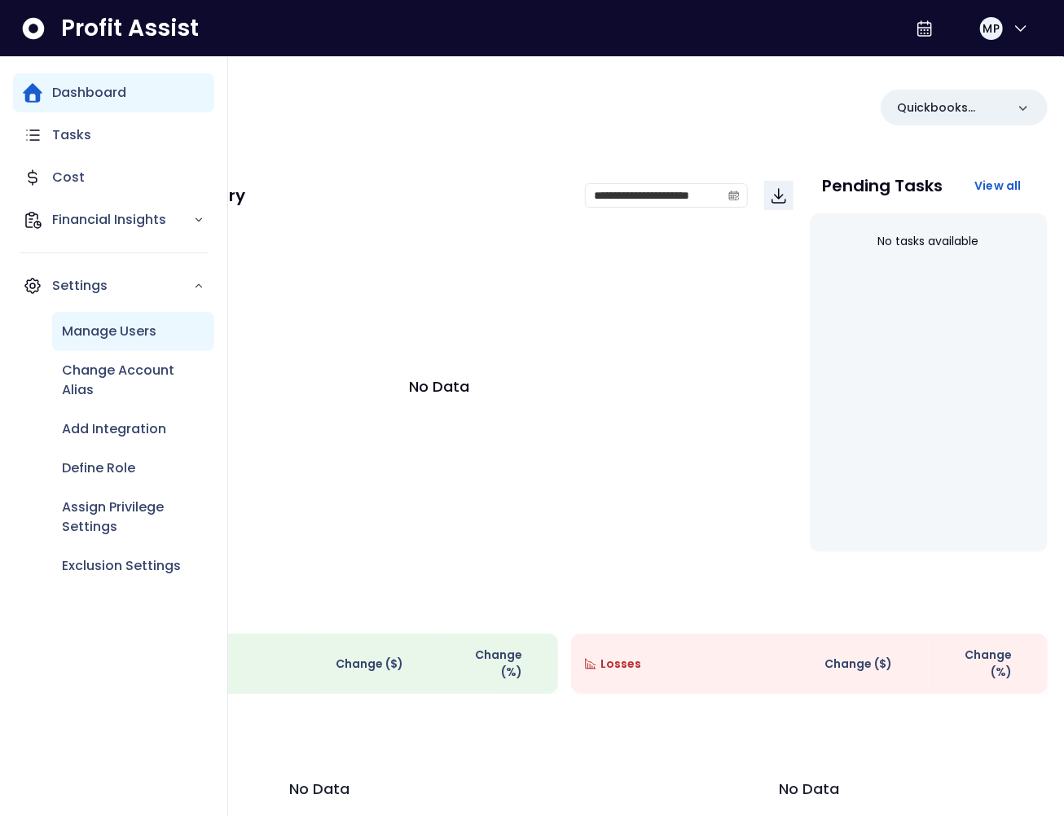
click at [109, 332] on p "Manage Users" at bounding box center [109, 332] width 94 height 20
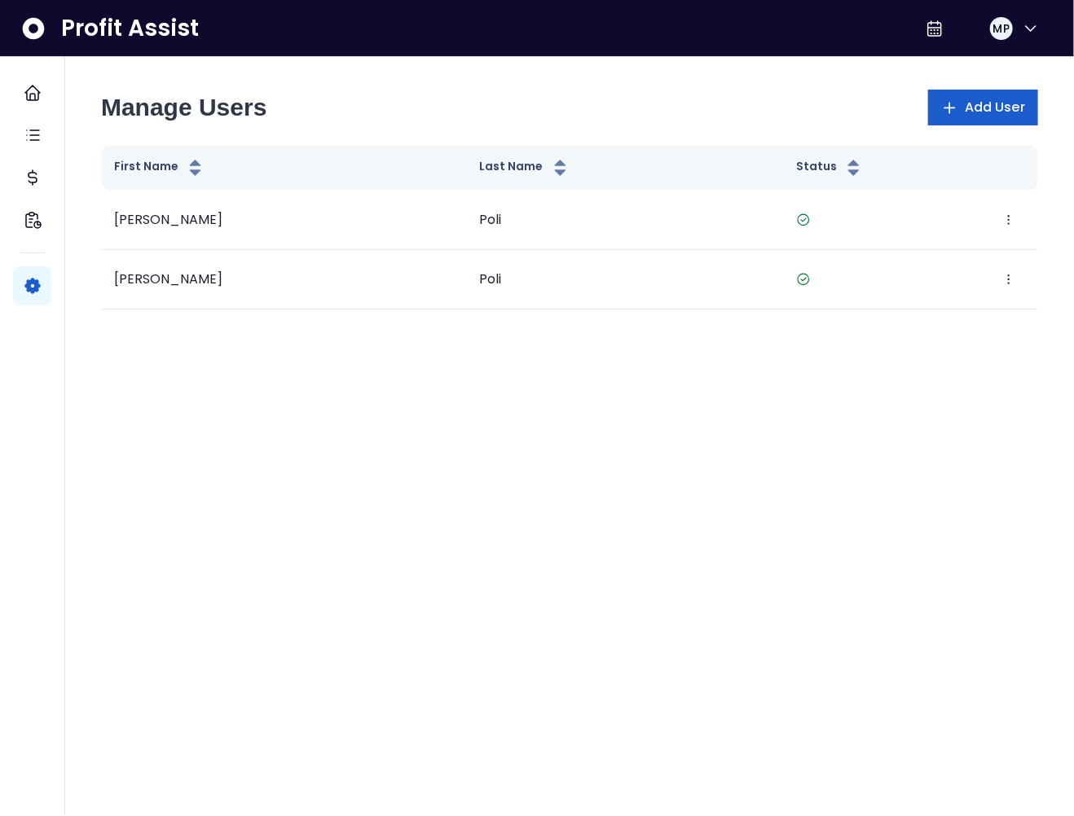
click at [996, 103] on span "Add User" at bounding box center [994, 108] width 60 height 20
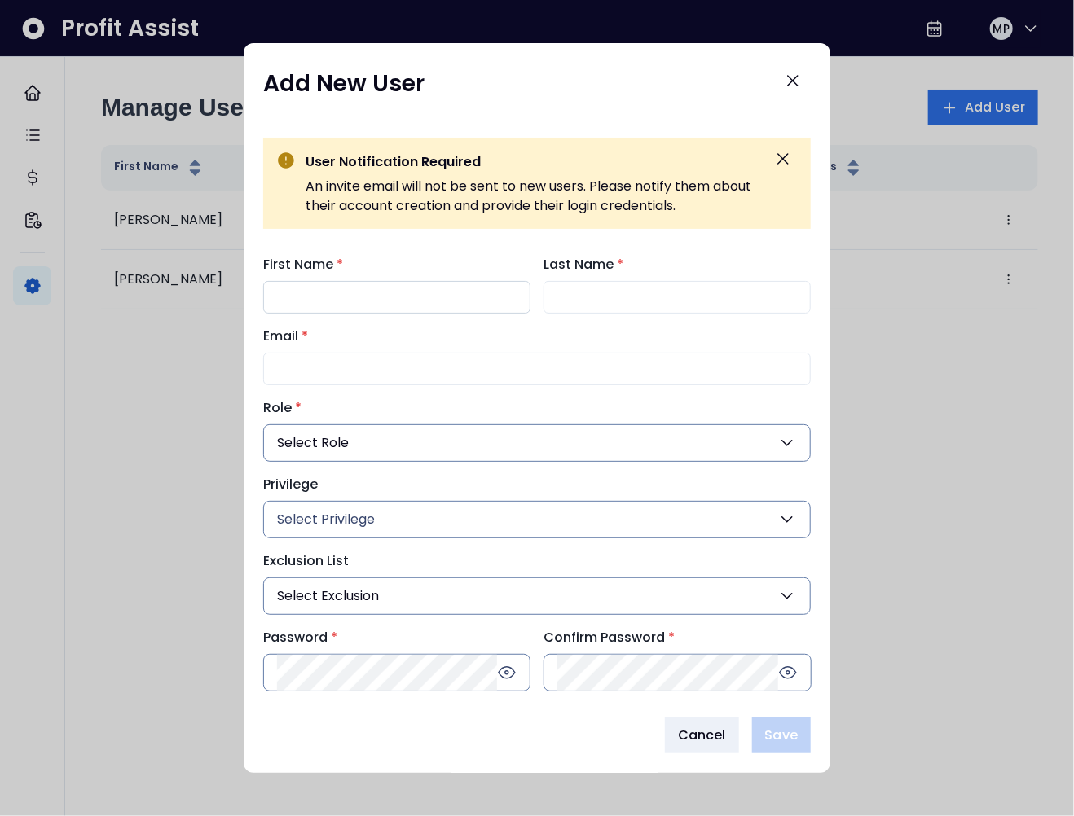
click at [382, 301] on input "First Name *" at bounding box center [396, 297] width 267 height 33
type input "*"
type input "*****"
type input "********"
paste input "**********"
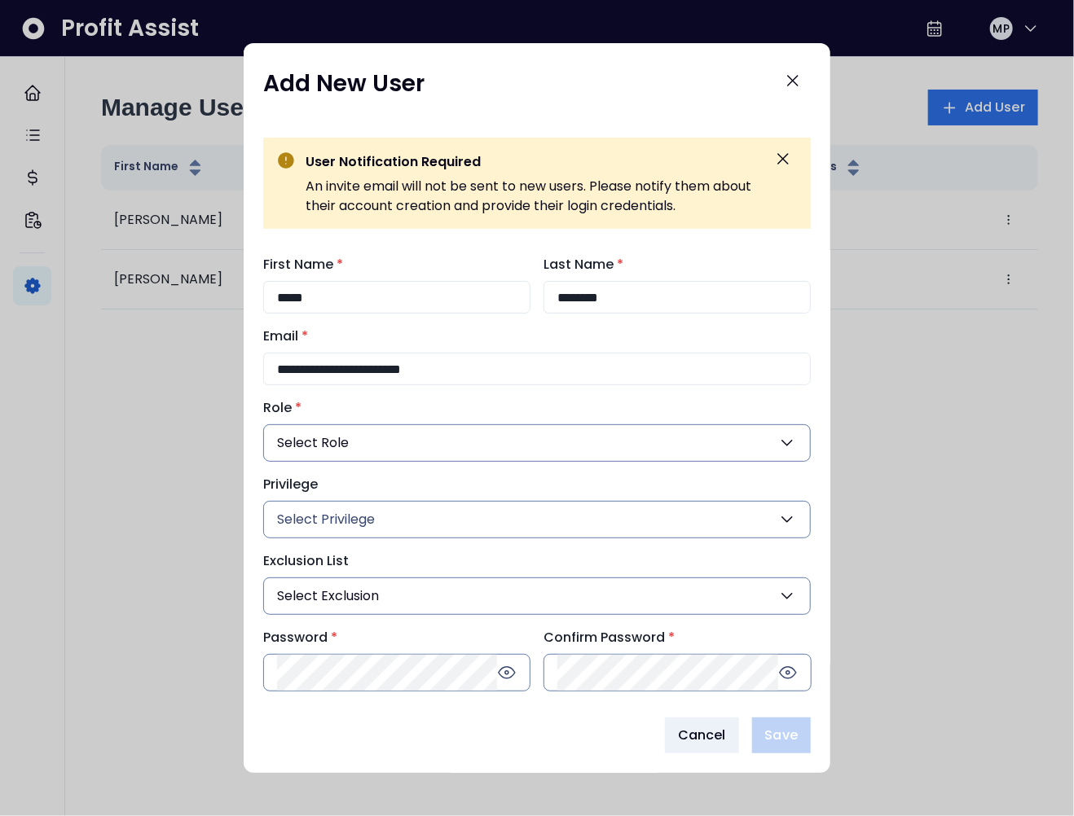
type input "**********"
click at [415, 443] on button "Select Role" at bounding box center [536, 442] width 547 height 37
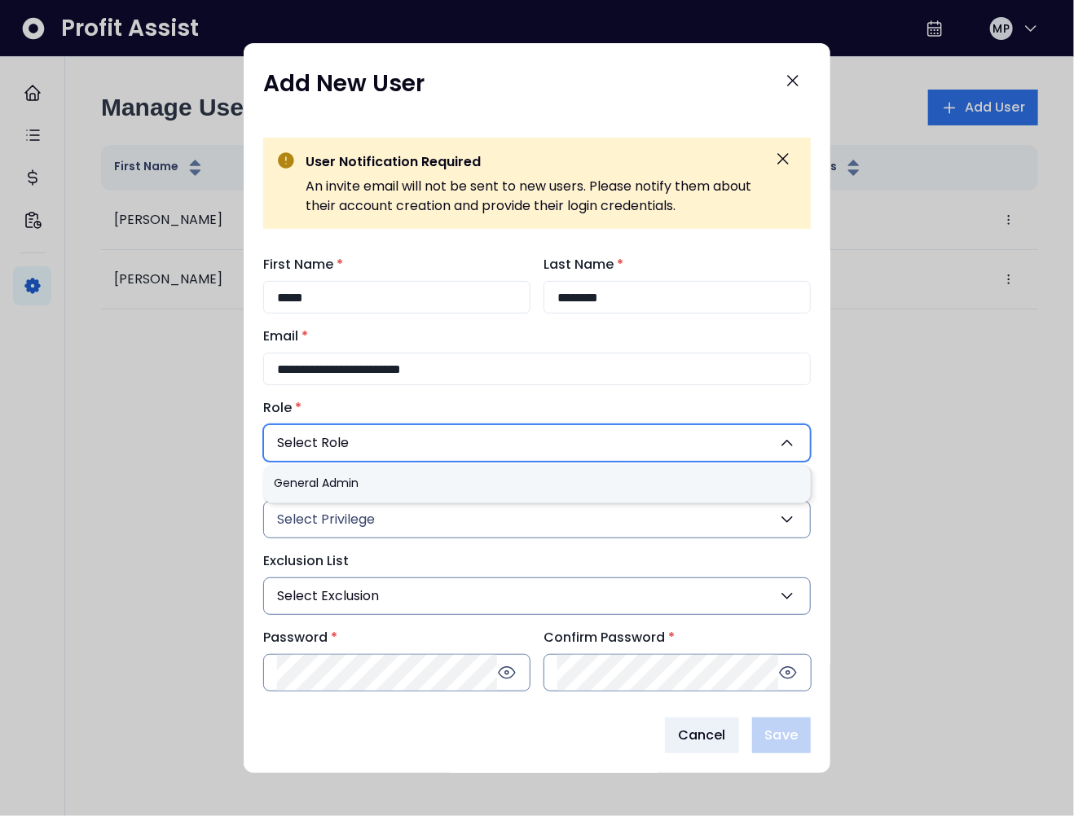
click at [378, 476] on li "General Admin" at bounding box center [536, 484] width 547 height 38
type input "***"
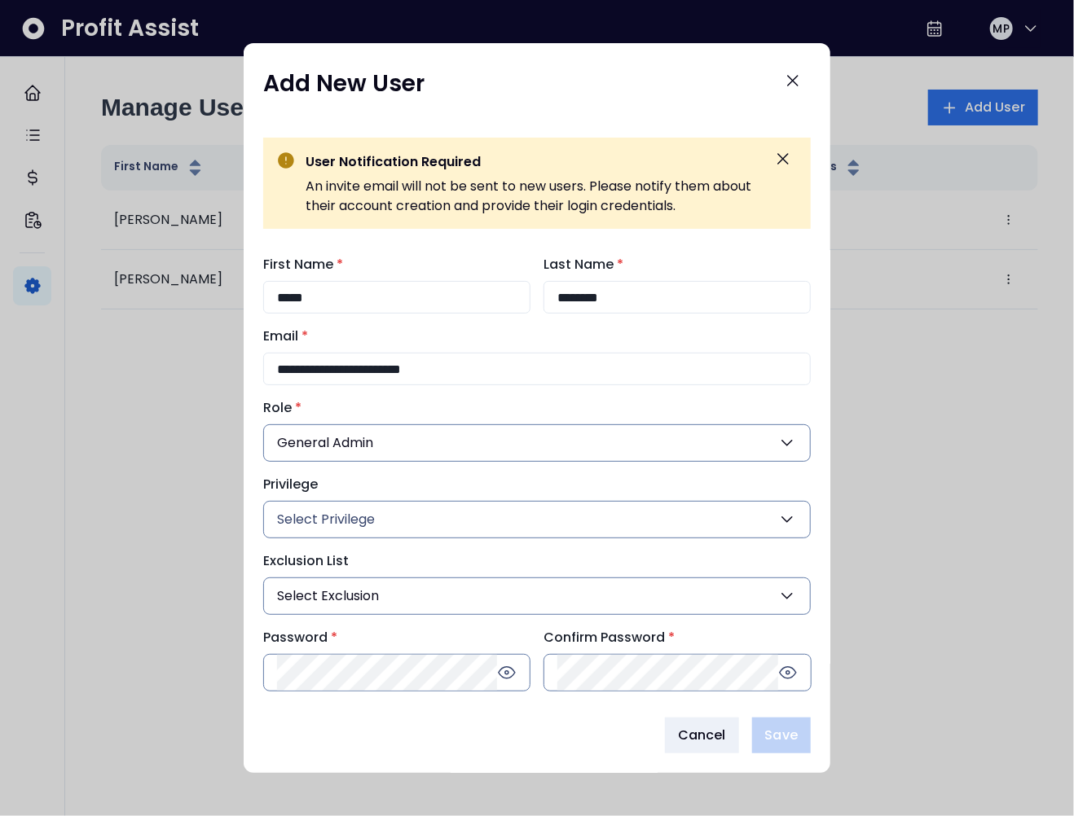
click at [351, 528] on span "Select Privilege" at bounding box center [326, 520] width 98 height 20
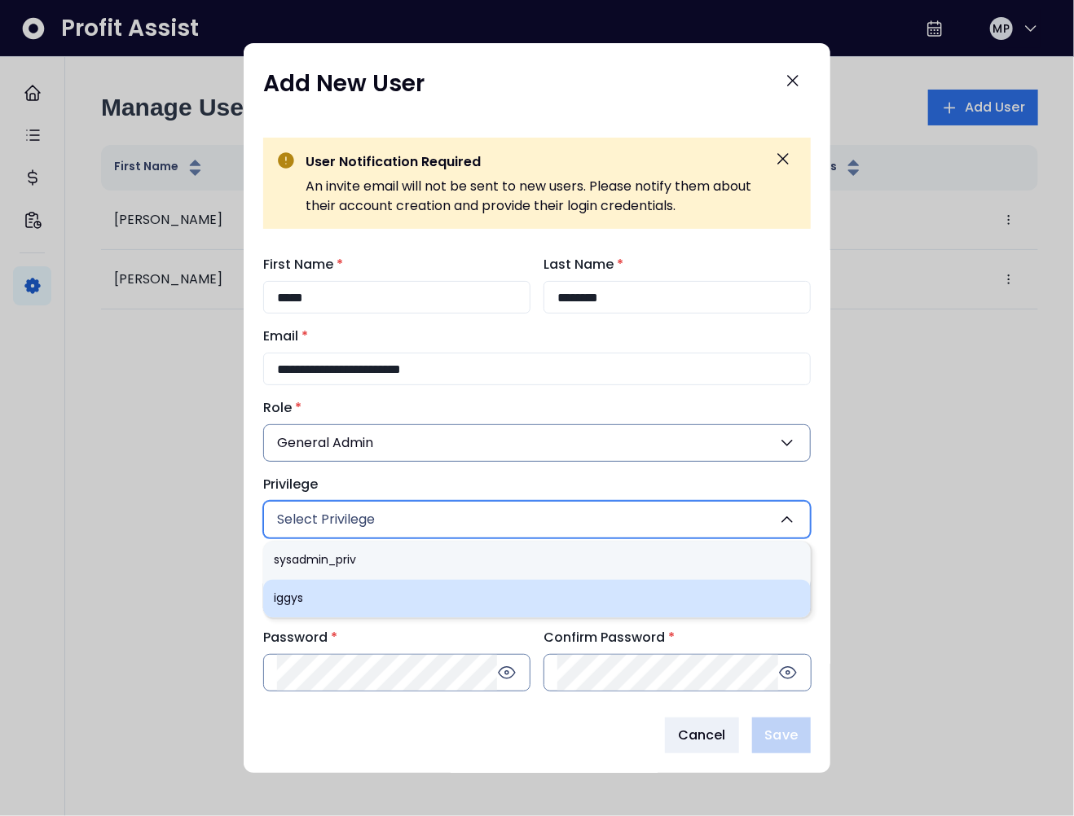
click at [327, 589] on li "iggys" at bounding box center [536, 599] width 547 height 38
type input "***"
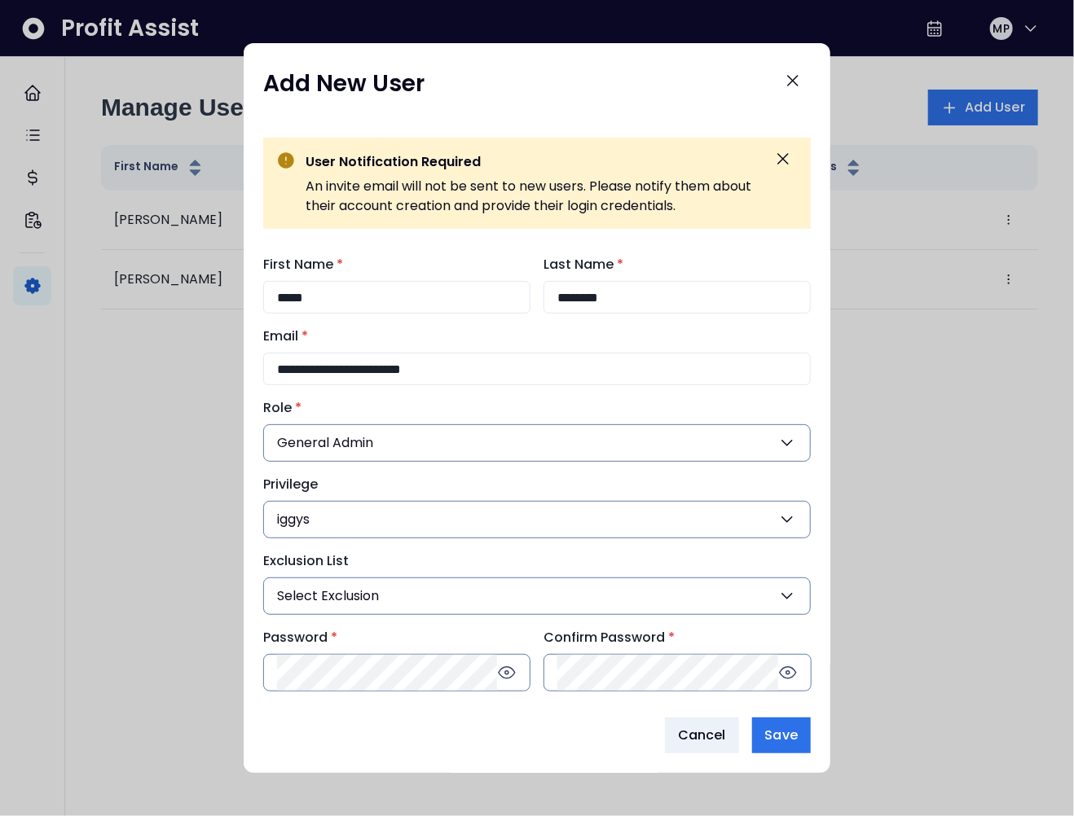
click at [534, 716] on div "**********" at bounding box center [537, 408] width 586 height 730
click at [797, 734] on span "Save" at bounding box center [781, 736] width 33 height 20
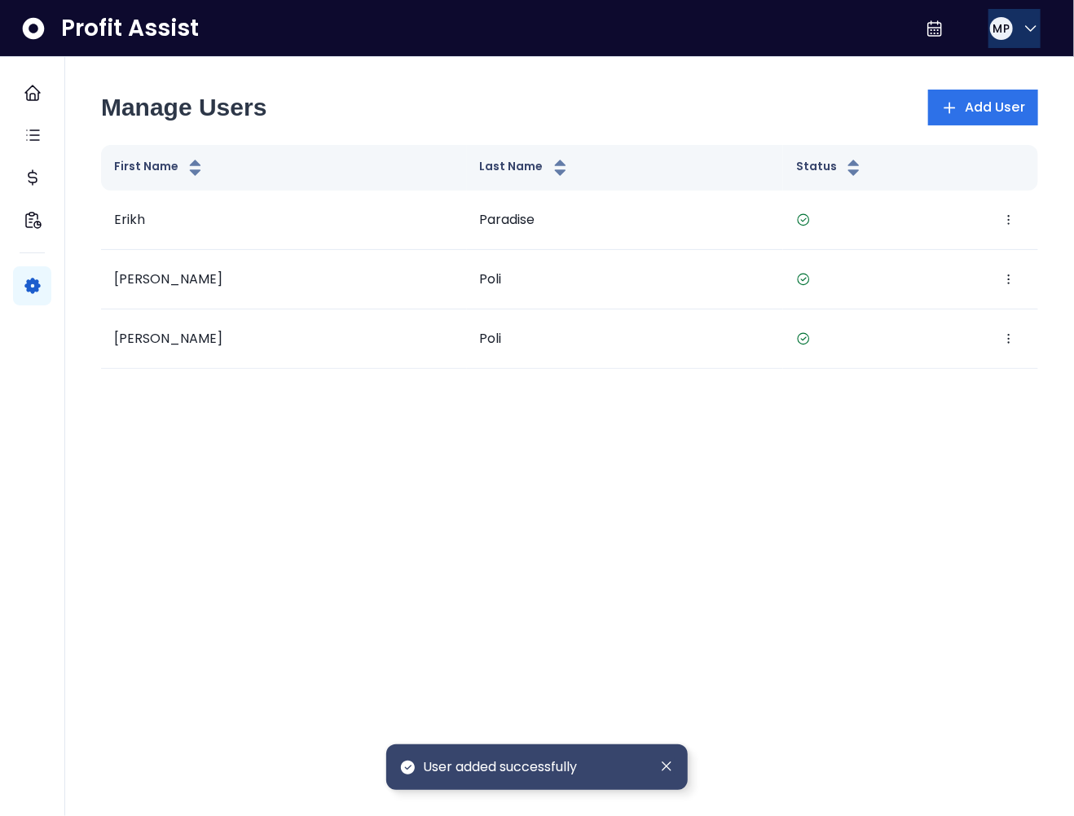
click at [1021, 28] on icon "button" at bounding box center [1031, 29] width 20 height 20
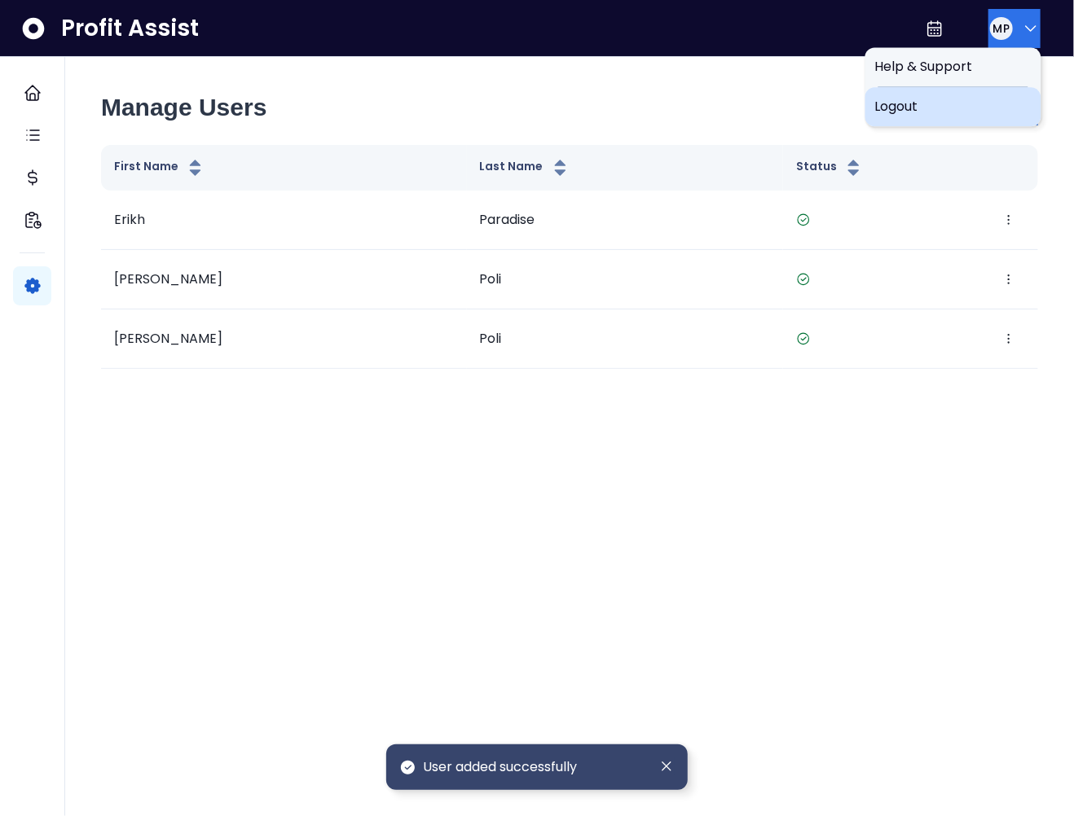
click at [980, 100] on span "Logout" at bounding box center [953, 107] width 156 height 20
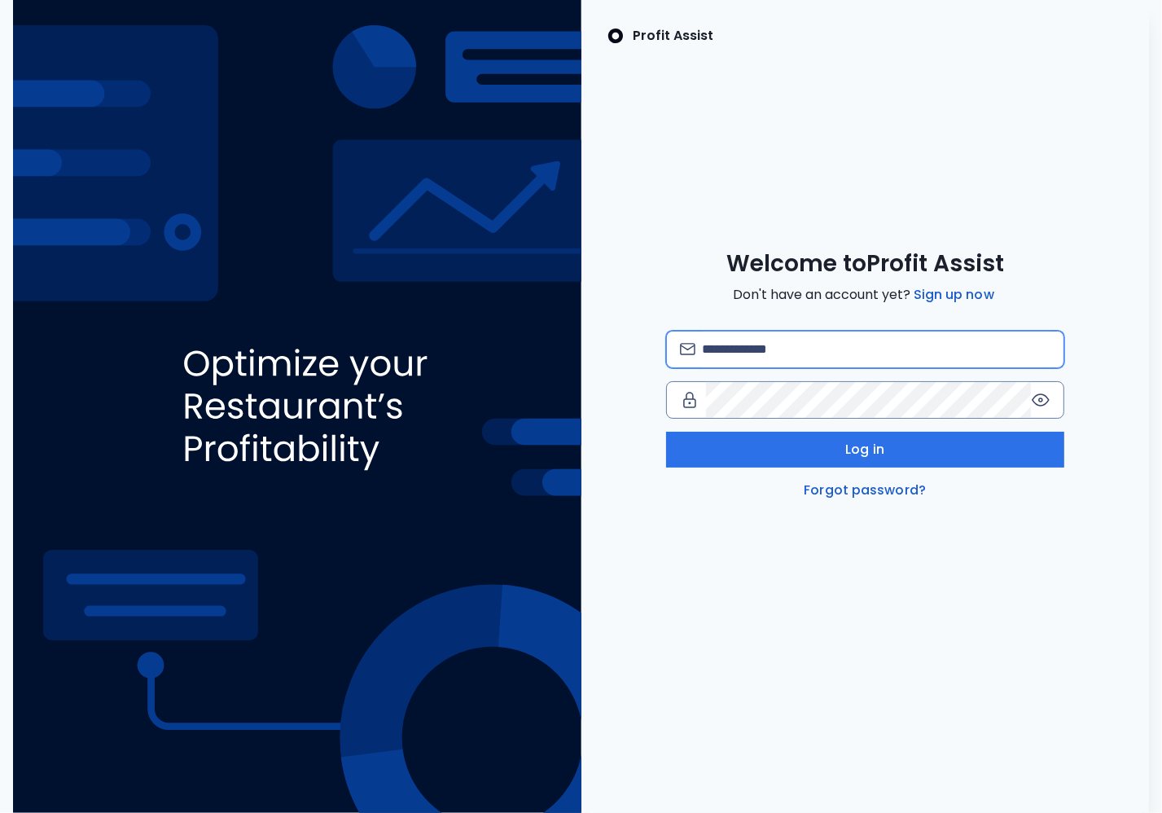
click at [806, 341] on input "email" at bounding box center [876, 350] width 349 height 36
type input "**********"
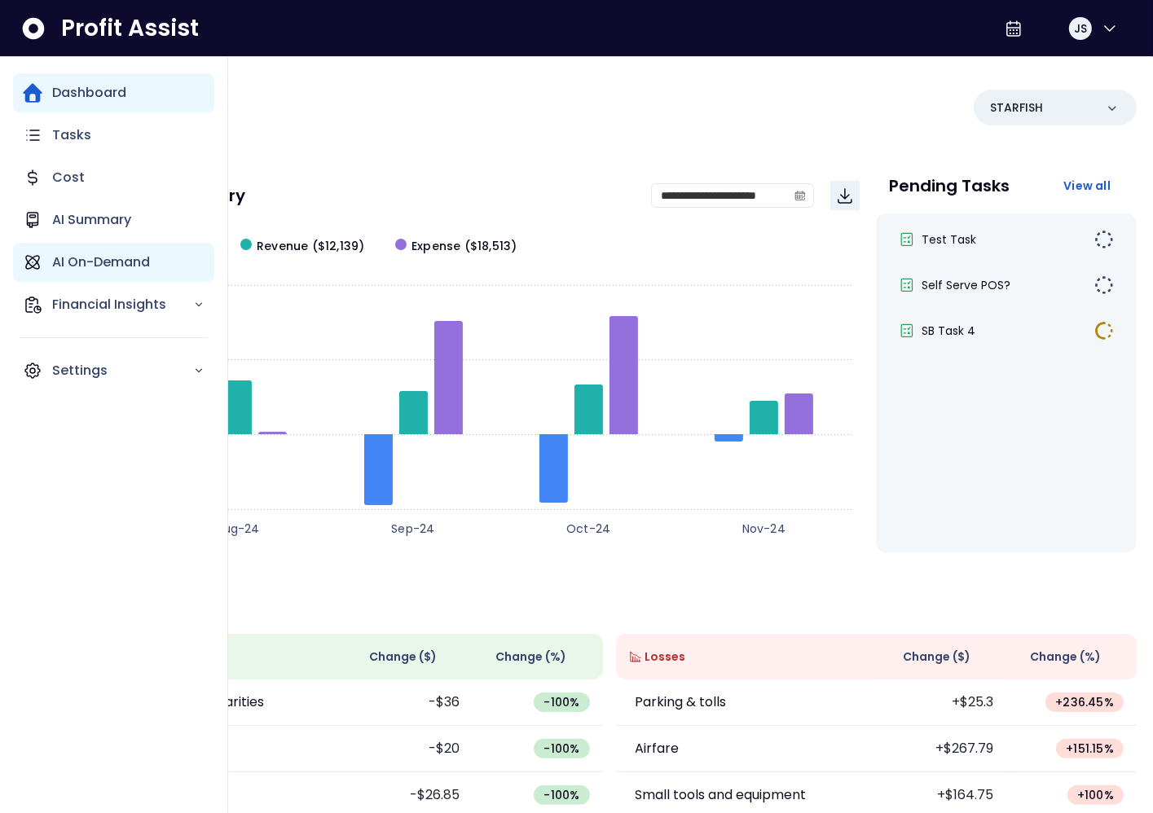
click at [103, 264] on p "AI On-Demand" at bounding box center [101, 262] width 98 height 20
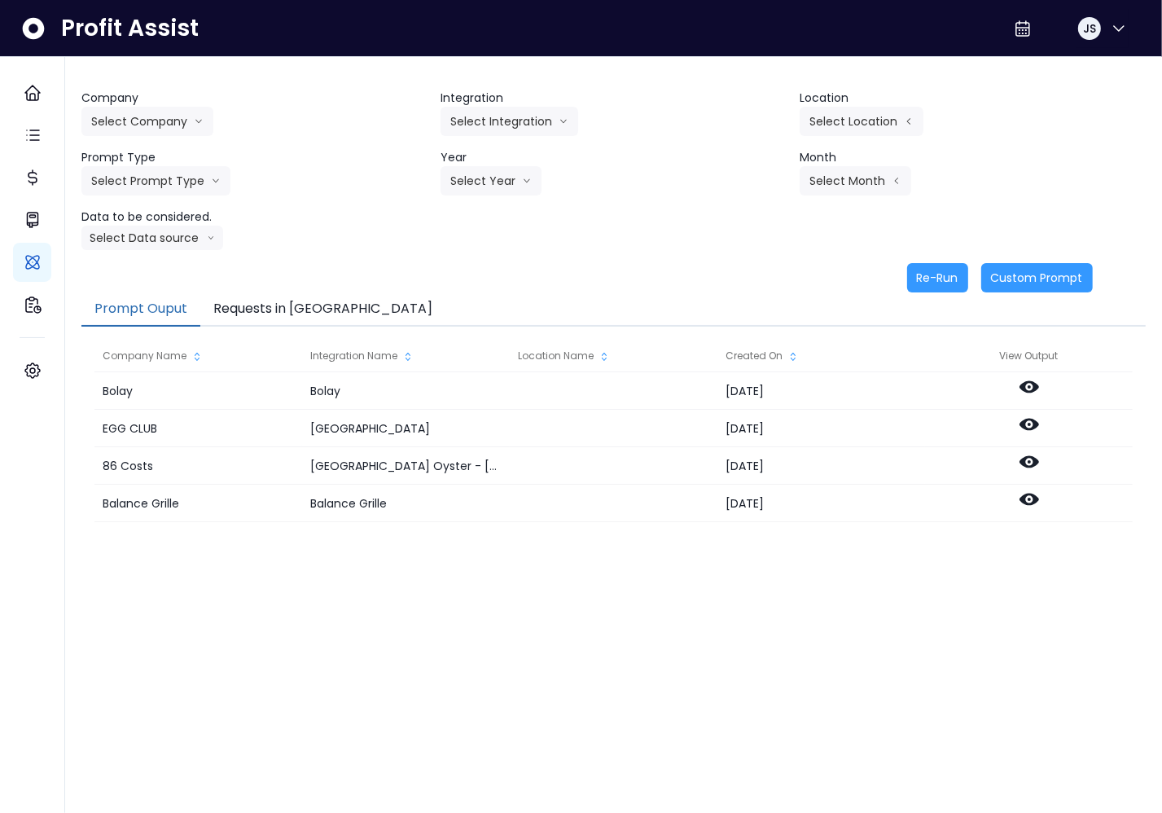
click at [274, 305] on button "Requests in Queue" at bounding box center [322, 309] width 245 height 34
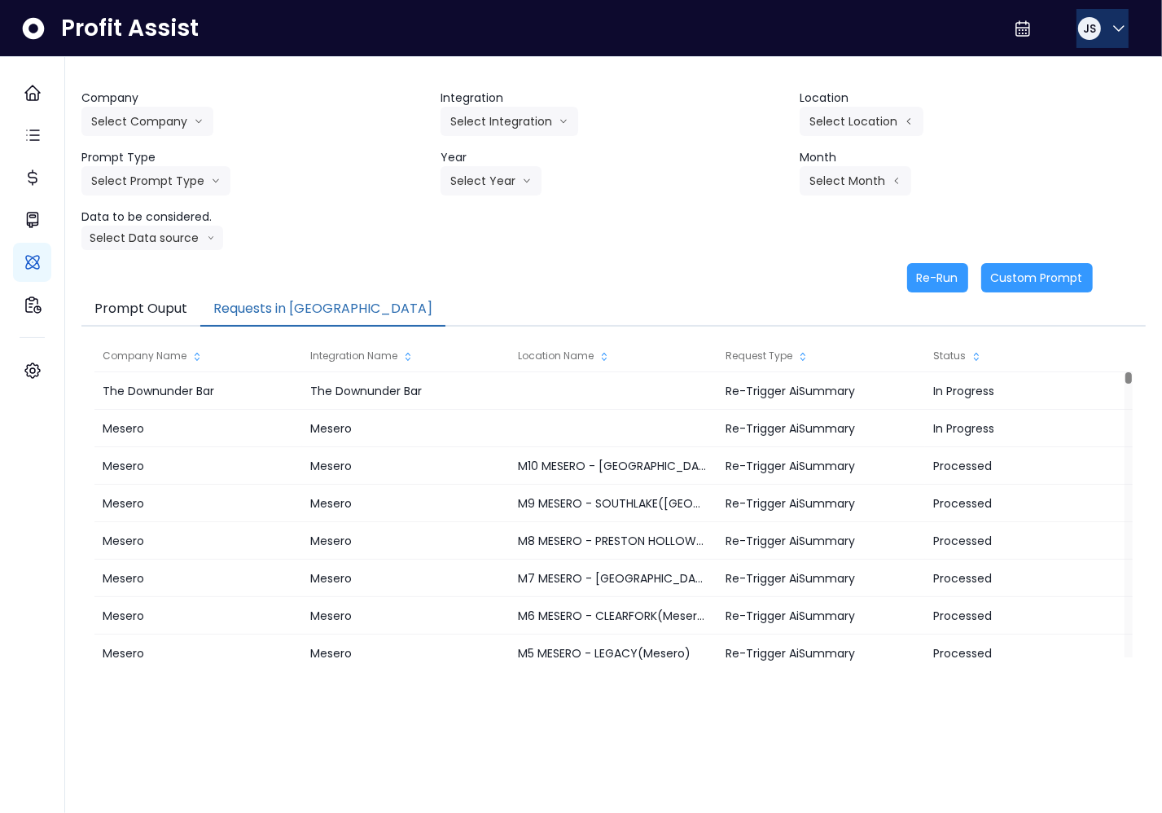
click at [1099, 28] on button "JS" at bounding box center [1103, 28] width 52 height 39
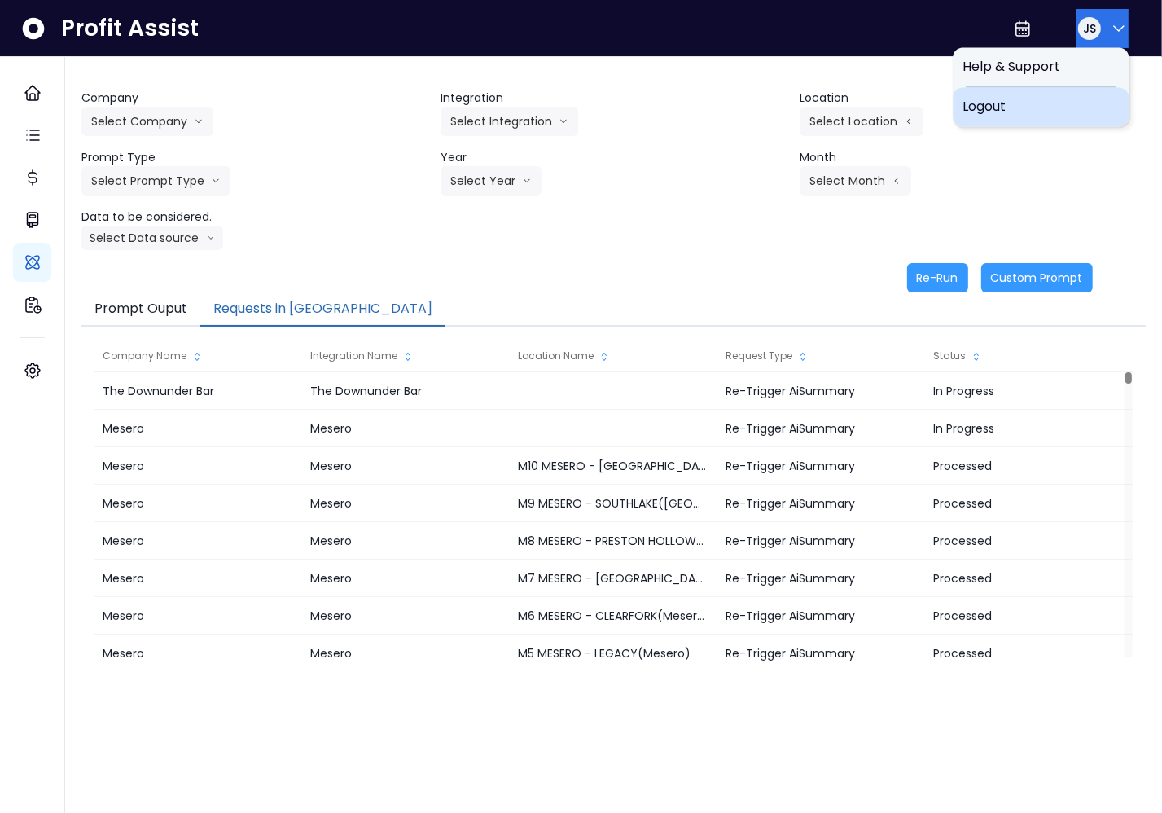
click at [1065, 100] on span "Logout" at bounding box center [1041, 107] width 156 height 20
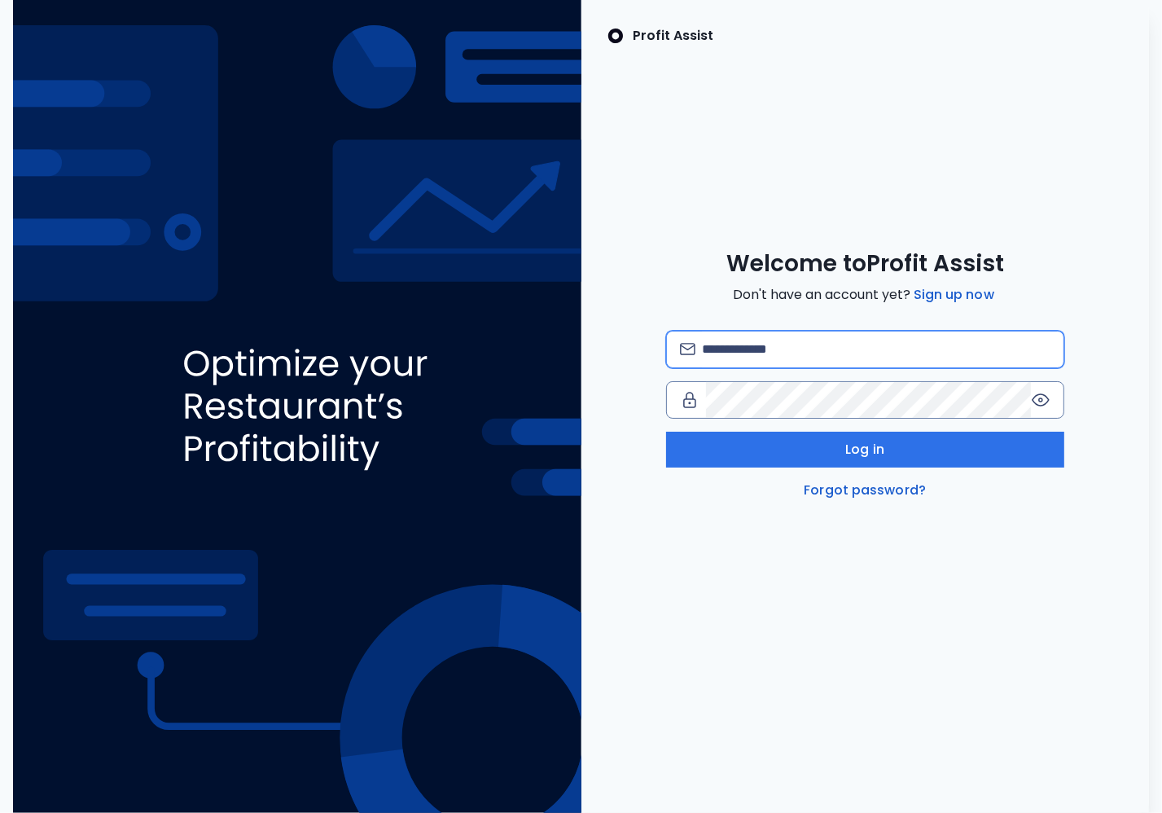
click at [796, 351] on input "email" at bounding box center [876, 350] width 349 height 36
type input "**********"
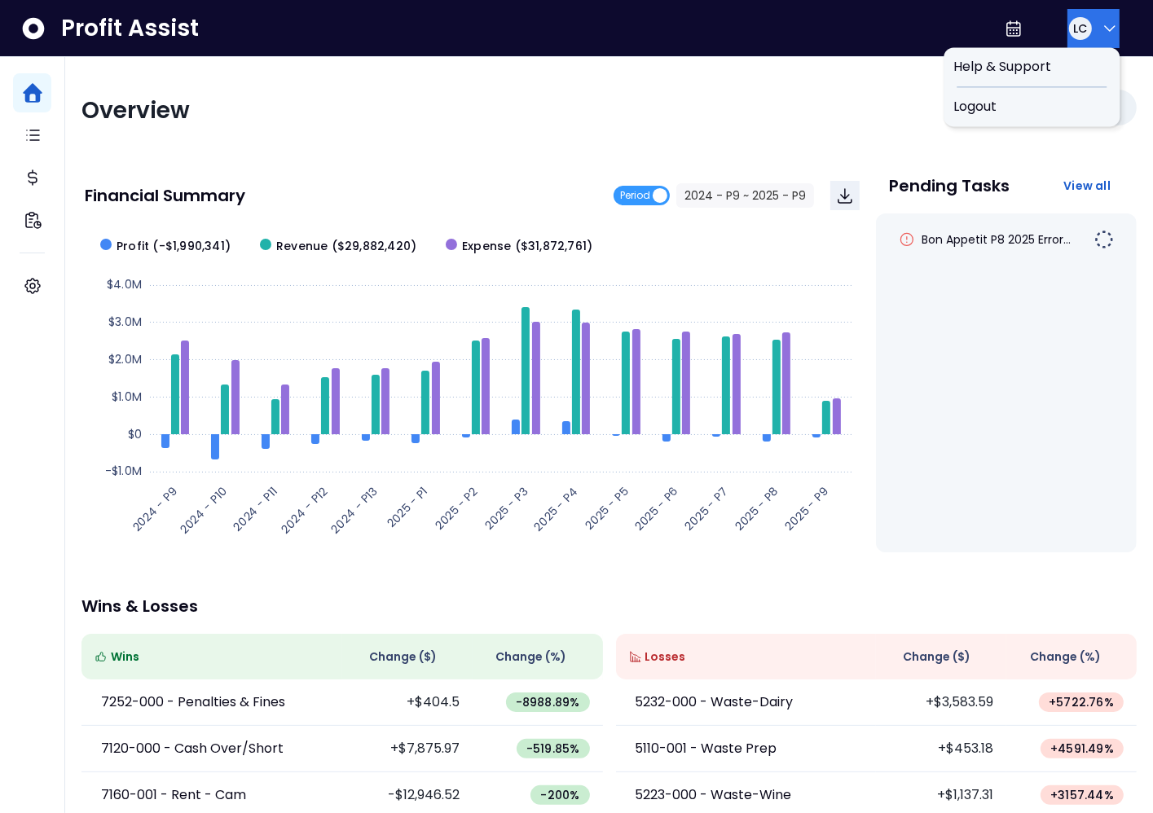
click at [1084, 31] on div "LC" at bounding box center [1080, 28] width 23 height 23
click at [1061, 99] on span "Logout" at bounding box center [1031, 107] width 156 height 20
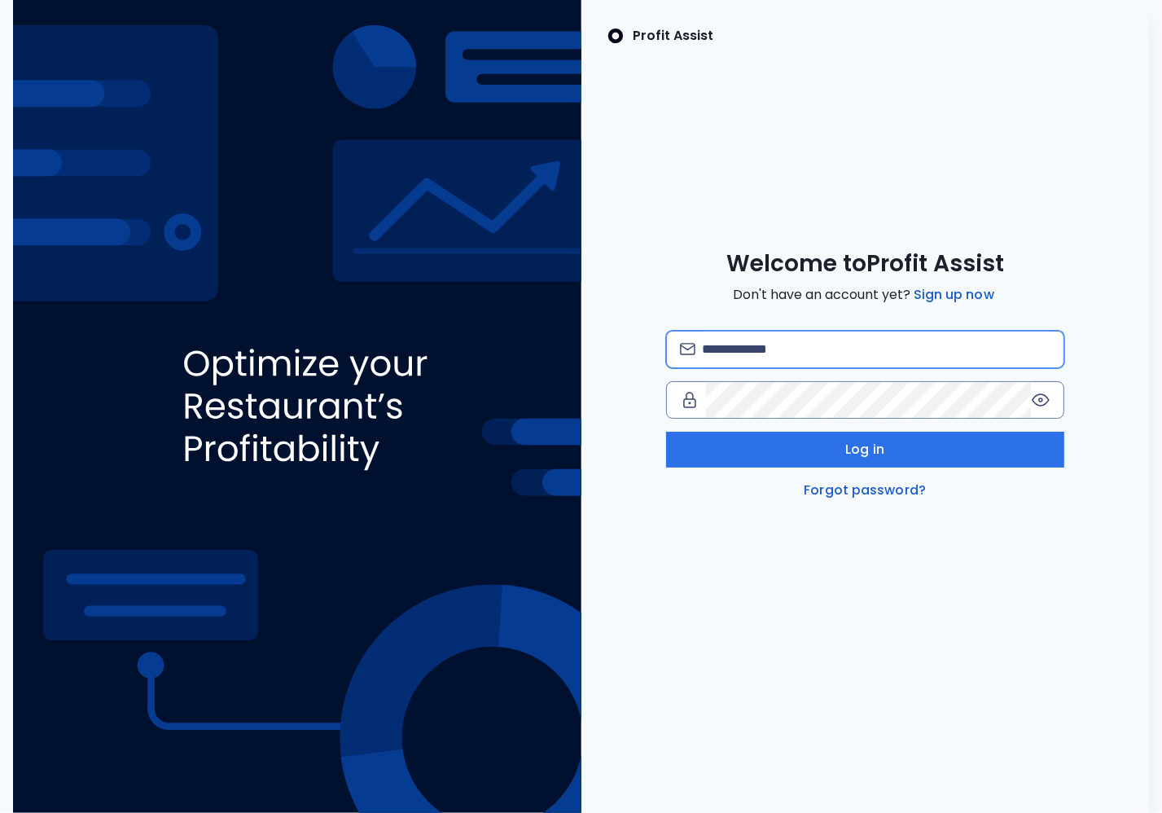
click at [859, 349] on input "email" at bounding box center [876, 350] width 349 height 36
type input "*"
type input "**********"
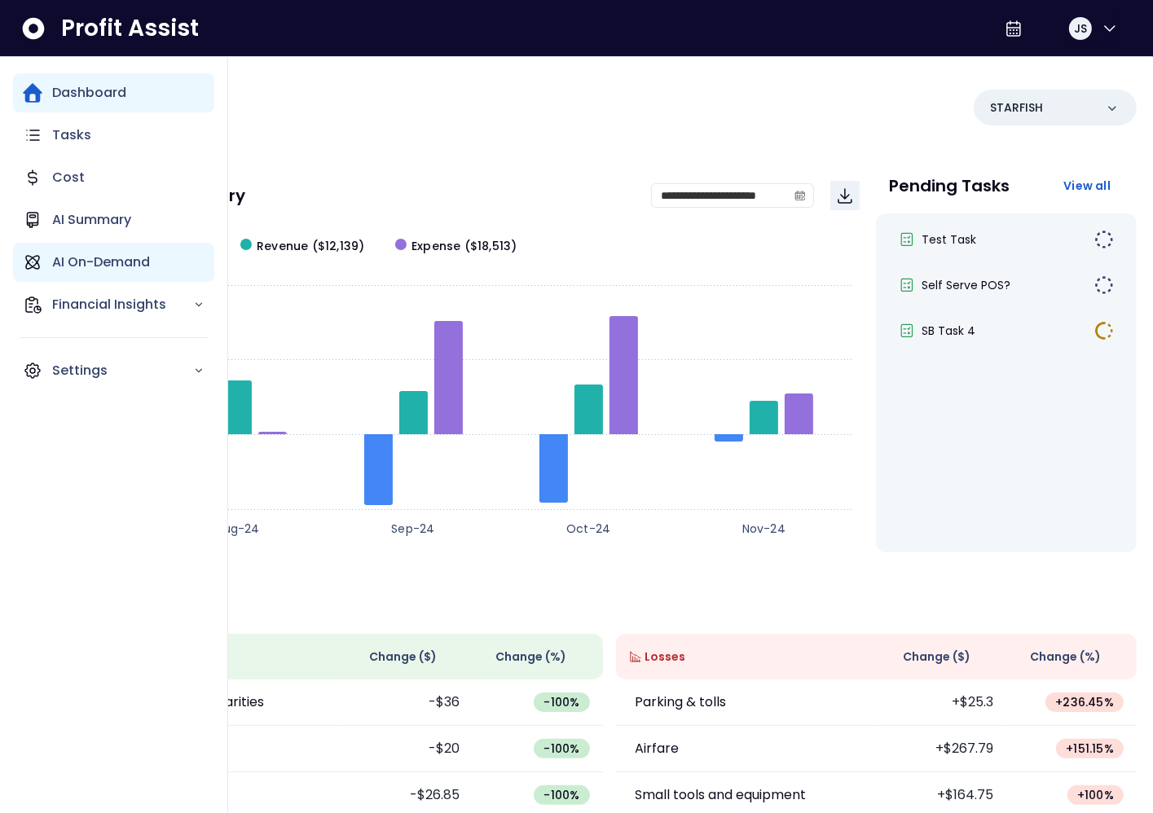
click at [33, 261] on icon "Main navigation" at bounding box center [33, 262] width 20 height 20
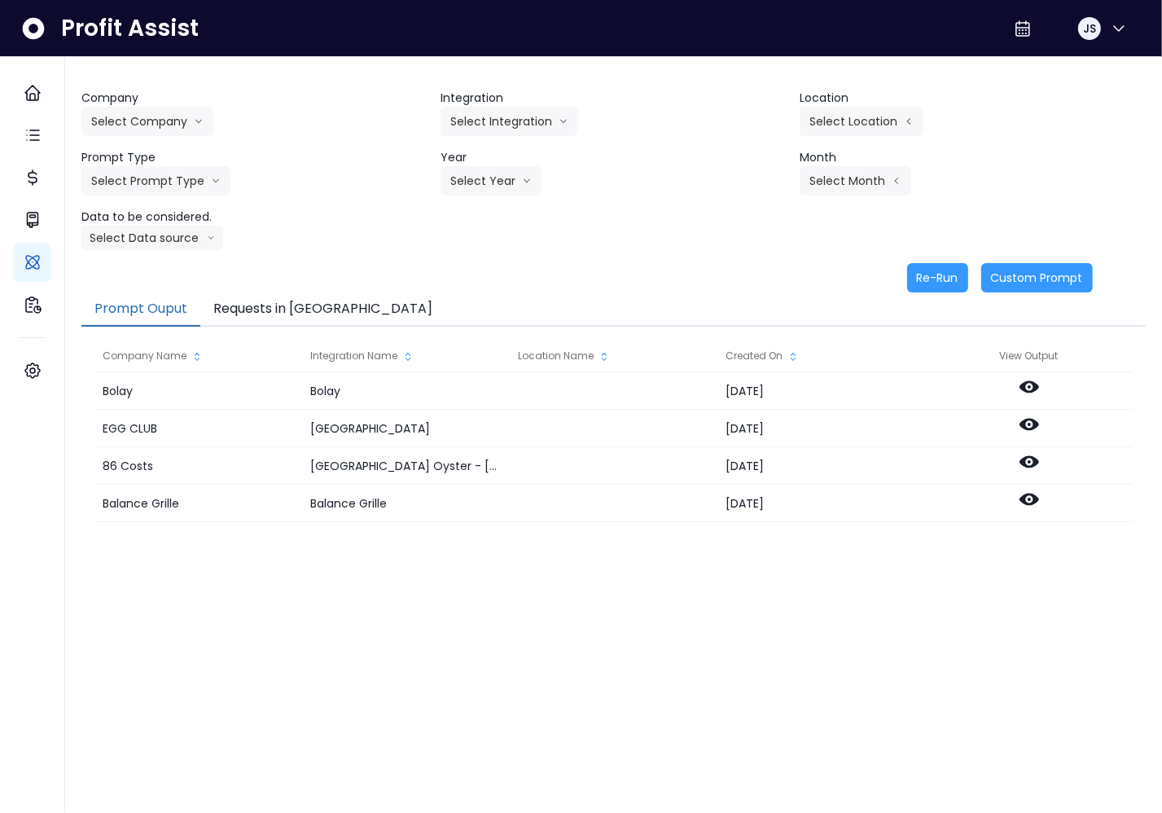
click at [297, 306] on button "Requests in Queue" at bounding box center [322, 309] width 245 height 34
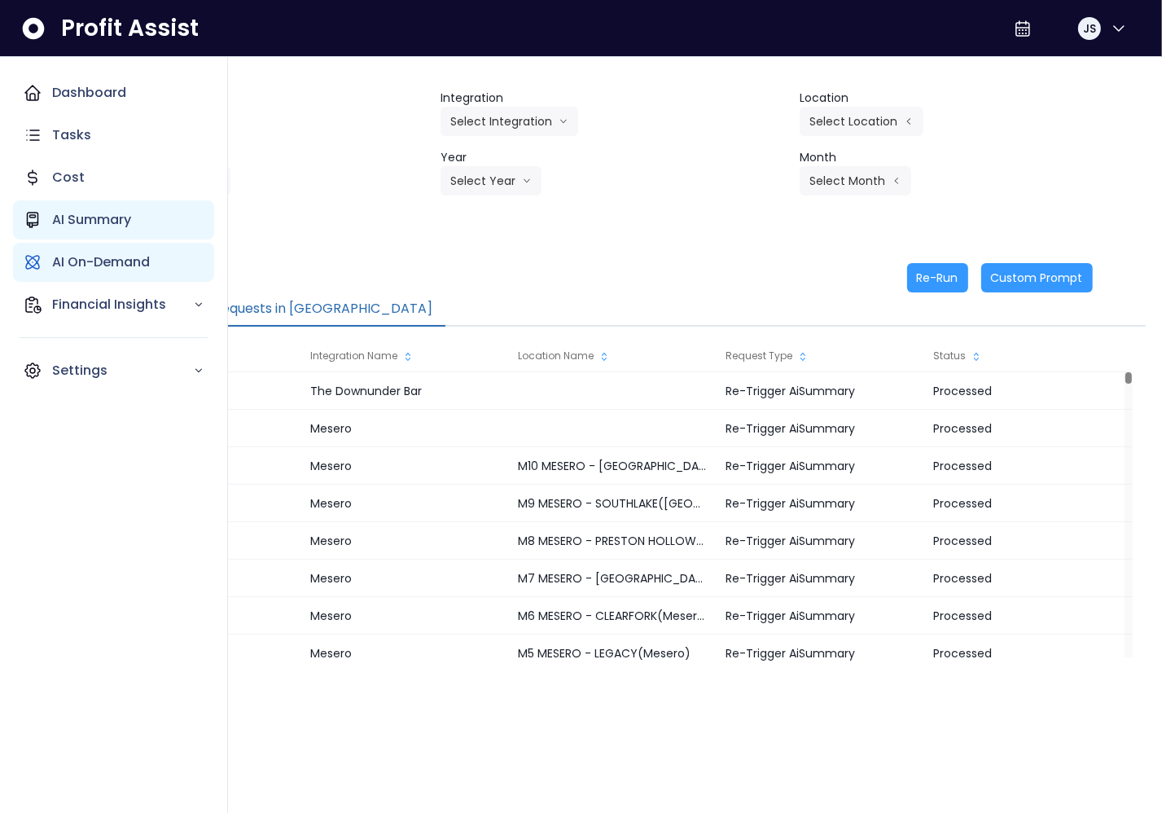
click at [90, 232] on div "AI Summary" at bounding box center [113, 219] width 201 height 39
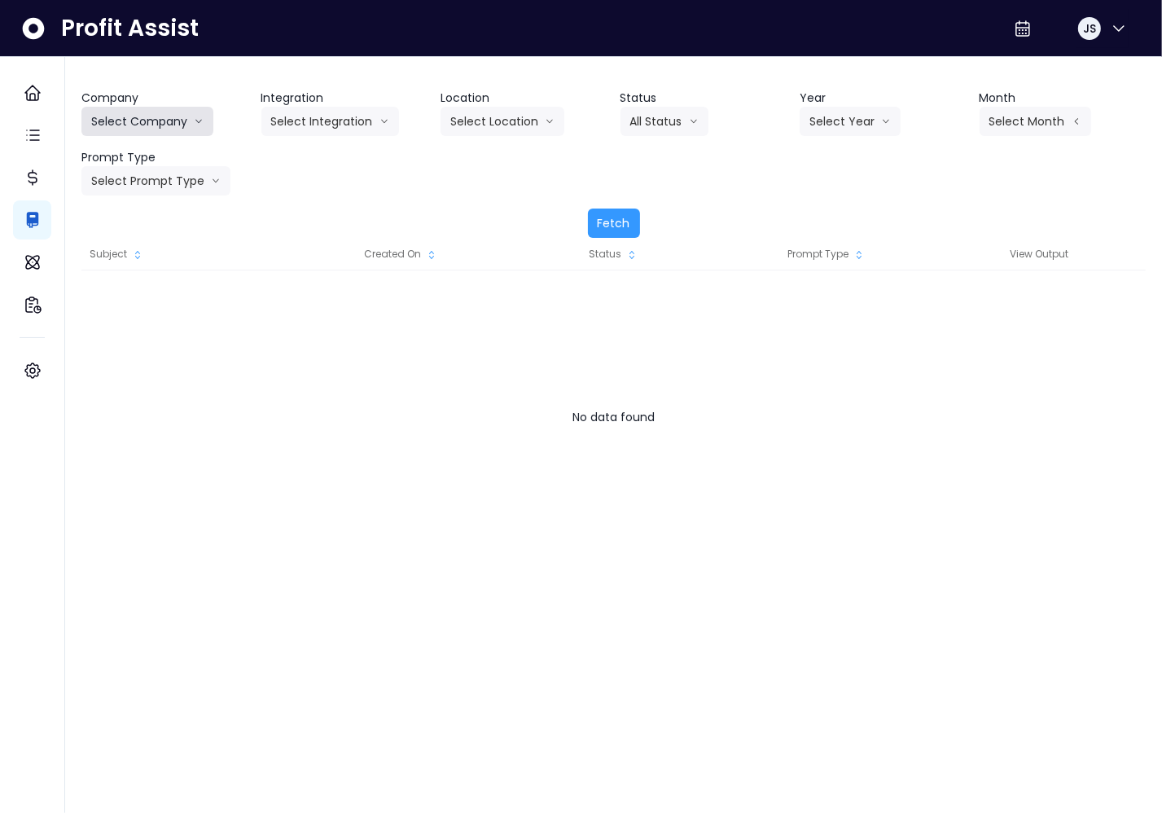
click at [156, 120] on button "Select Company" at bounding box center [147, 121] width 132 height 29
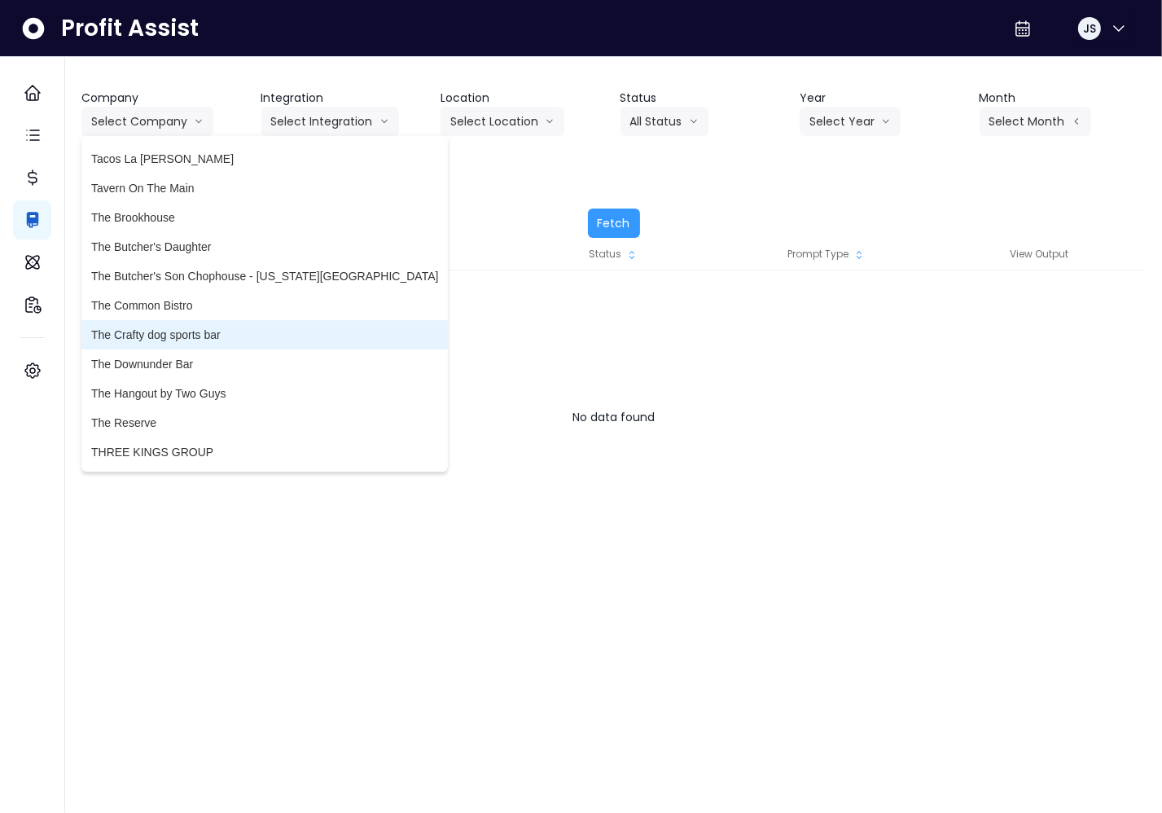
scroll to position [3284, 0]
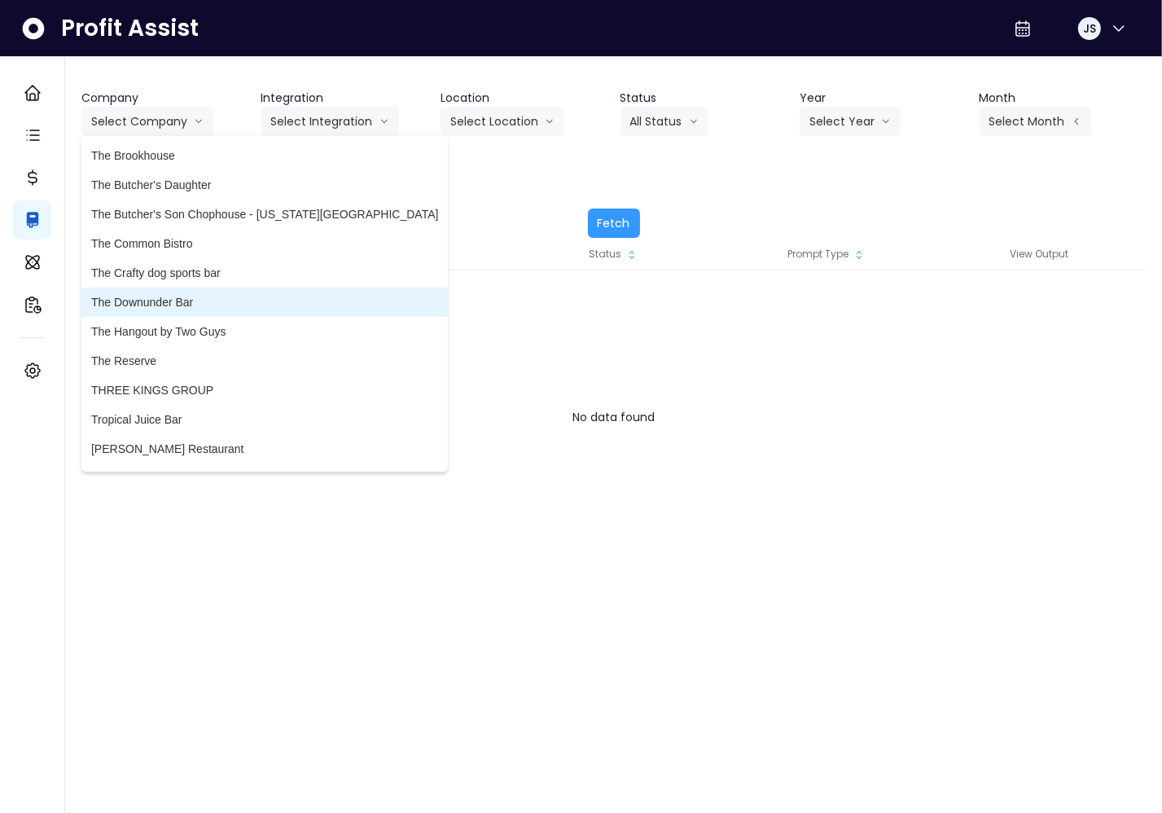
click at [203, 303] on span "The Downunder Bar" at bounding box center [264, 302] width 347 height 16
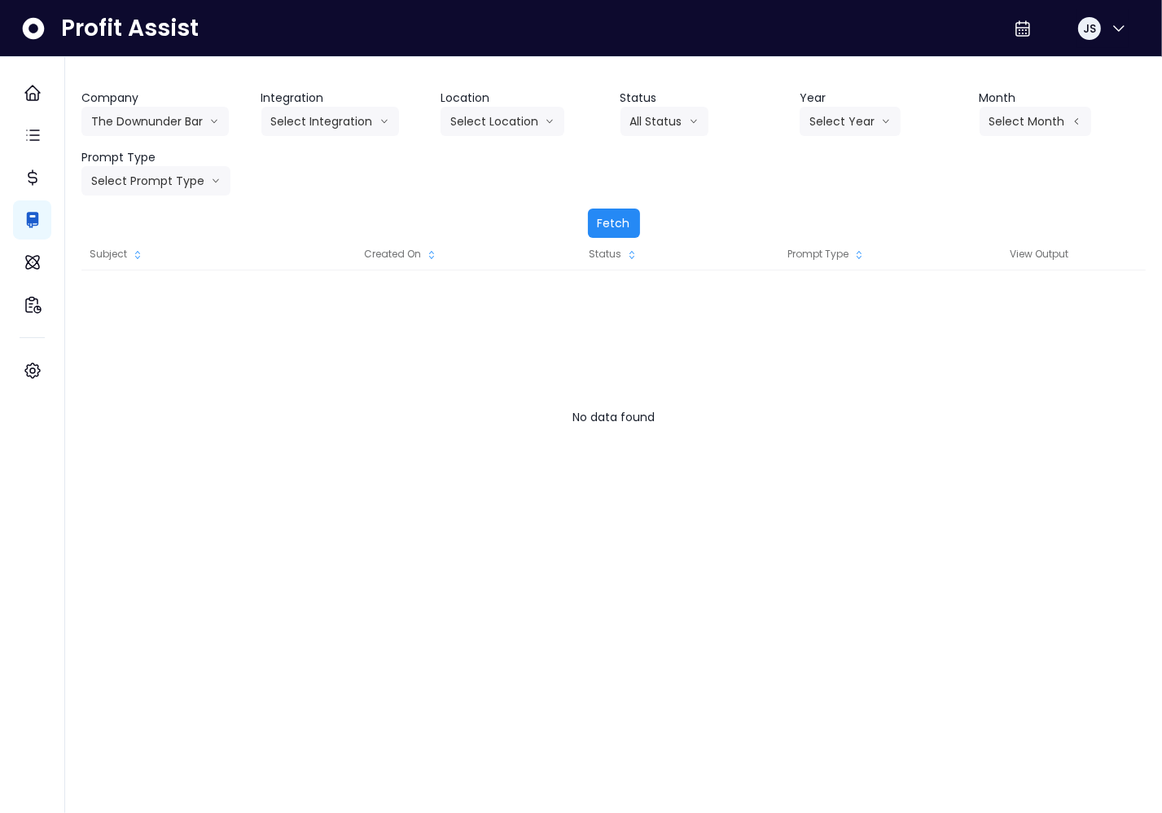
click at [611, 225] on button "Fetch" at bounding box center [614, 223] width 52 height 29
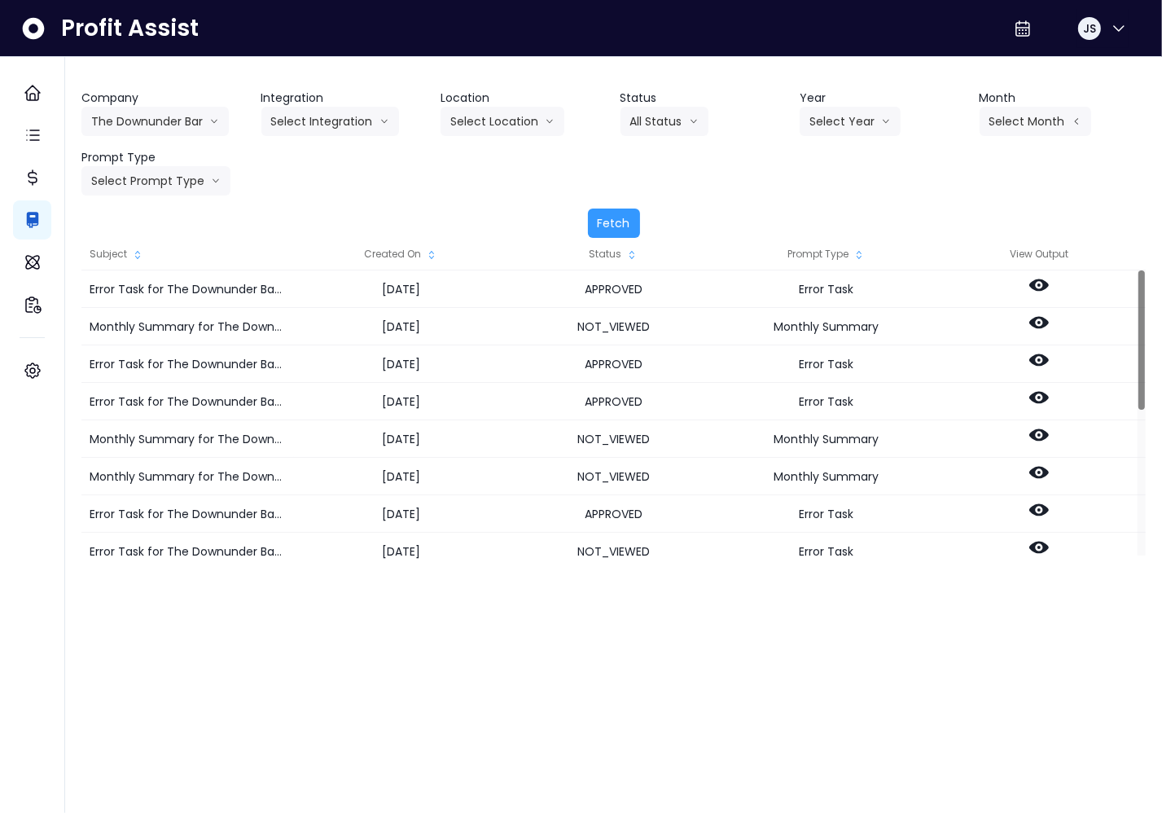
click at [391, 256] on div "Created On" at bounding box center [400, 254] width 213 height 33
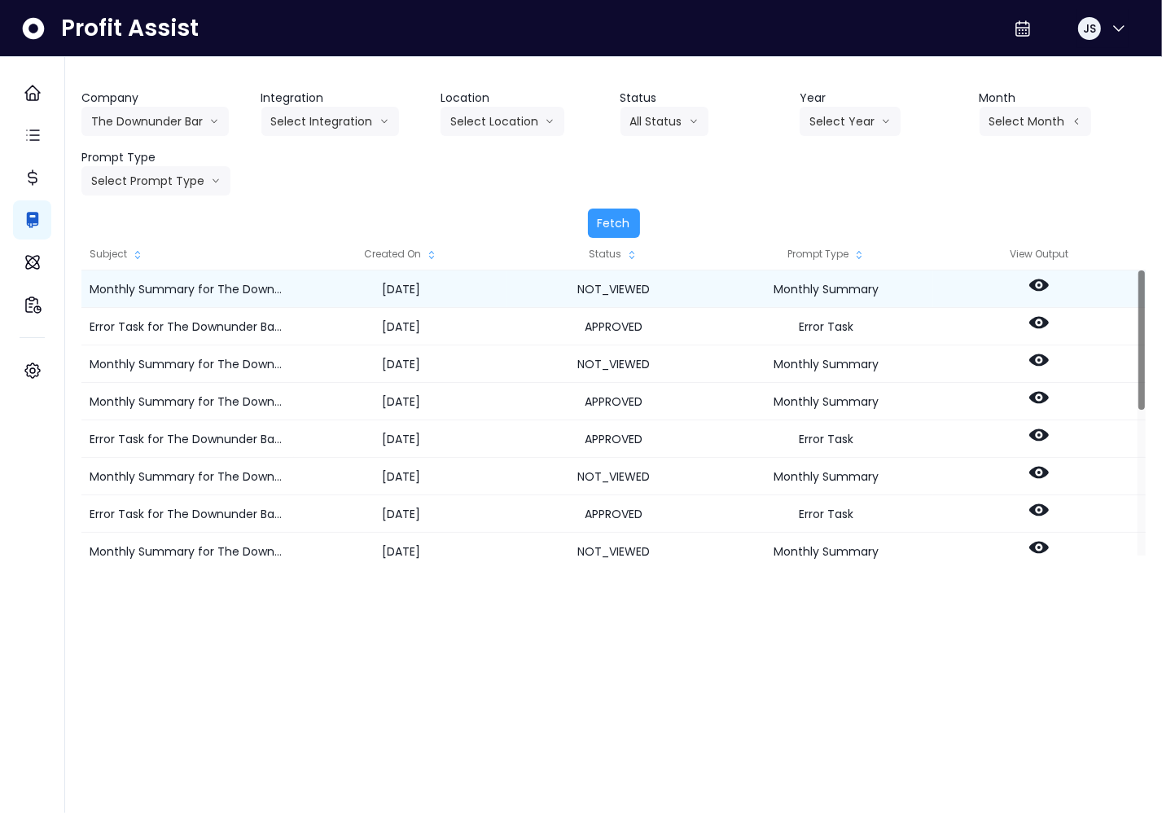
click at [1050, 286] on div at bounding box center [1039, 288] width 213 height 37
click at [1043, 286] on icon at bounding box center [1040, 285] width 20 height 12
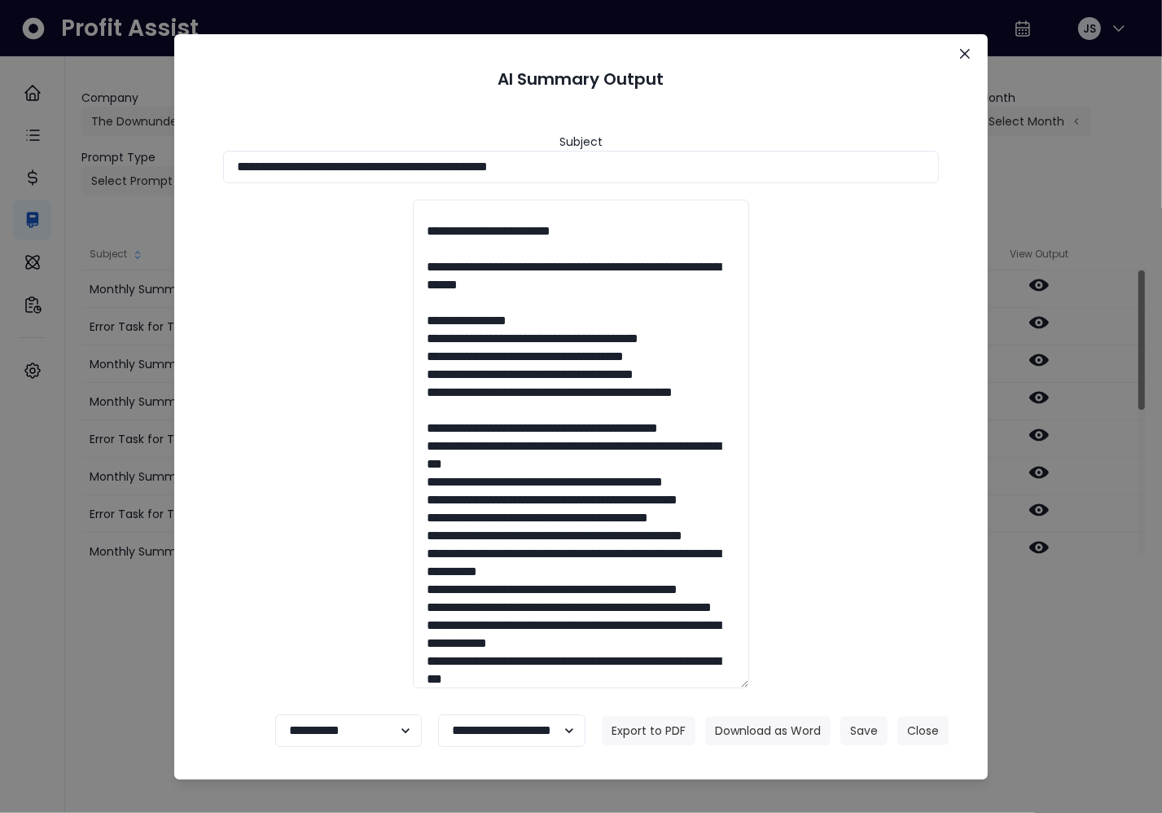
scroll to position [529, 0]
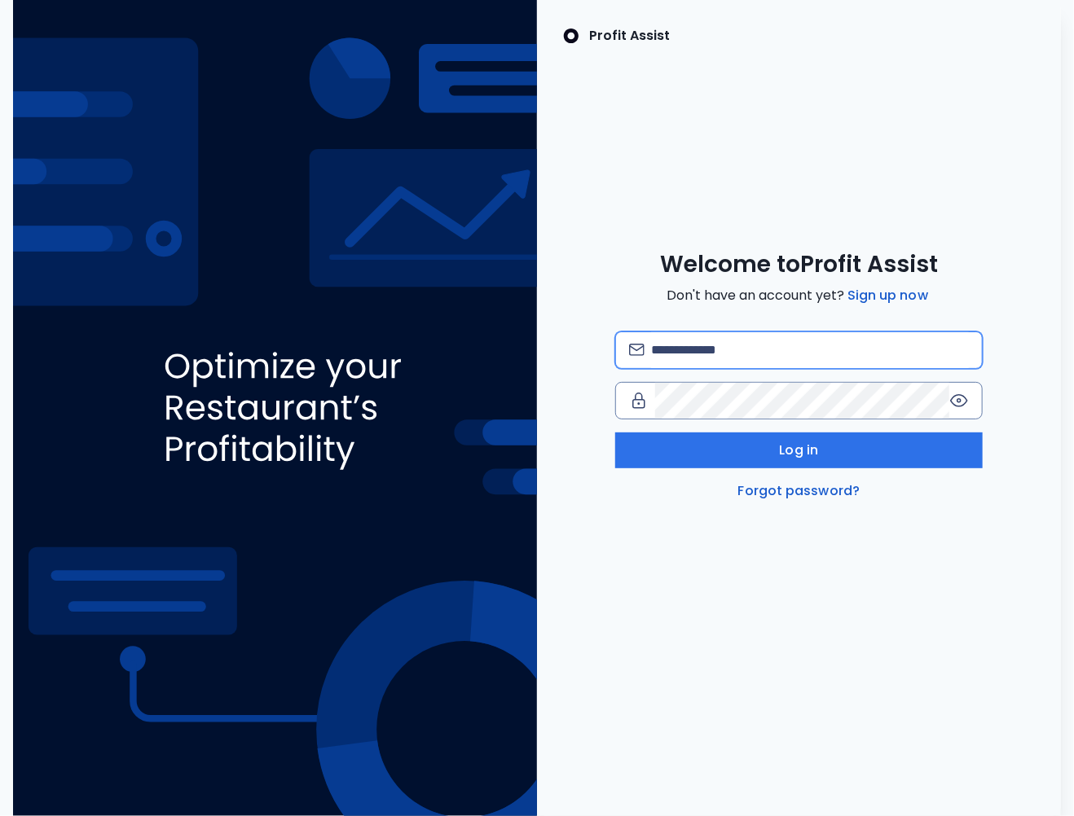
click at [721, 345] on input "email" at bounding box center [810, 350] width 318 height 36
type input "**********"
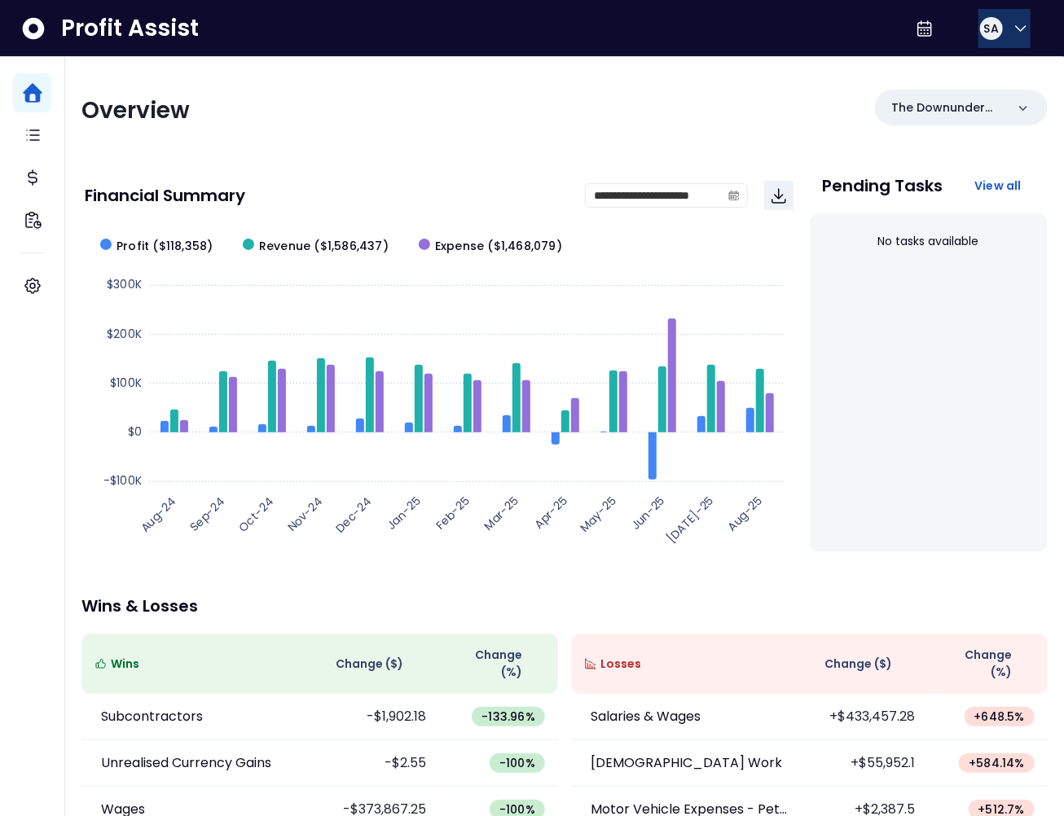
click at [984, 32] on span "SA" at bounding box center [991, 28] width 15 height 16
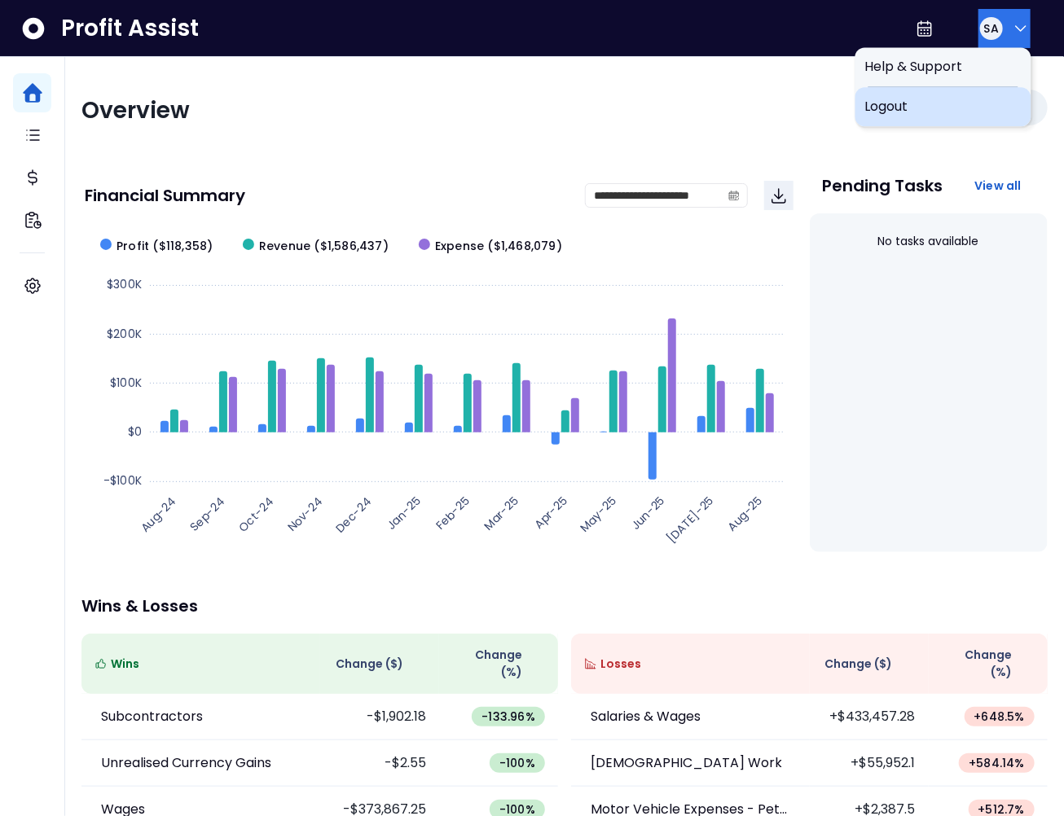
click at [951, 99] on span "Logout" at bounding box center [943, 107] width 156 height 20
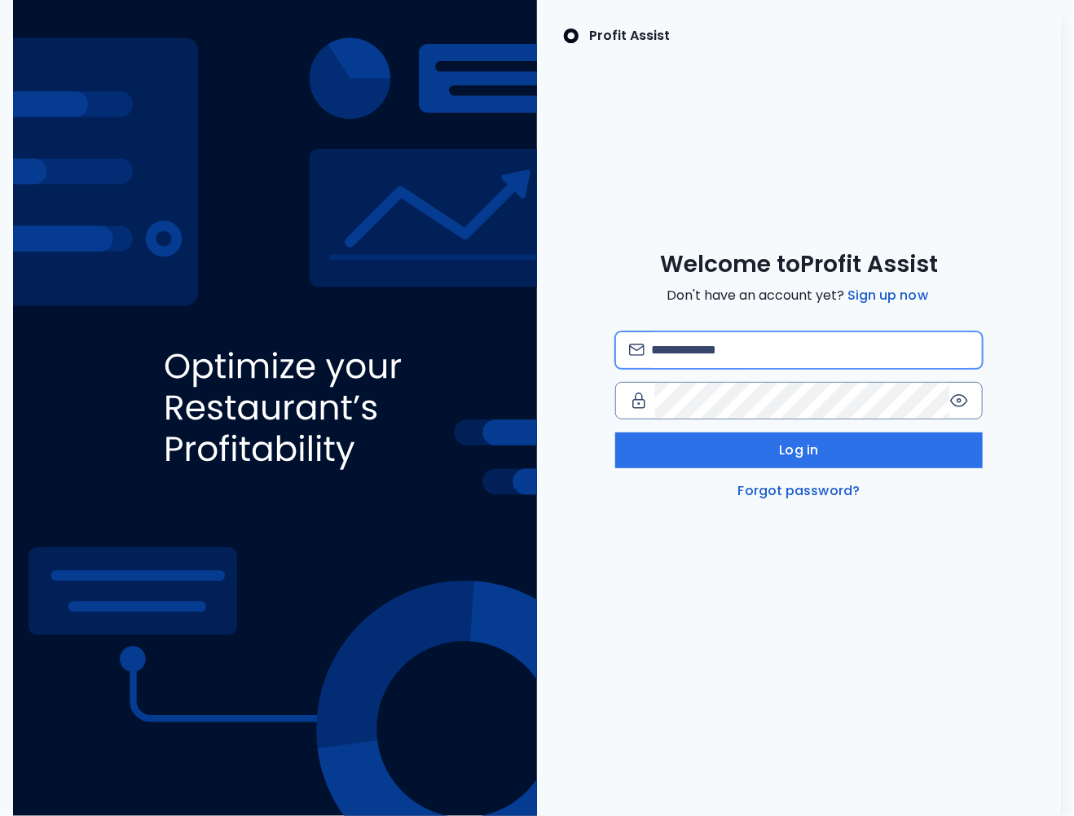
click at [717, 359] on input "email" at bounding box center [810, 350] width 318 height 36
click at [785, 353] on input "**********" at bounding box center [810, 350] width 318 height 36
click at [753, 342] on input "**********" at bounding box center [810, 350] width 318 height 36
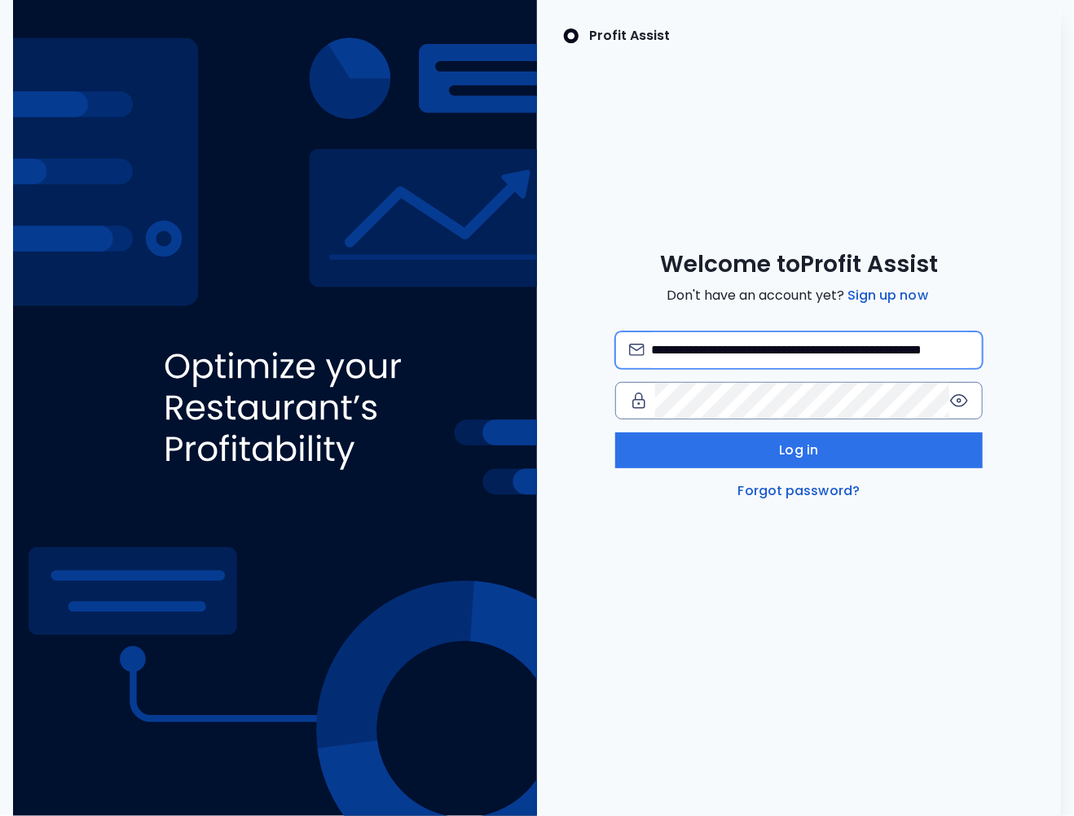
paste input "****"
type input "**********"
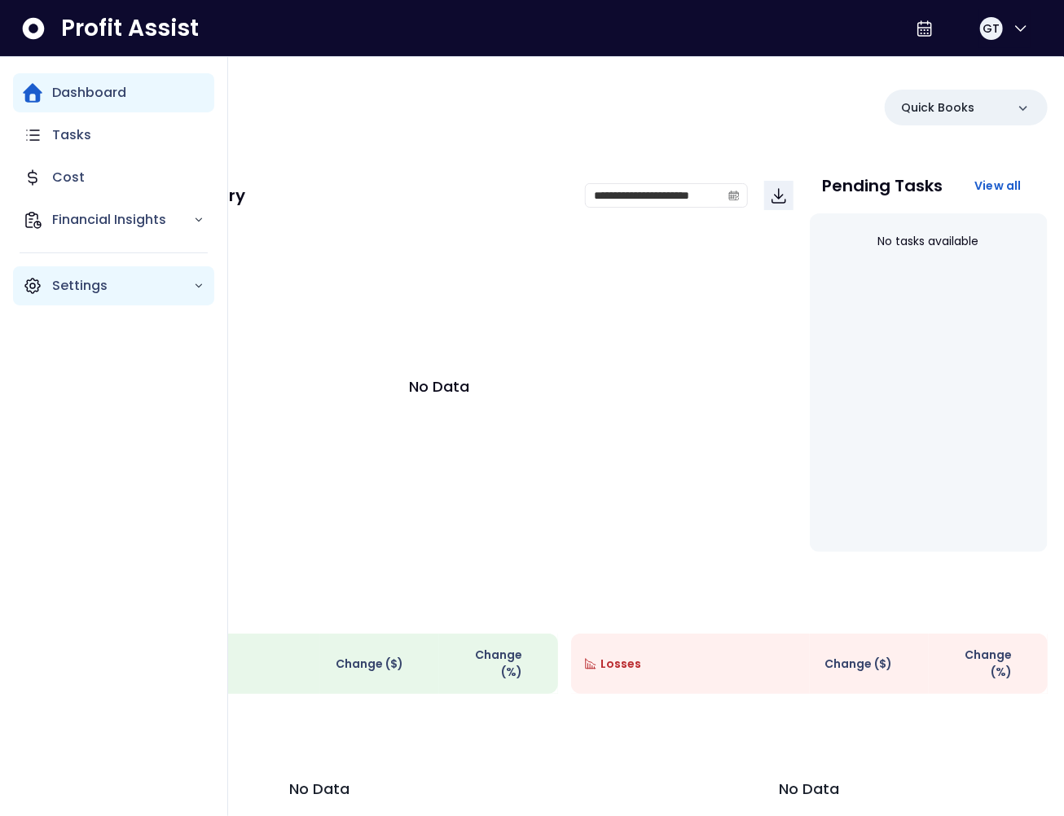
click at [51, 287] on div "Settings" at bounding box center [113, 285] width 201 height 39
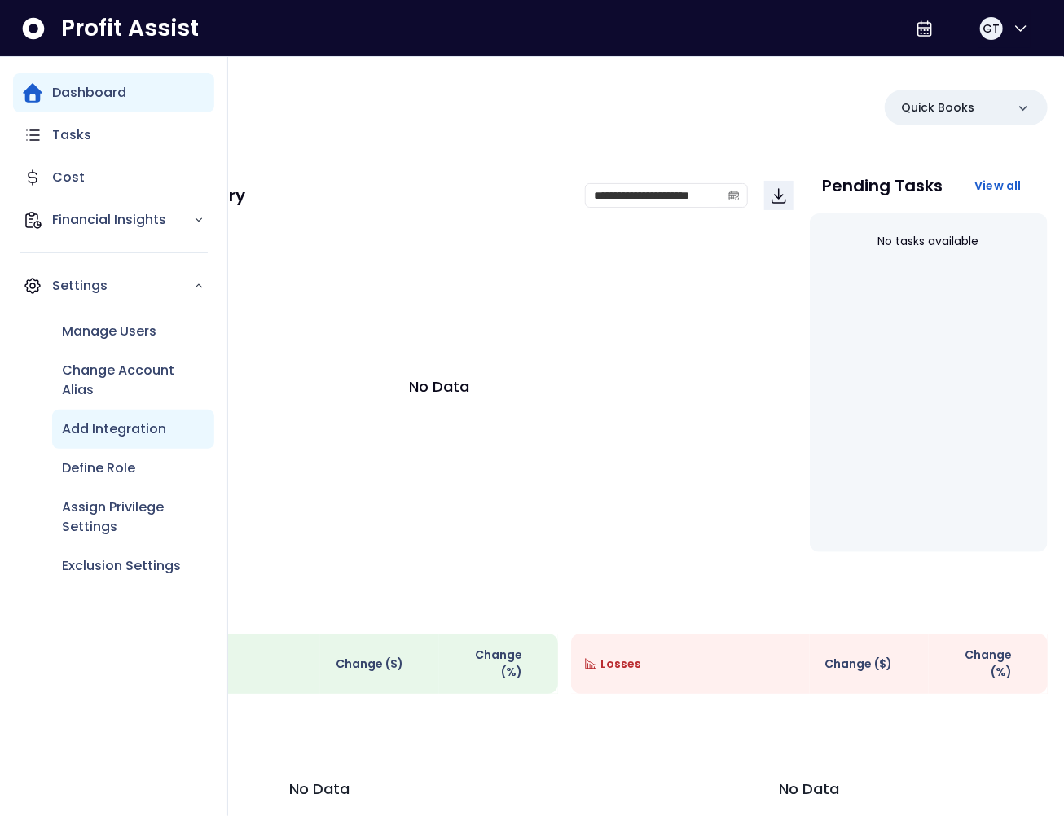
click at [117, 439] on div "Add Integration" at bounding box center [133, 429] width 162 height 39
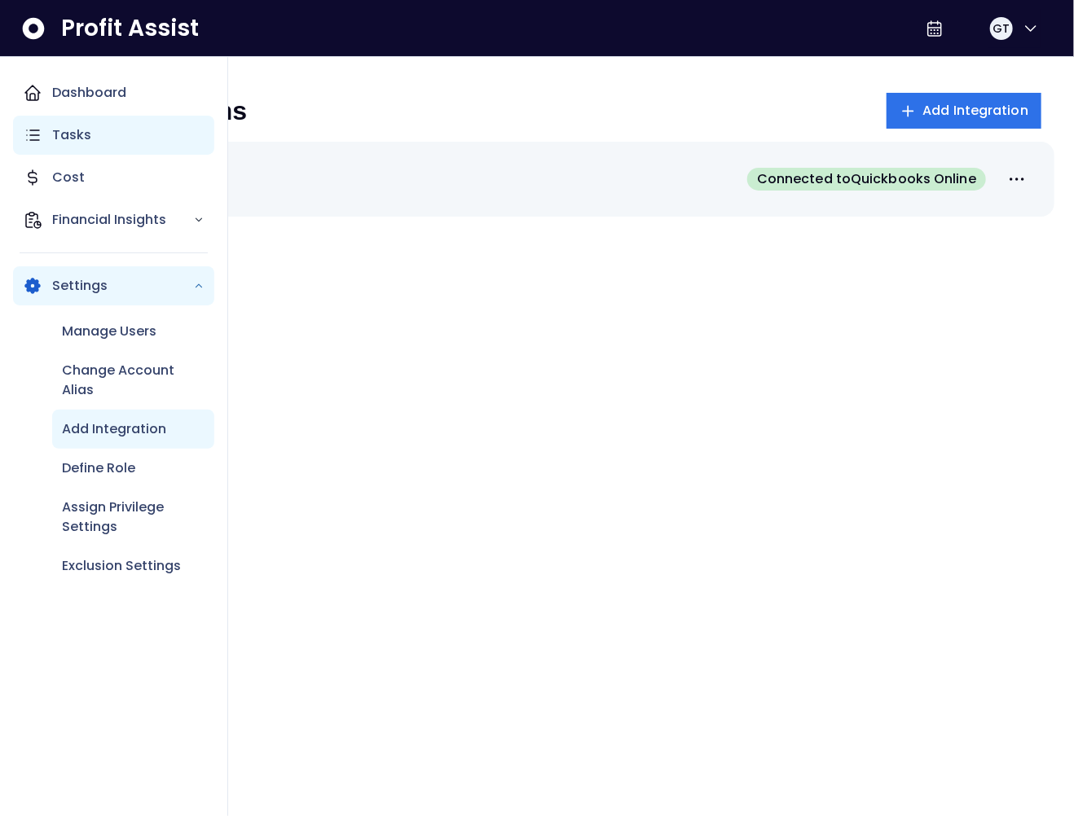
click at [94, 126] on div "Tasks" at bounding box center [113, 135] width 201 height 39
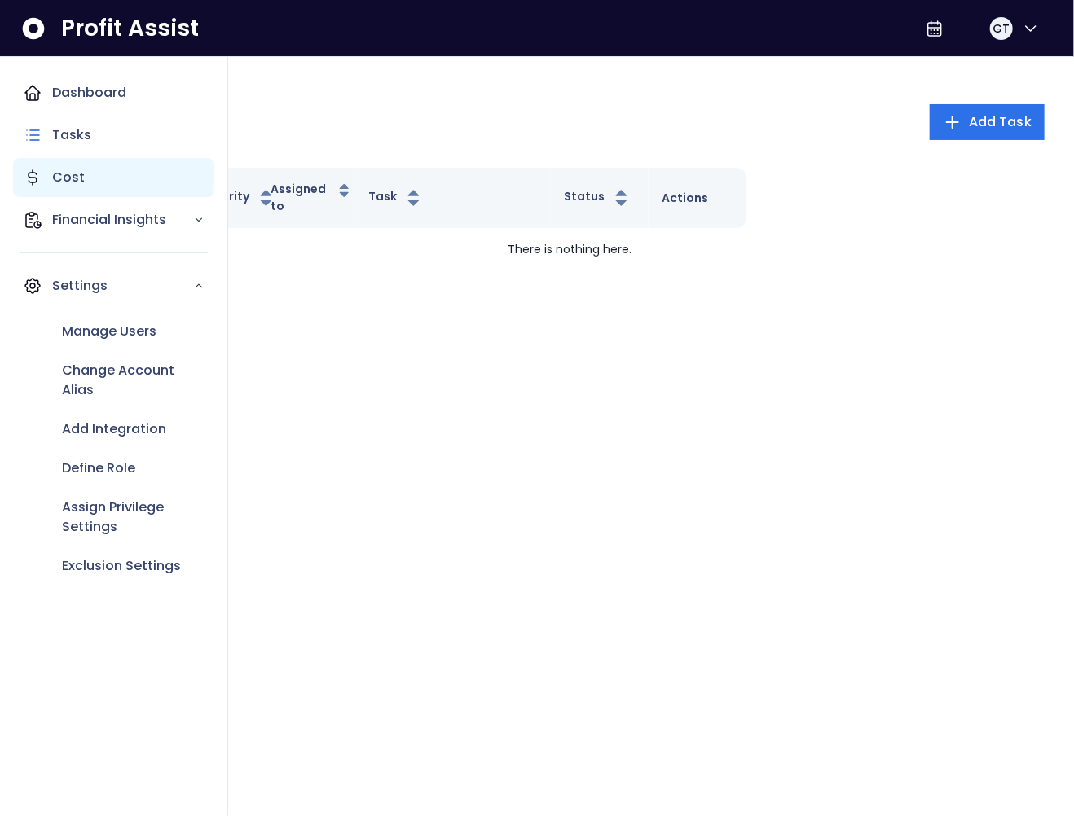
click at [70, 183] on p "Cost" at bounding box center [68, 178] width 33 height 20
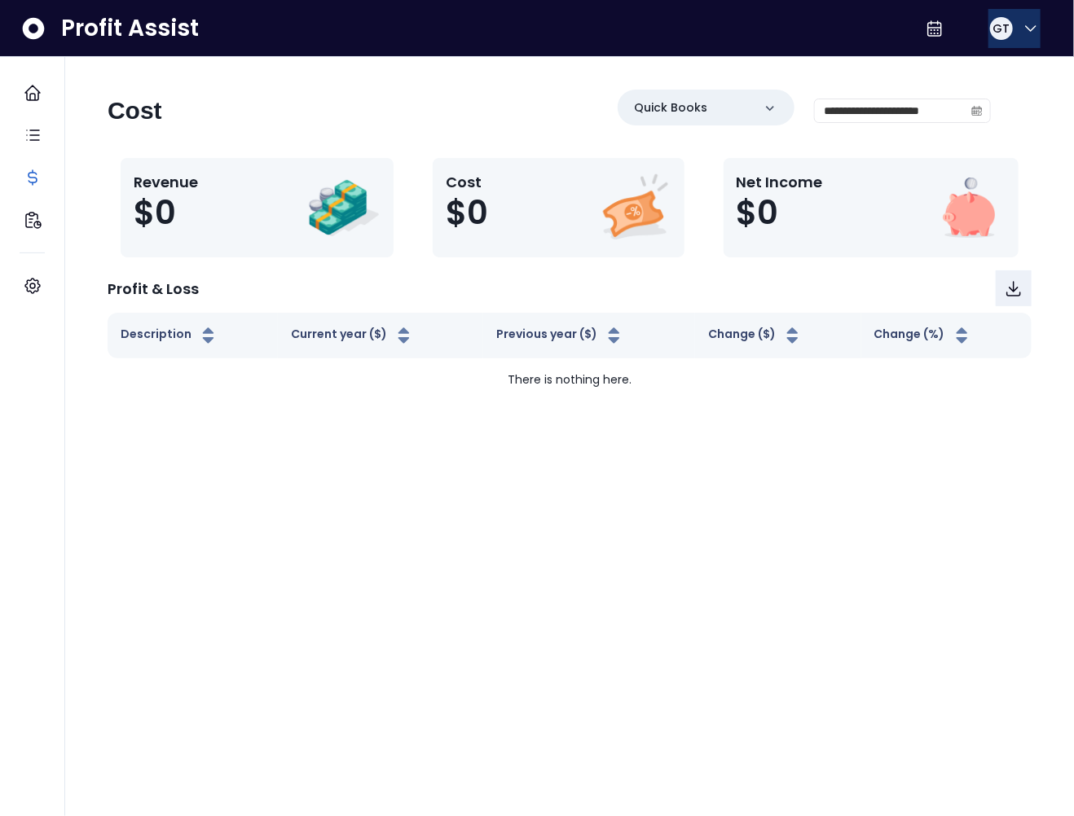
click at [995, 24] on span "GT" at bounding box center [1000, 28] width 17 height 16
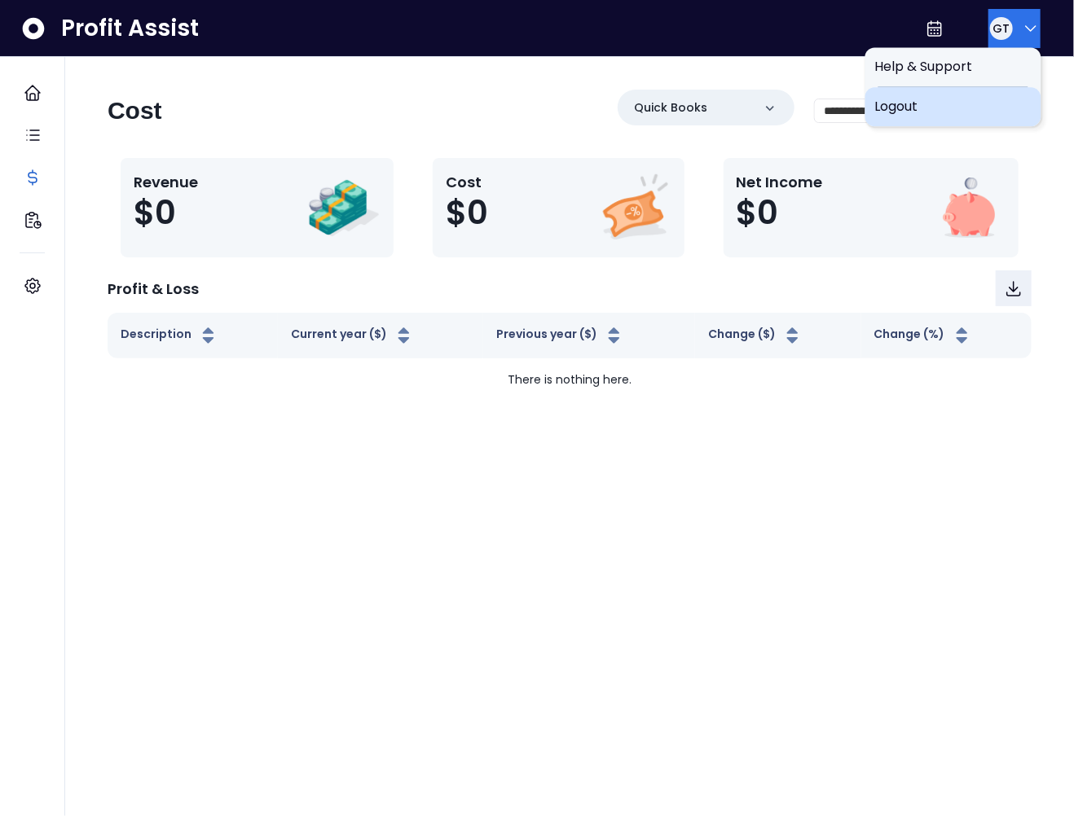
click at [954, 118] on div "Logout" at bounding box center [953, 106] width 176 height 39
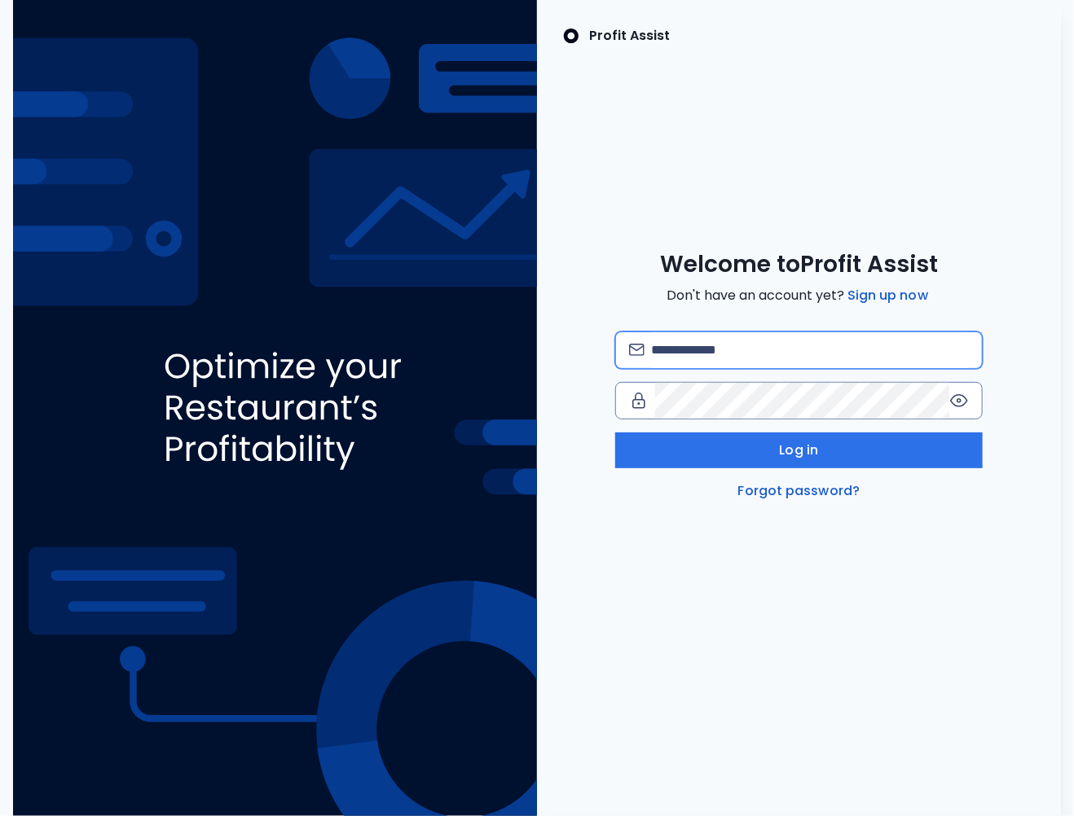
click at [744, 349] on input "email" at bounding box center [810, 350] width 318 height 36
type input "**********"
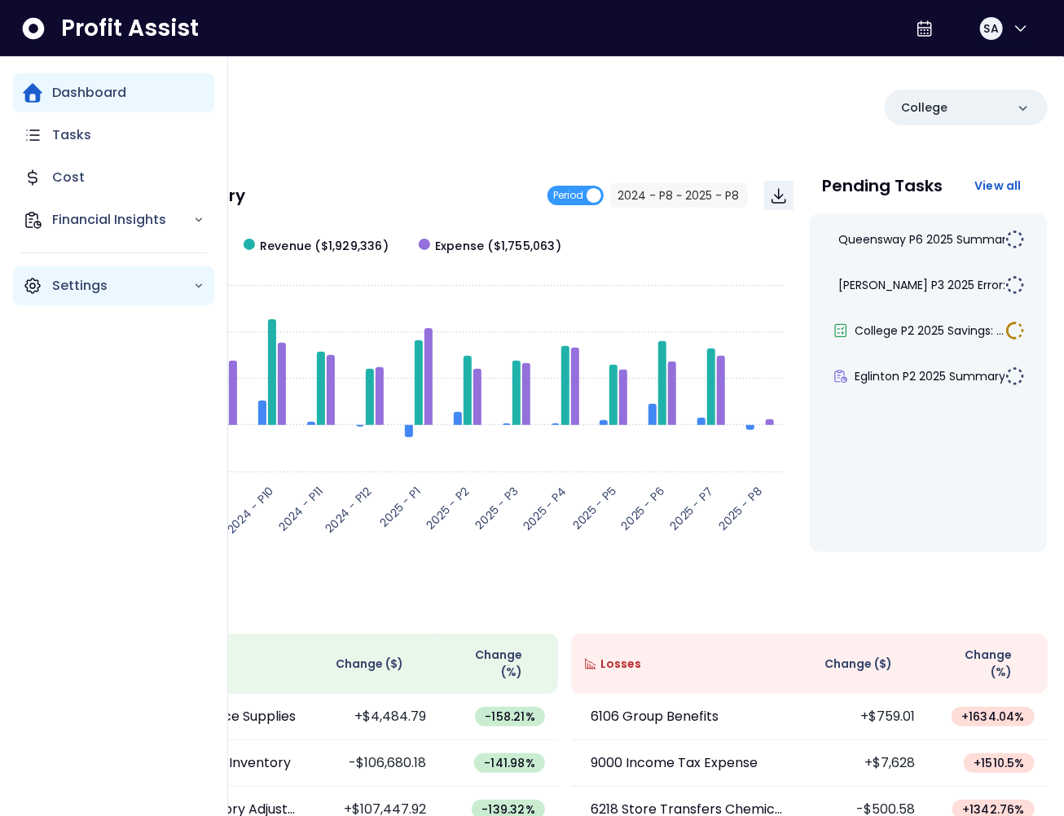
click at [35, 288] on icon "Main navigation" at bounding box center [33, 286] width 20 height 20
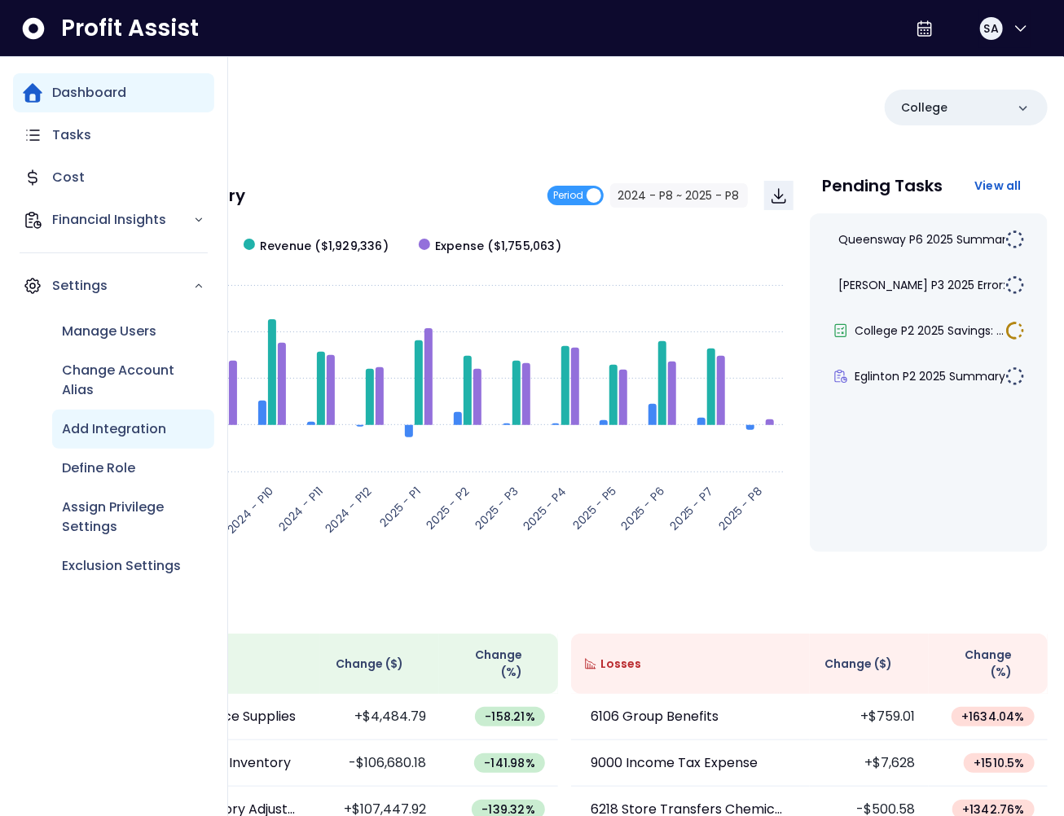
click at [125, 423] on p "Add Integration" at bounding box center [114, 429] width 104 height 20
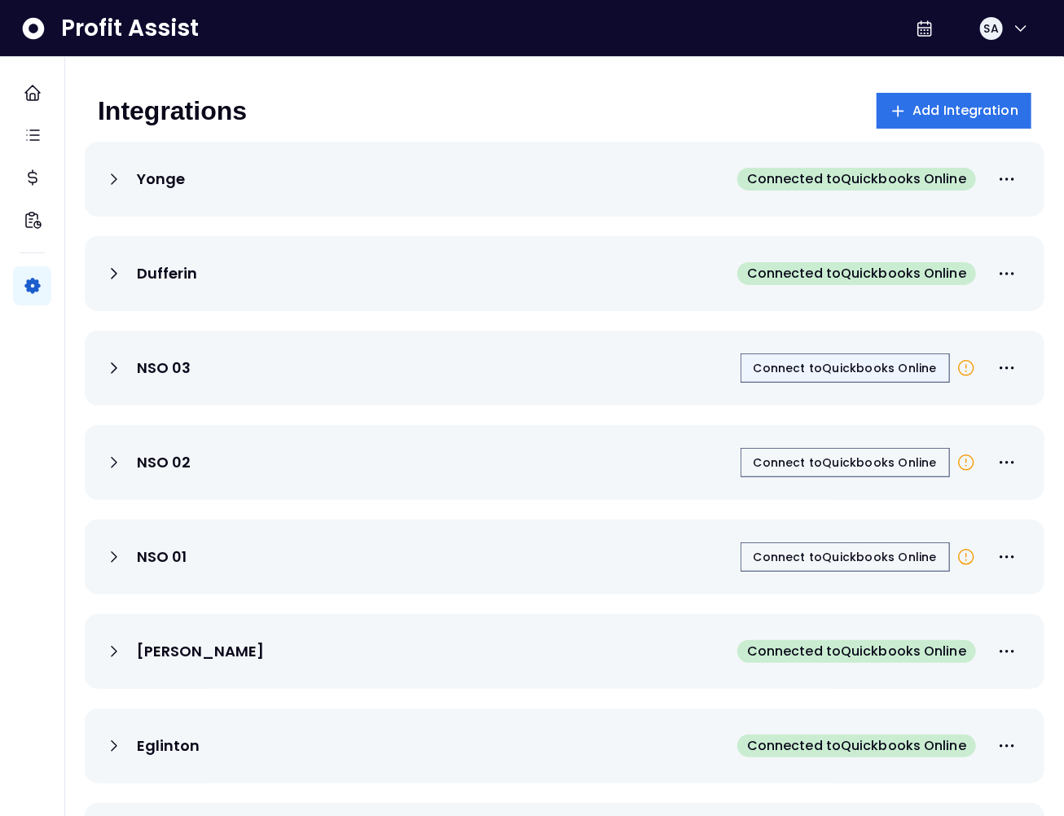
click at [791, 370] on span "Connect to Quickbooks Online" at bounding box center [844, 368] width 183 height 16
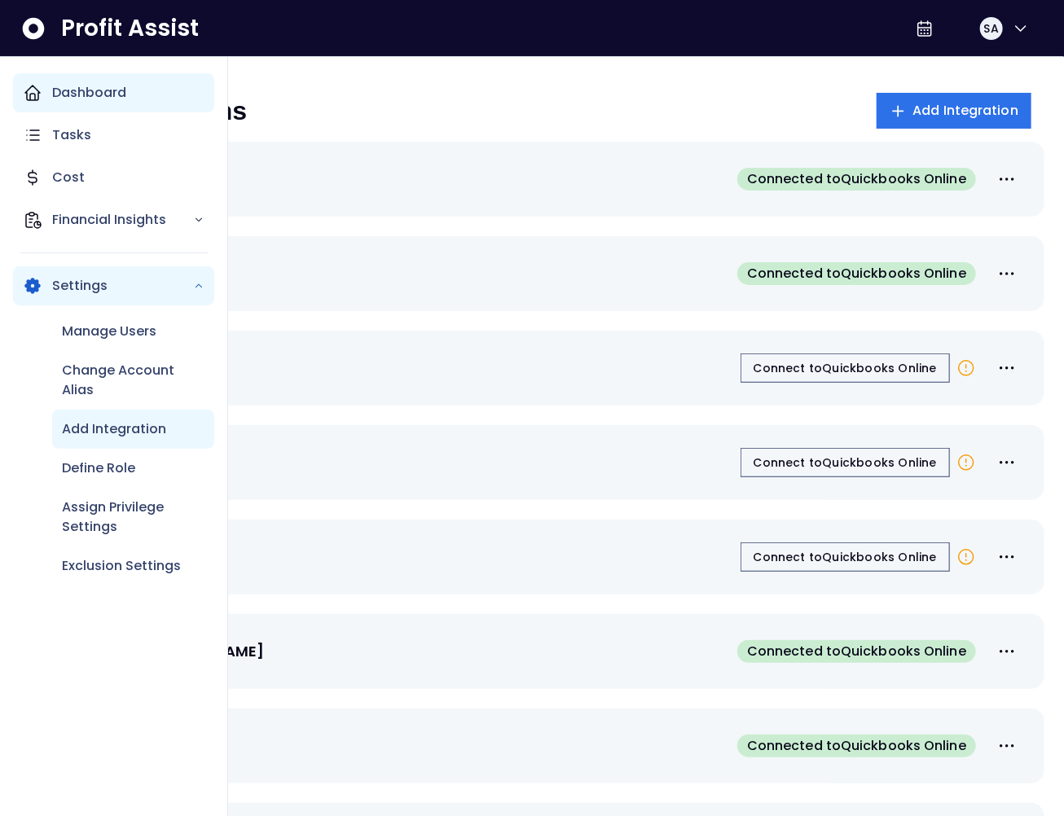
click at [42, 91] on div "Dashboard" at bounding box center [113, 92] width 201 height 39
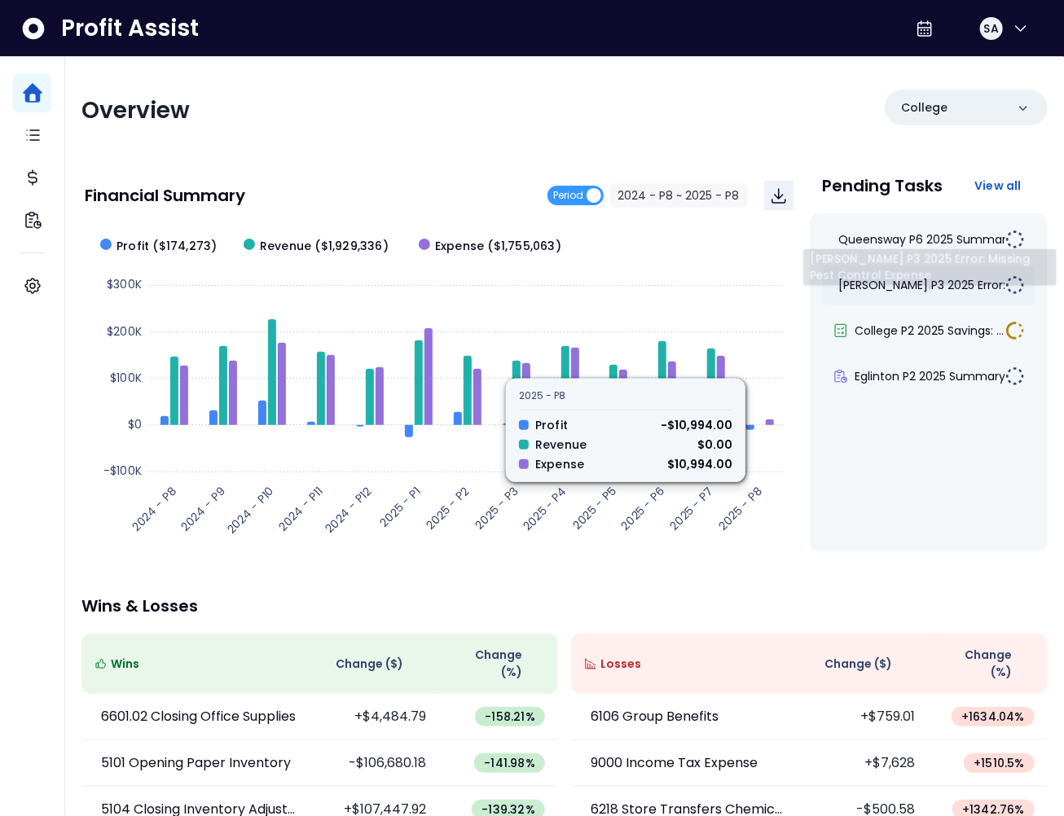
click at [882, 292] on span "Duncan P3 2025 Error: Mis..." at bounding box center [936, 285] width 195 height 16
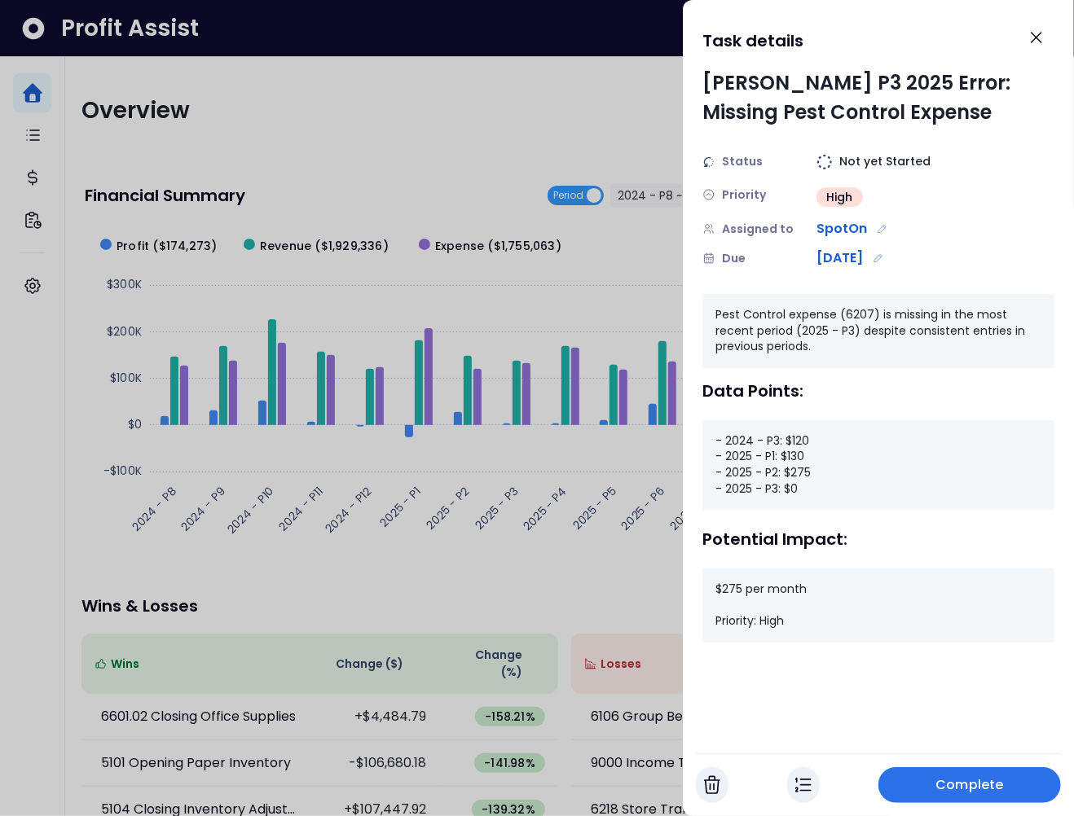
click at [450, 463] on div at bounding box center [537, 408] width 1074 height 816
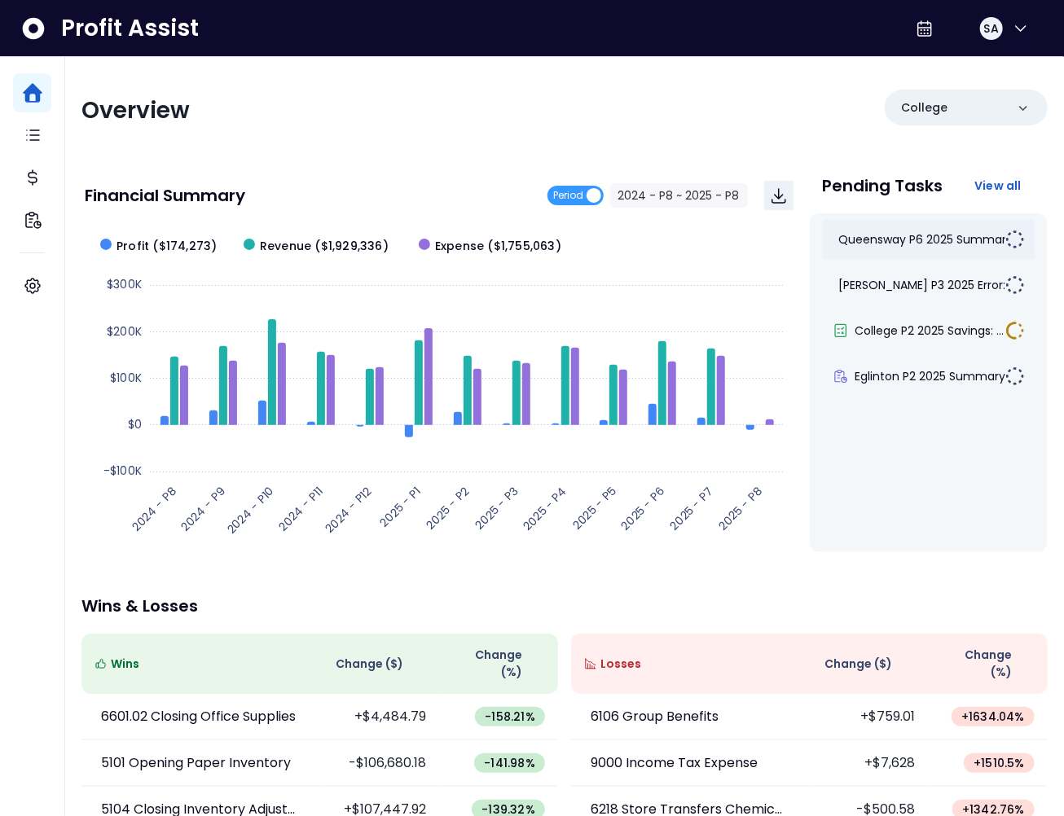
click at [923, 250] on div "Queensway P6 2025 Summary" at bounding box center [929, 239] width 213 height 39
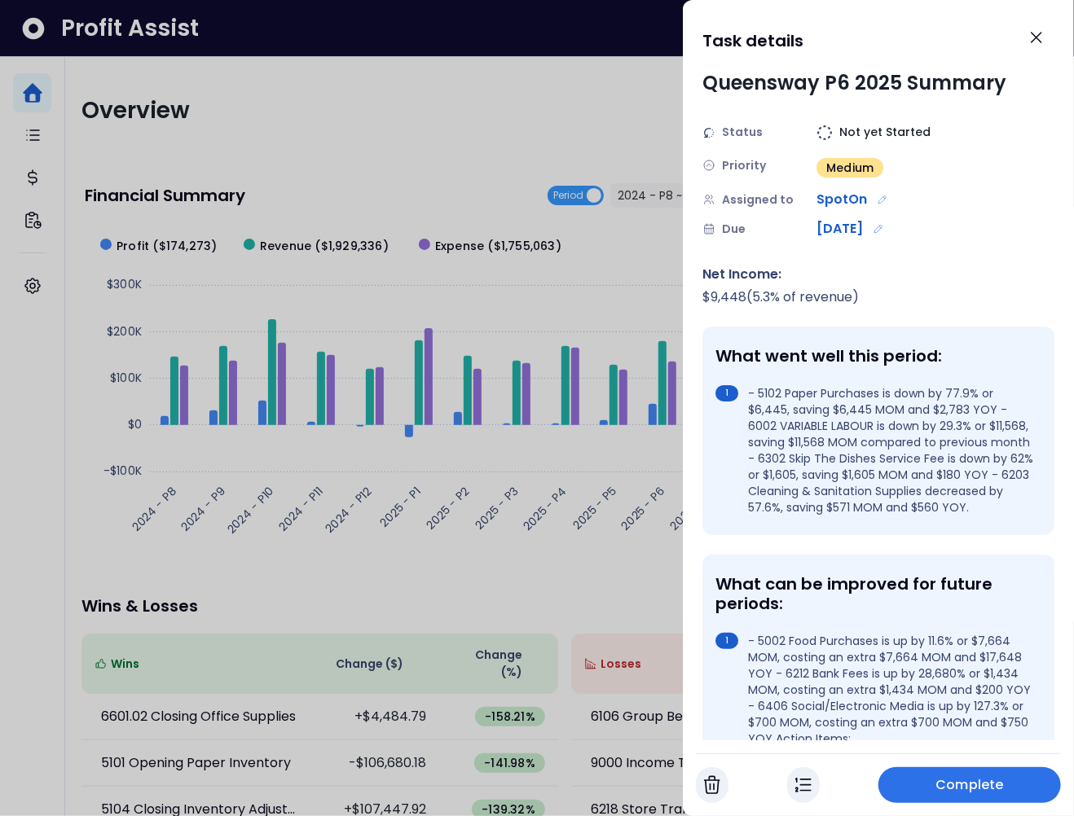
click at [742, 89] on div "Queensway P6 2025 Summary" at bounding box center [854, 82] width 304 height 29
click at [741, 90] on div "Queensway P6 2025 Summary" at bounding box center [854, 82] width 304 height 29
click at [840, 89] on div "Queensway P6 2025 Summary" at bounding box center [854, 82] width 304 height 29
click at [836, 94] on div "Queensway P6 2025 Summary" at bounding box center [854, 82] width 304 height 29
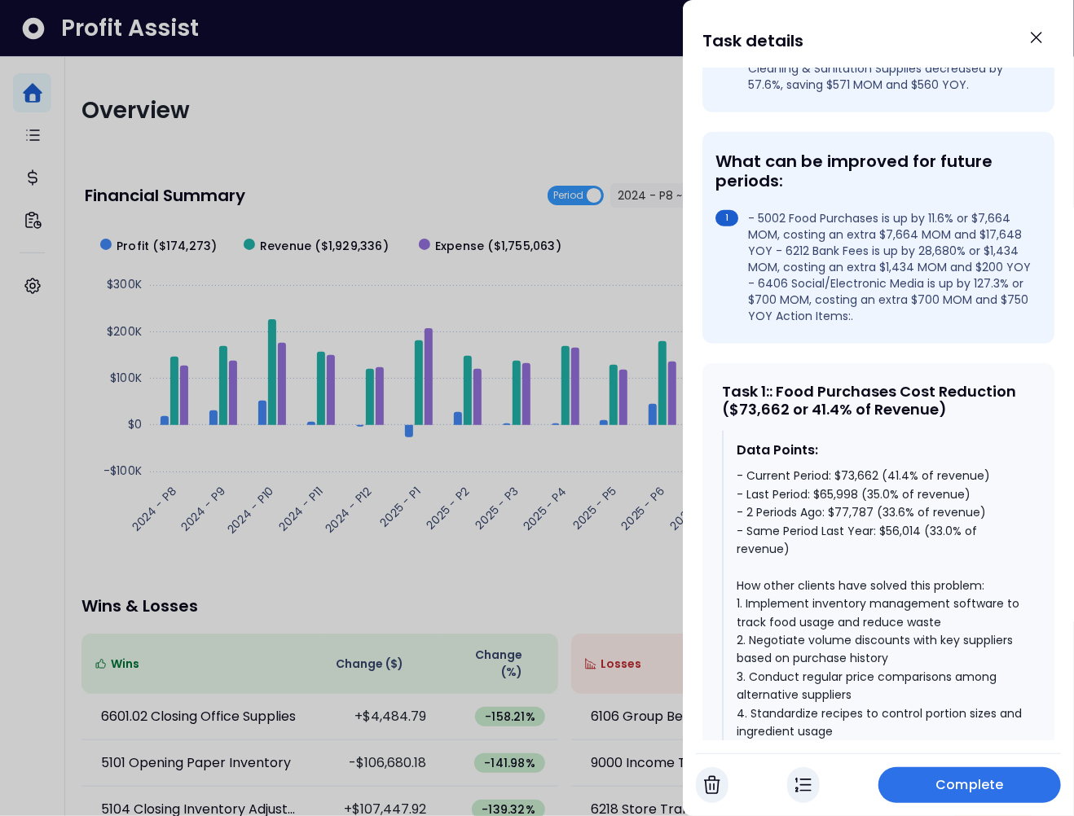
scroll to position [489, 0]
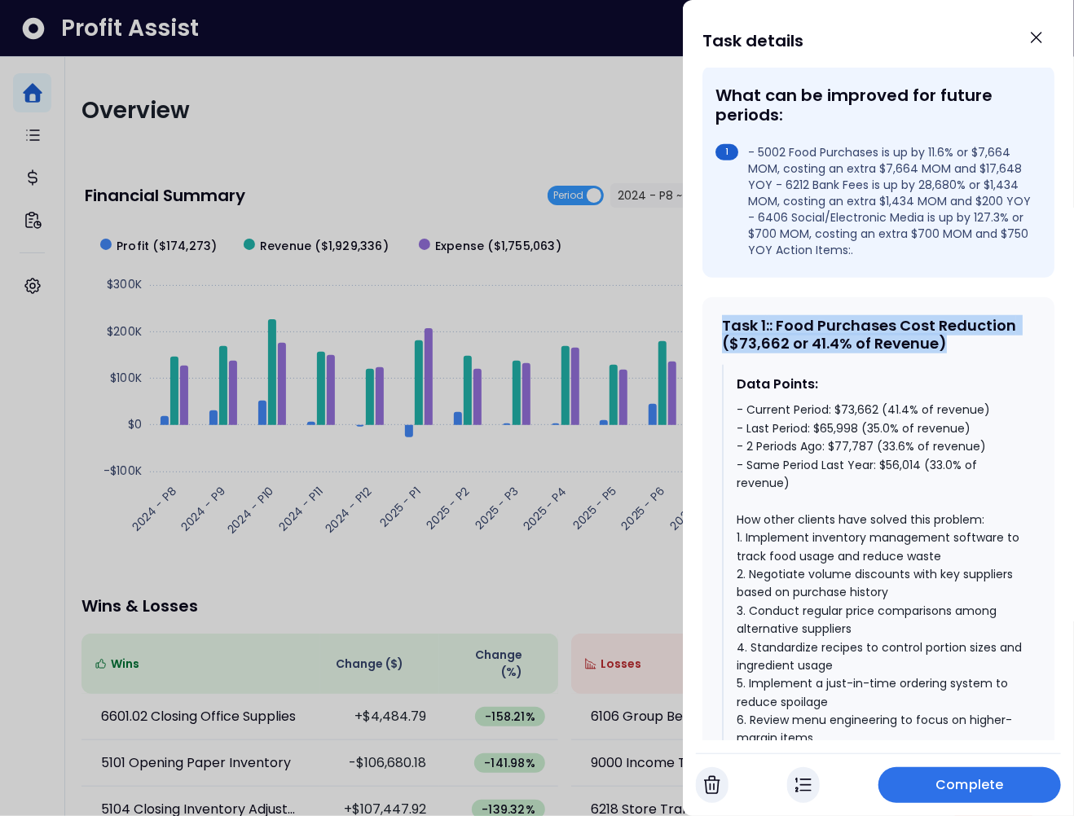
drag, startPoint x: 727, startPoint y: 341, endPoint x: 966, endPoint y: 361, distance: 240.3
click at [966, 352] on div "Task 1 : : Food Purchases Cost Reduction ($73,662 or 41.4% of Revenue)" at bounding box center [878, 334] width 313 height 35
click at [958, 352] on div "Task 1 : : Food Purchases Cost Reduction ($73,662 or 41.4% of Revenue)" at bounding box center [878, 334] width 313 height 35
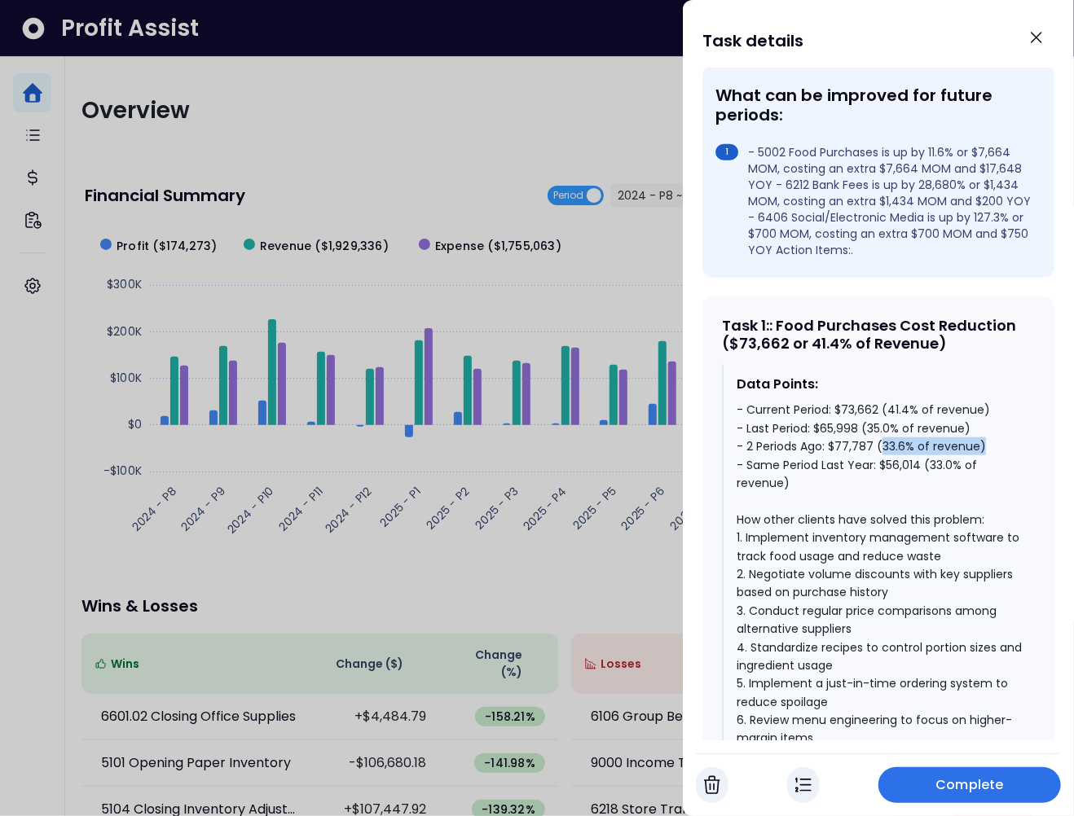
drag, startPoint x: 983, startPoint y: 466, endPoint x: 876, endPoint y: 459, distance: 107.7
click at [876, 459] on div "- Current Period: $73,662 (41.4% of revenue) - Last Period: $65,998 (35.0% of r…" at bounding box center [878, 647] width 285 height 493
drag, startPoint x: 977, startPoint y: 440, endPoint x: 859, endPoint y: 441, distance: 117.3
click at [859, 441] on div "- Current Period: $73,662 (41.4% of revenue) - Last Period: $65,998 (35.0% of r…" at bounding box center [878, 647] width 285 height 493
drag, startPoint x: 999, startPoint y: 425, endPoint x: 880, endPoint y: 425, distance: 118.9
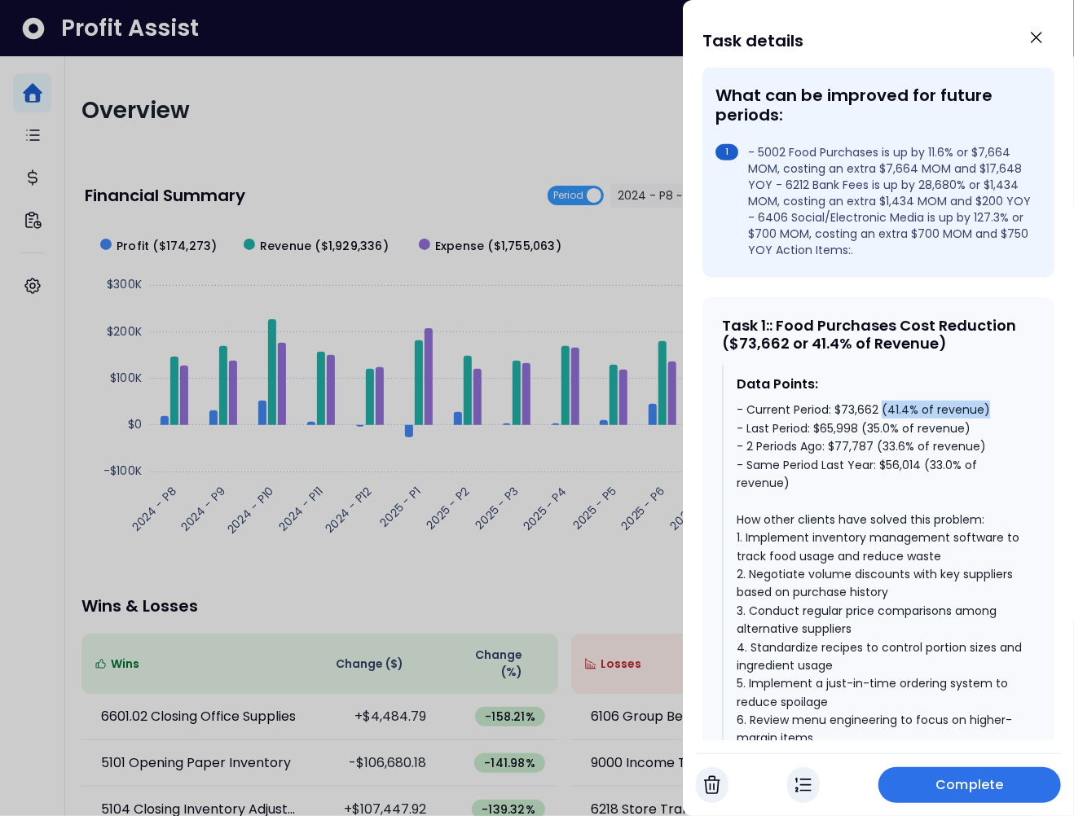
click at [880, 425] on div "- Current Period: $73,662 (41.4% of revenue) - Last Period: $65,998 (35.0% of r…" at bounding box center [878, 647] width 285 height 493
click at [882, 425] on div "- Current Period: $73,662 (41.4% of revenue) - Last Period: $65,998 (35.0% of r…" at bounding box center [878, 647] width 285 height 493
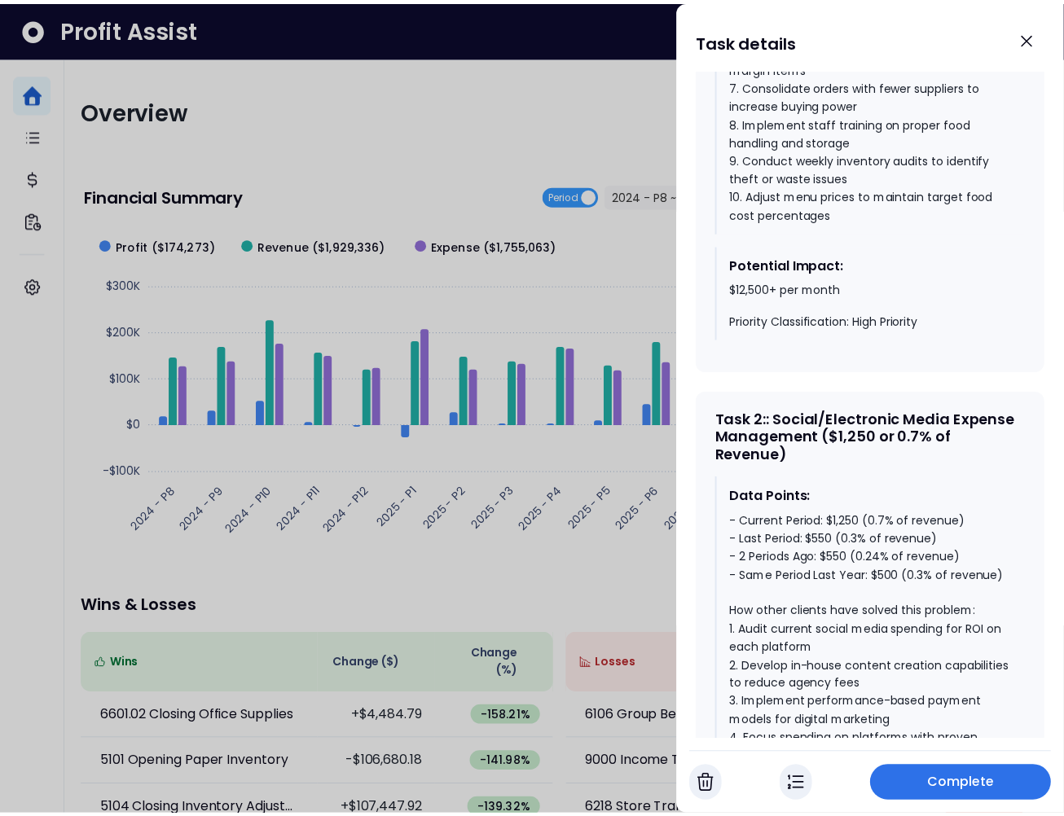
scroll to position [1169, 0]
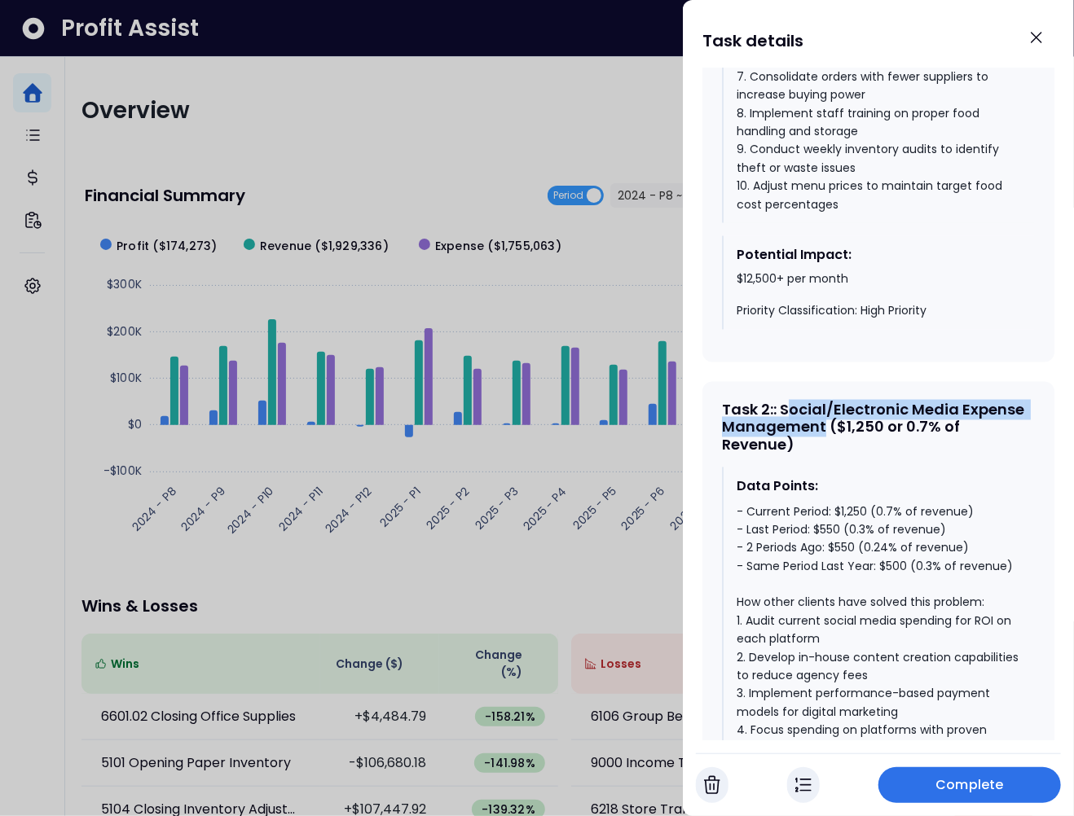
drag, startPoint x: 791, startPoint y: 424, endPoint x: 821, endPoint y: 440, distance: 34.3
click at [821, 440] on div "Task 2 : : Social/Electronic Media Expense Management ($1,250 or 0.7% of Revenu…" at bounding box center [878, 428] width 313 height 53
click at [889, 586] on div "- Current Period: $1,250 (0.7% of revenue) - Last Period: $550 (0.3% of revenue…" at bounding box center [878, 731] width 285 height 456
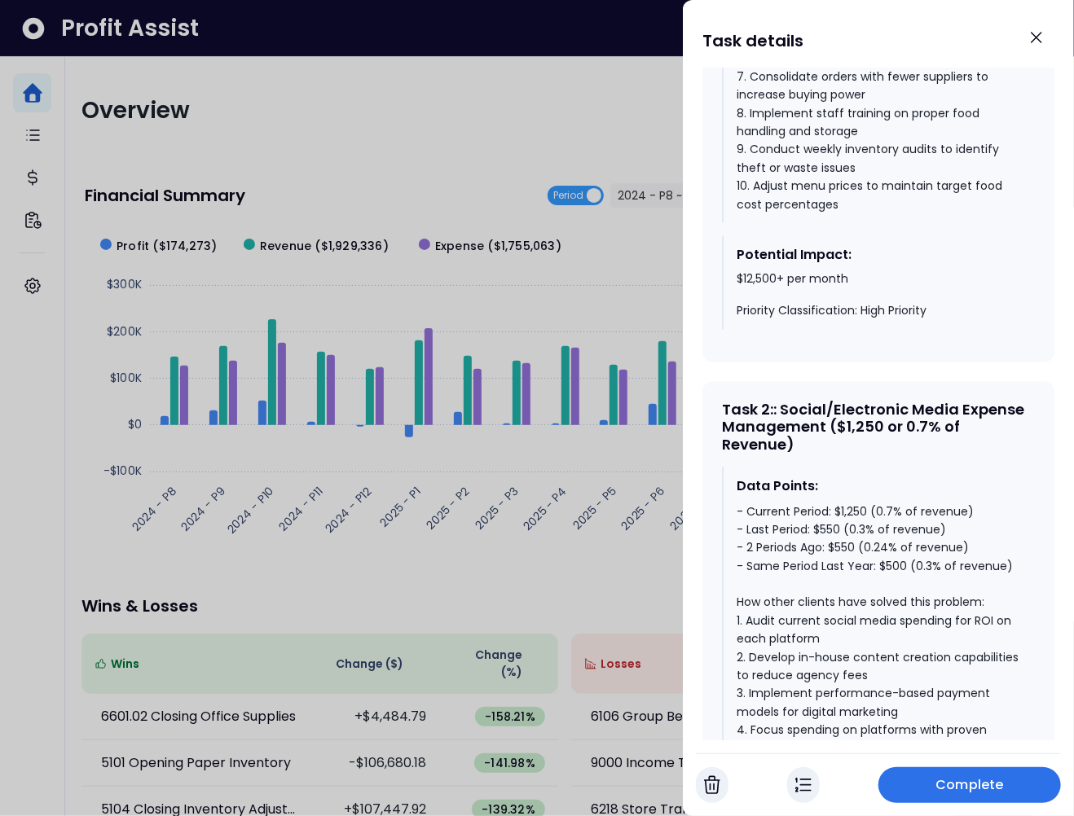
click at [844, 564] on div "- Current Period: $1,250 (0.7% of revenue) - Last Period: $550 (0.3% of revenue…" at bounding box center [878, 731] width 285 height 456
click at [854, 532] on div "- Current Period: $1,250 (0.7% of revenue) - Last Period: $550 (0.3% of revenue…" at bounding box center [878, 731] width 285 height 456
click at [533, 203] on div at bounding box center [537, 408] width 1074 height 816
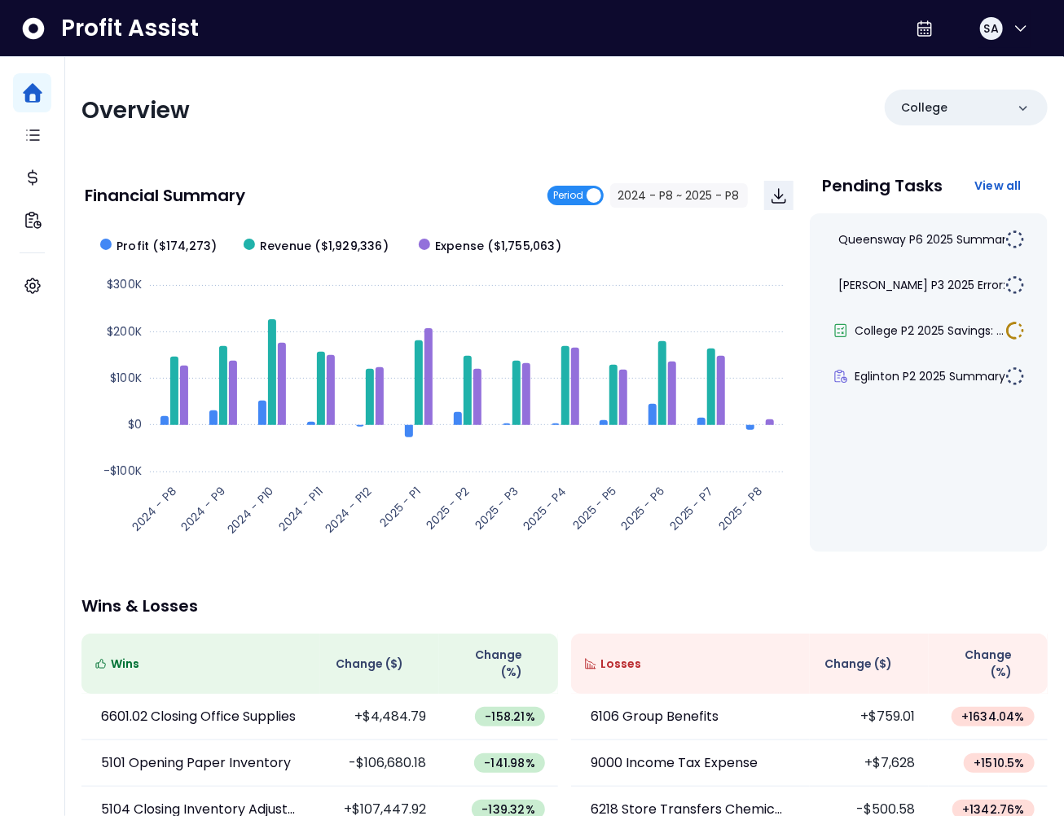
click at [581, 201] on span "Period" at bounding box center [569, 196] width 30 height 20
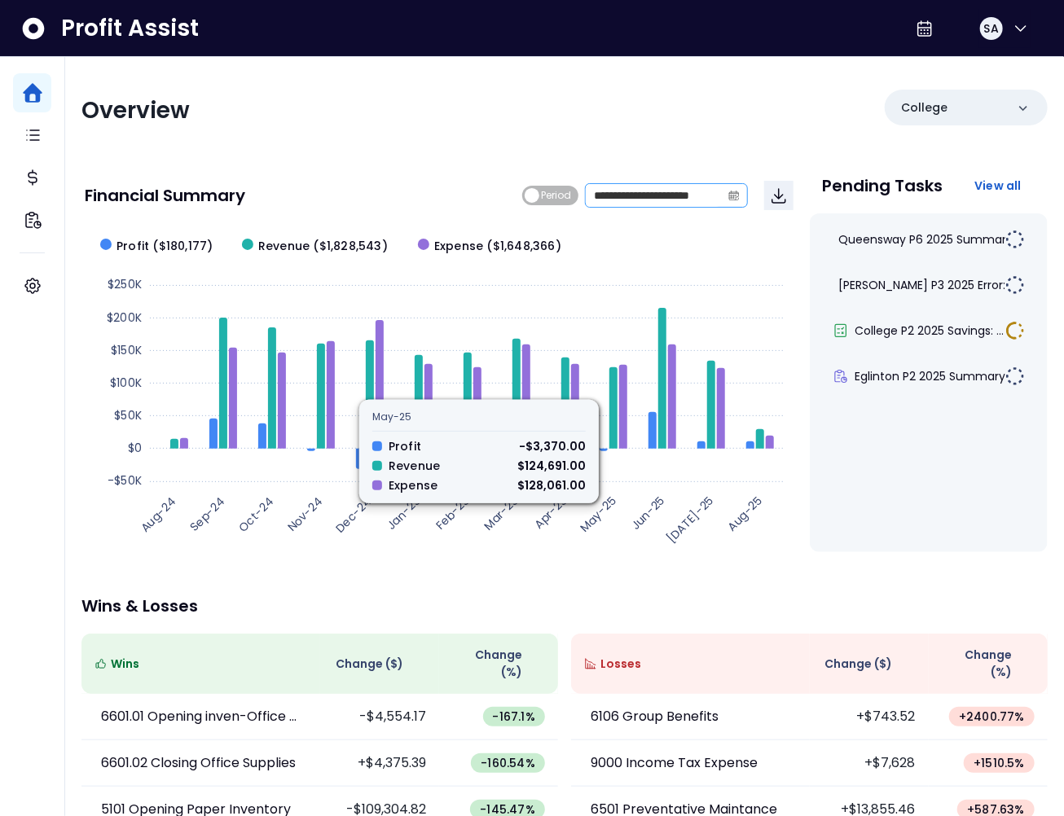
click at [728, 204] on span at bounding box center [734, 195] width 26 height 23
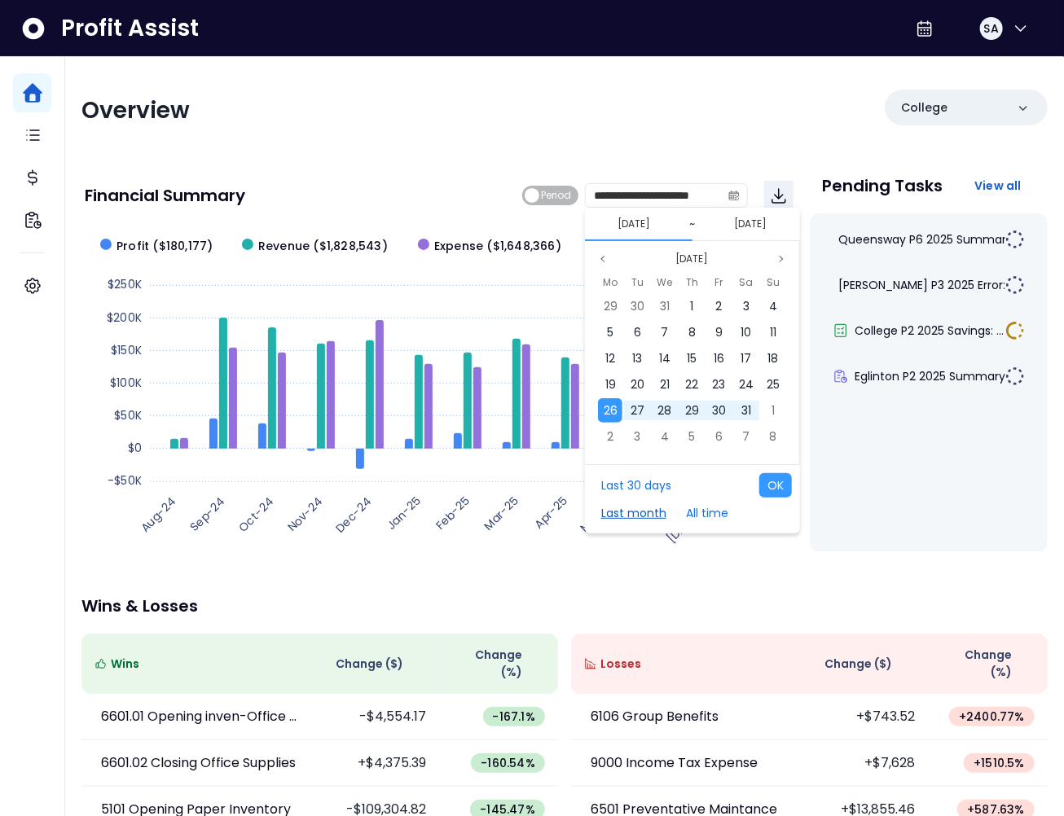
click at [634, 504] on button "Last month" at bounding box center [633, 513] width 81 height 24
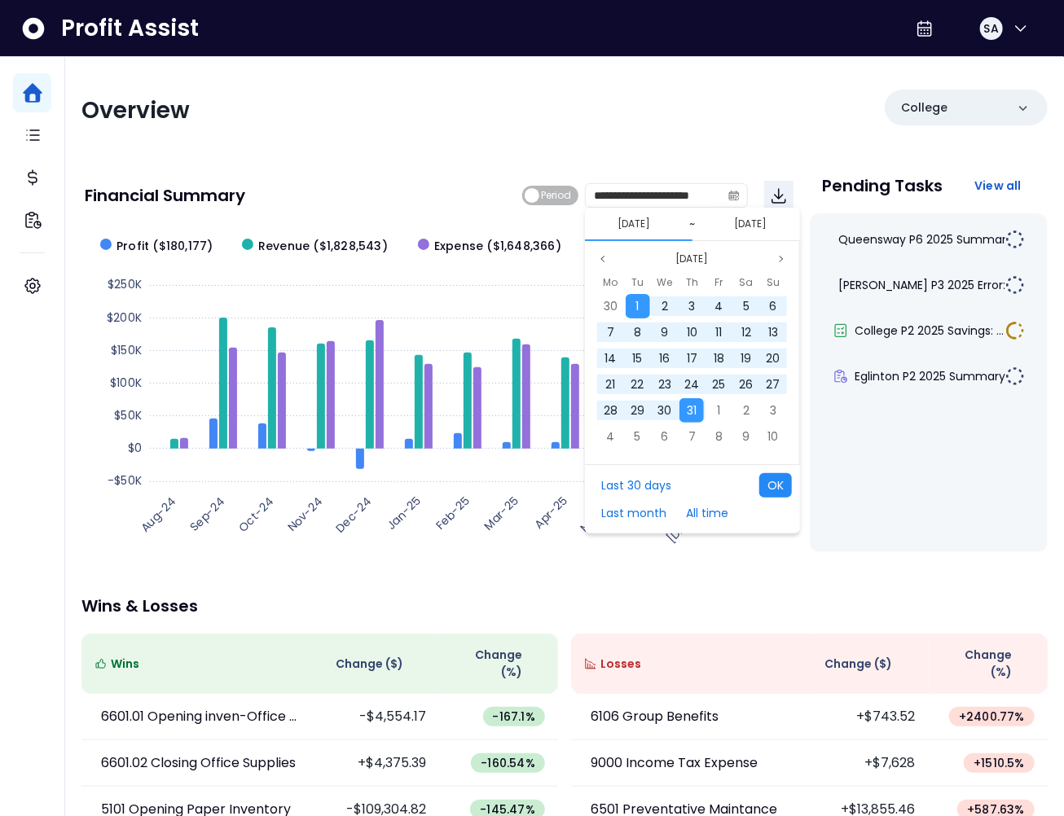
click at [771, 481] on button "OK" at bounding box center [775, 485] width 33 height 24
type input "**********"
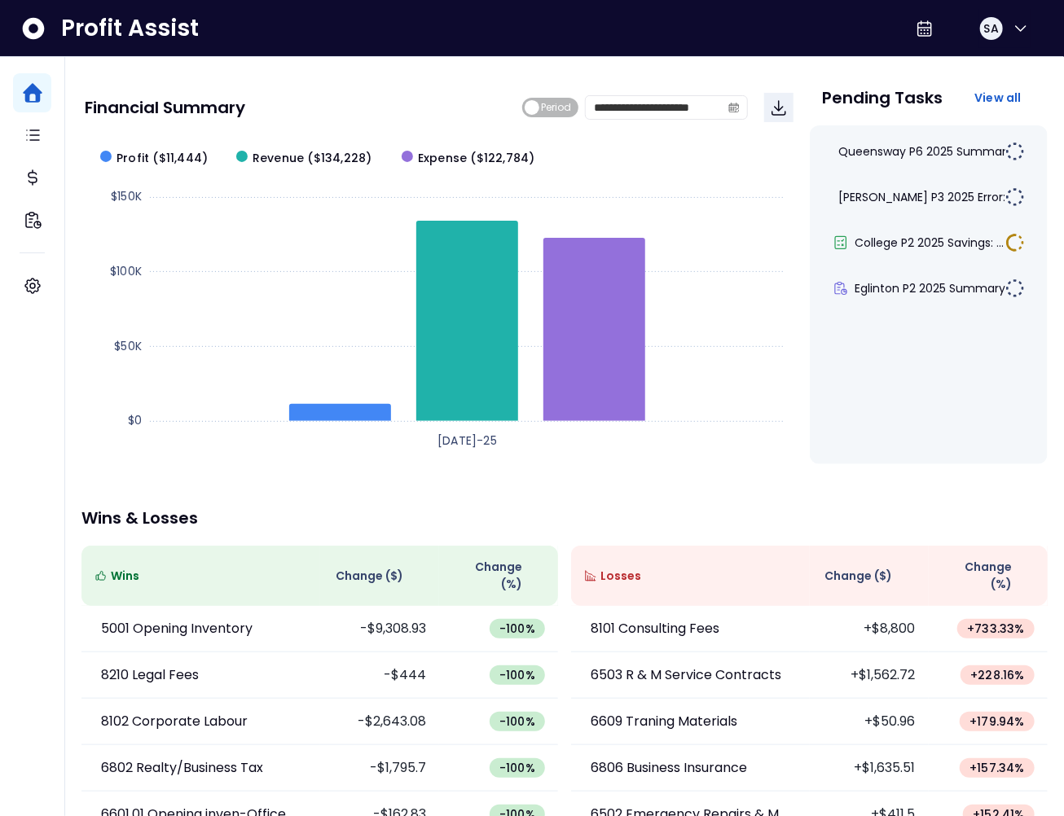
scroll to position [90, 0]
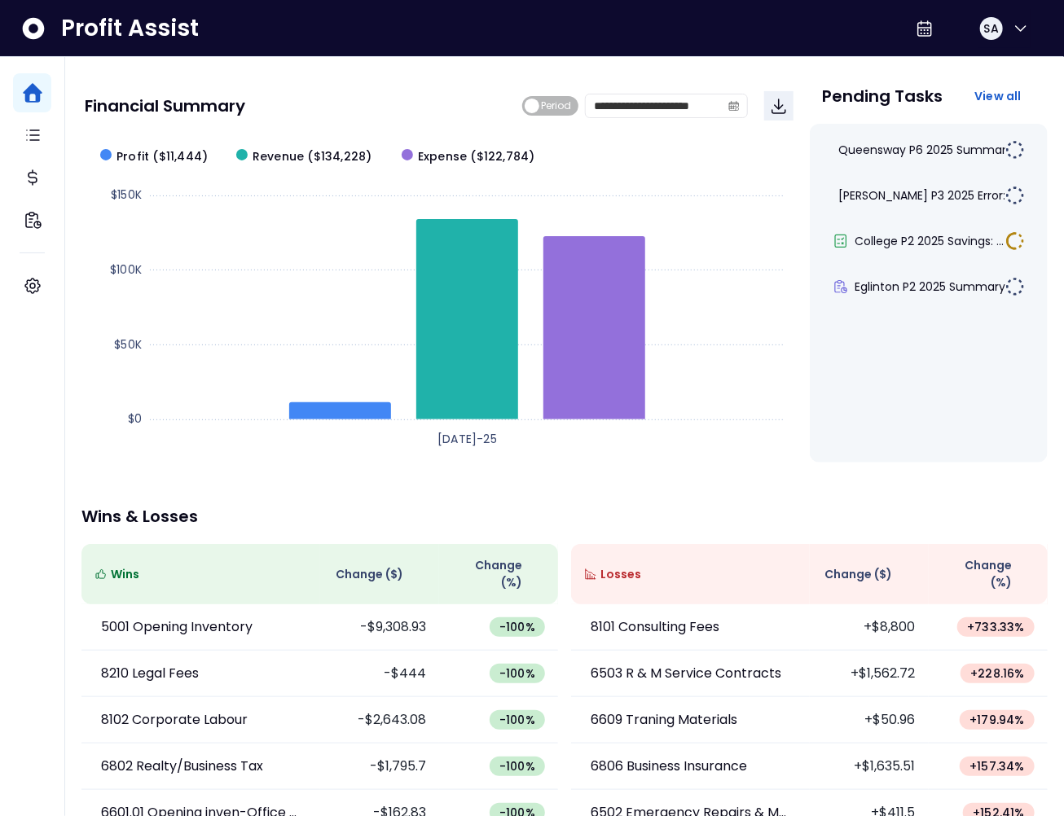
click at [886, 564] on div "Change ( $ )" at bounding box center [869, 574] width 93 height 20
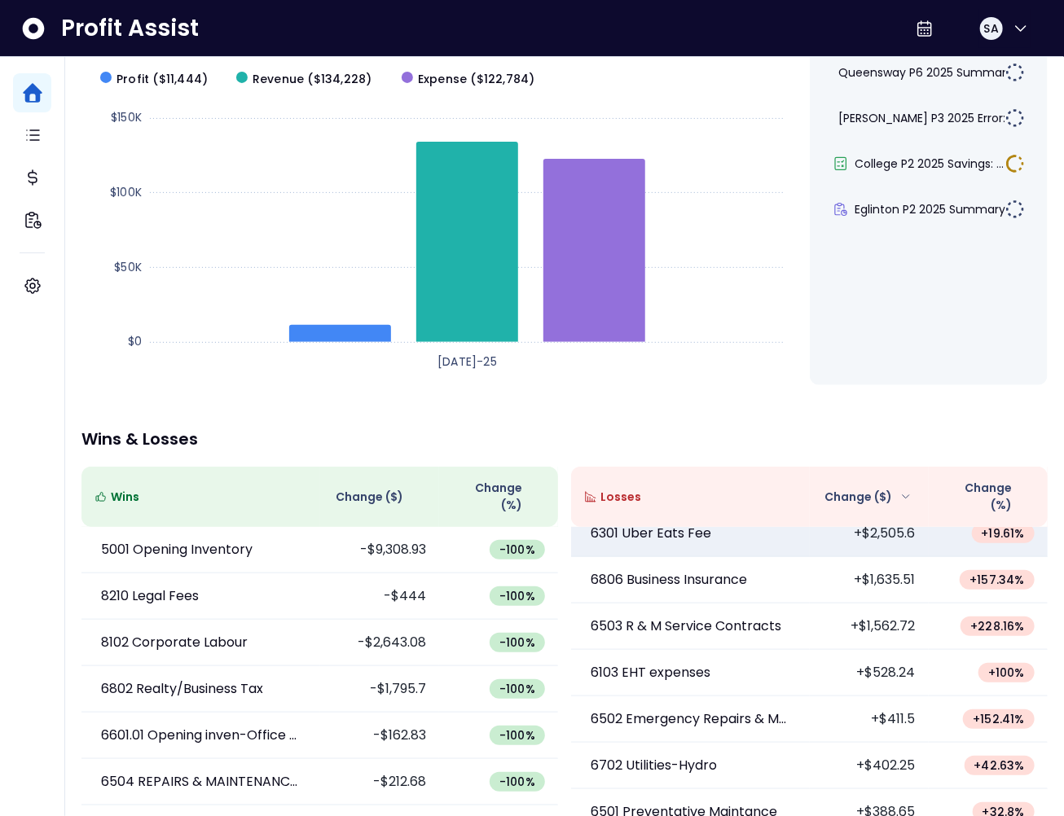
scroll to position [73, 0]
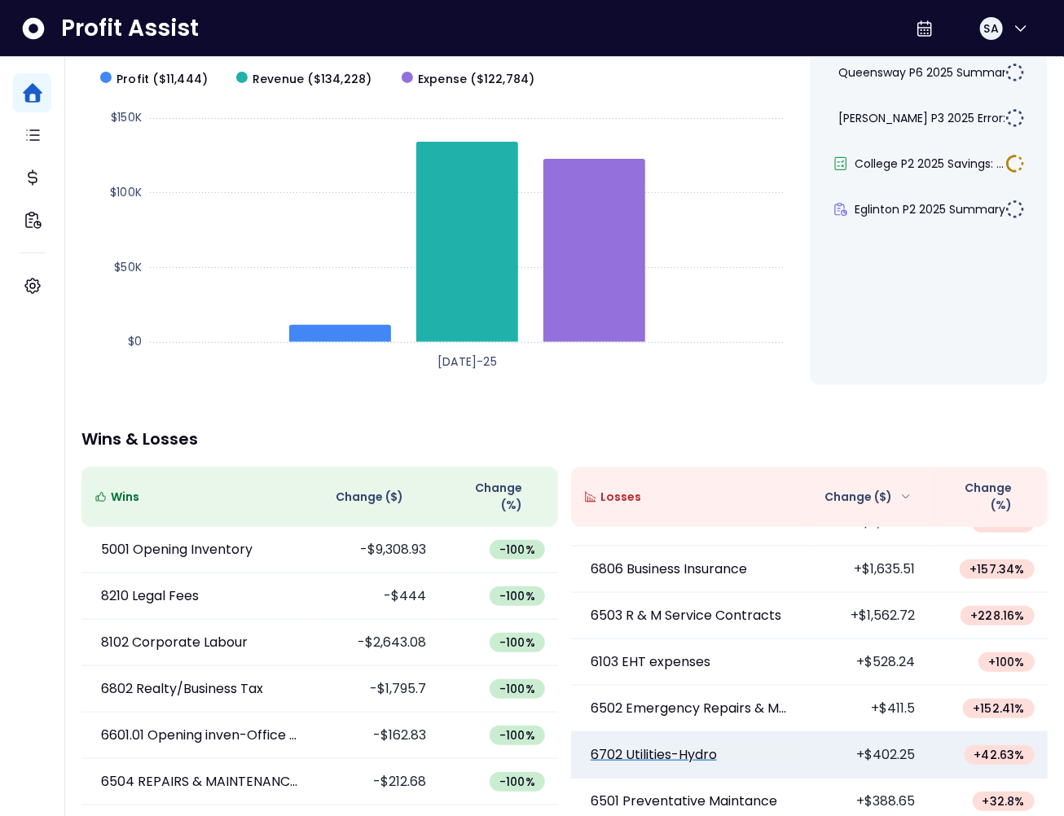
click at [652, 745] on p "6702 Utilities-Hydro" at bounding box center [654, 755] width 126 height 20
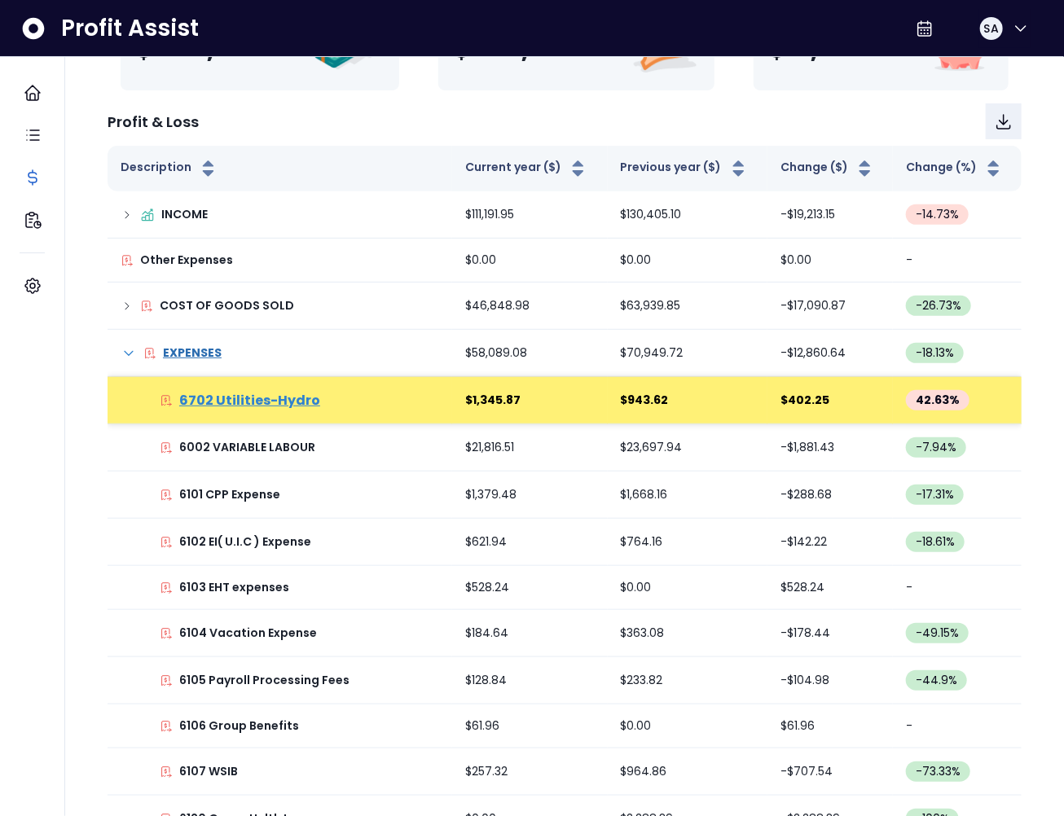
click at [273, 402] on p "6702 Utilities-Hydro" at bounding box center [249, 401] width 141 height 20
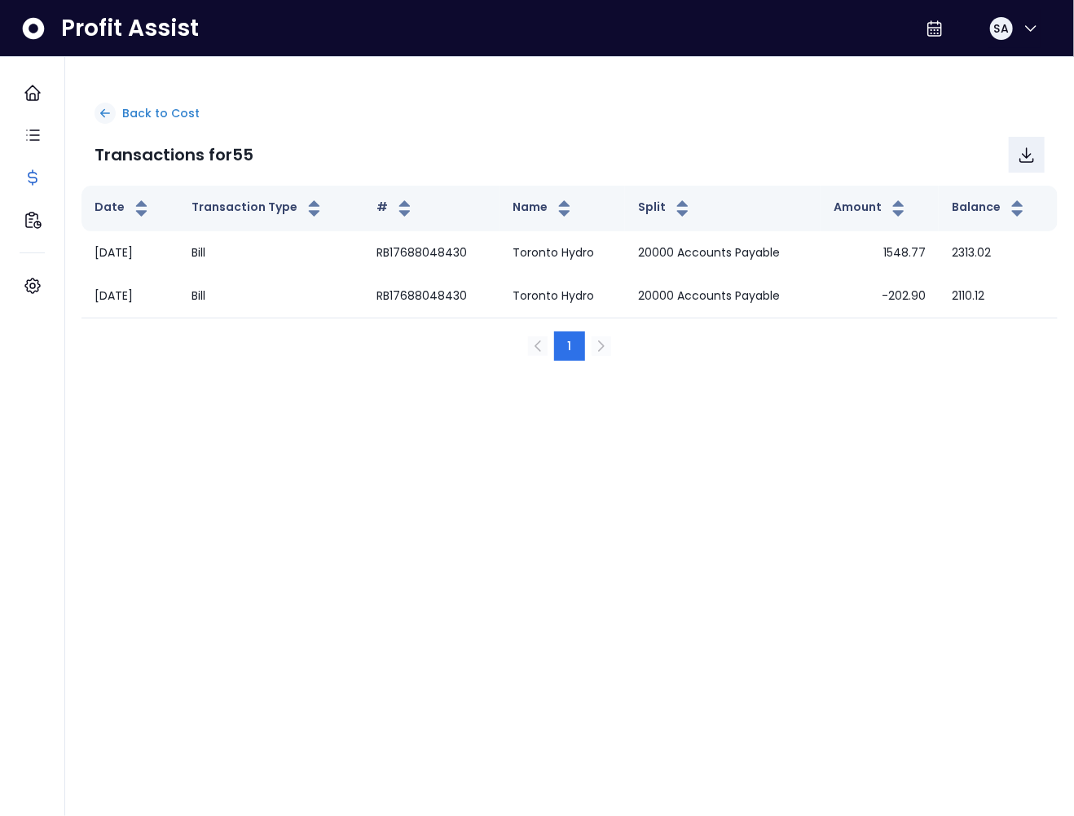
click at [143, 119] on p "Back to Cost" at bounding box center [160, 113] width 77 height 17
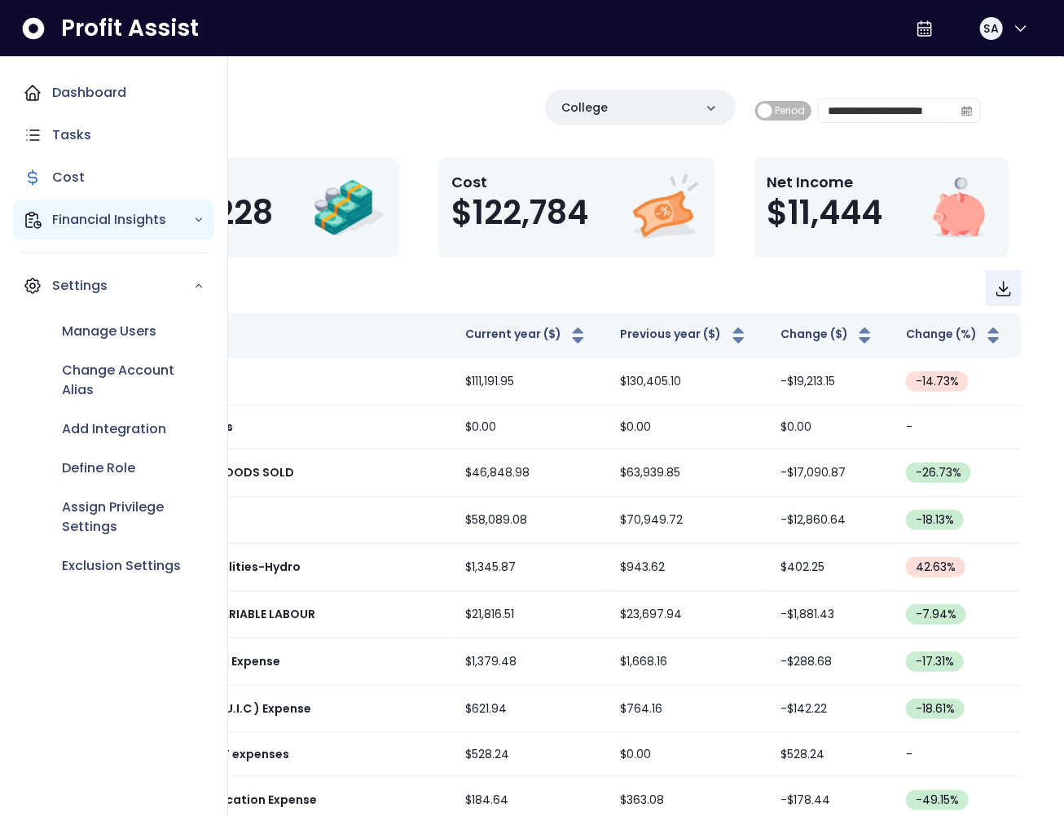
click at [43, 230] on div "Financial Insights" at bounding box center [113, 219] width 201 height 39
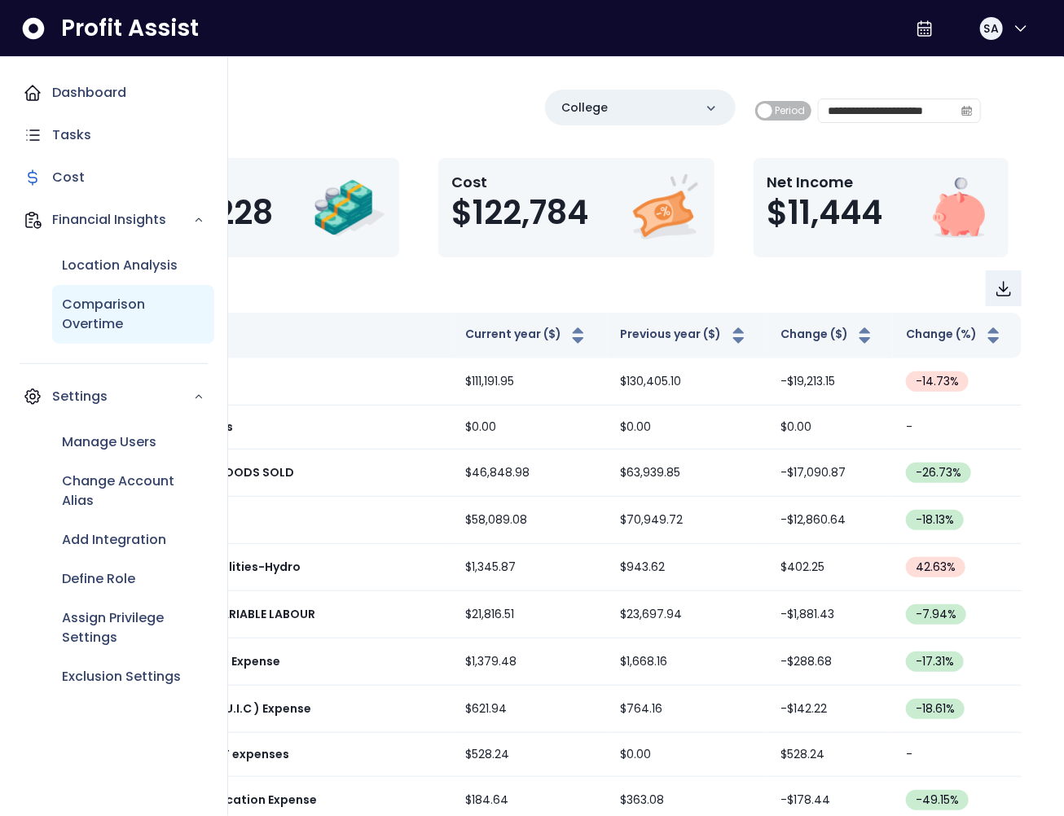
click at [74, 309] on p "Comparison Overtime" at bounding box center [133, 314] width 143 height 39
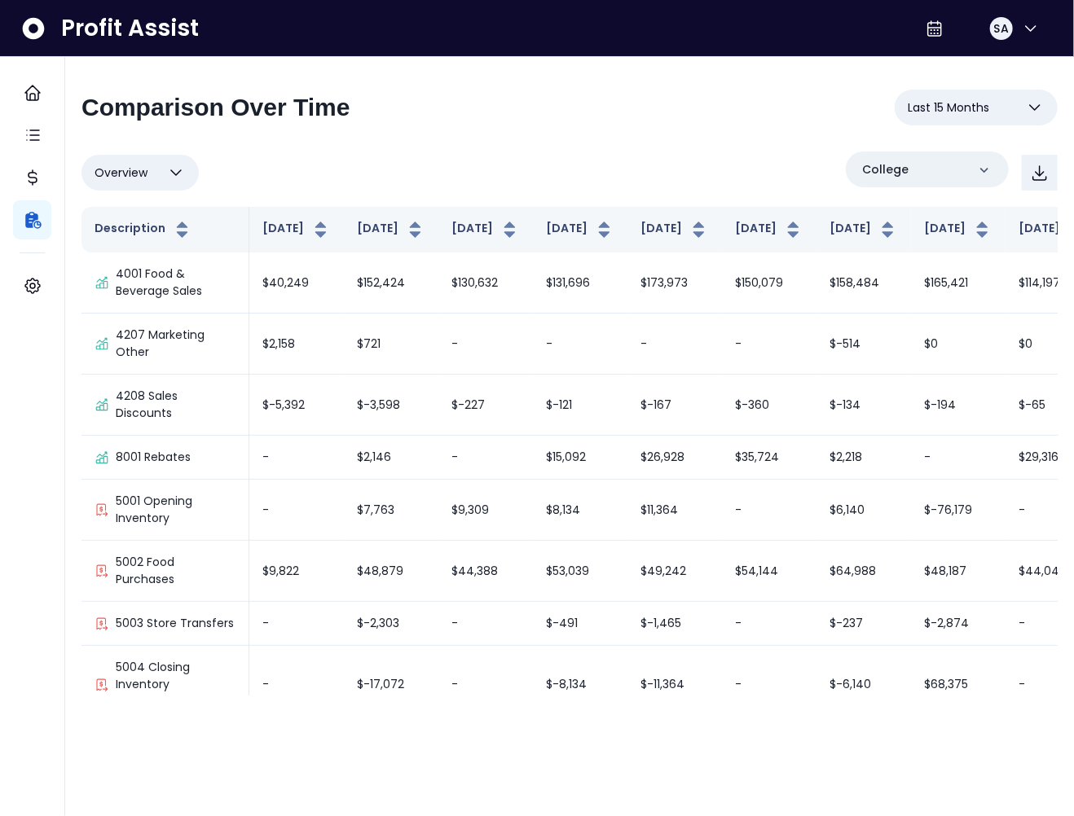
click at [948, 116] on span "Last 15 Months" at bounding box center [947, 108] width 81 height 20
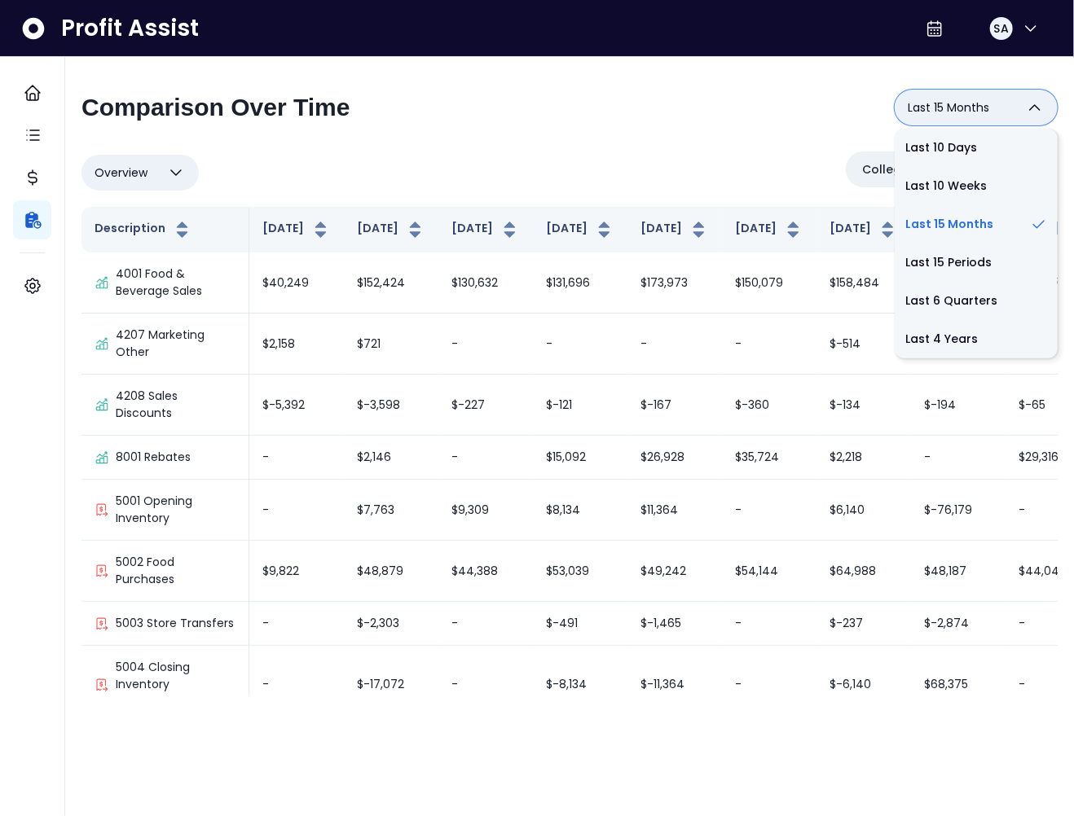
click at [619, 155] on div "Overview Overview % of cost % of sales % of budget ******** College" at bounding box center [569, 172] width 976 height 42
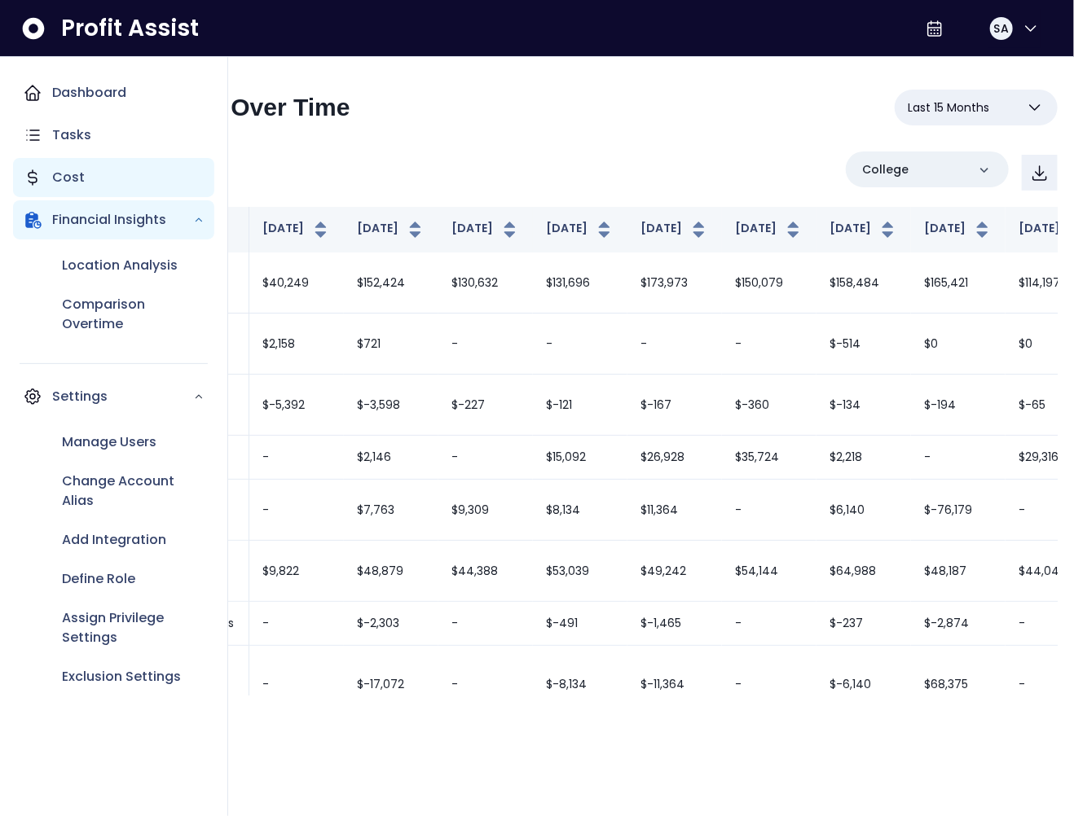
click at [38, 173] on icon "Main navigation" at bounding box center [33, 178] width 20 height 20
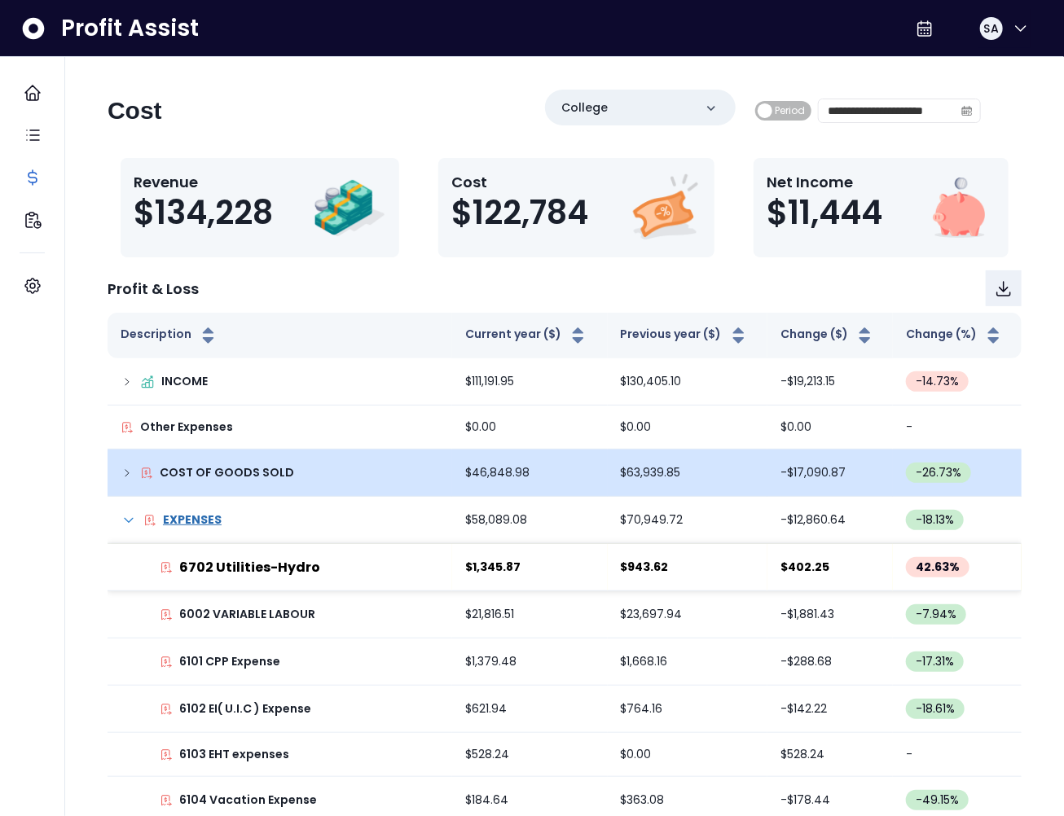
click at [130, 474] on icon at bounding box center [127, 473] width 13 height 13
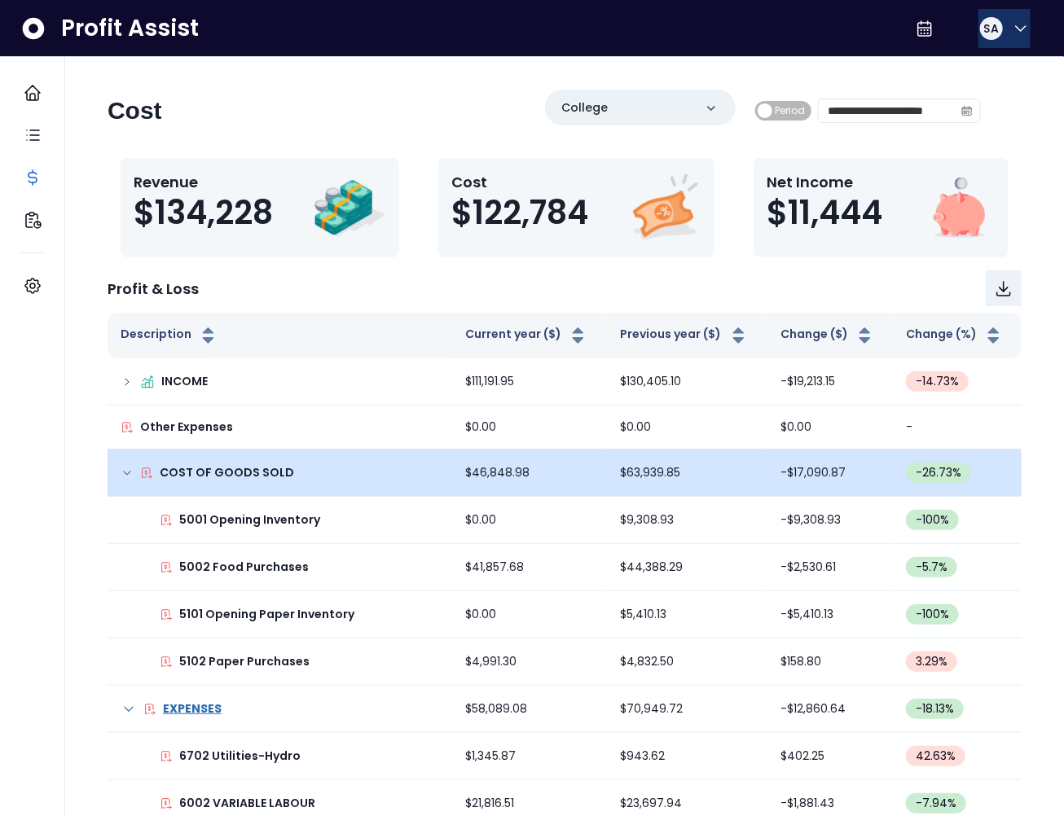
click at [992, 29] on span "SA" at bounding box center [991, 28] width 15 height 16
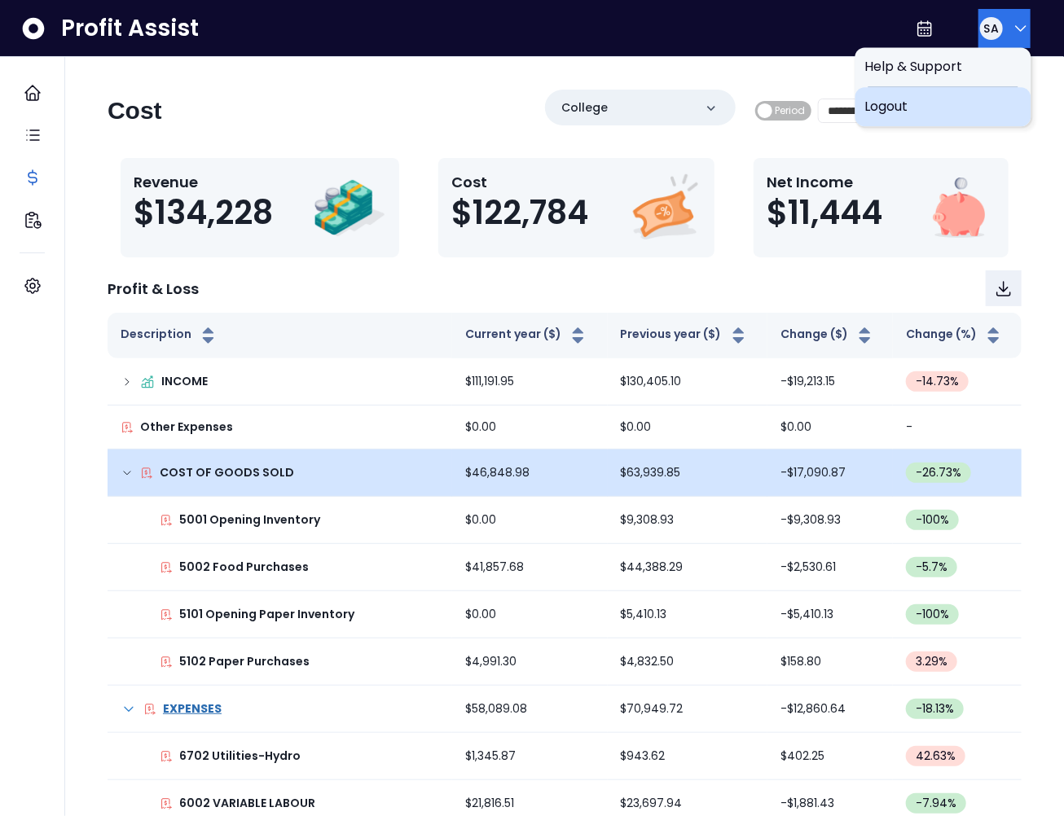
click at [939, 99] on span "Logout" at bounding box center [943, 107] width 156 height 20
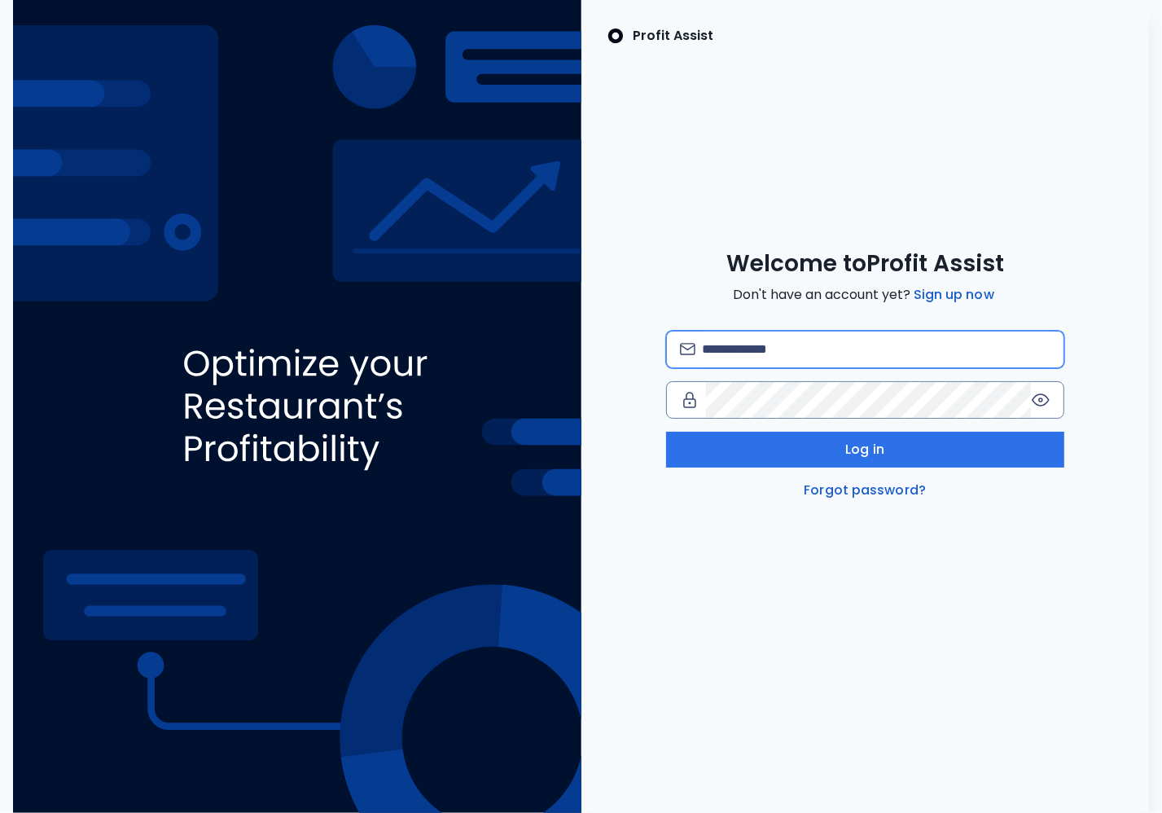
click at [734, 345] on input "email" at bounding box center [876, 350] width 349 height 36
type input "**********"
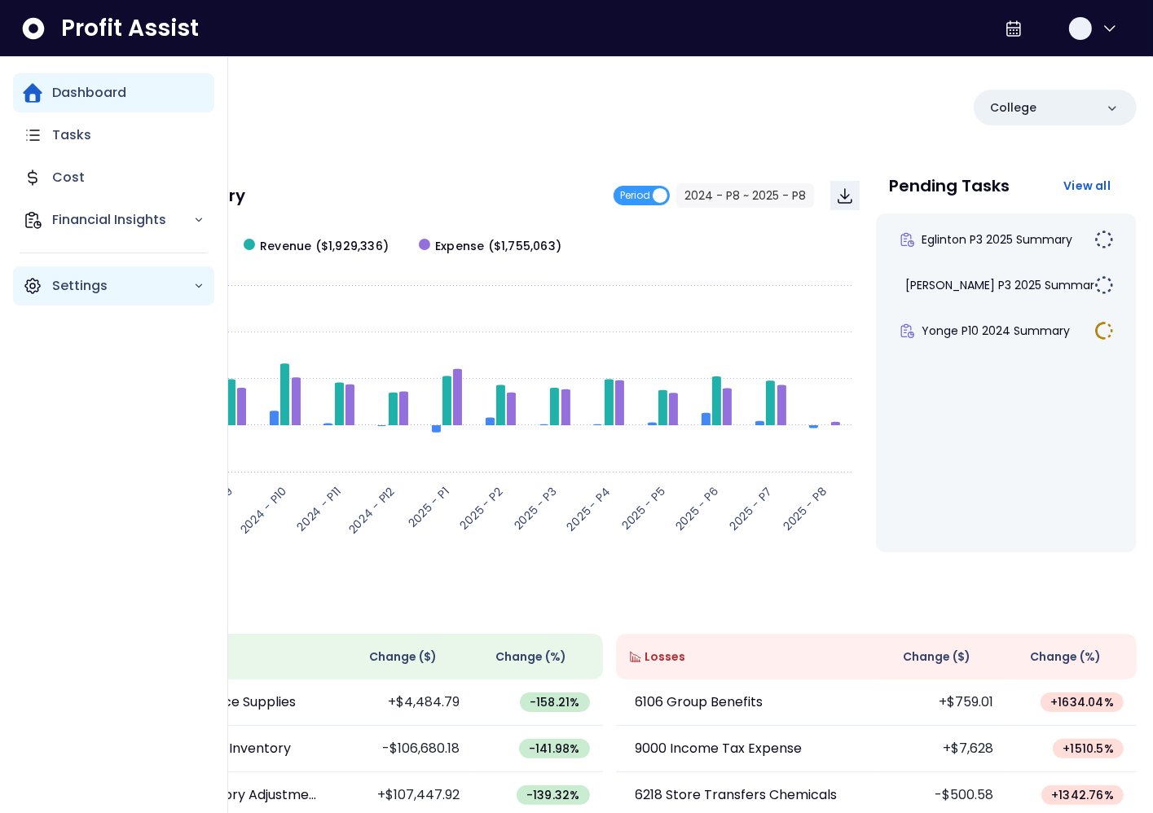
click at [59, 292] on p "Settings" at bounding box center [122, 286] width 141 height 20
